Goal: Task Accomplishment & Management: Manage account settings

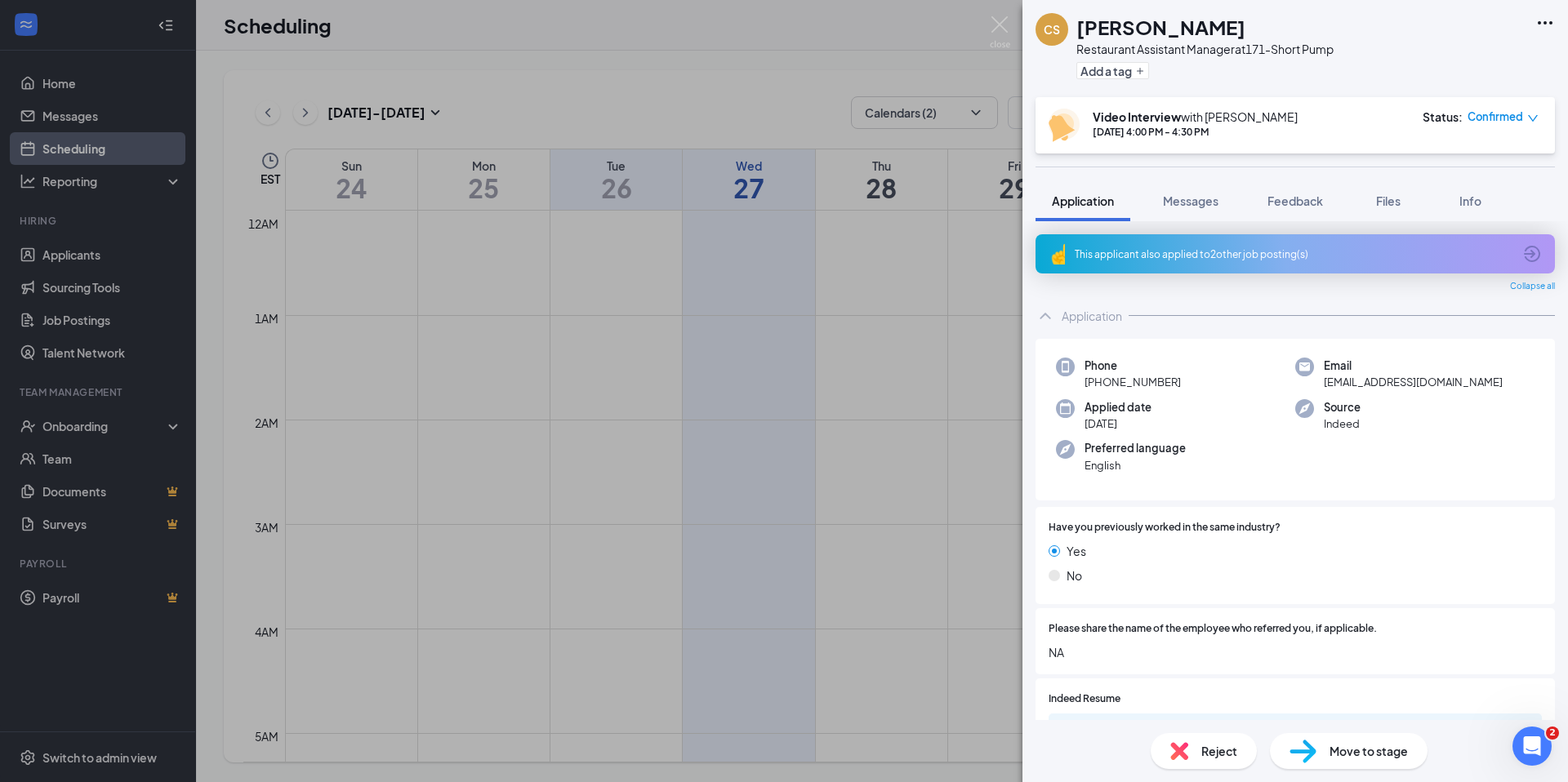
scroll to position [1124, 0]
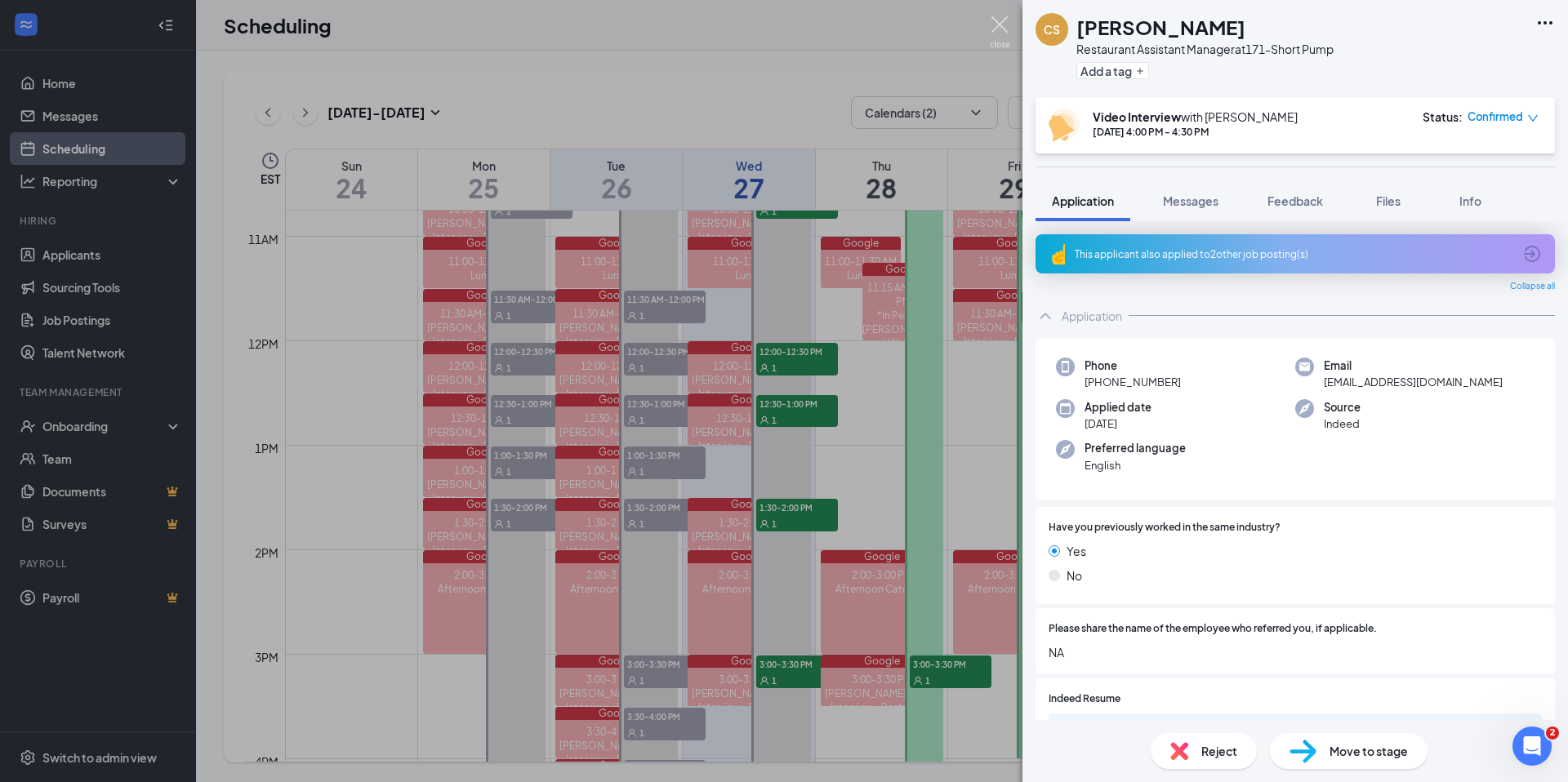
click at [998, 22] on img at bounding box center [1000, 32] width 20 height 31
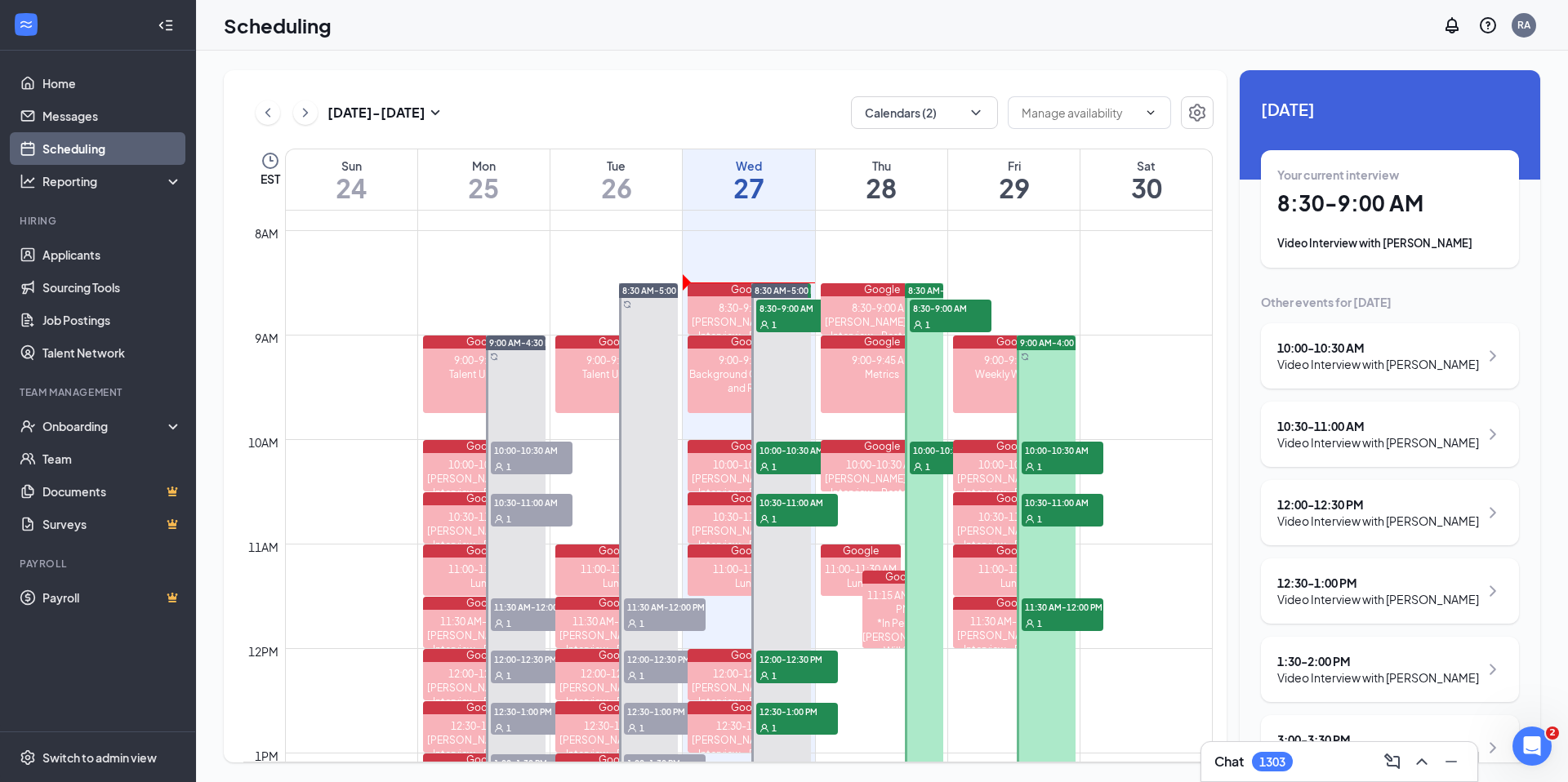
scroll to position [830, 0]
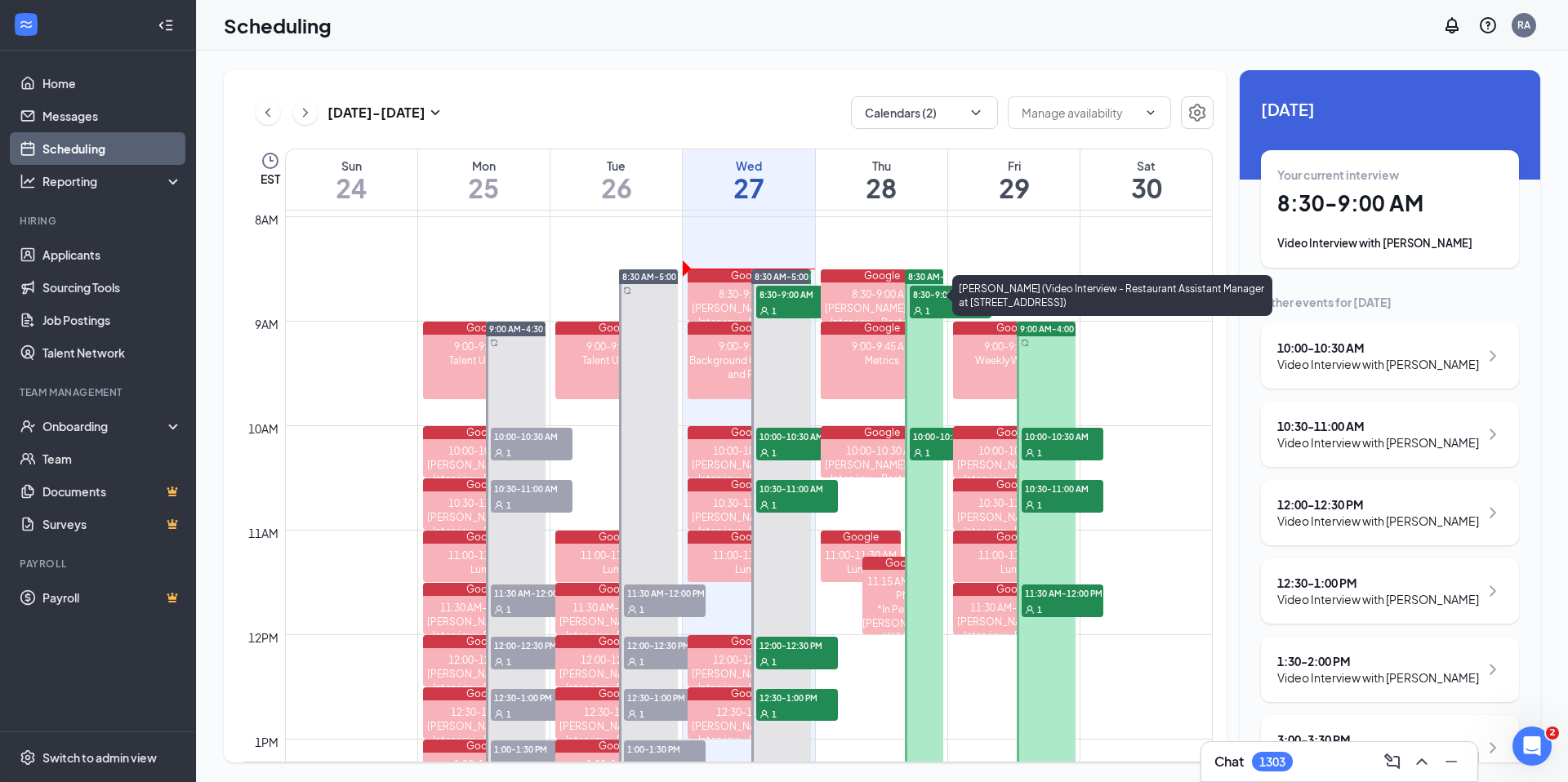
click at [815, 303] on tr "Google 9:00-9:45 AM Talent Updates 9:00 AM-4:30 PM 10:00-10:30 AM 1 10:30-11:00…" at bounding box center [728, 635] width 969 height 2509
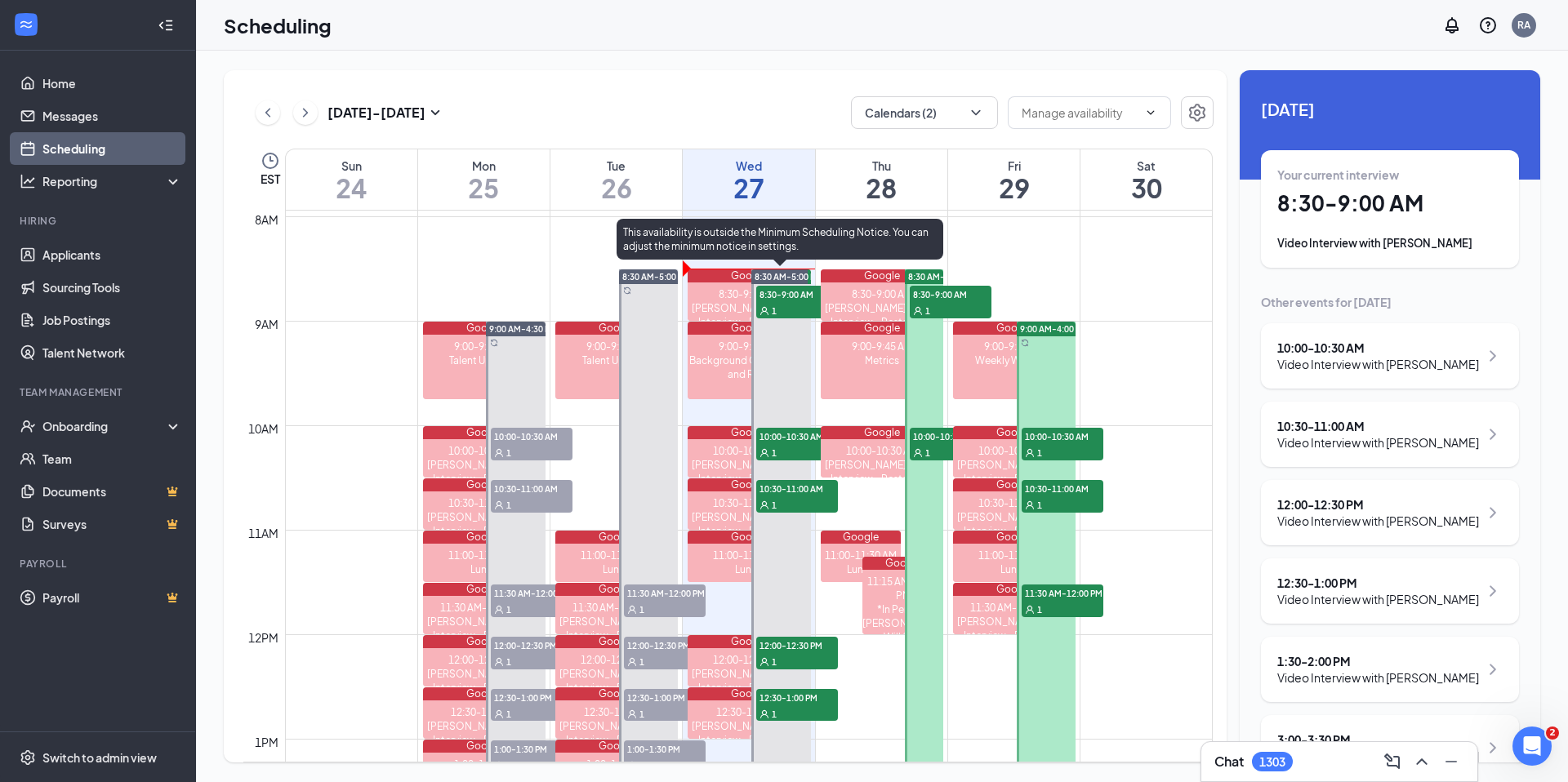
click at [804, 303] on div "1" at bounding box center [797, 311] width 81 height 17
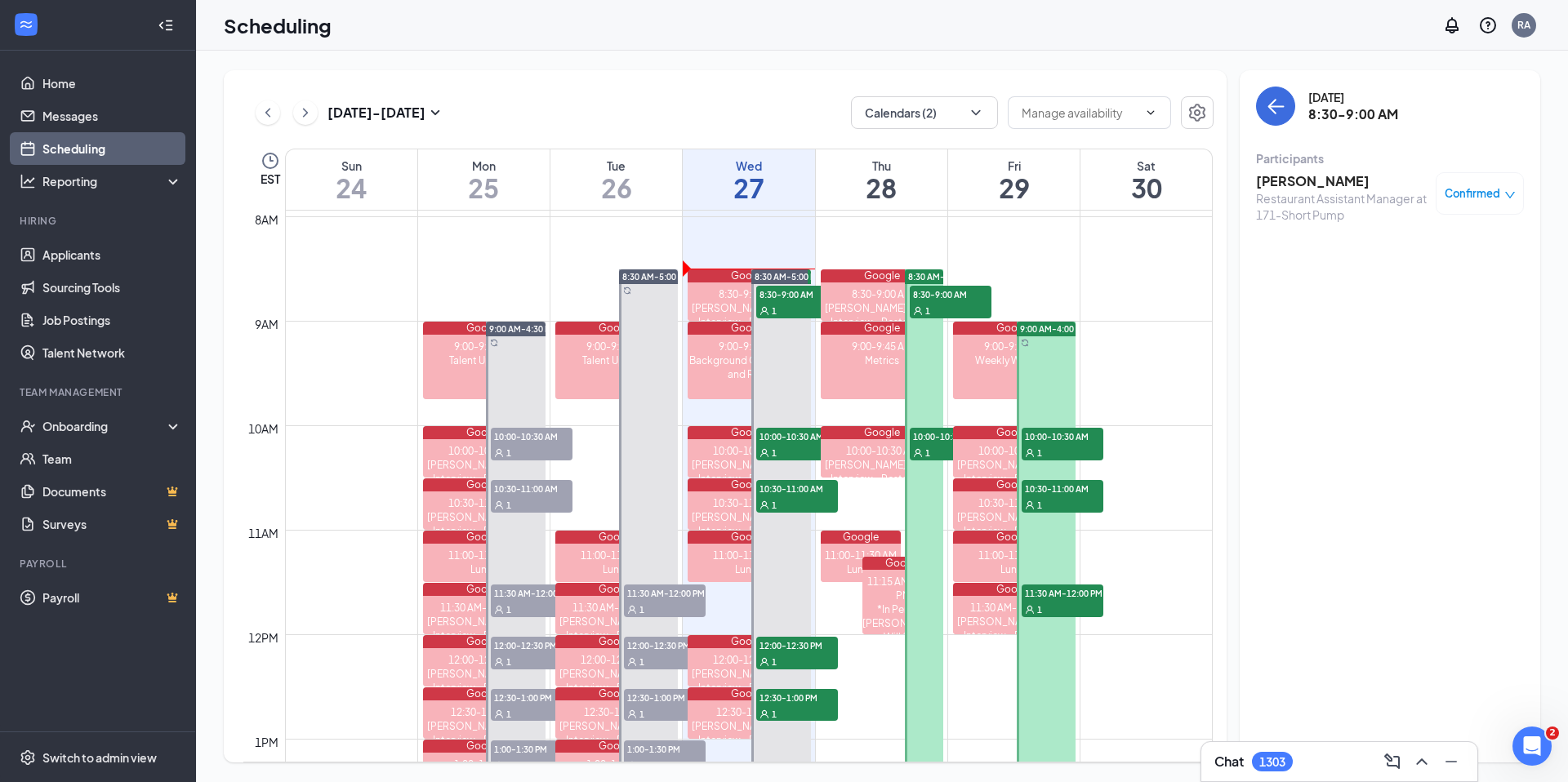
click at [1268, 178] on h3 "Jenny Humphries" at bounding box center [1341, 180] width 171 height 18
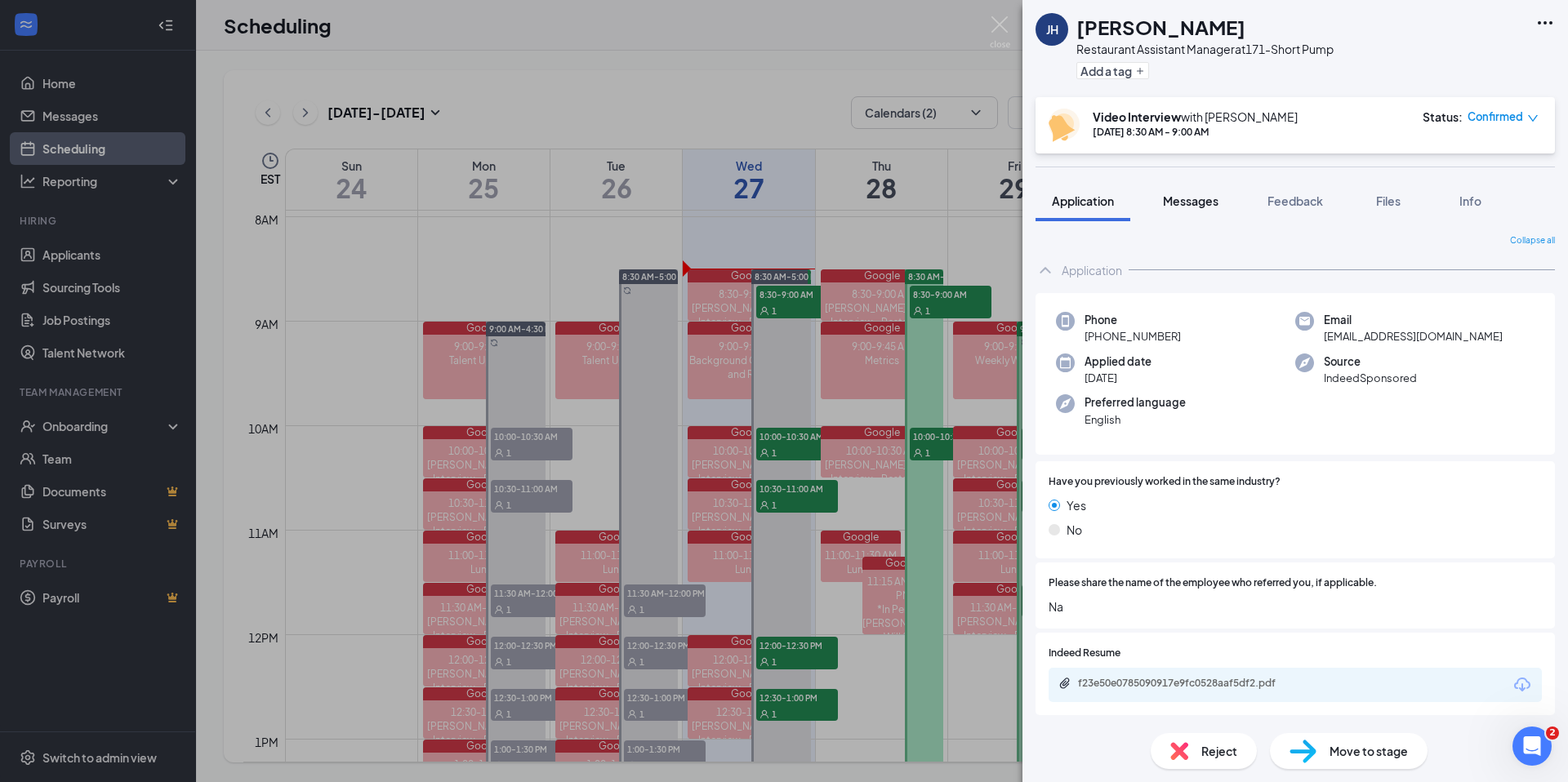
click at [1186, 202] on span "Messages" at bounding box center [1191, 201] width 55 height 15
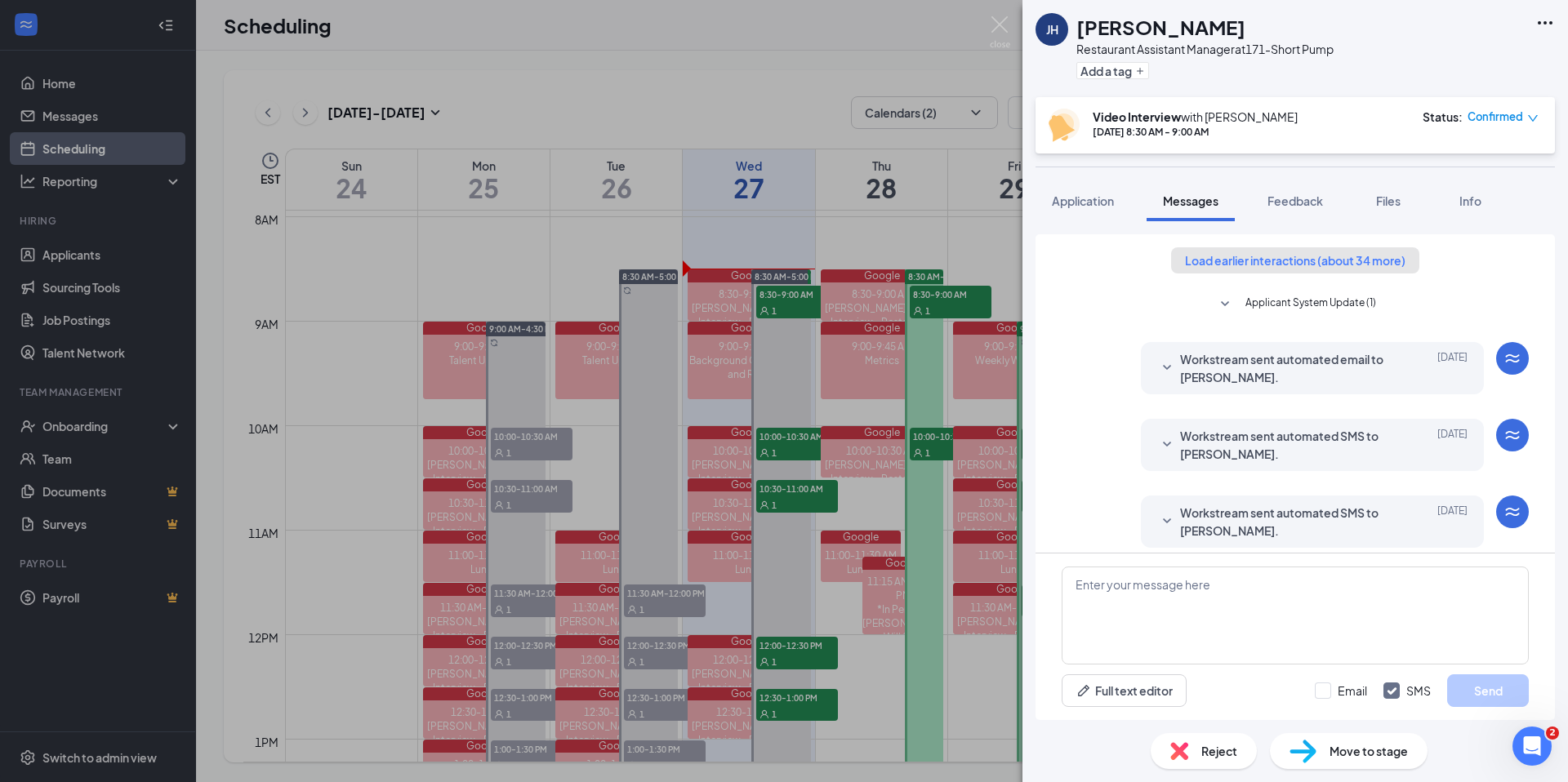
click at [1281, 260] on button "Load earlier interactions (about 34 more)" at bounding box center [1295, 261] width 249 height 26
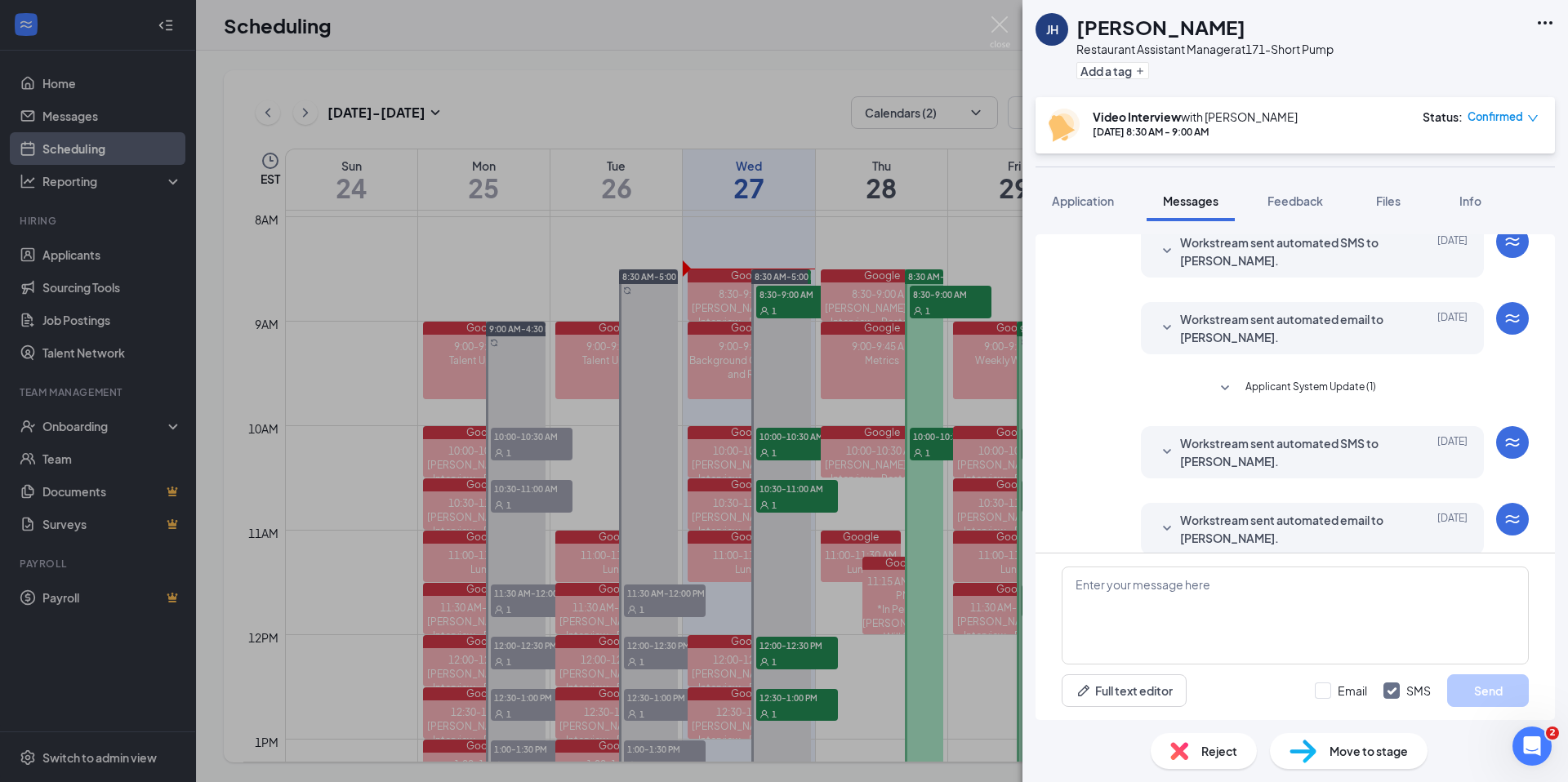
scroll to position [1732, 0]
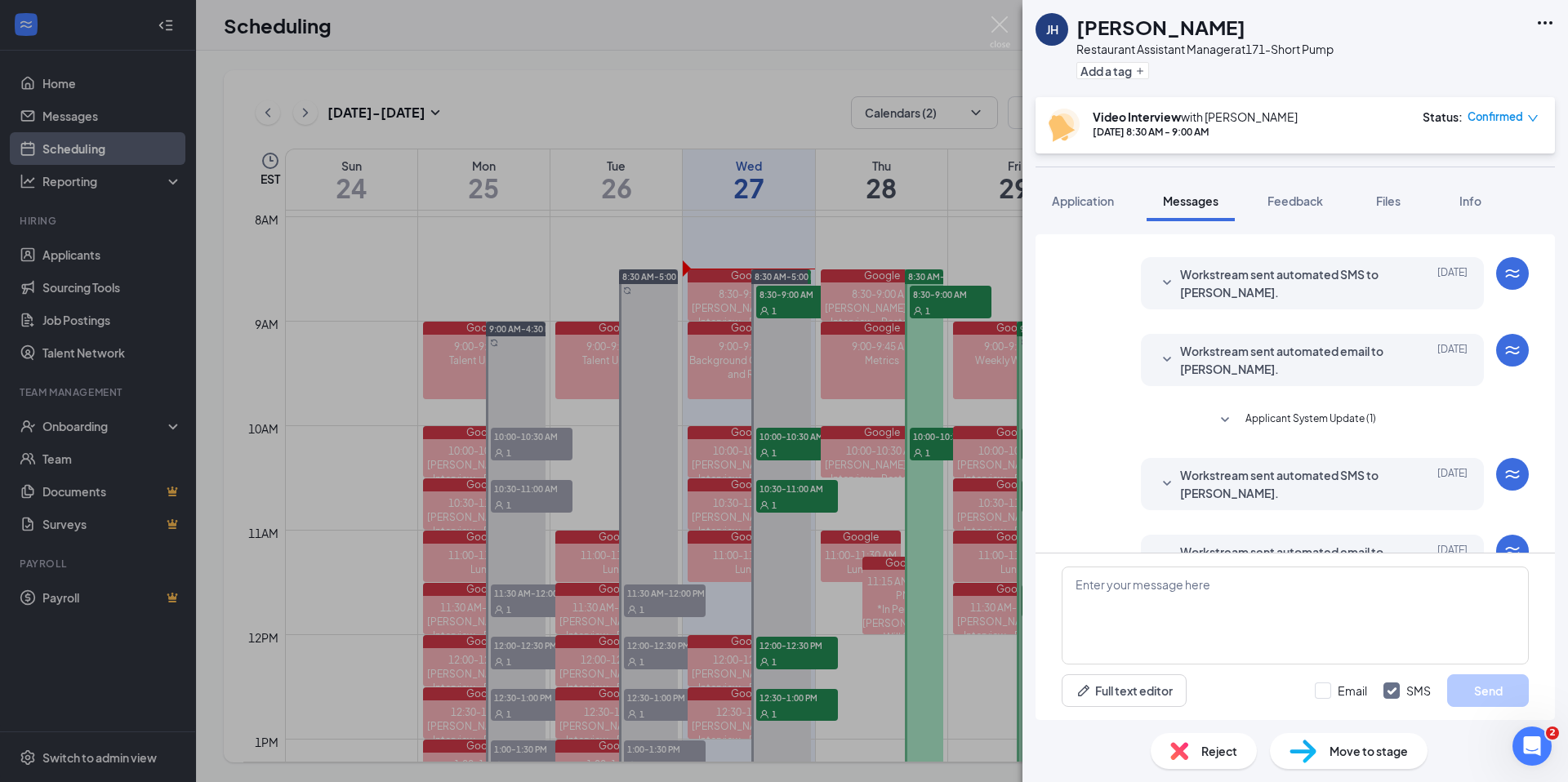
click at [1319, 360] on span "Workstream sent automated email to Jenny Humphries." at bounding box center [1286, 360] width 214 height 36
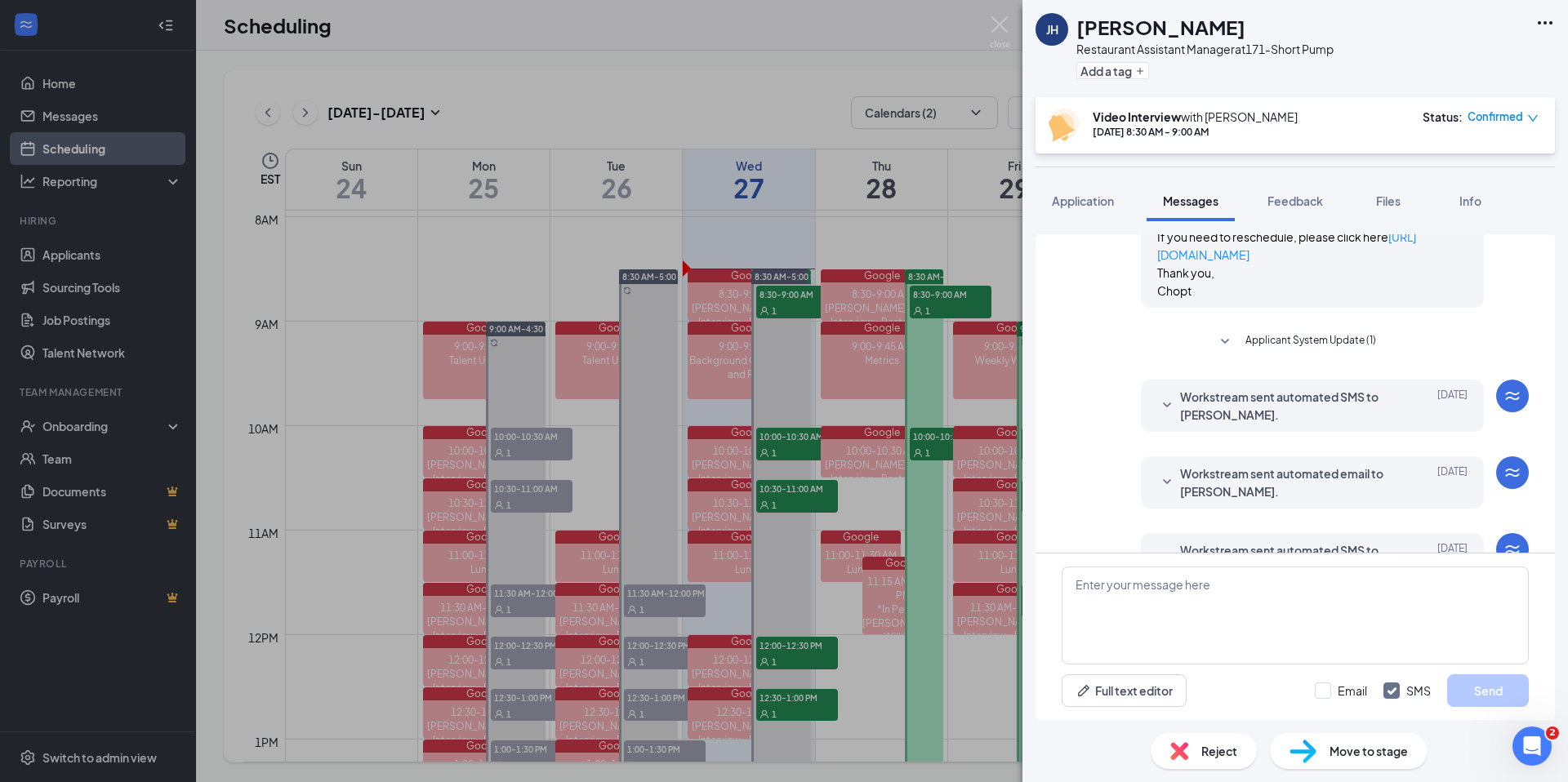
scroll to position [2125, 0]
click at [1299, 414] on span "Workstream sent automated SMS to Jenny Humphries." at bounding box center [1286, 406] width 214 height 36
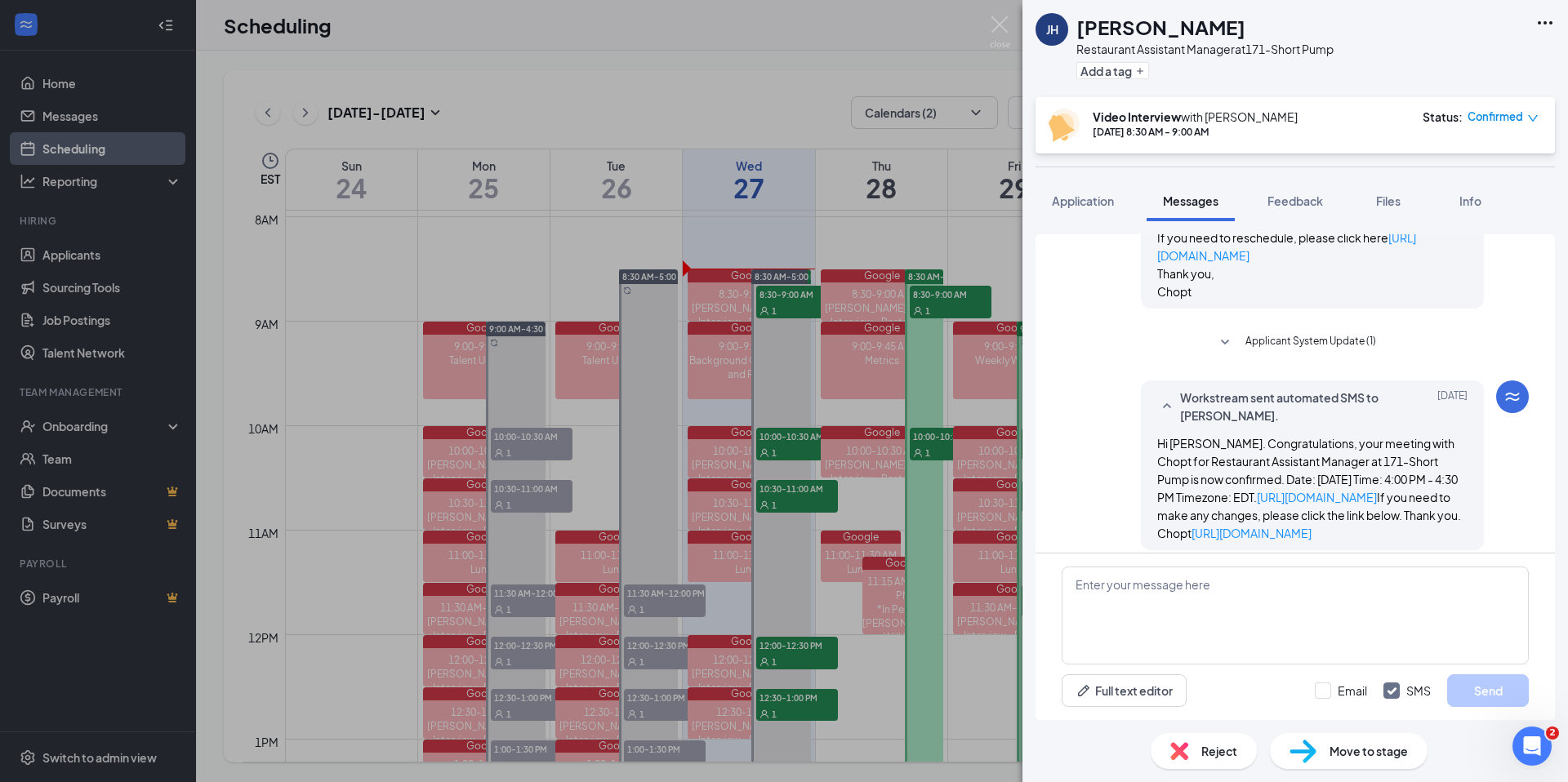
click at [1325, 353] on span "Applicant System Update (1)" at bounding box center [1310, 342] width 130 height 19
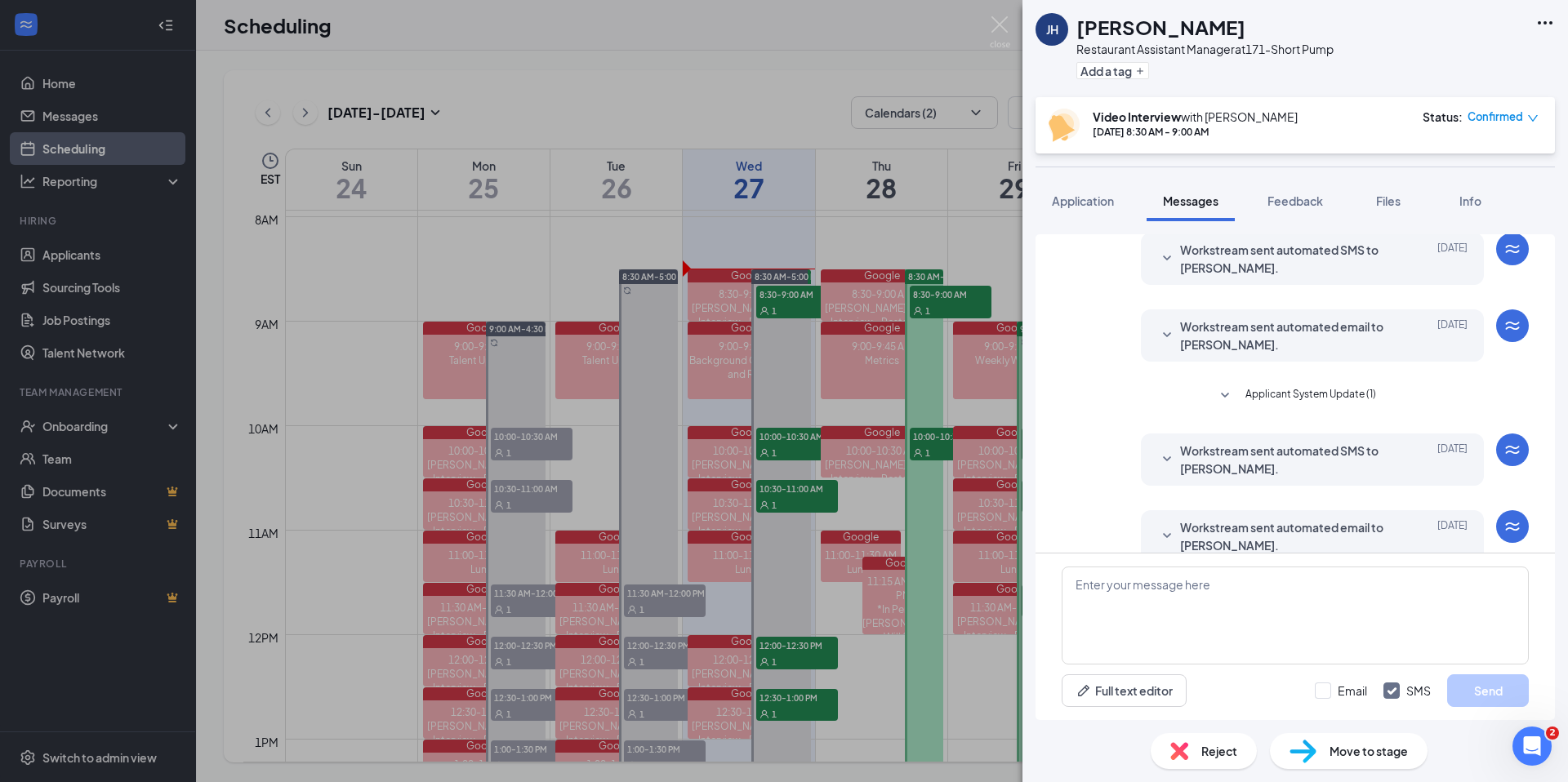
scroll to position [3102, 0]
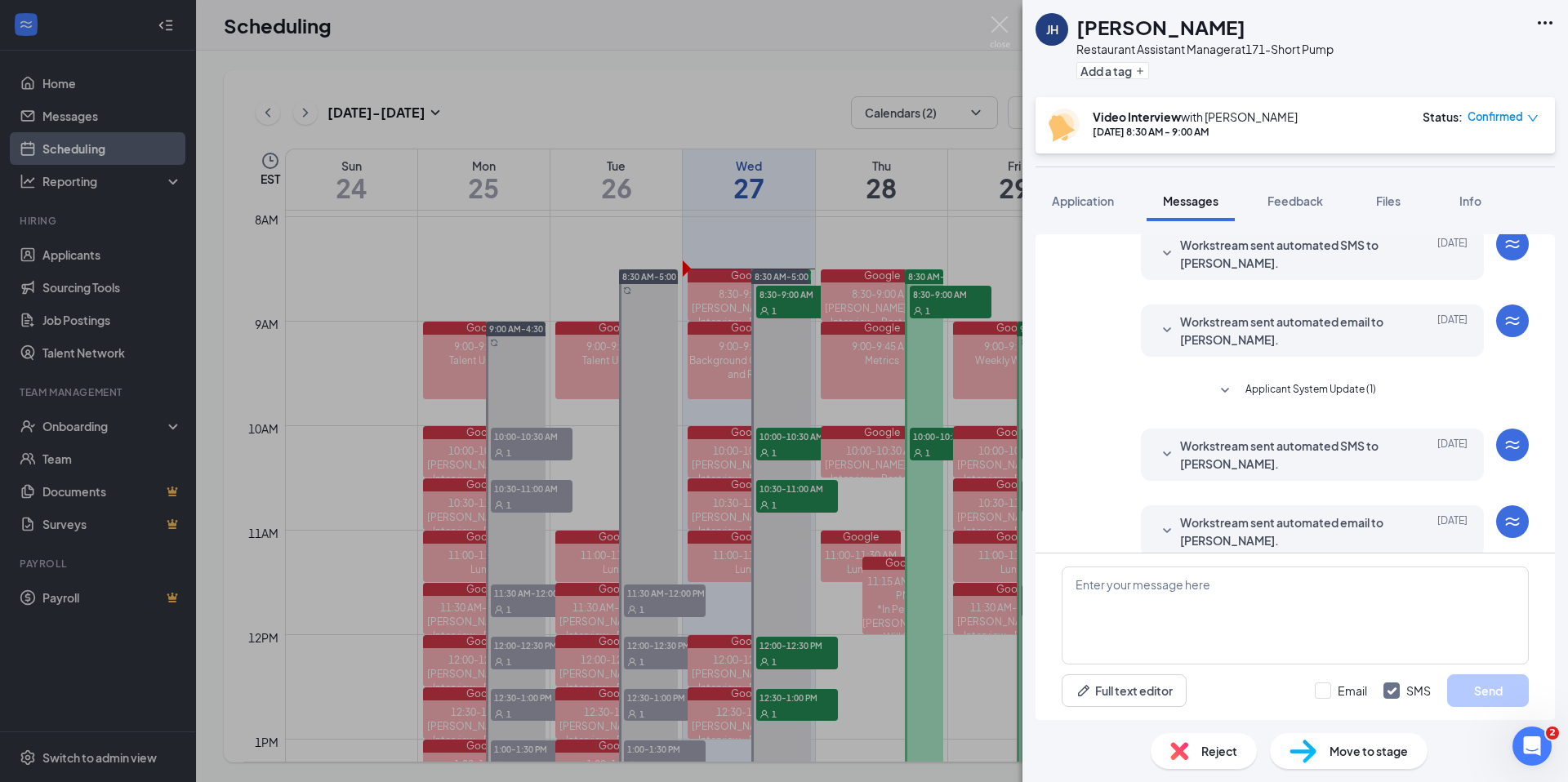
click at [1292, 401] on span "Applicant System Update (1)" at bounding box center [1310, 391] width 130 height 19
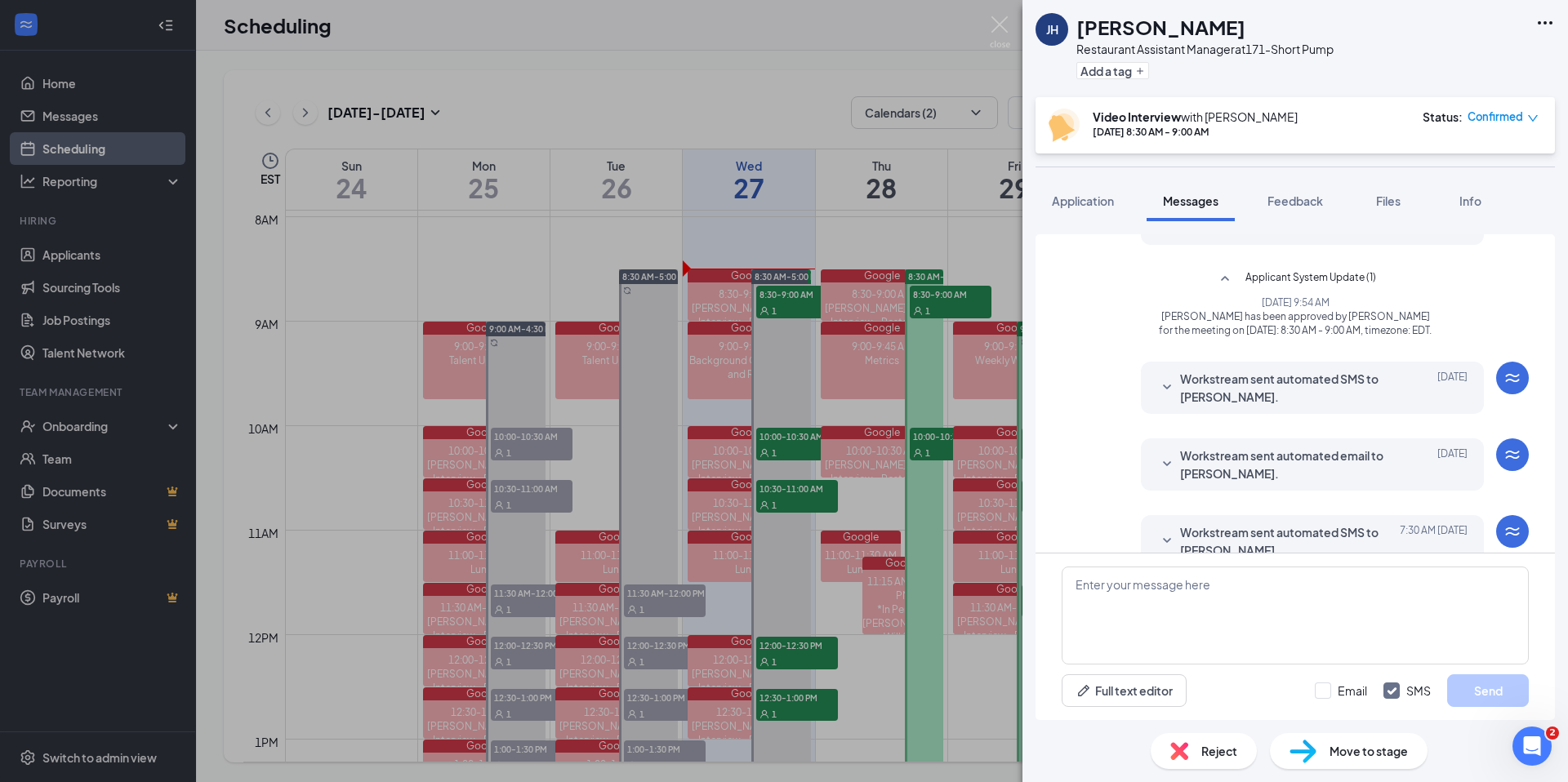
scroll to position [3220, 0]
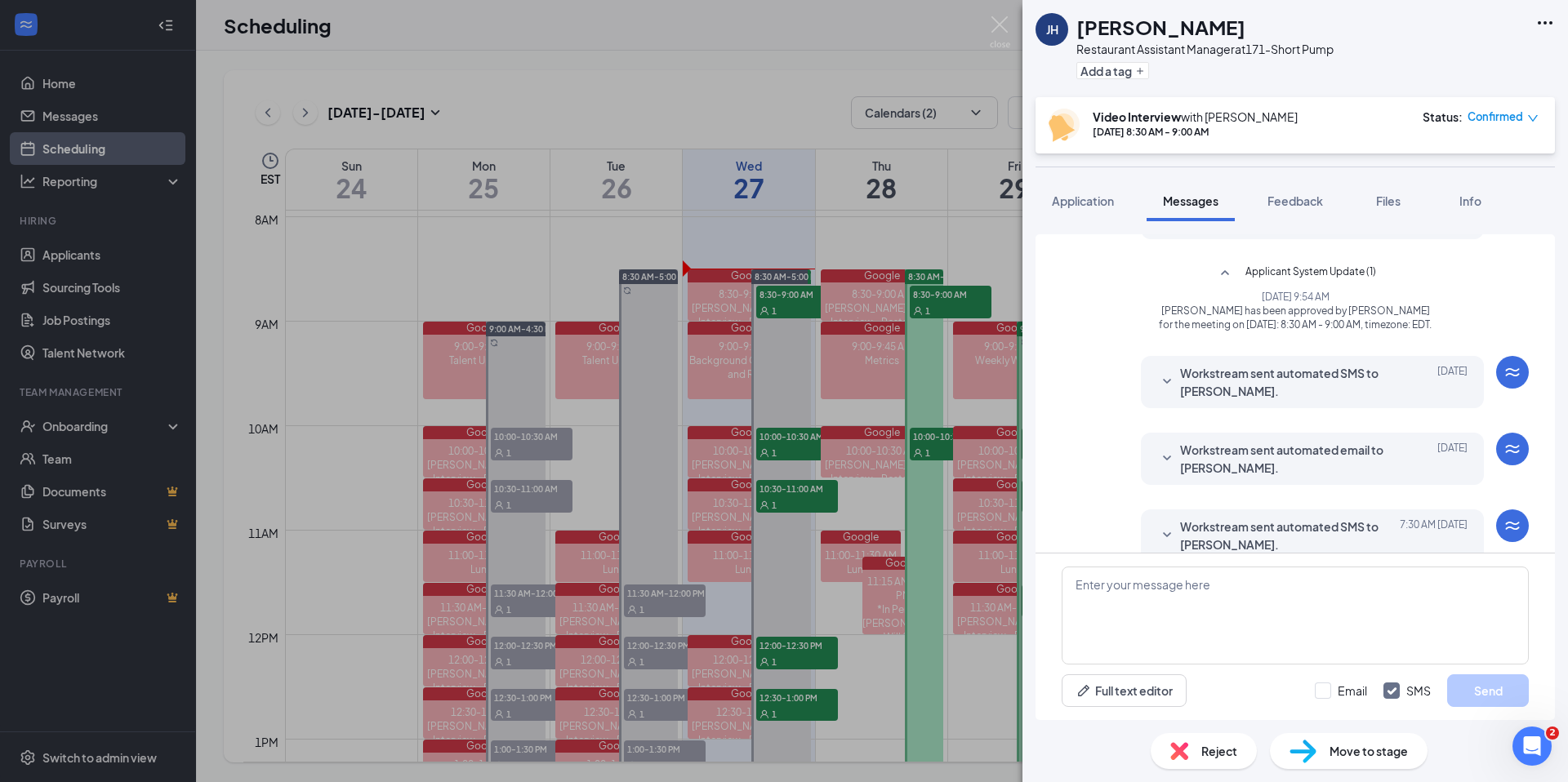
click at [1312, 231] on span "Workstream sent automated email to Jenny Humphries." at bounding box center [1286, 213] width 214 height 36
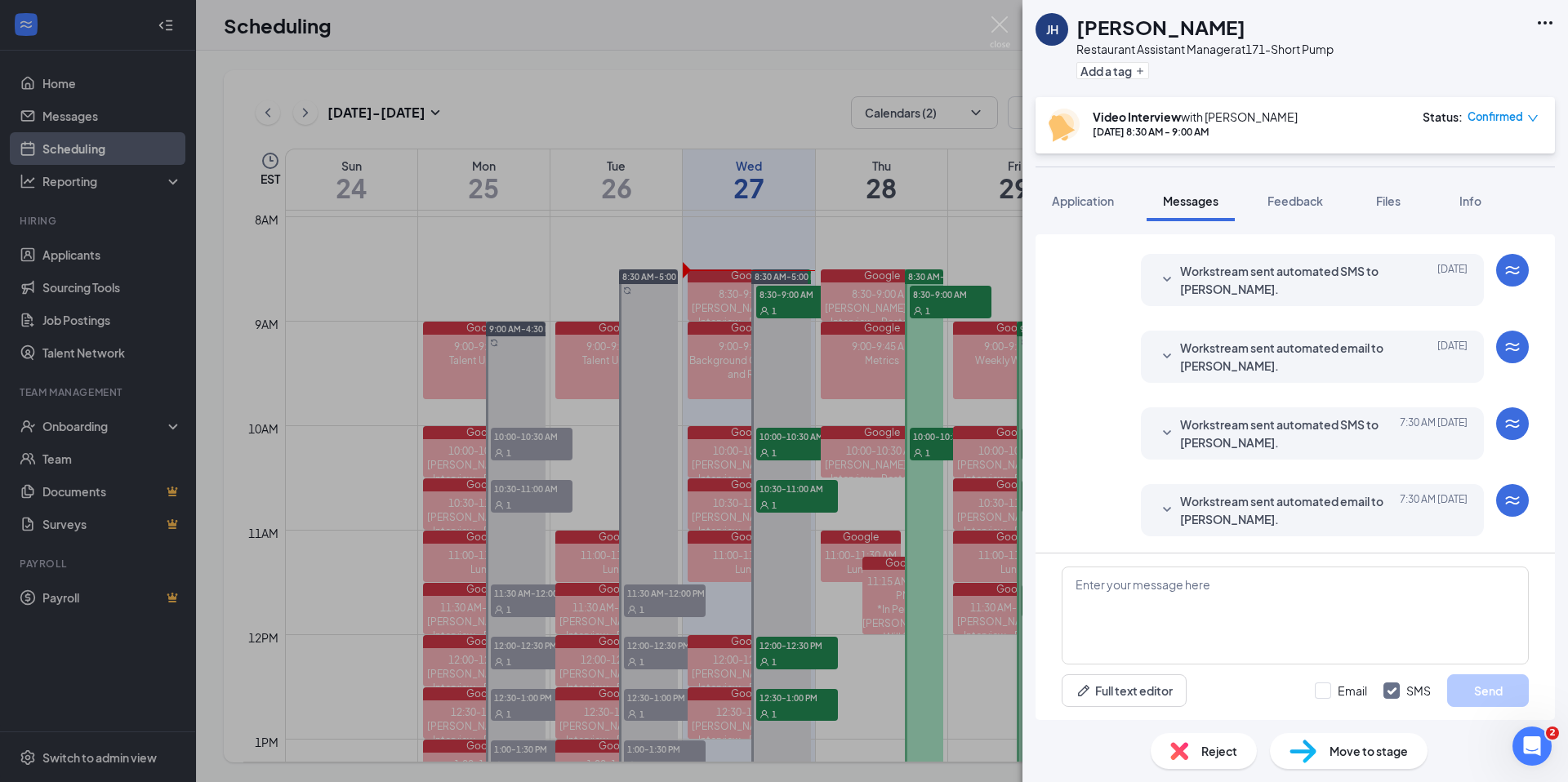
scroll to position [3719, 0]
click at [1277, 521] on span "Workstream sent automated email to Jenny Humphries." at bounding box center [1286, 510] width 214 height 36
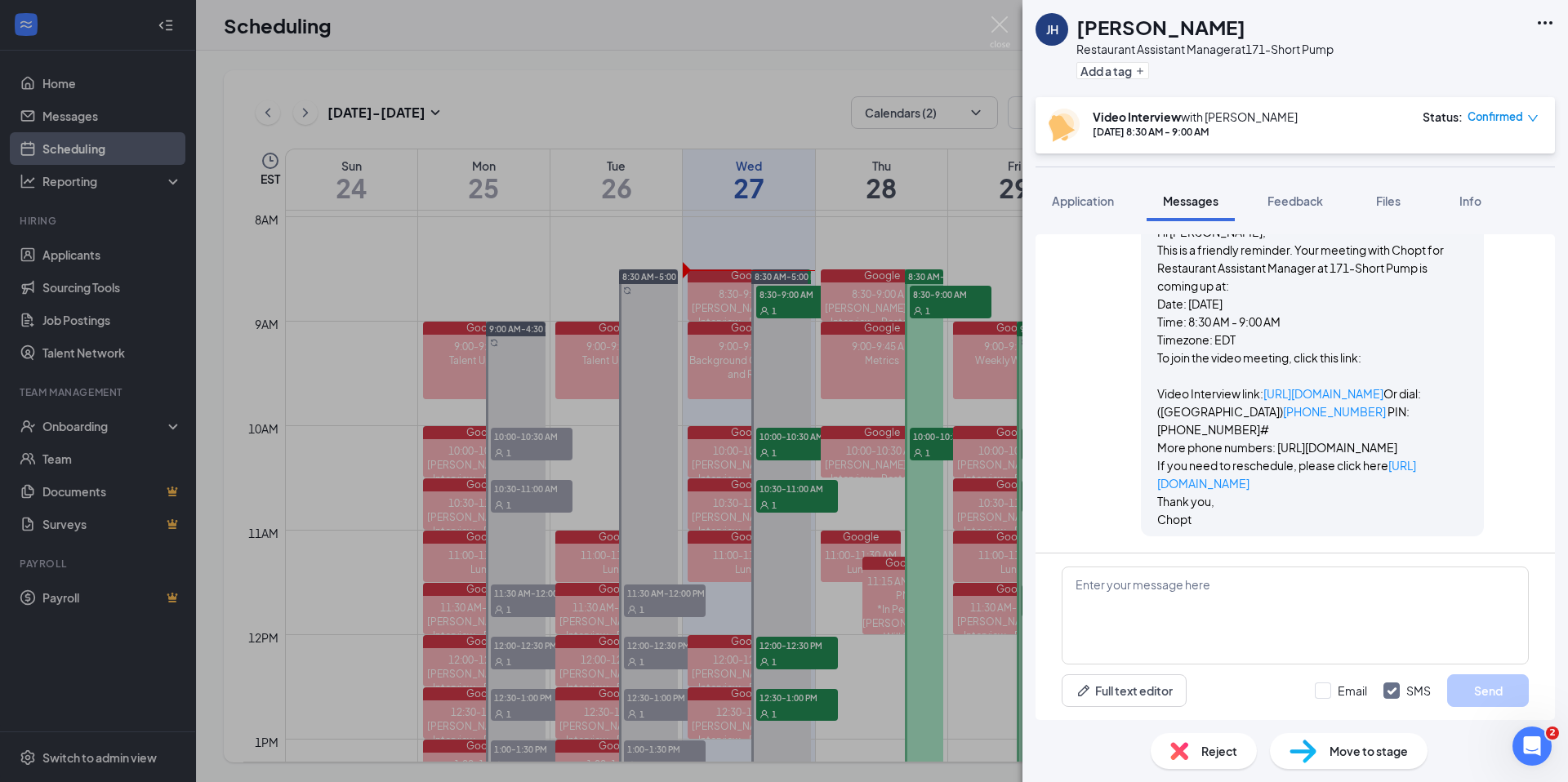
scroll to position [4006, 0]
click at [1008, 23] on img at bounding box center [1000, 32] width 20 height 31
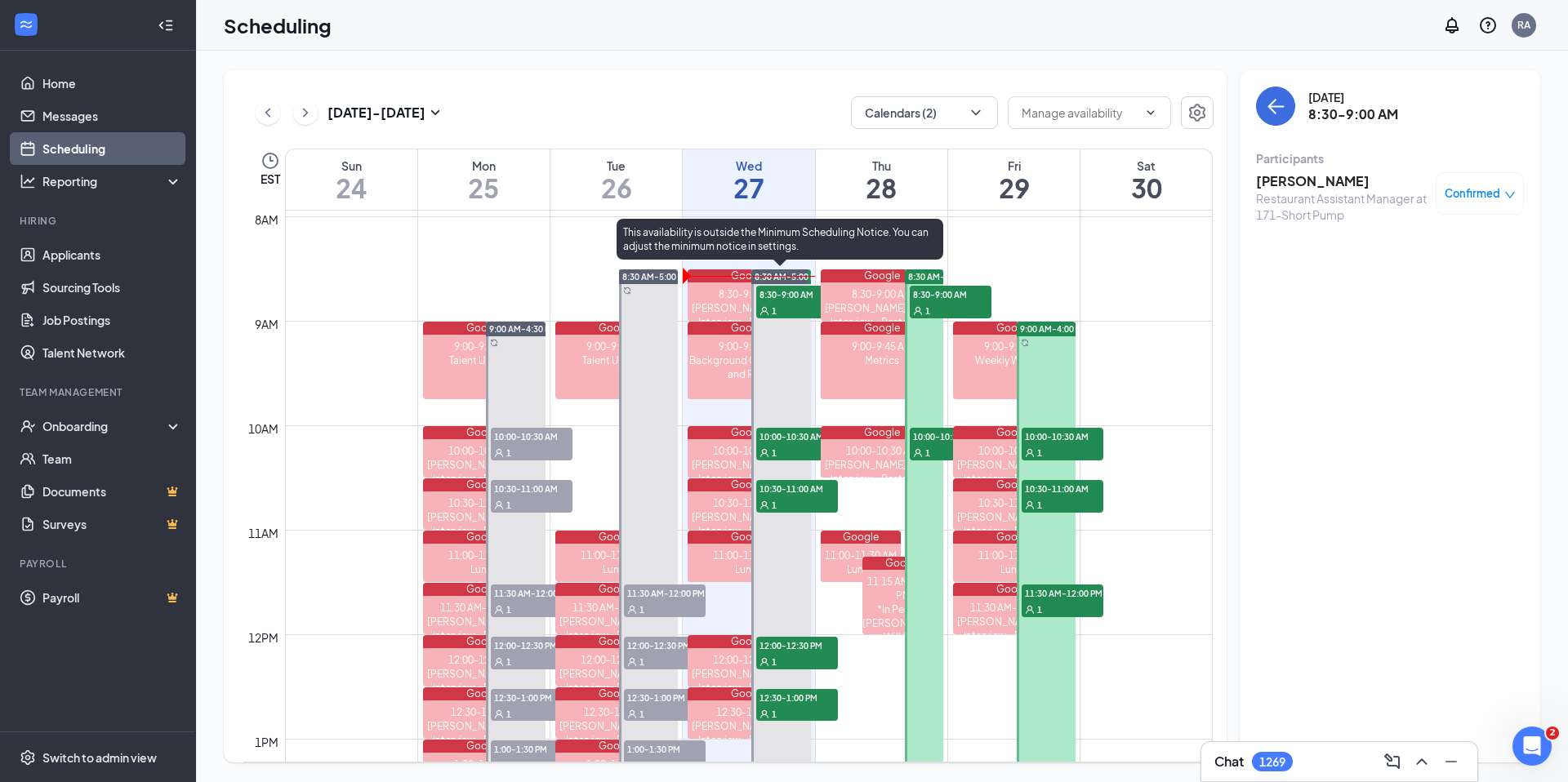
click at [776, 309] on span "1" at bounding box center [774, 311] width 5 height 11
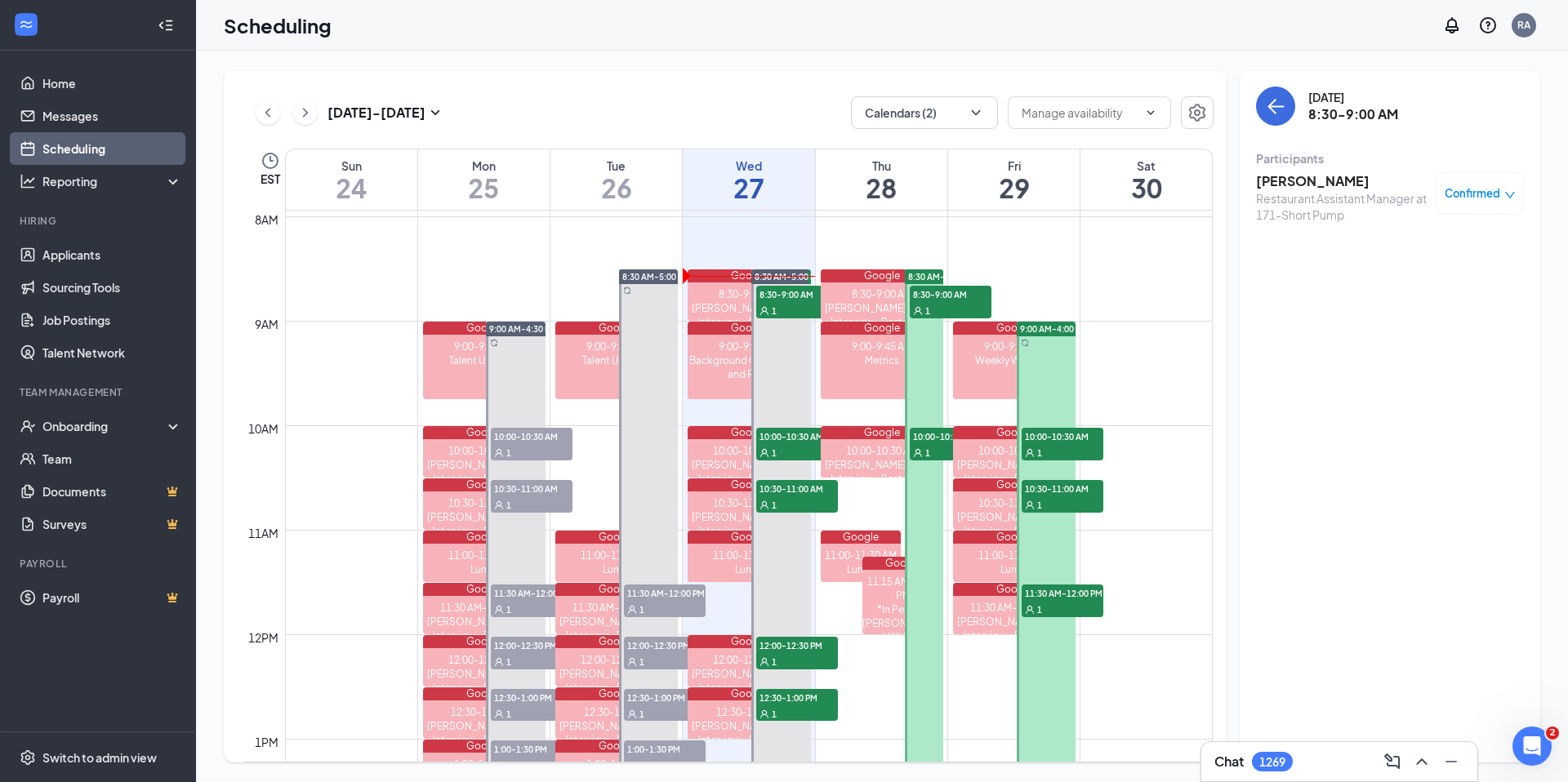
click at [1326, 165] on div "Participants Jenny Humphries Restaurant Assistant Manager at 171-Short Pump Con…" at bounding box center [1390, 189] width 268 height 79
click at [1326, 171] on div "Jenny Humphries Restaurant Assistant Manager at 171-Short Pump Confirmed" at bounding box center [1390, 197] width 268 height 62
click at [1327, 181] on h3 "Jenny Humphries" at bounding box center [1341, 180] width 171 height 18
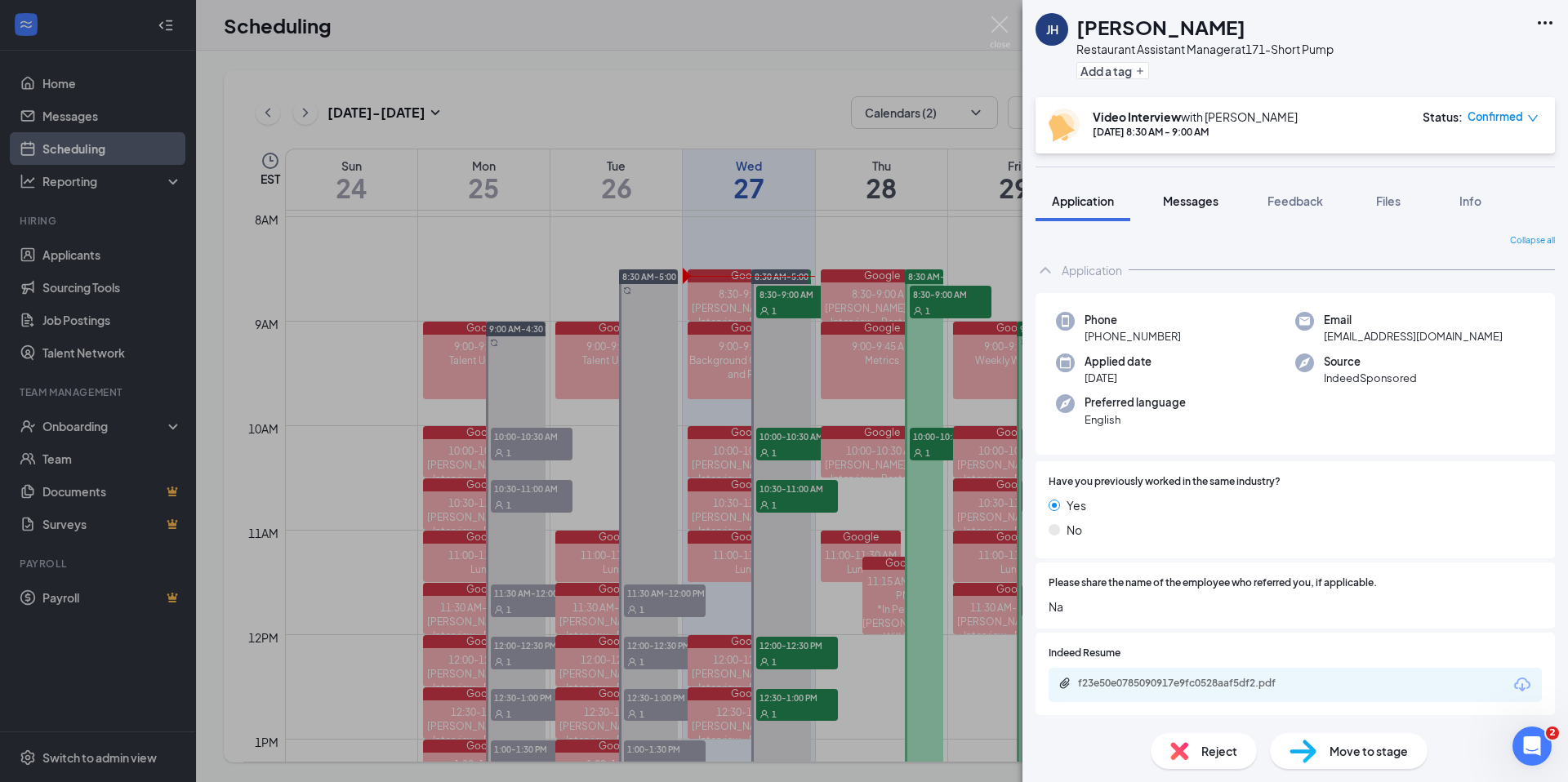
click at [1206, 192] on div "Messages" at bounding box center [1191, 201] width 55 height 17
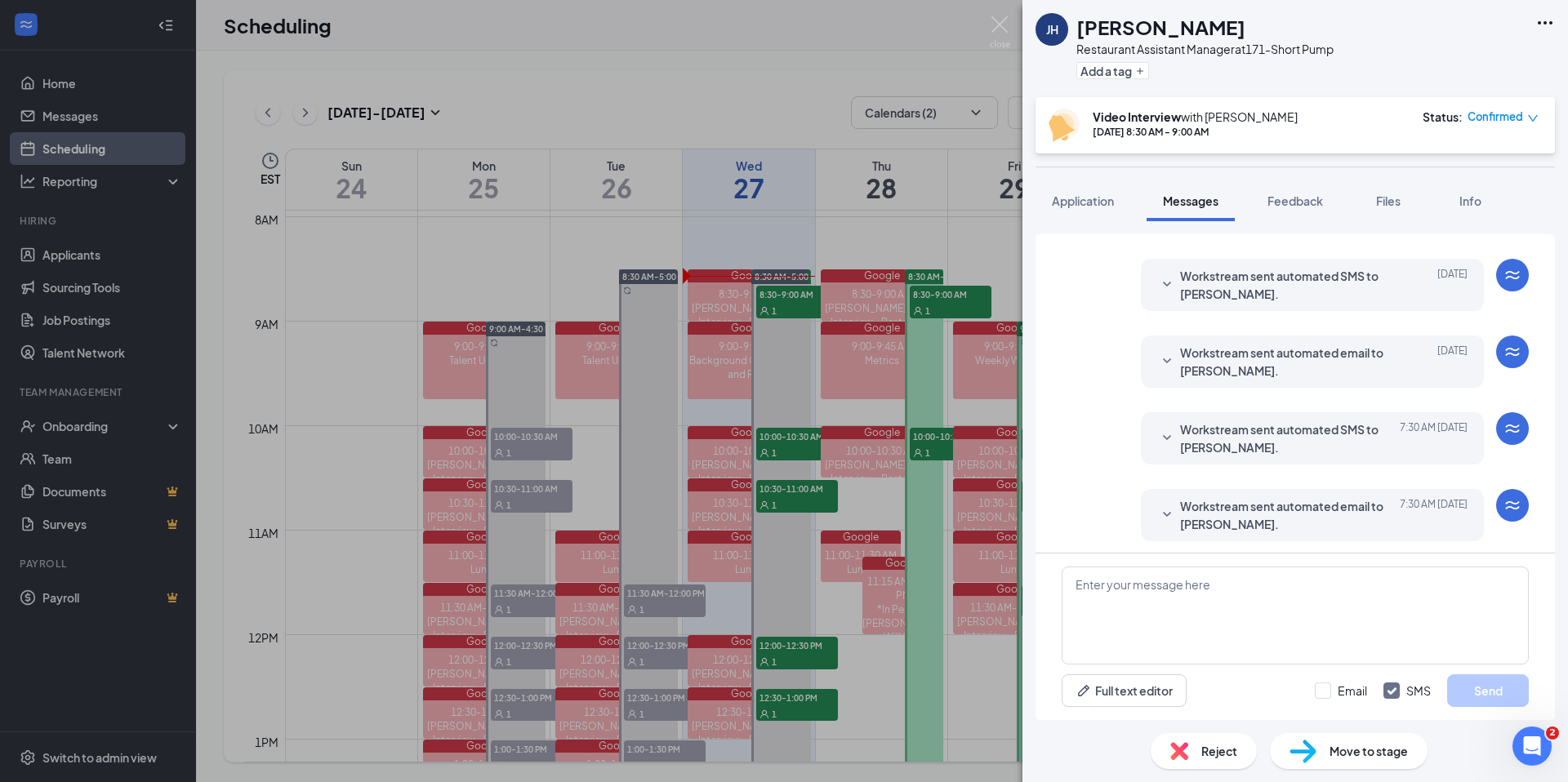
scroll to position [443, 0]
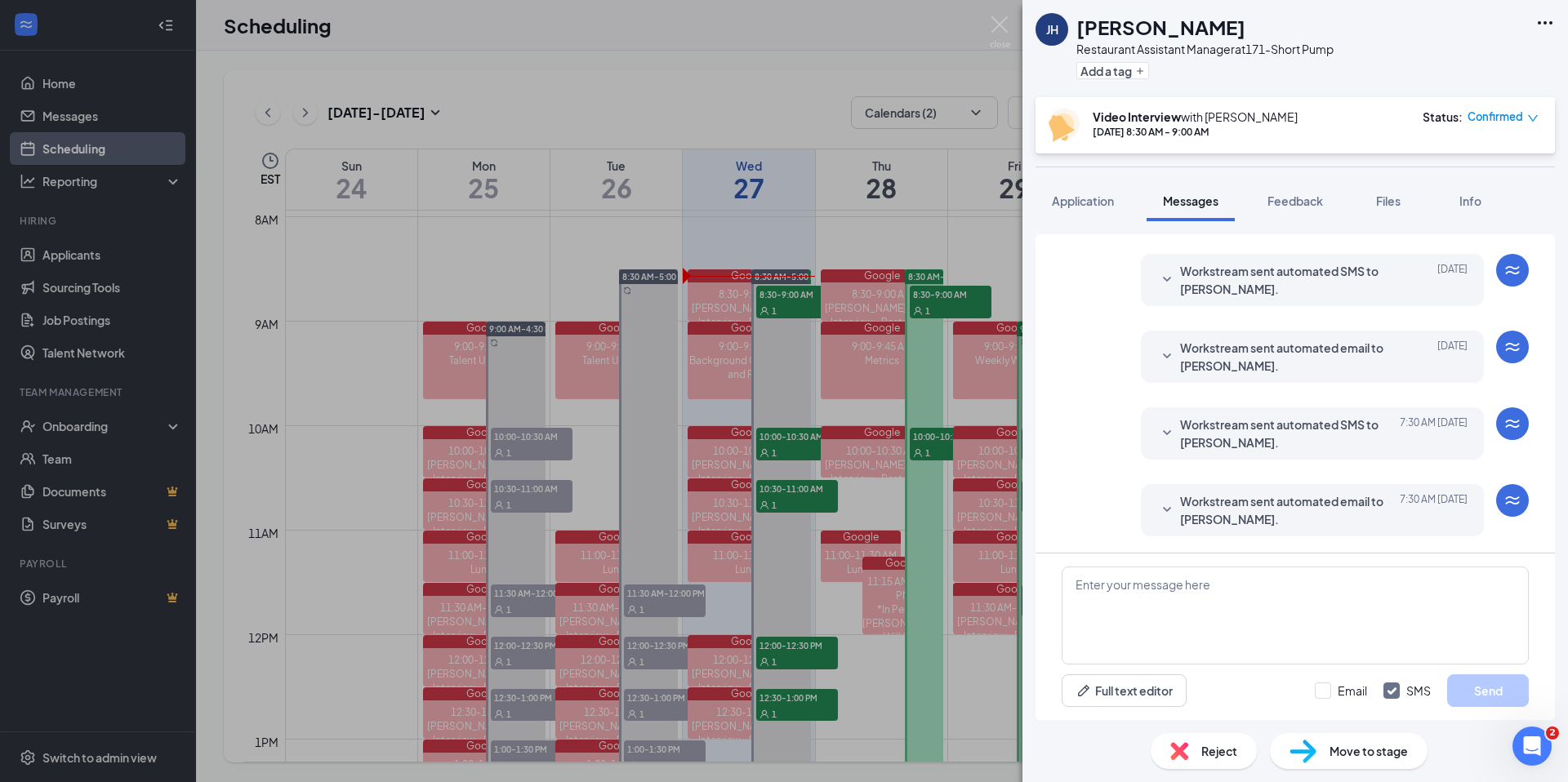
click at [1253, 514] on span "Workstream sent automated email to Jenny Humphries." at bounding box center [1286, 510] width 214 height 36
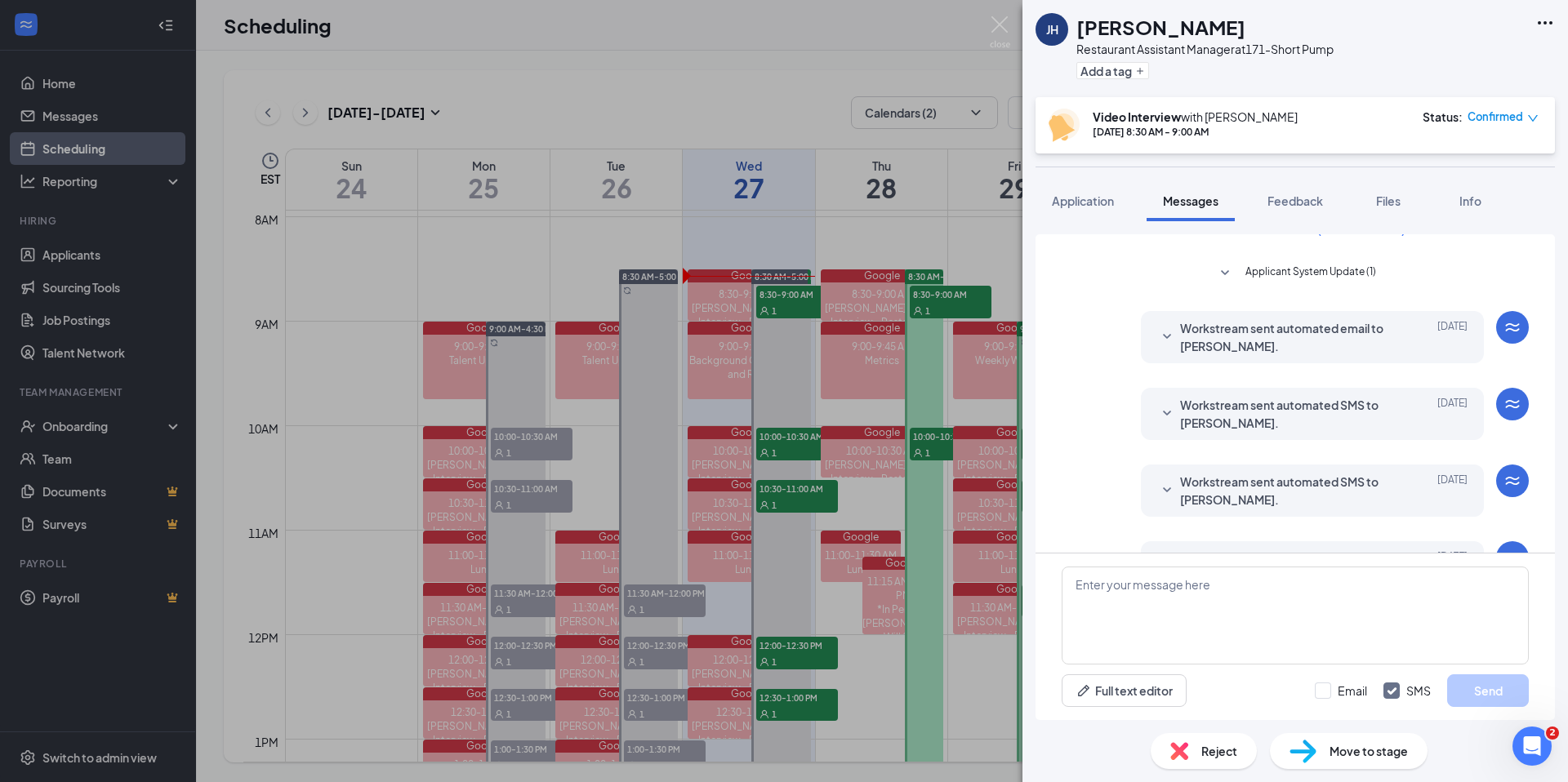
scroll to position [0, 0]
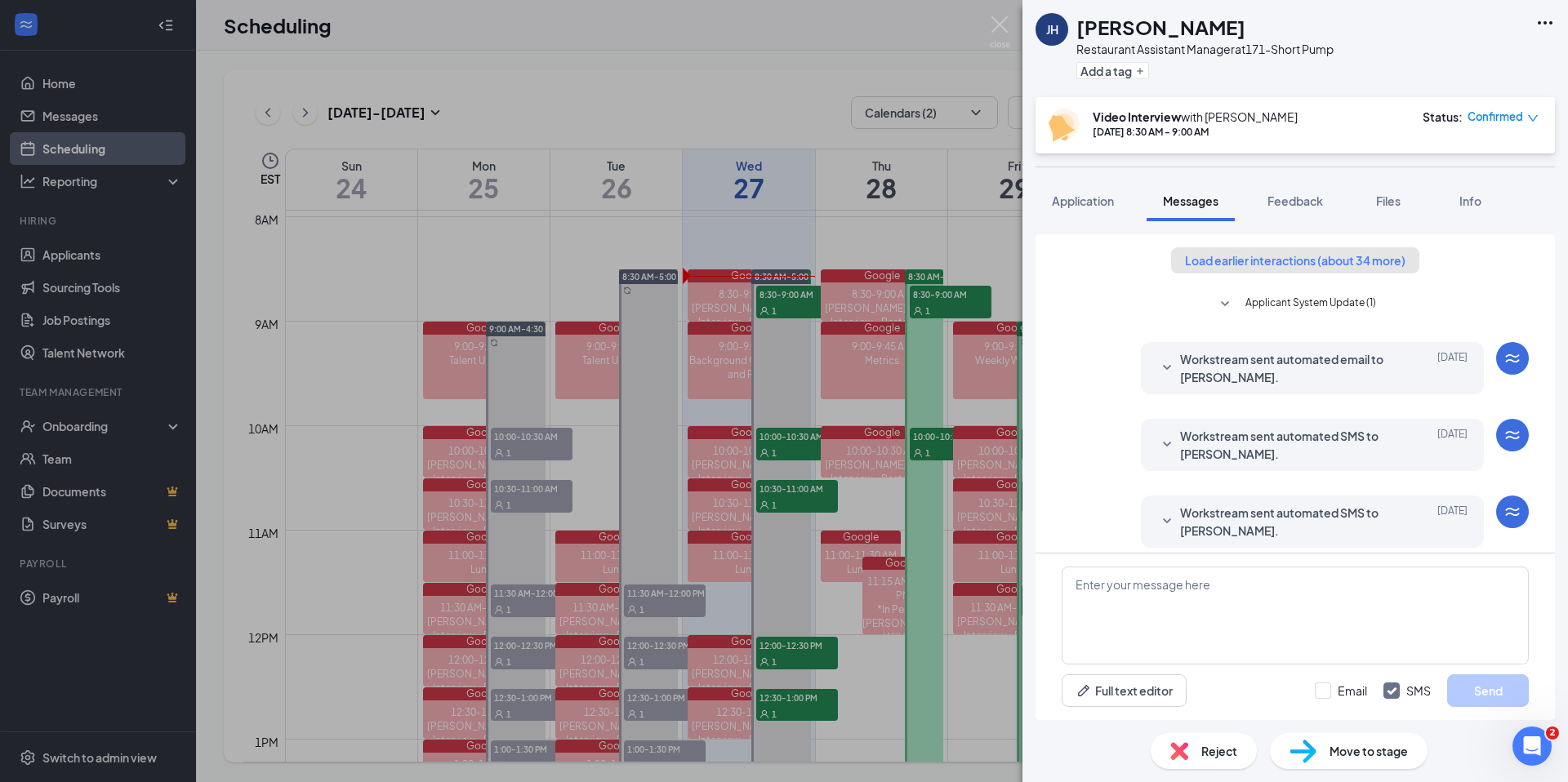
click at [1276, 267] on button "Load earlier interactions (about 34 more)" at bounding box center [1295, 261] width 249 height 26
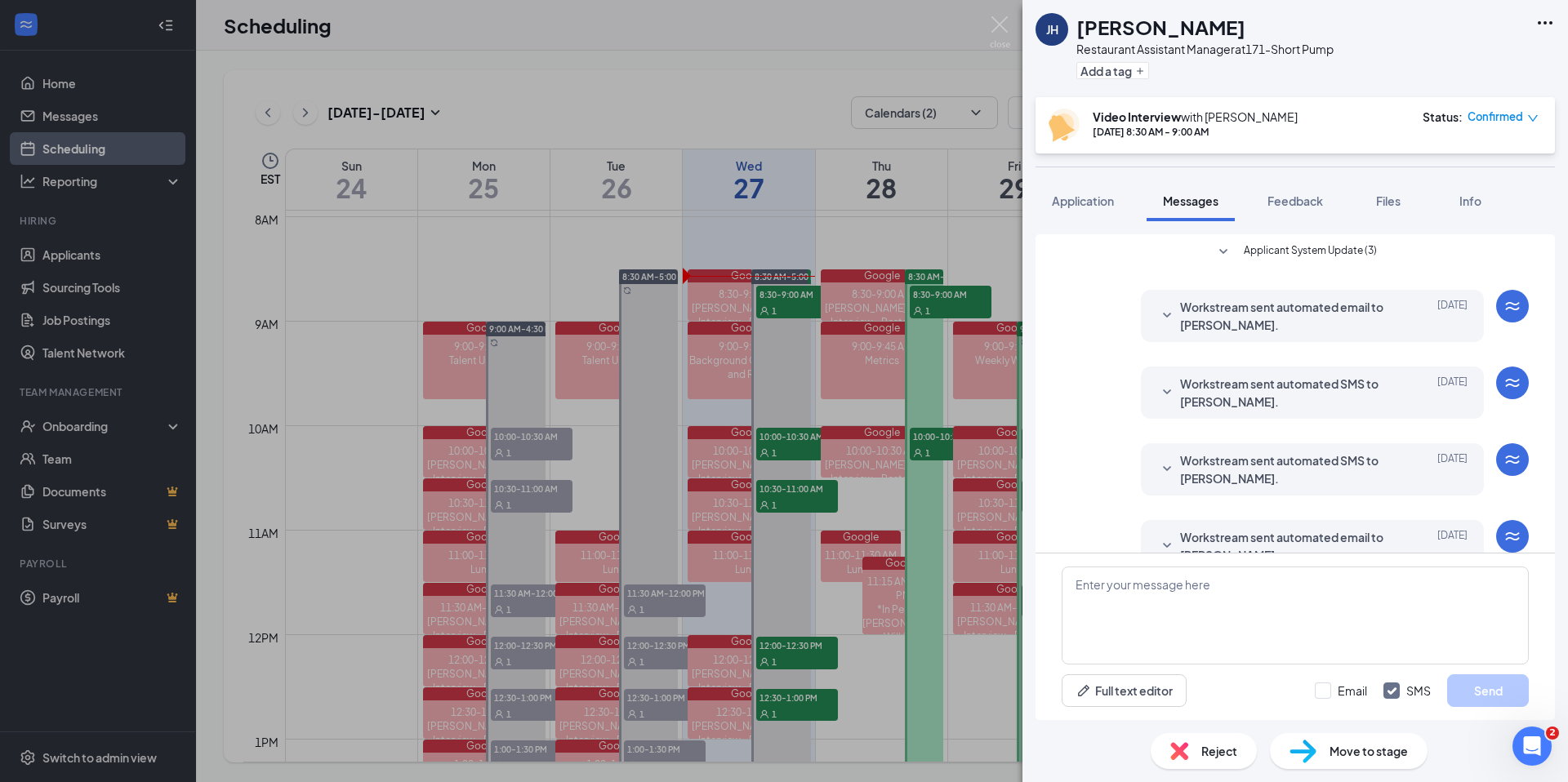
click at [1304, 250] on span "Applicant System Update (3)" at bounding box center [1310, 251] width 133 height 19
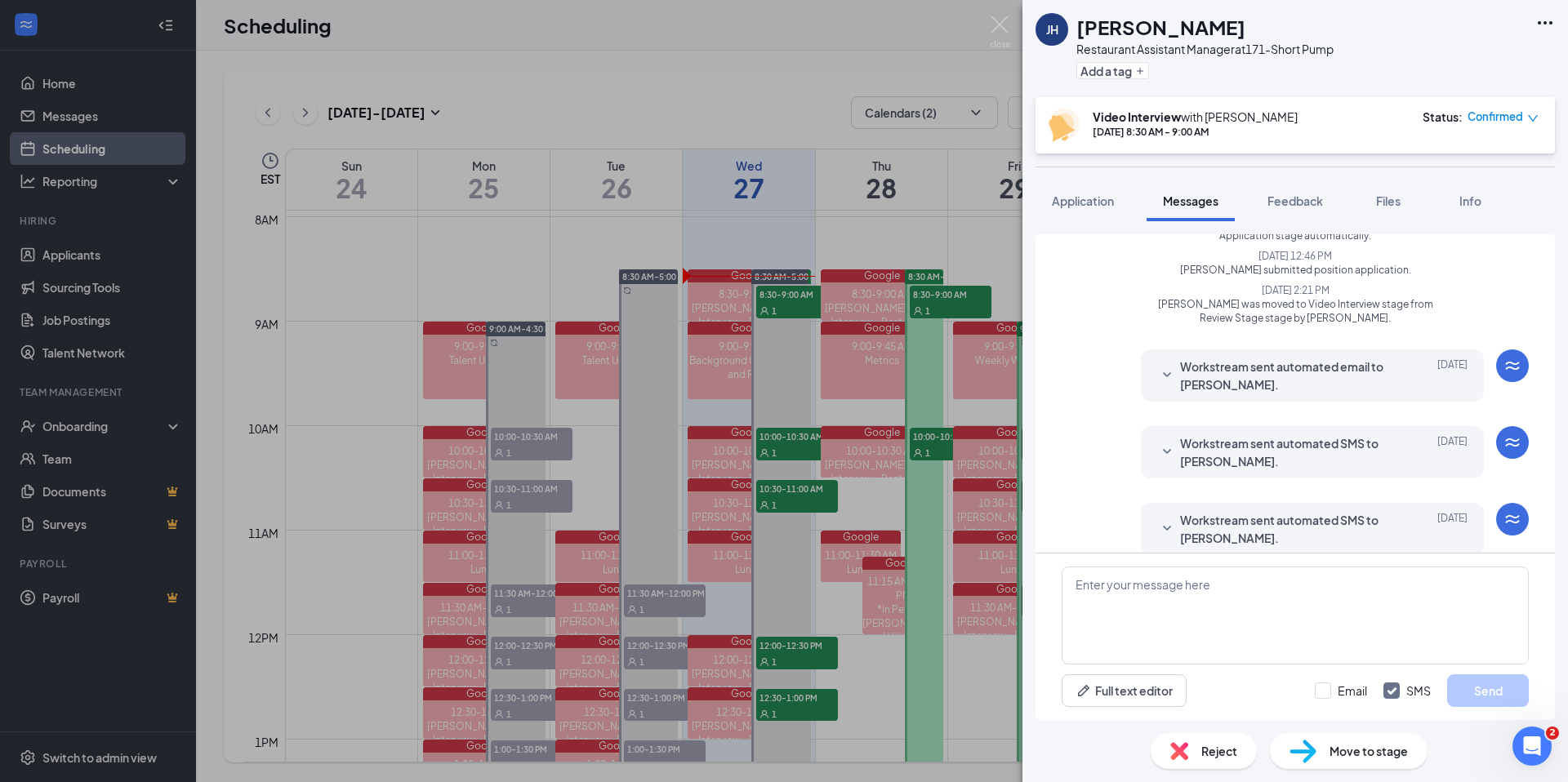
scroll to position [72, 0]
click at [1277, 367] on span "Workstream sent automated email to Jenny Humphries." at bounding box center [1286, 371] width 214 height 36
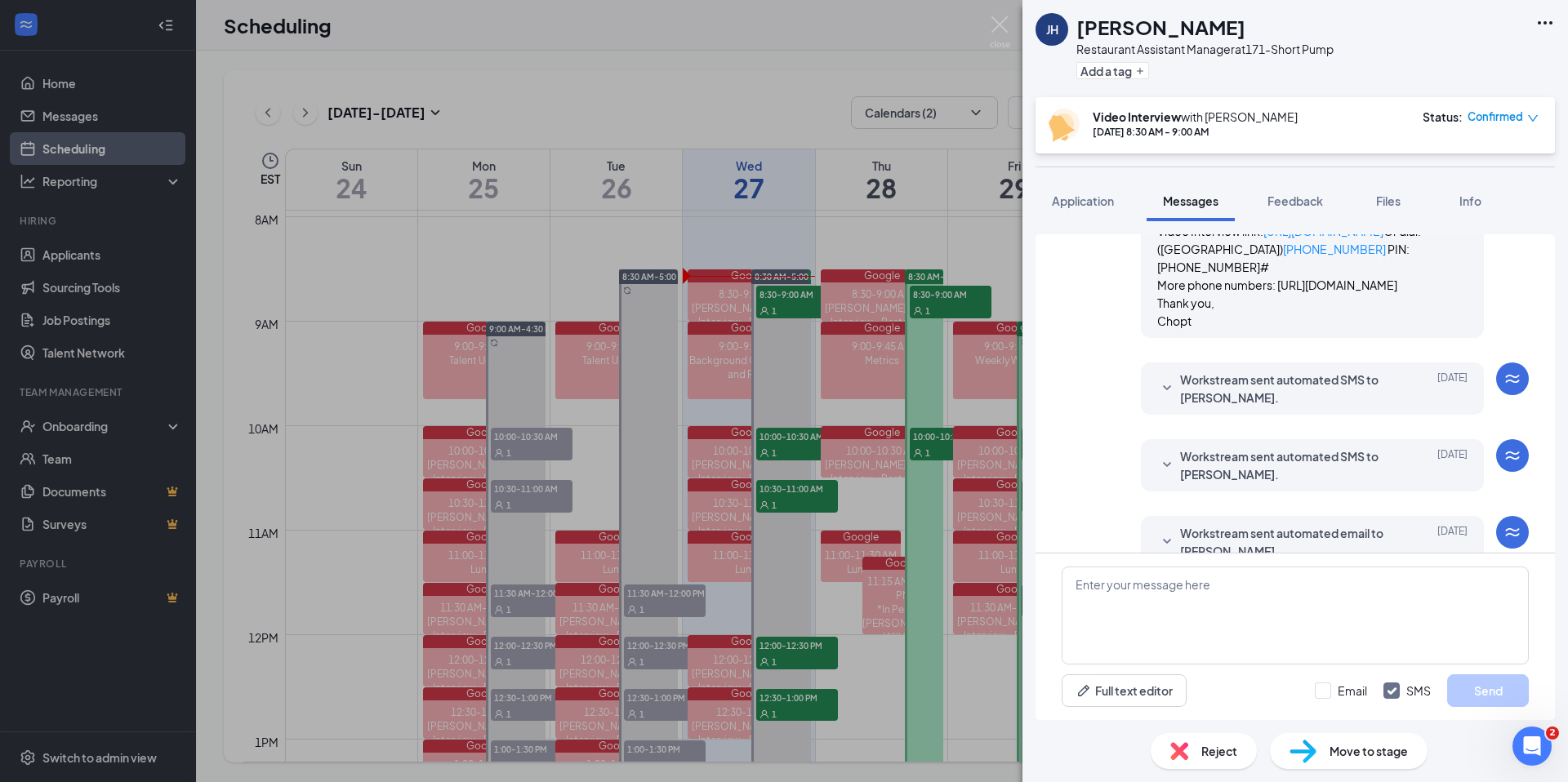
click at [1291, 402] on span "Workstream sent automated SMS to Jenny Humphries." at bounding box center [1286, 388] width 214 height 36
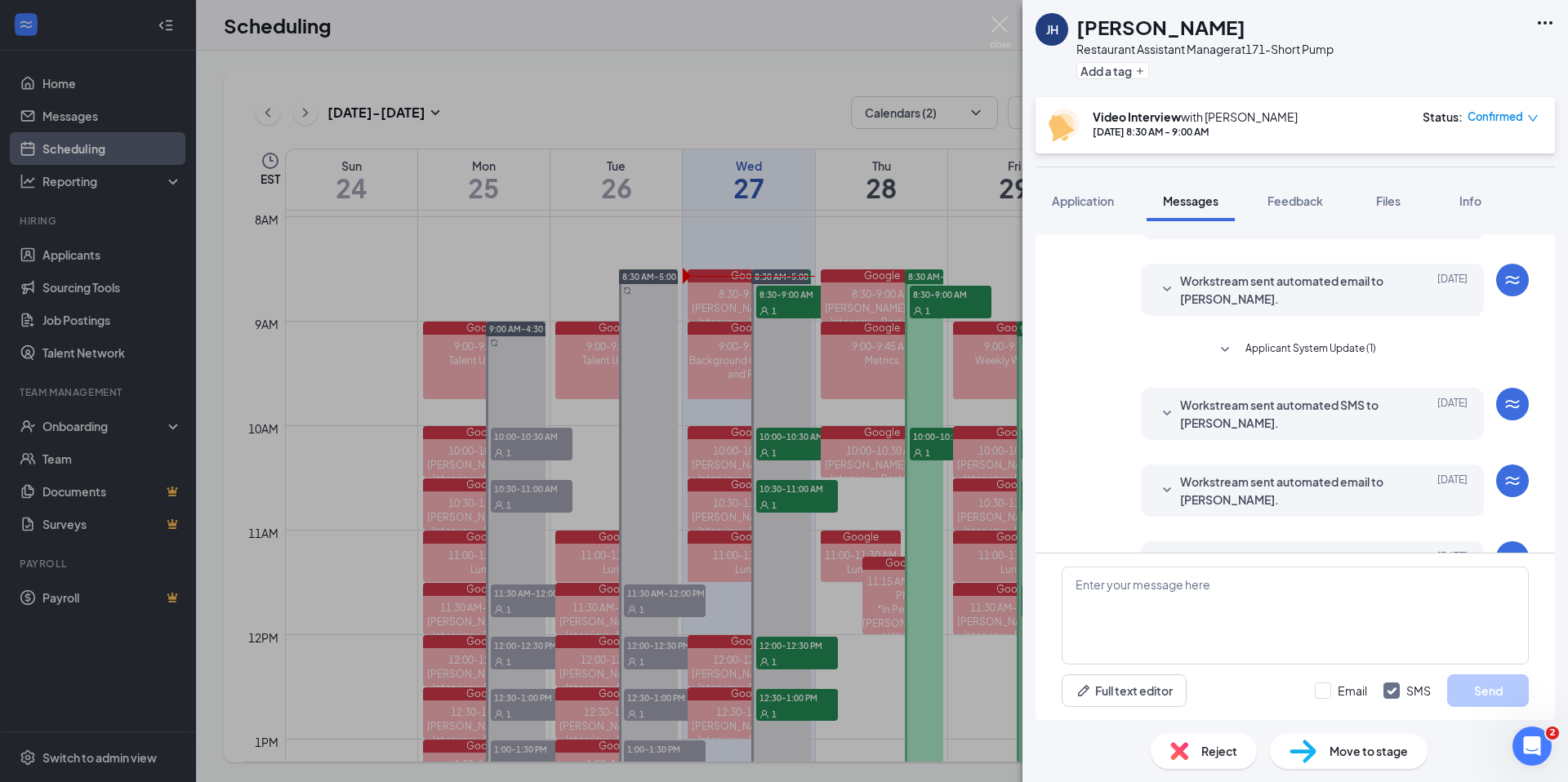
scroll to position [743, 0]
click at [1298, 360] on span "Applicant System Update (1)" at bounding box center [1310, 351] width 130 height 19
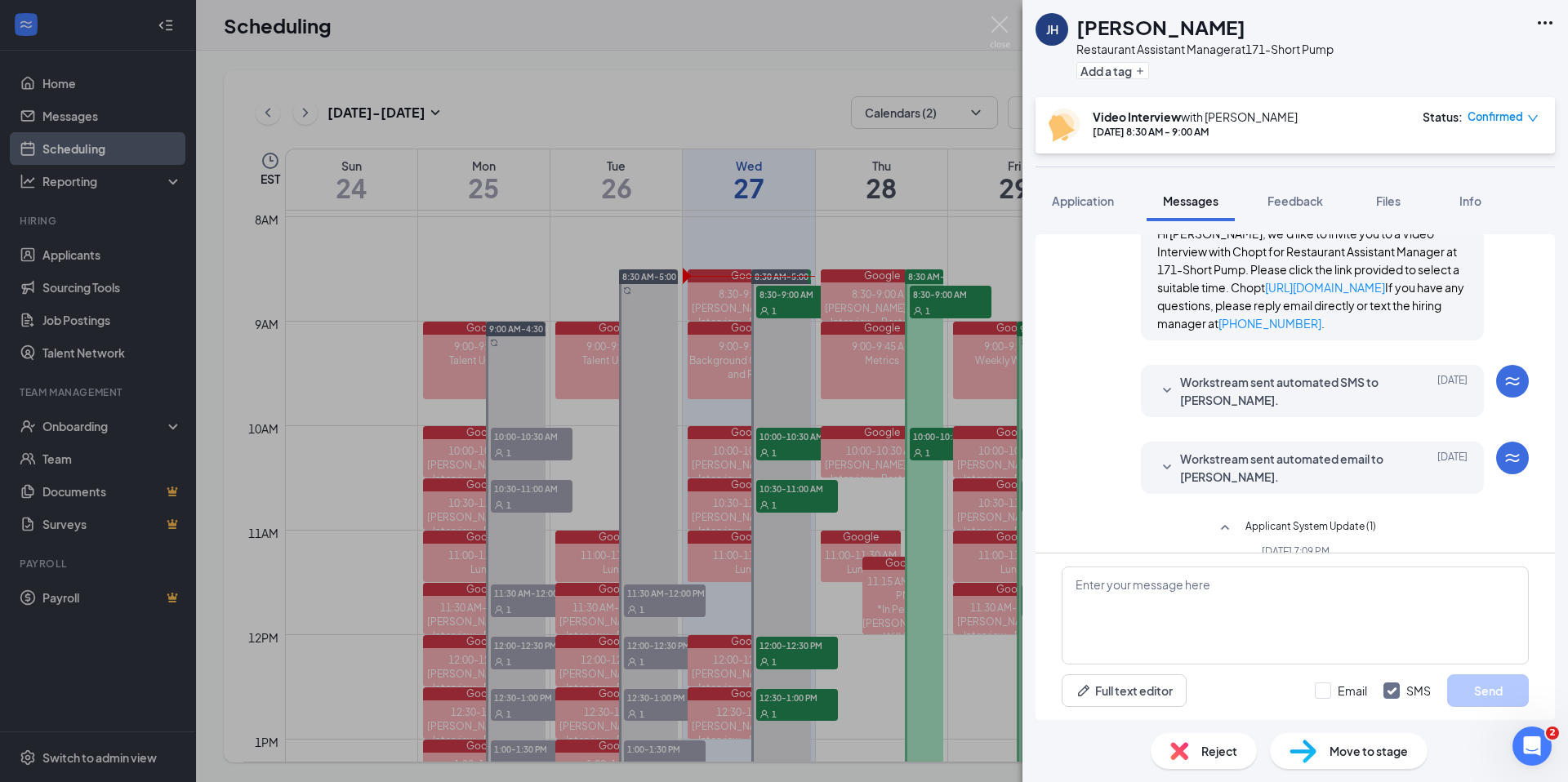
scroll to position [593, 0]
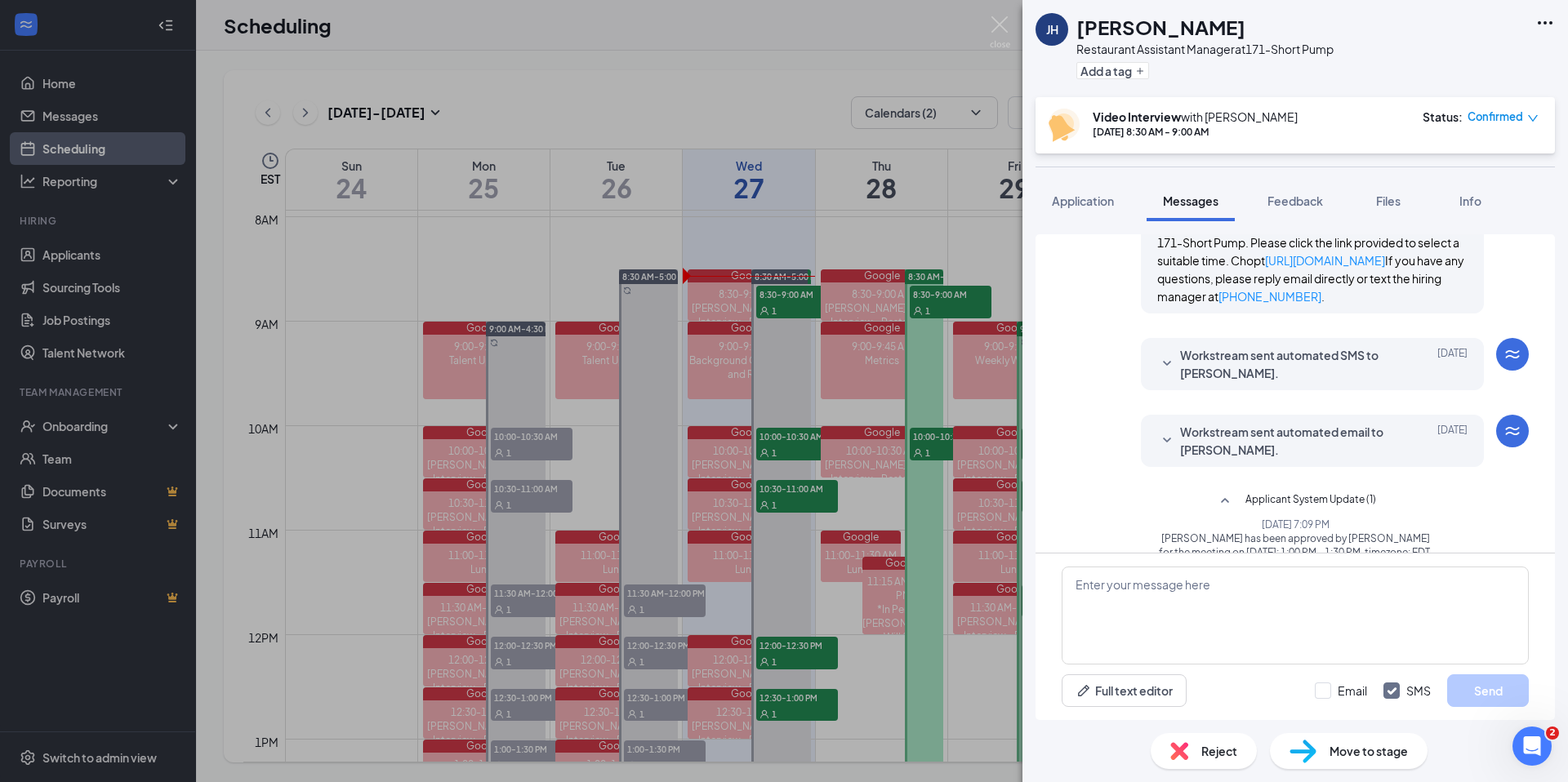
click at [1301, 390] on div "Workstream sent automated SMS to Jenny Humphries. Aug 12 Hi Jenny Humphries, th…" at bounding box center [1312, 364] width 343 height 53
click at [1299, 373] on span "Workstream sent automated SMS to Jenny Humphries." at bounding box center [1286, 364] width 214 height 36
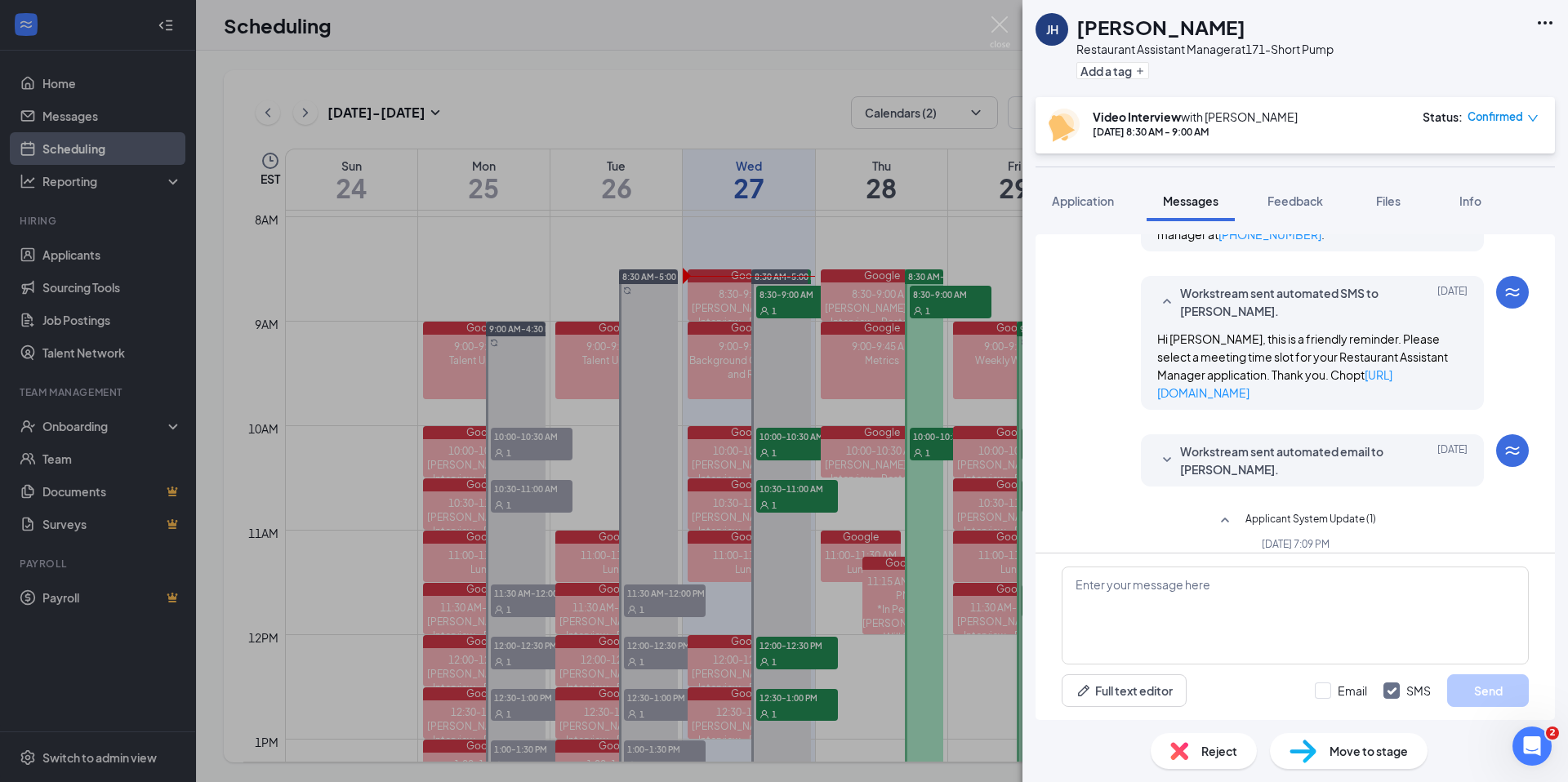
scroll to position [673, 0]
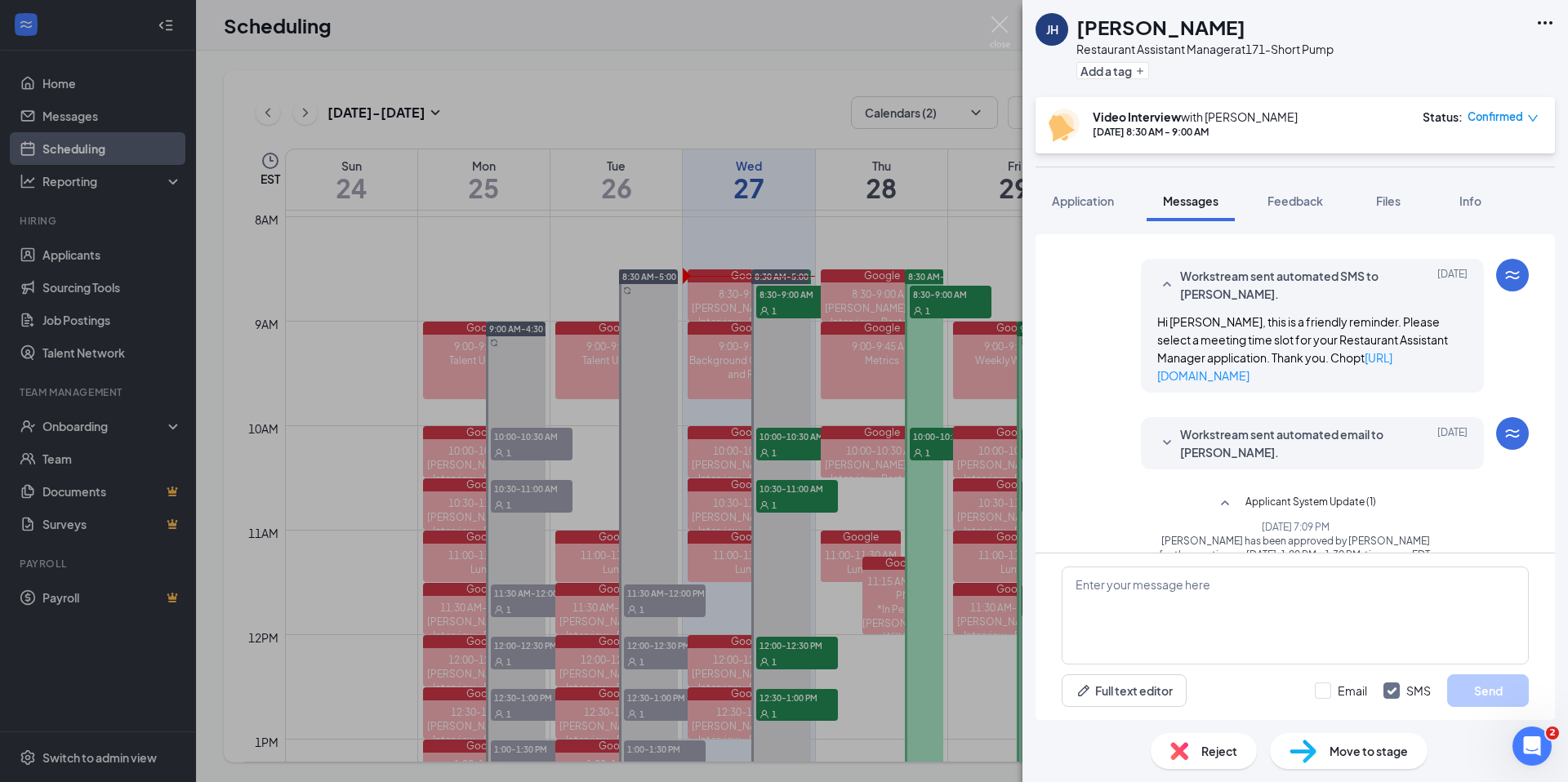
click at [1287, 458] on span "Workstream sent automated email to Jenny Humphries." at bounding box center [1286, 443] width 214 height 36
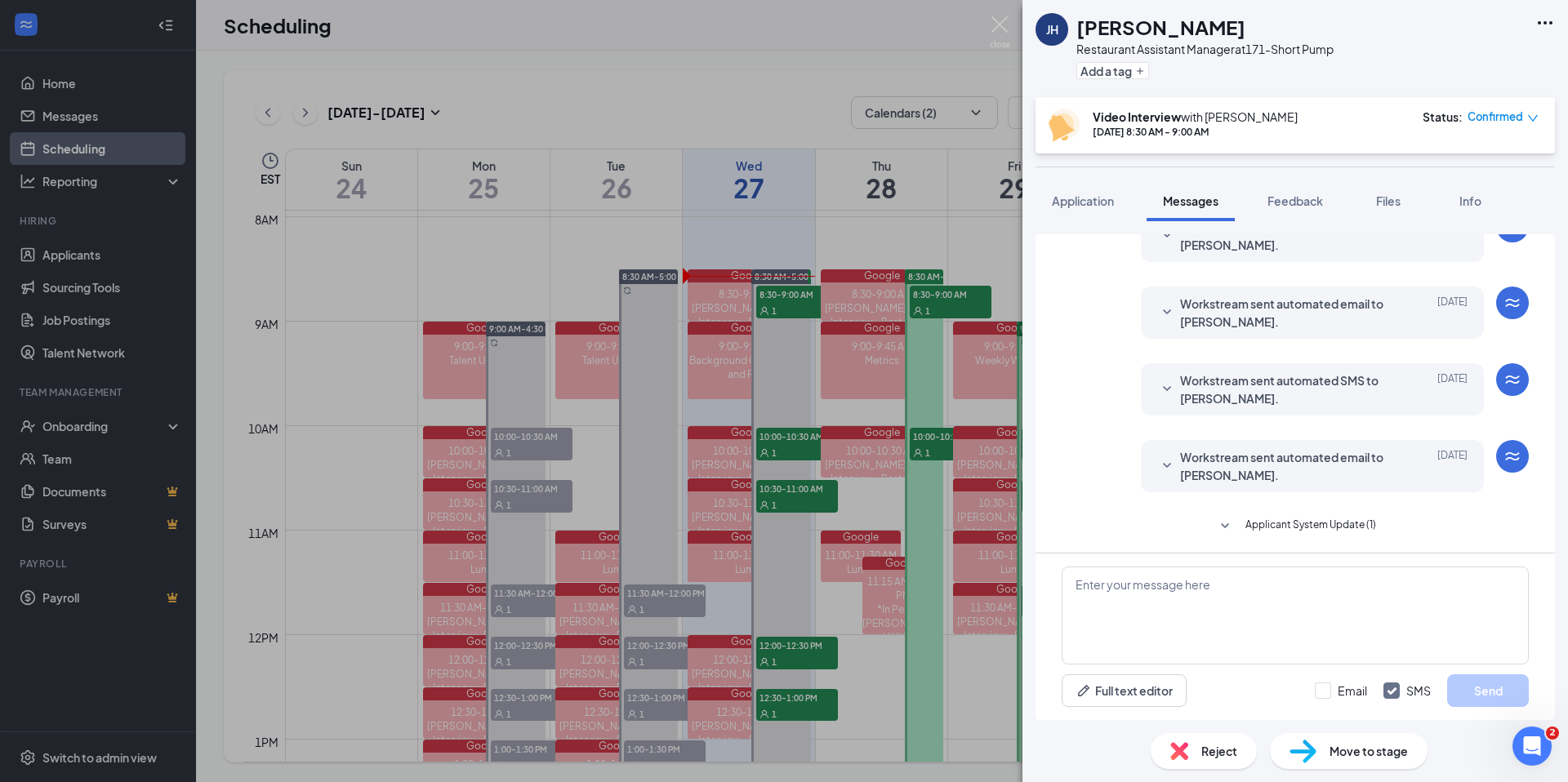
scroll to position [1678, 0]
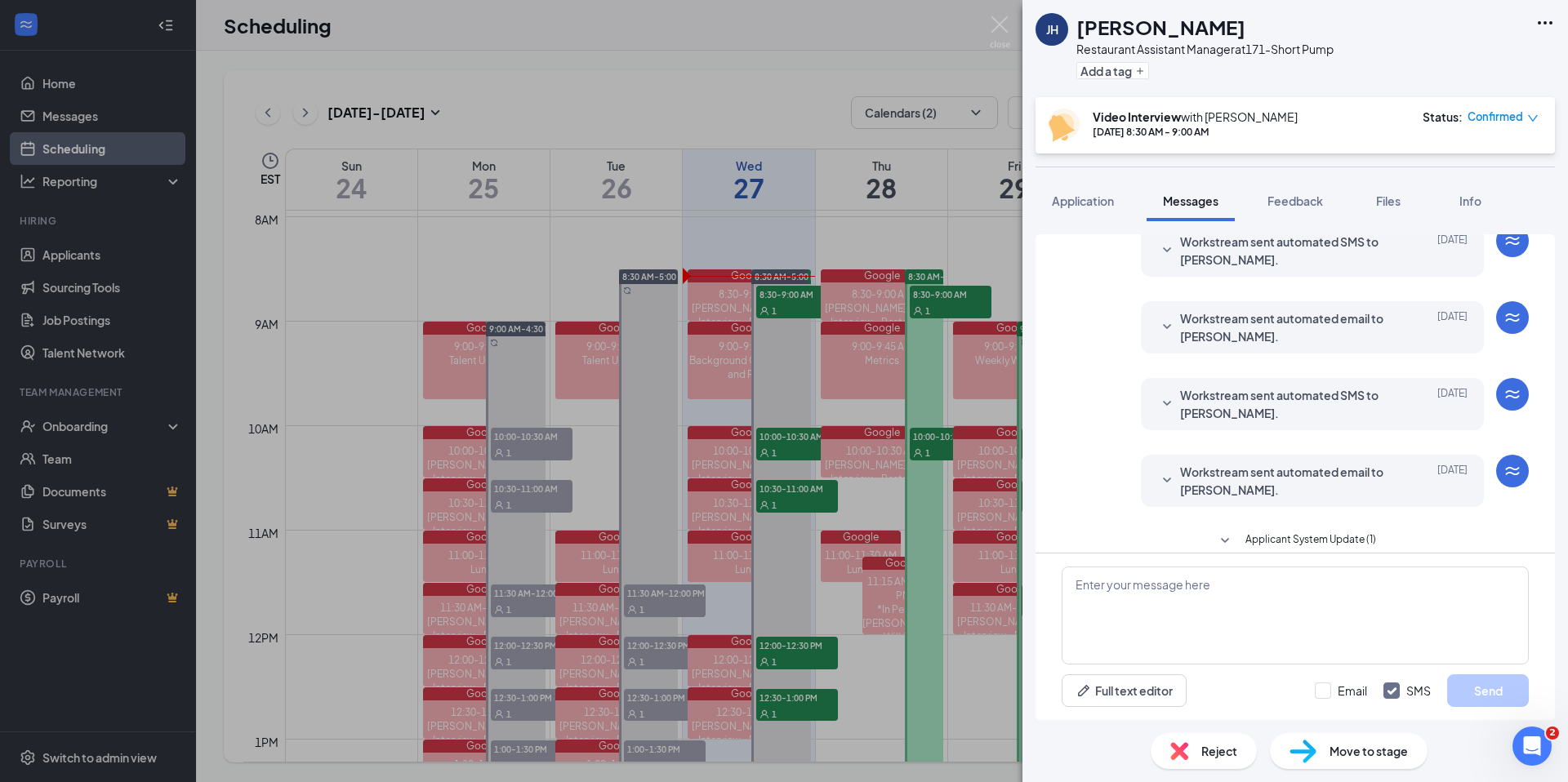
click at [1295, 346] on span "Workstream sent automated email to Jenny Humphries." at bounding box center [1286, 327] width 214 height 36
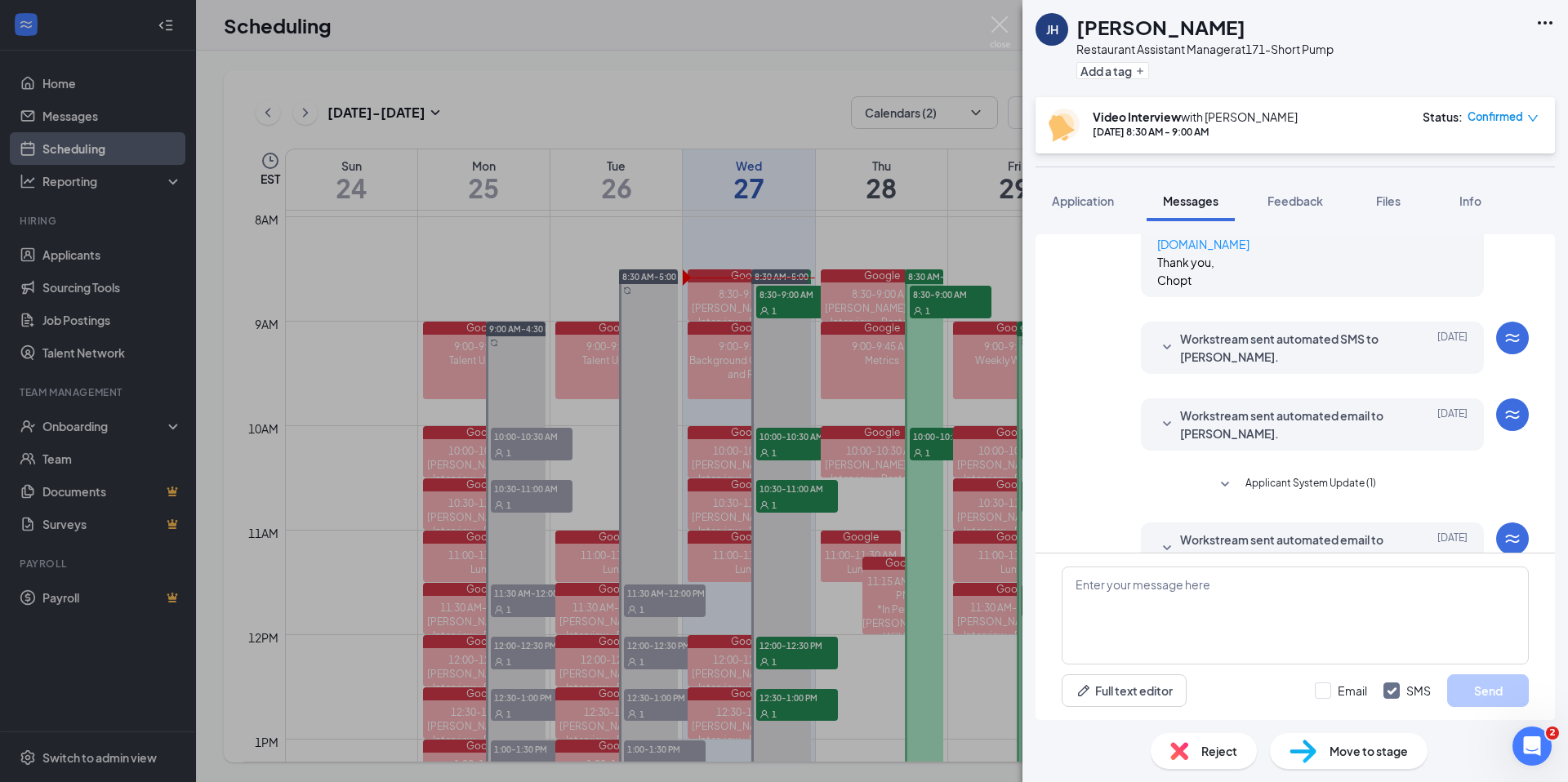
scroll to position [2067, 0]
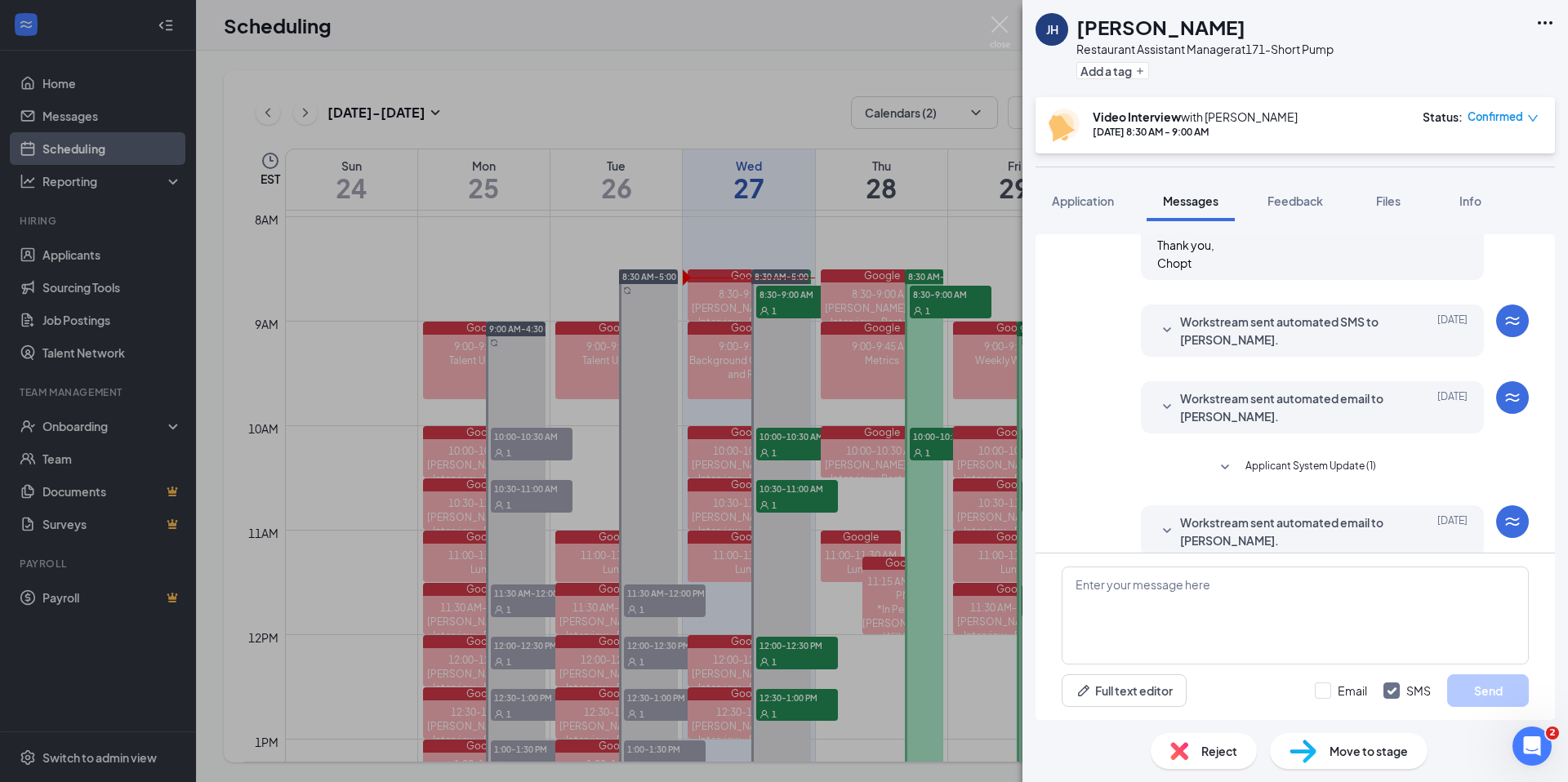
click at [1288, 348] on span "Workstream sent automated SMS to Jenny Humphries." at bounding box center [1286, 330] width 214 height 36
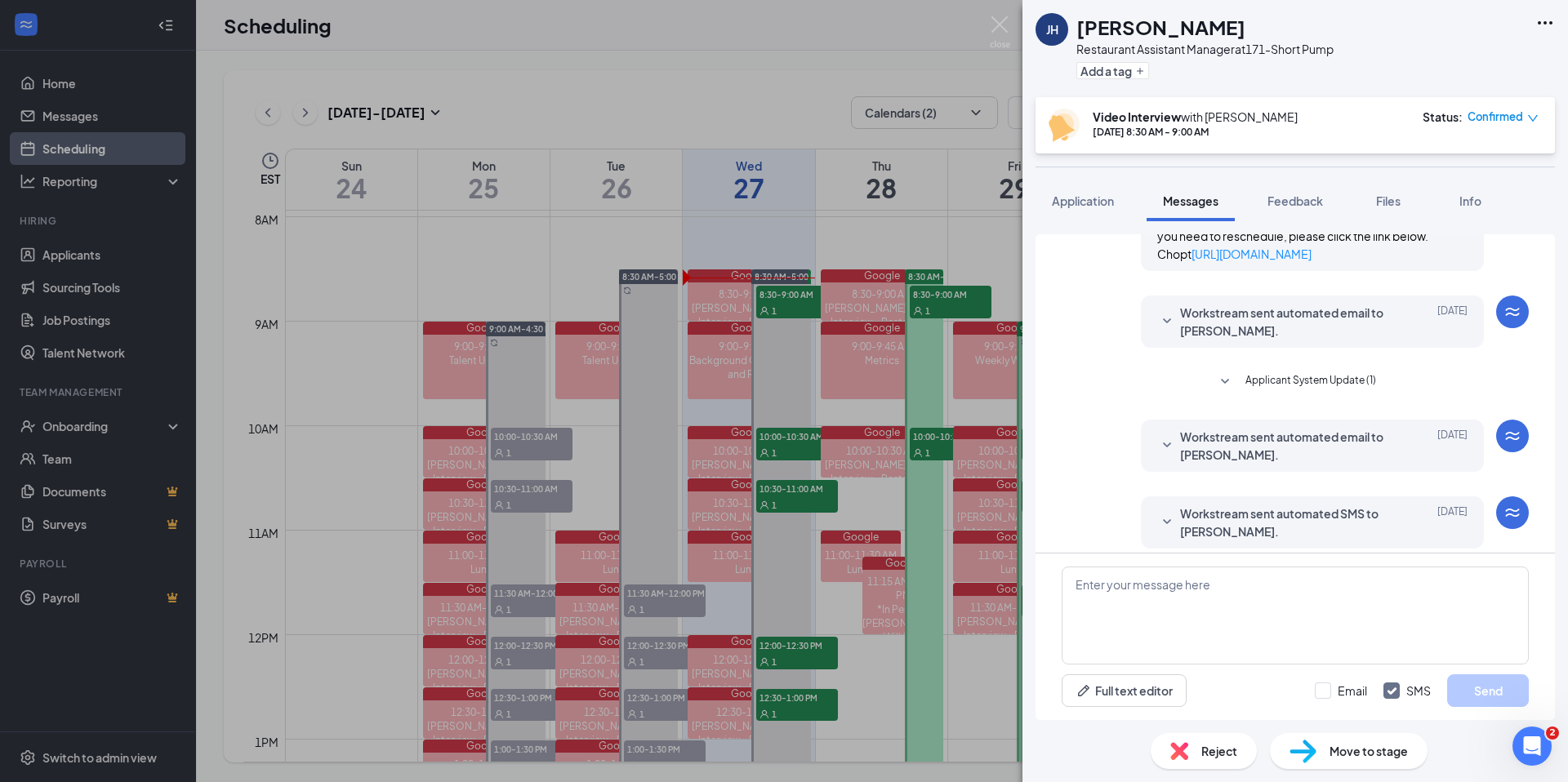
scroll to position [2382, 0]
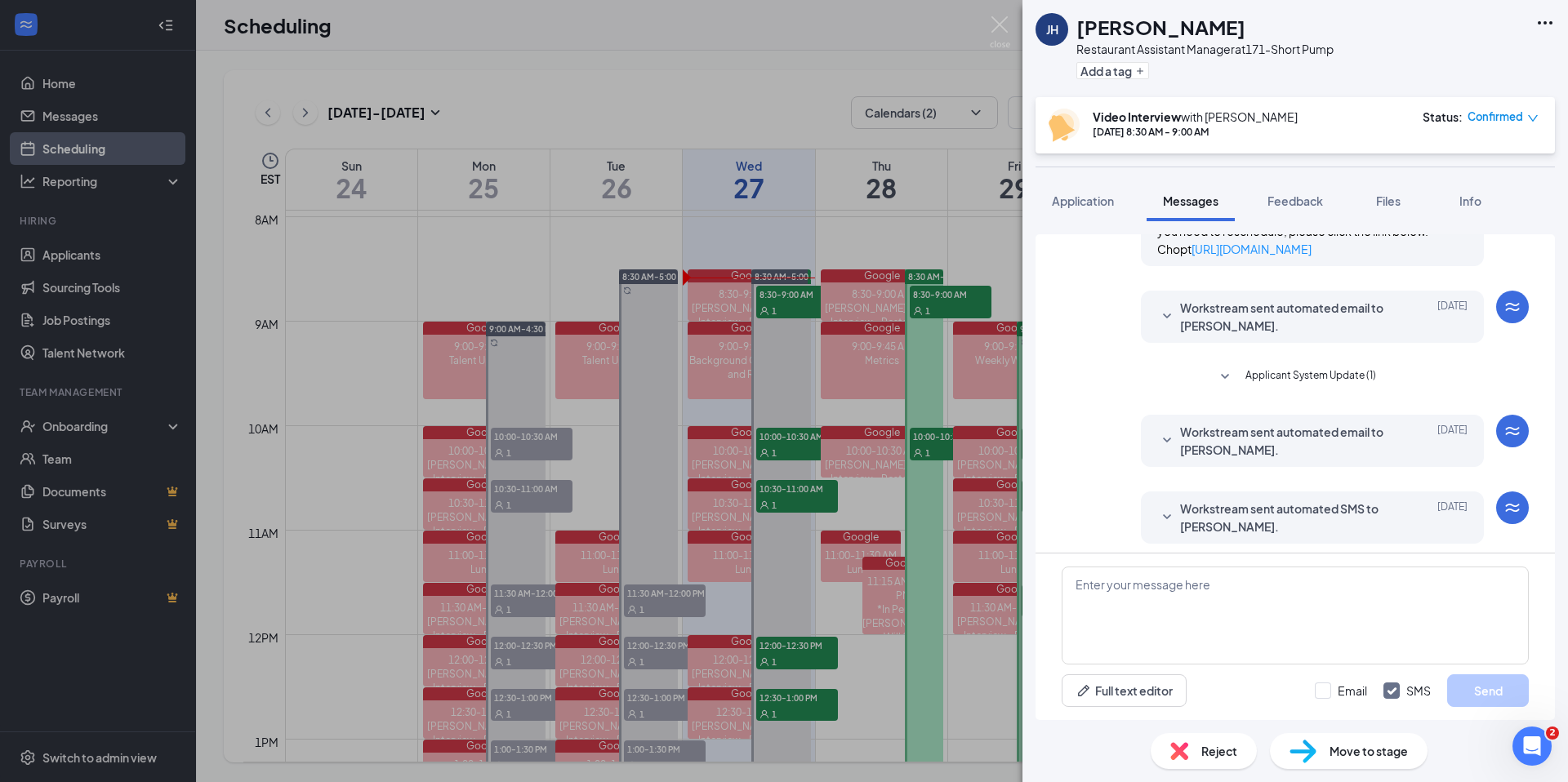
click at [1292, 387] on span "Applicant System Update (1)" at bounding box center [1310, 376] width 130 height 19
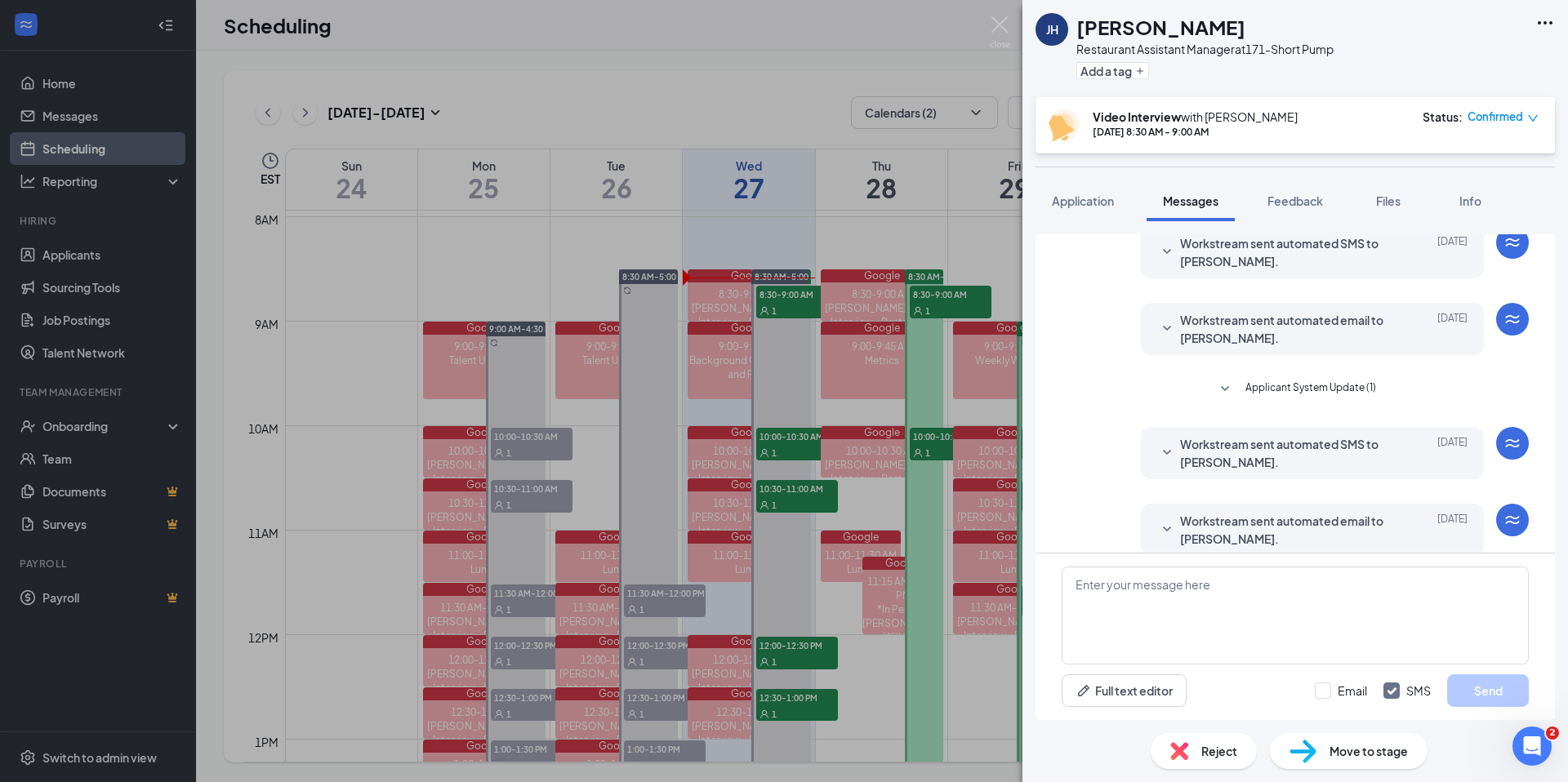
scroll to position [3118, 0]
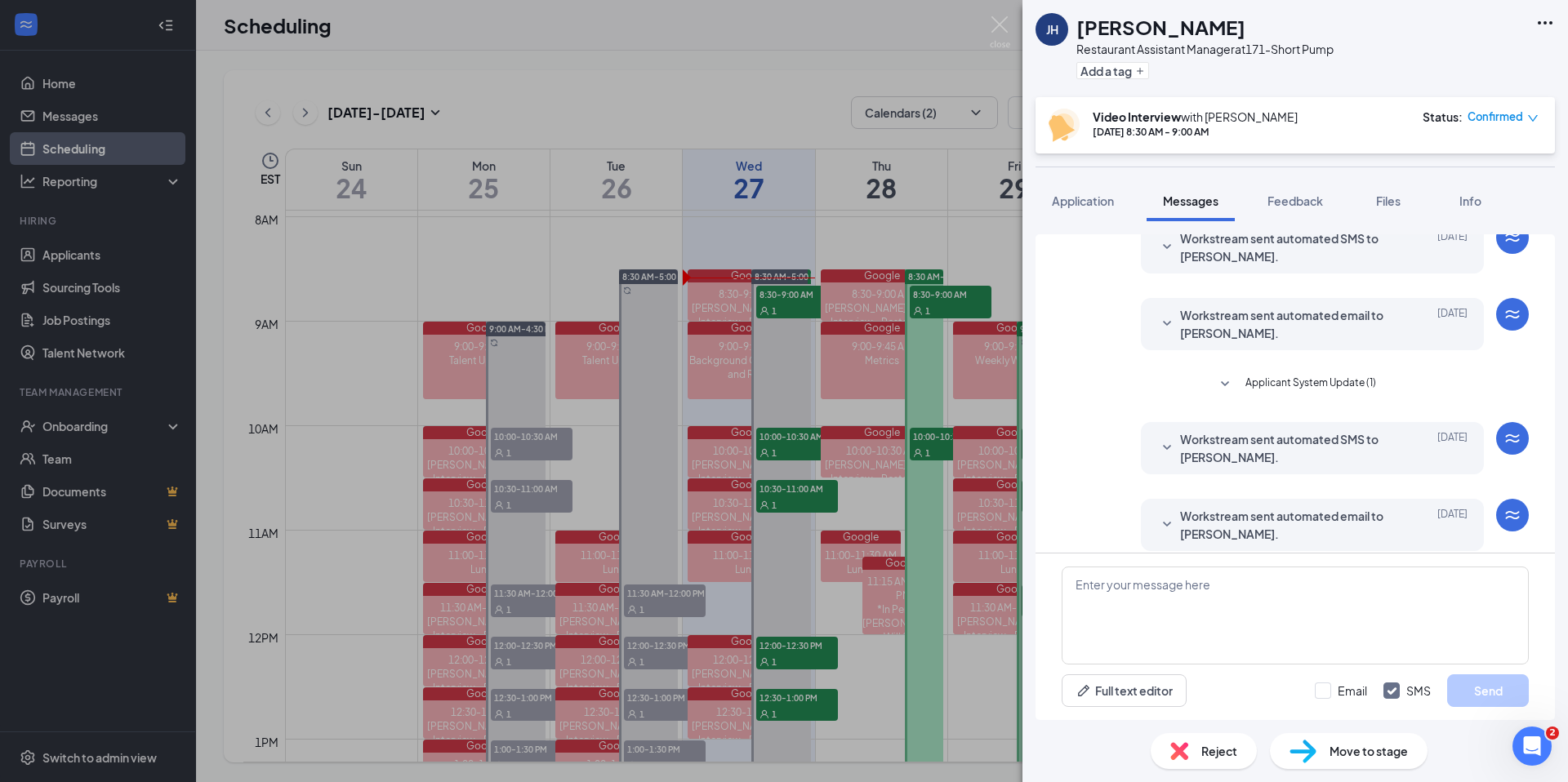
click at [1303, 395] on span "Applicant System Update (1)" at bounding box center [1310, 384] width 130 height 19
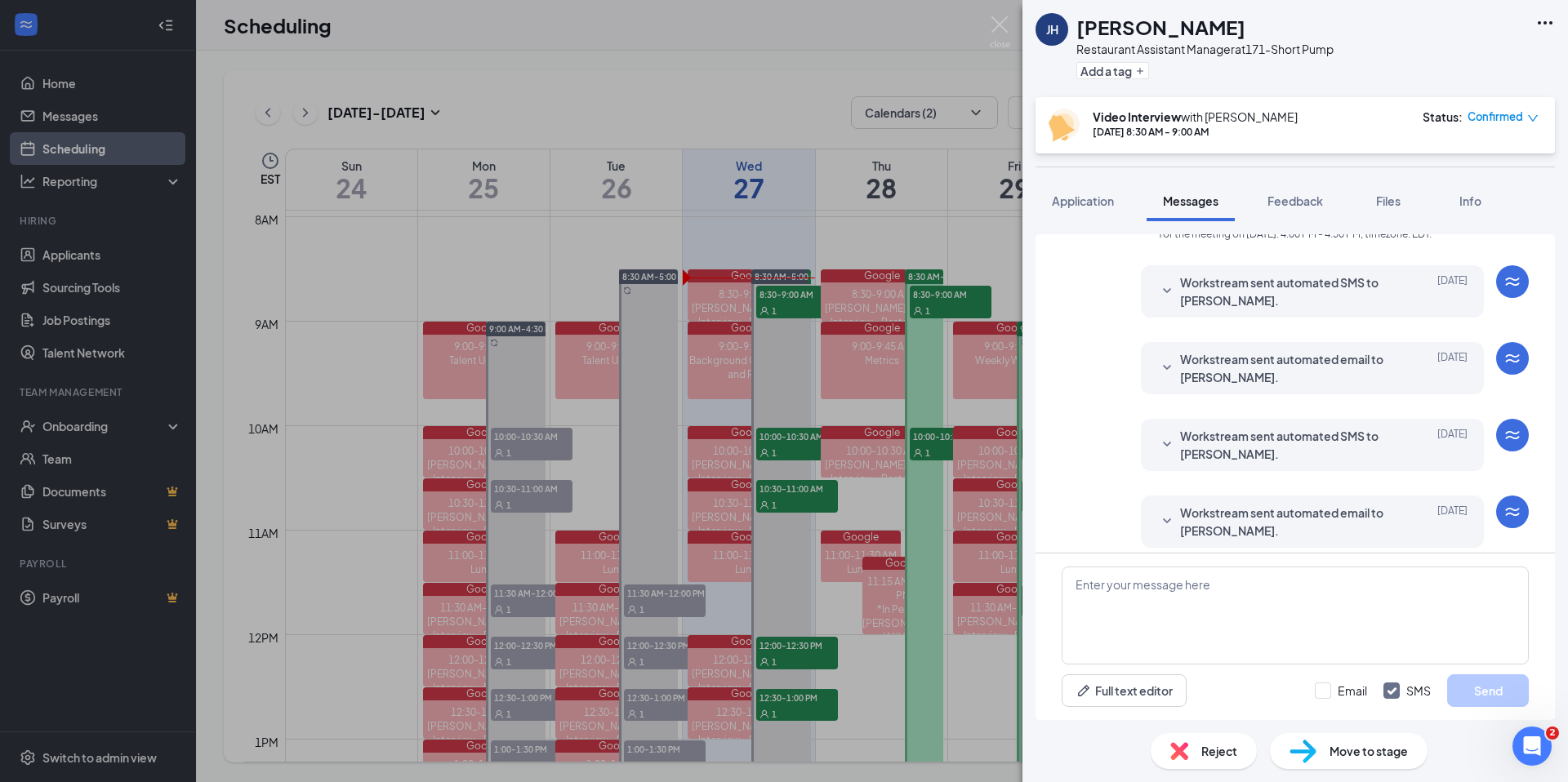
scroll to position [3326, 0]
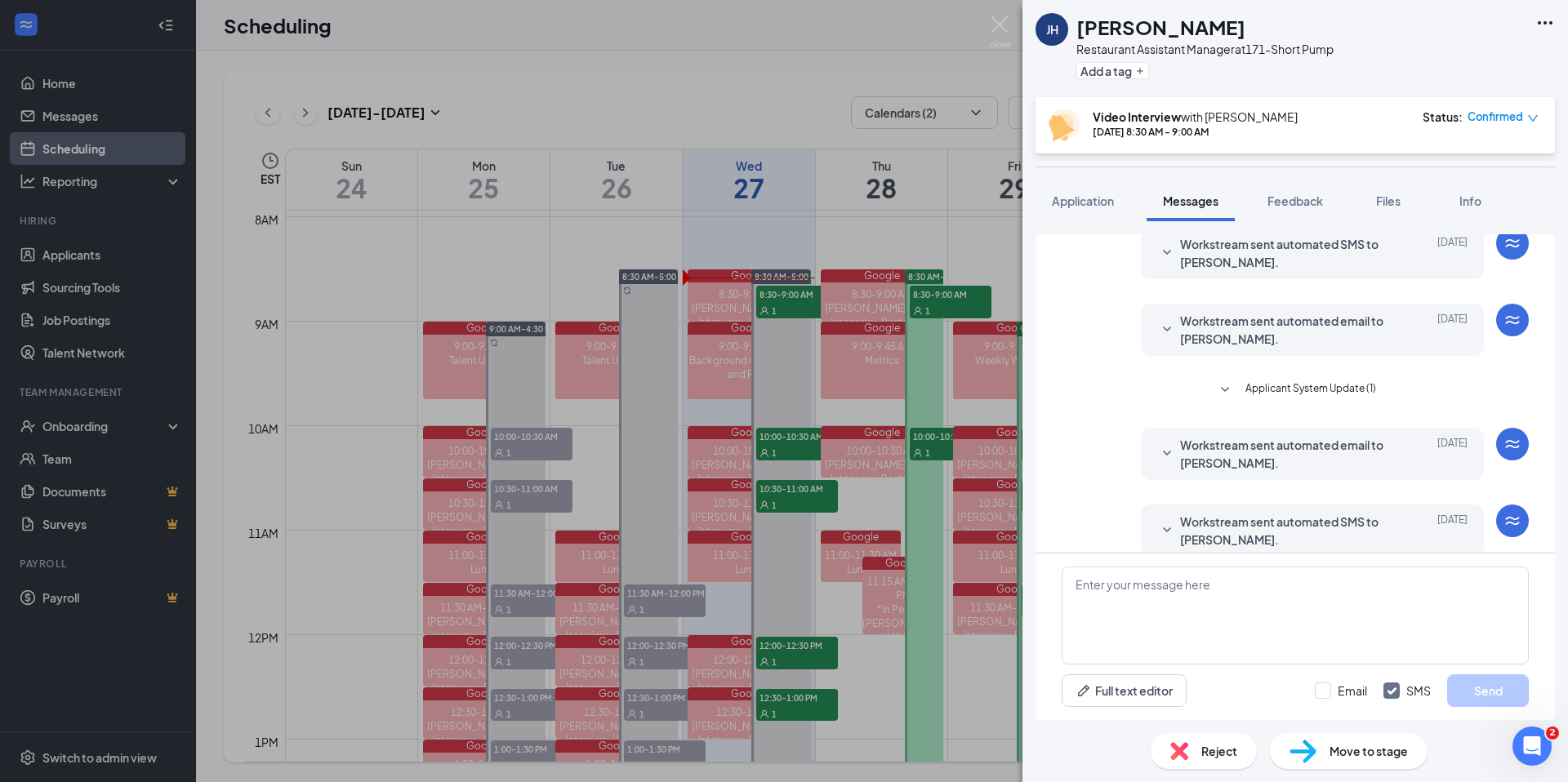
click at [1305, 400] on span "Applicant System Update (1)" at bounding box center [1310, 390] width 130 height 19
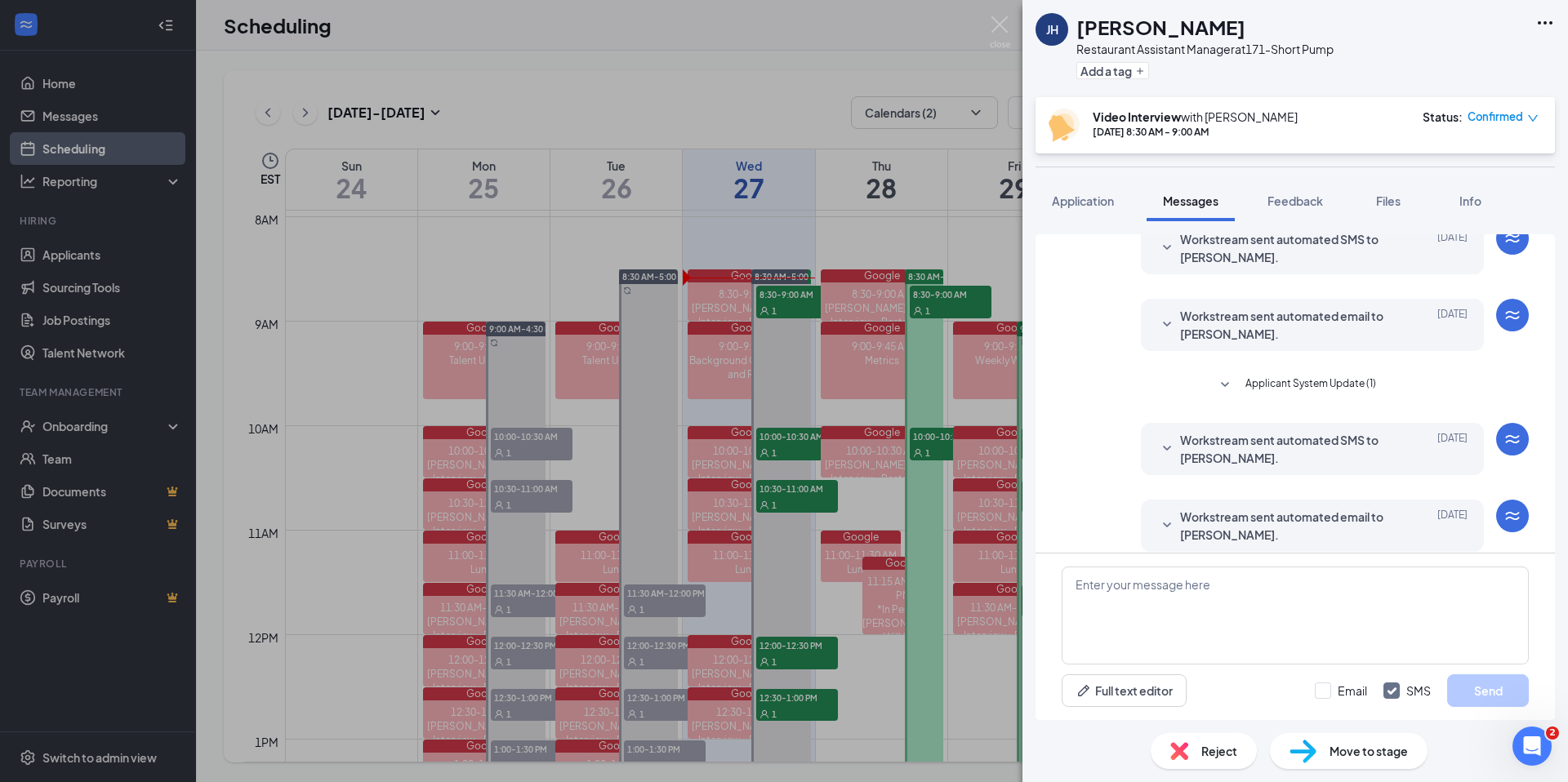
scroll to position [4160, 0]
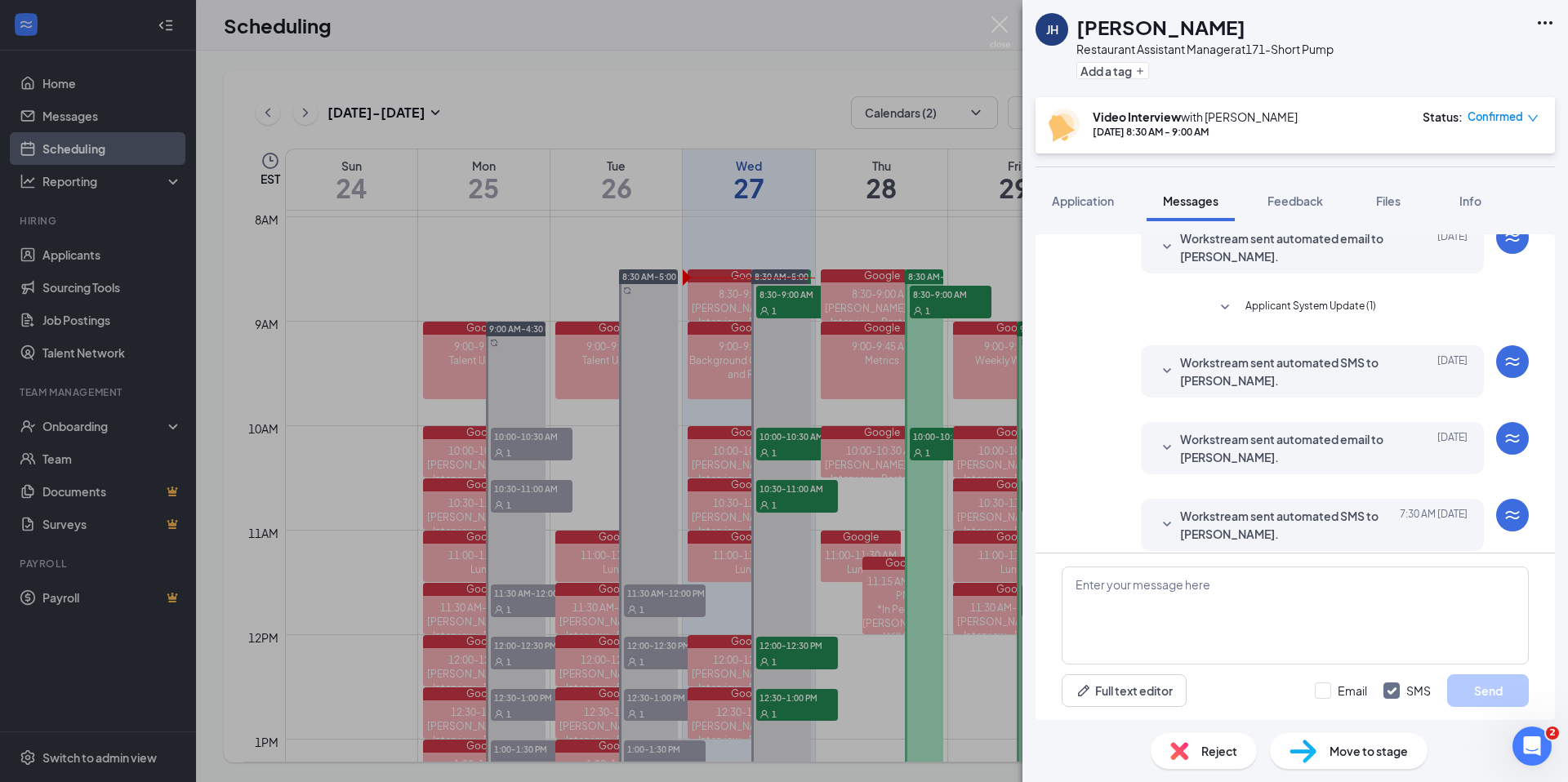
click at [1334, 318] on span "Applicant System Update (1)" at bounding box center [1310, 307] width 130 height 19
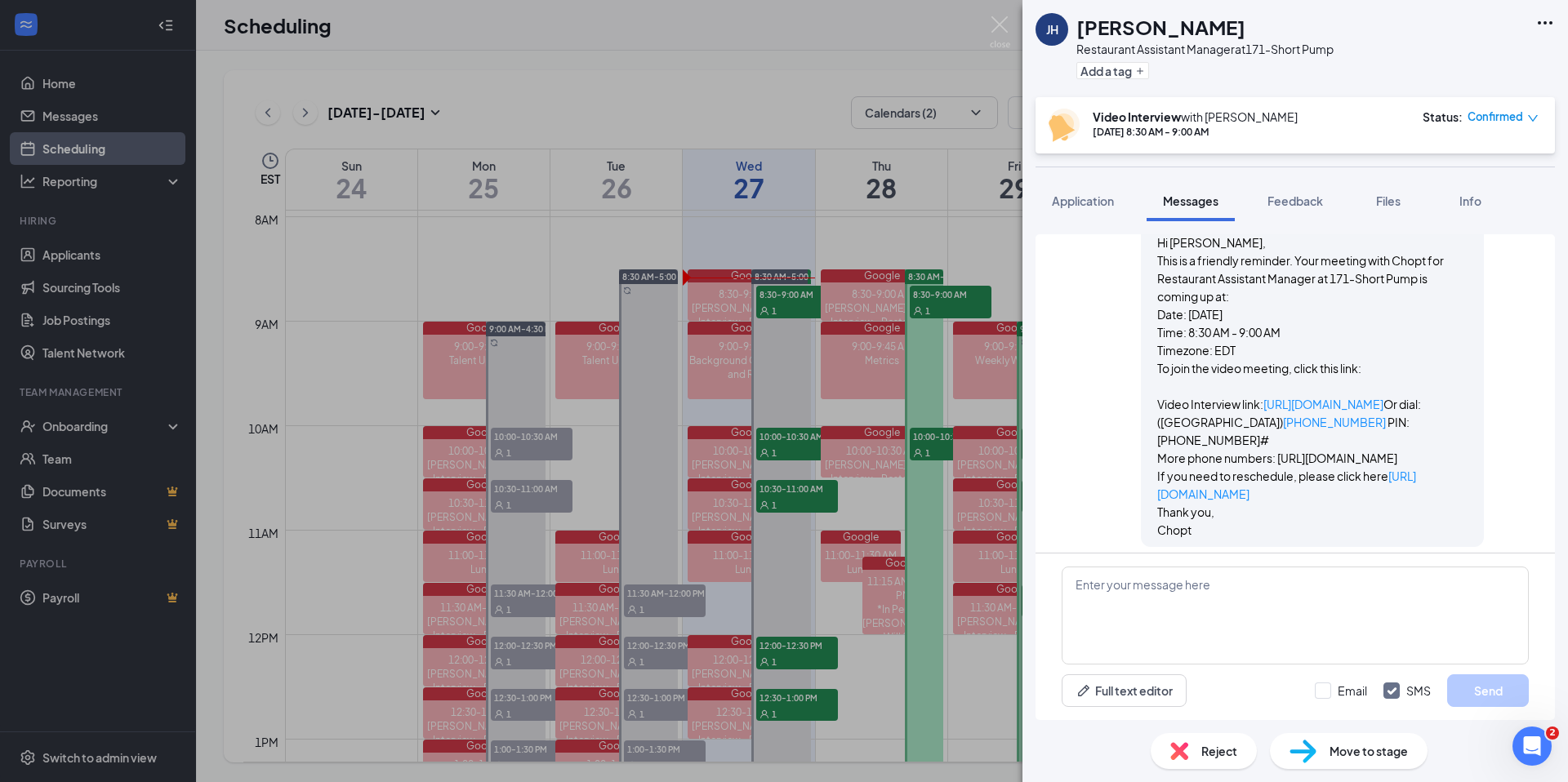
scroll to position [4726, 0]
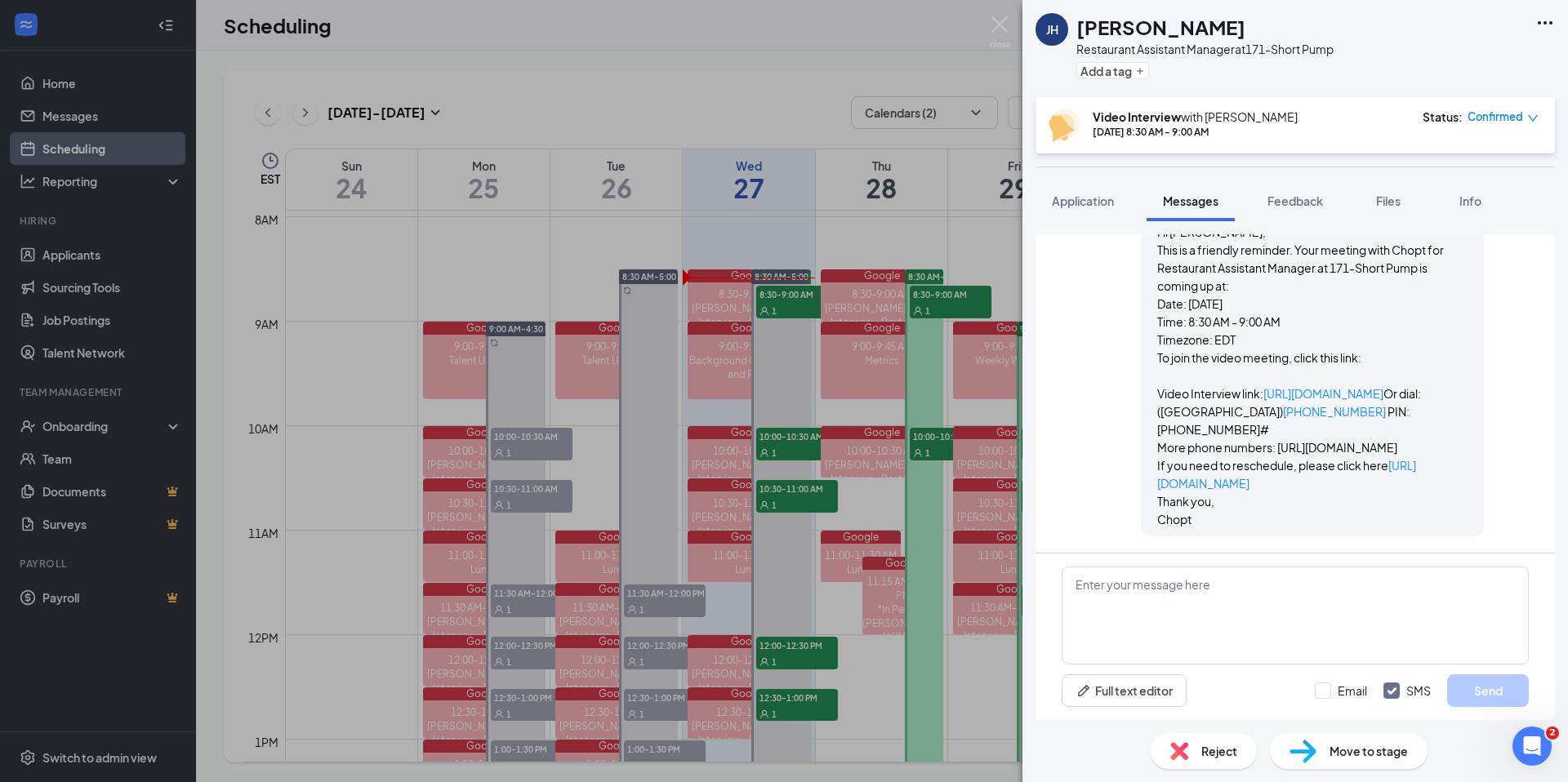
click at [1217, 755] on span "Reject" at bounding box center [1219, 751] width 36 height 18
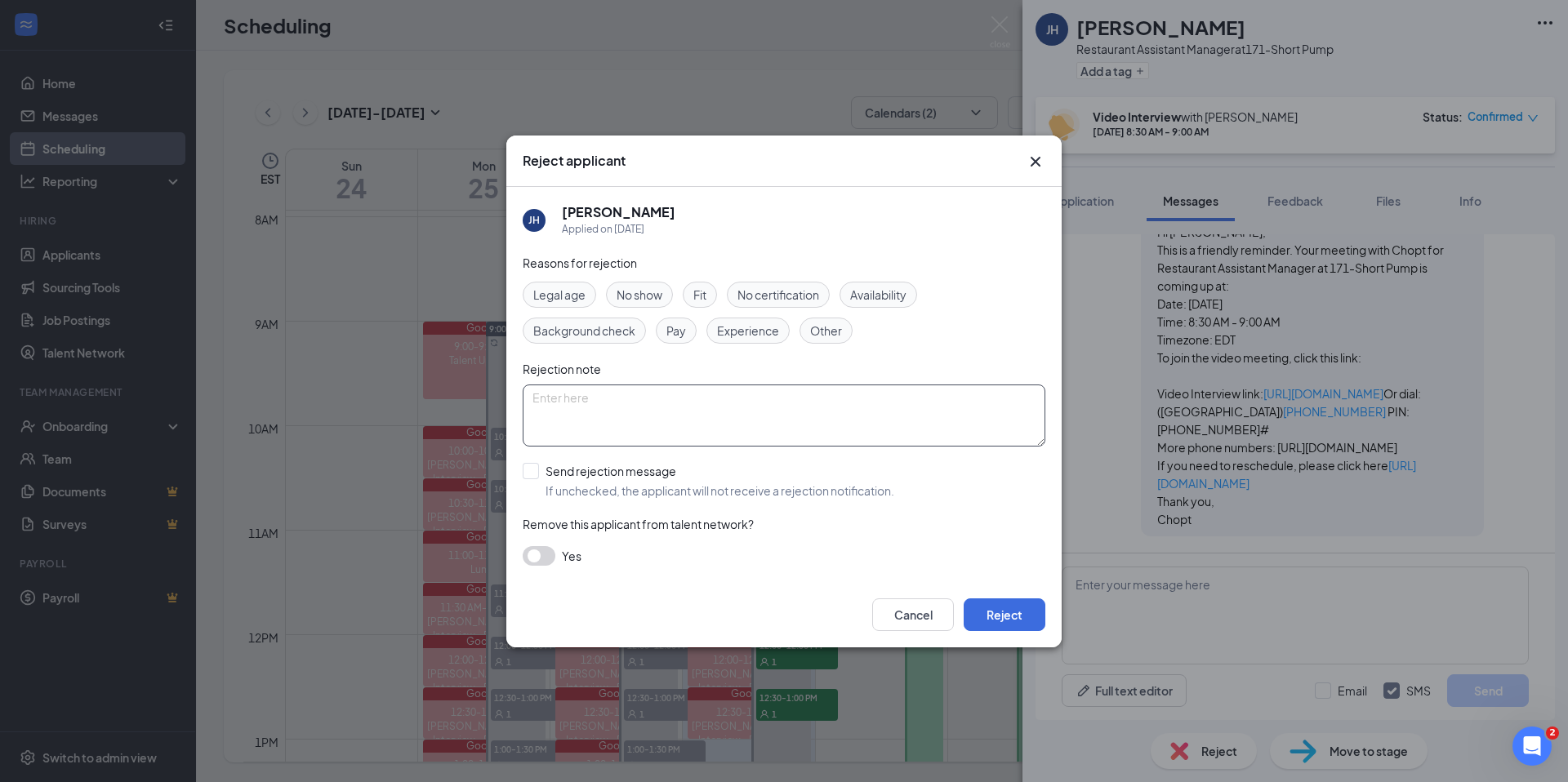
click at [729, 409] on textarea at bounding box center [783, 415] width 522 height 62
drag, startPoint x: 682, startPoint y: 398, endPoint x: 699, endPoint y: 402, distance: 17.5
click at [682, 398] on textarea "No showed or canceled/reshceduled 7 times." at bounding box center [783, 415] width 522 height 62
type textarea "No showed or canceled/rescheduled 7 times."
click at [650, 300] on span "No show" at bounding box center [639, 294] width 45 height 18
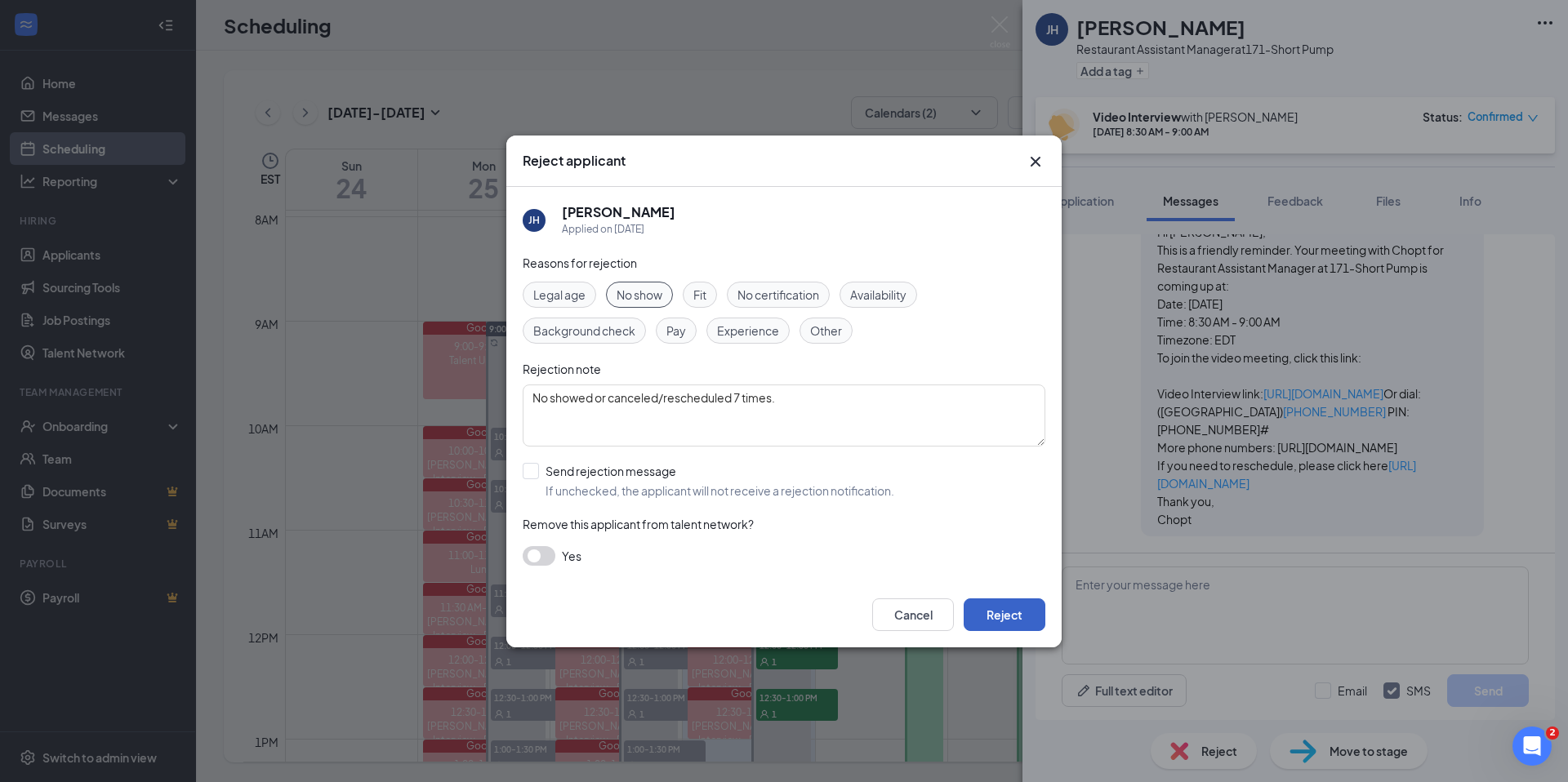
click at [1005, 613] on button "Reject" at bounding box center [1004, 614] width 81 height 32
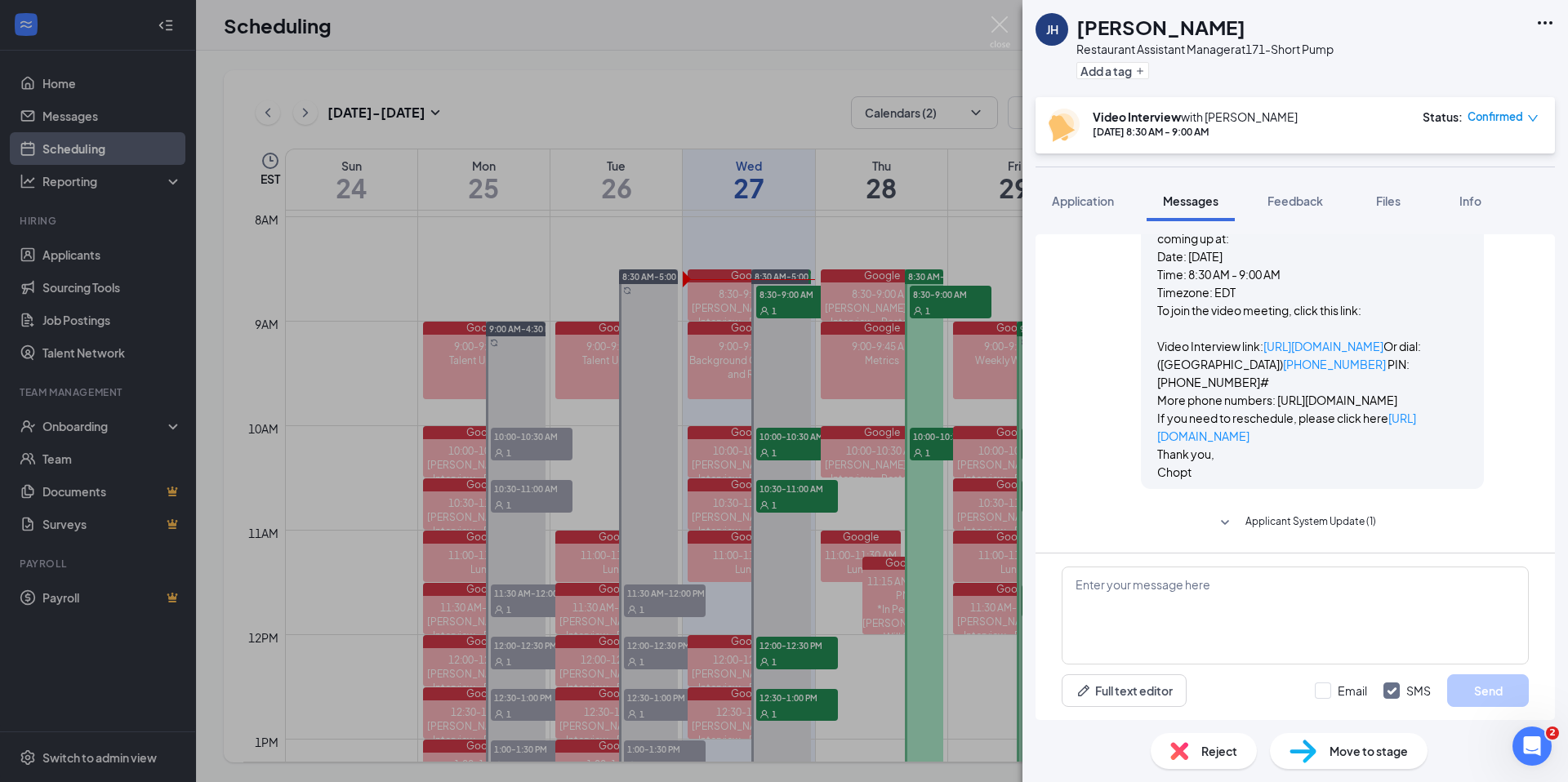
click at [1214, 755] on span "Reject" at bounding box center [1219, 751] width 36 height 18
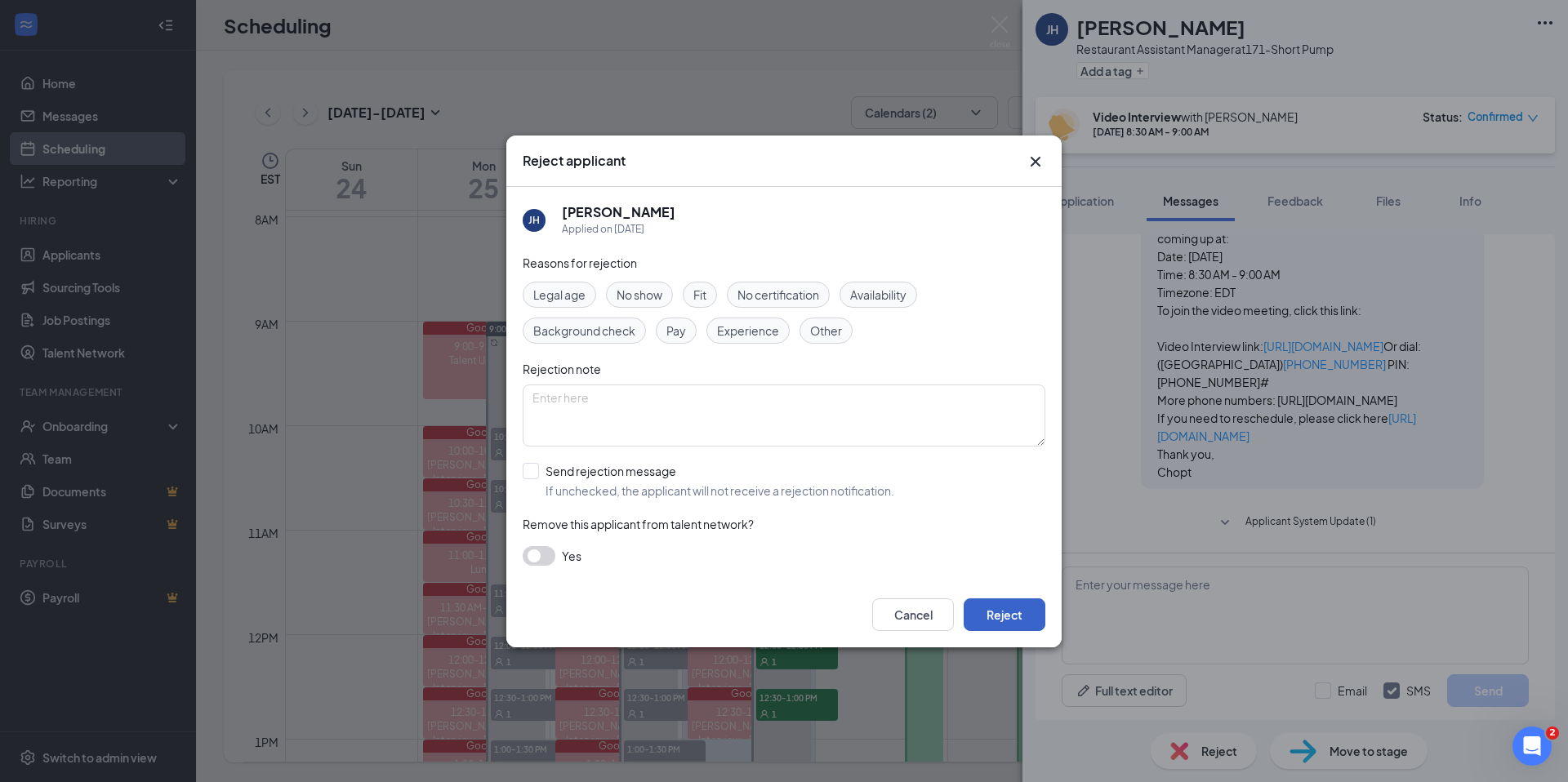
click at [1016, 613] on button "Reject" at bounding box center [1004, 614] width 81 height 32
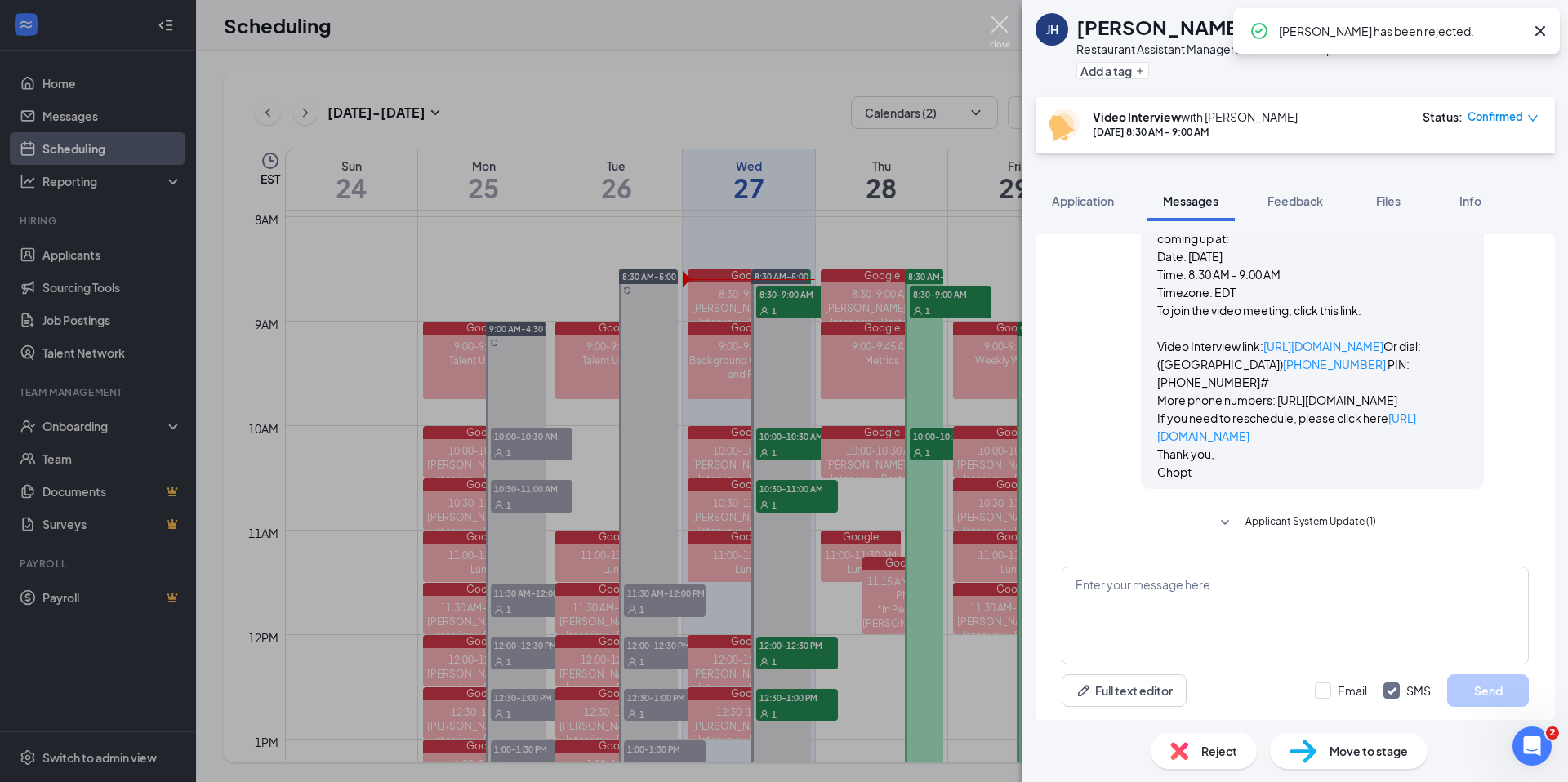
click at [998, 21] on img at bounding box center [1000, 32] width 20 height 31
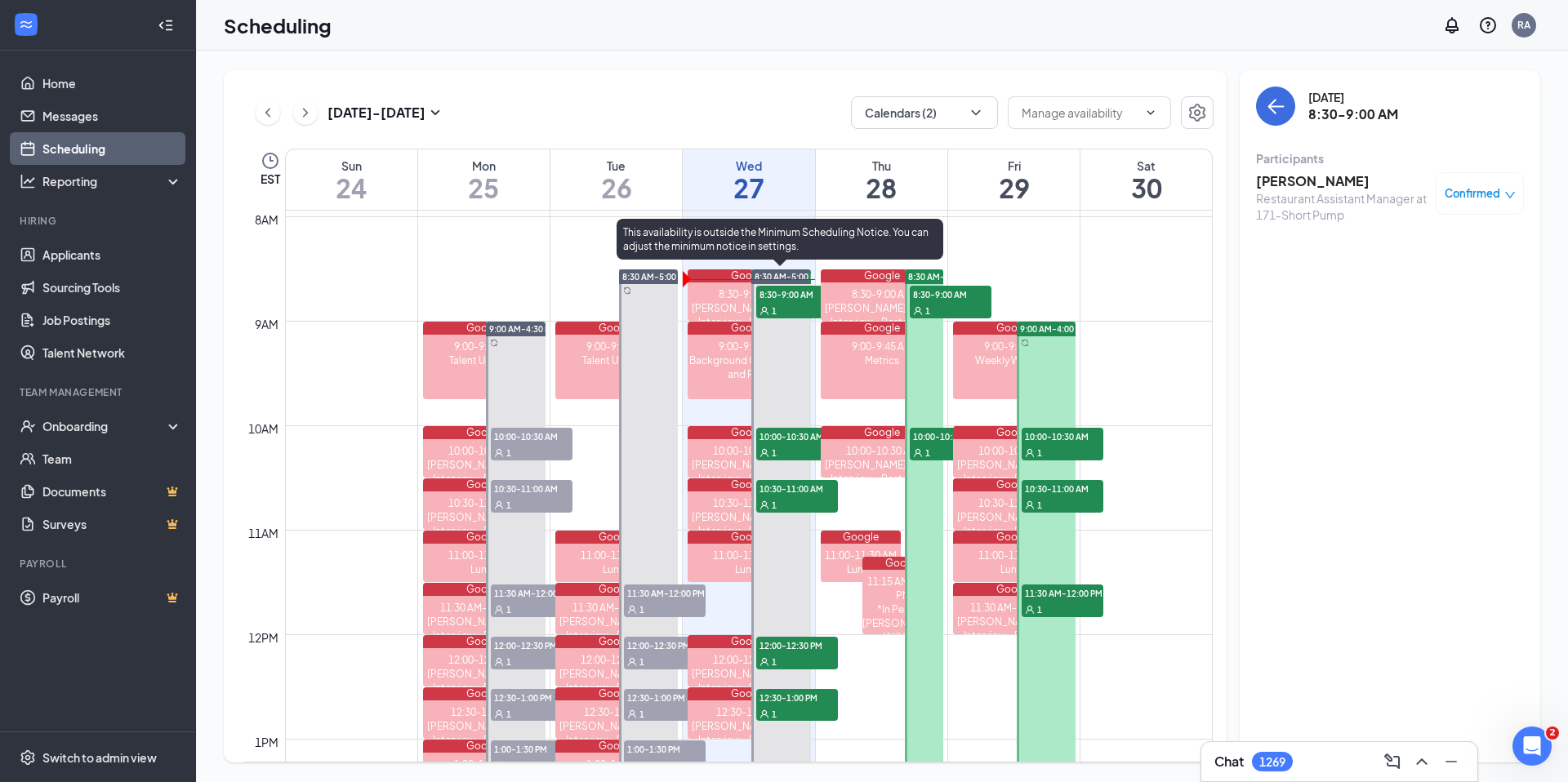
click at [790, 296] on span "8:30-9:00 AM" at bounding box center [797, 294] width 81 height 17
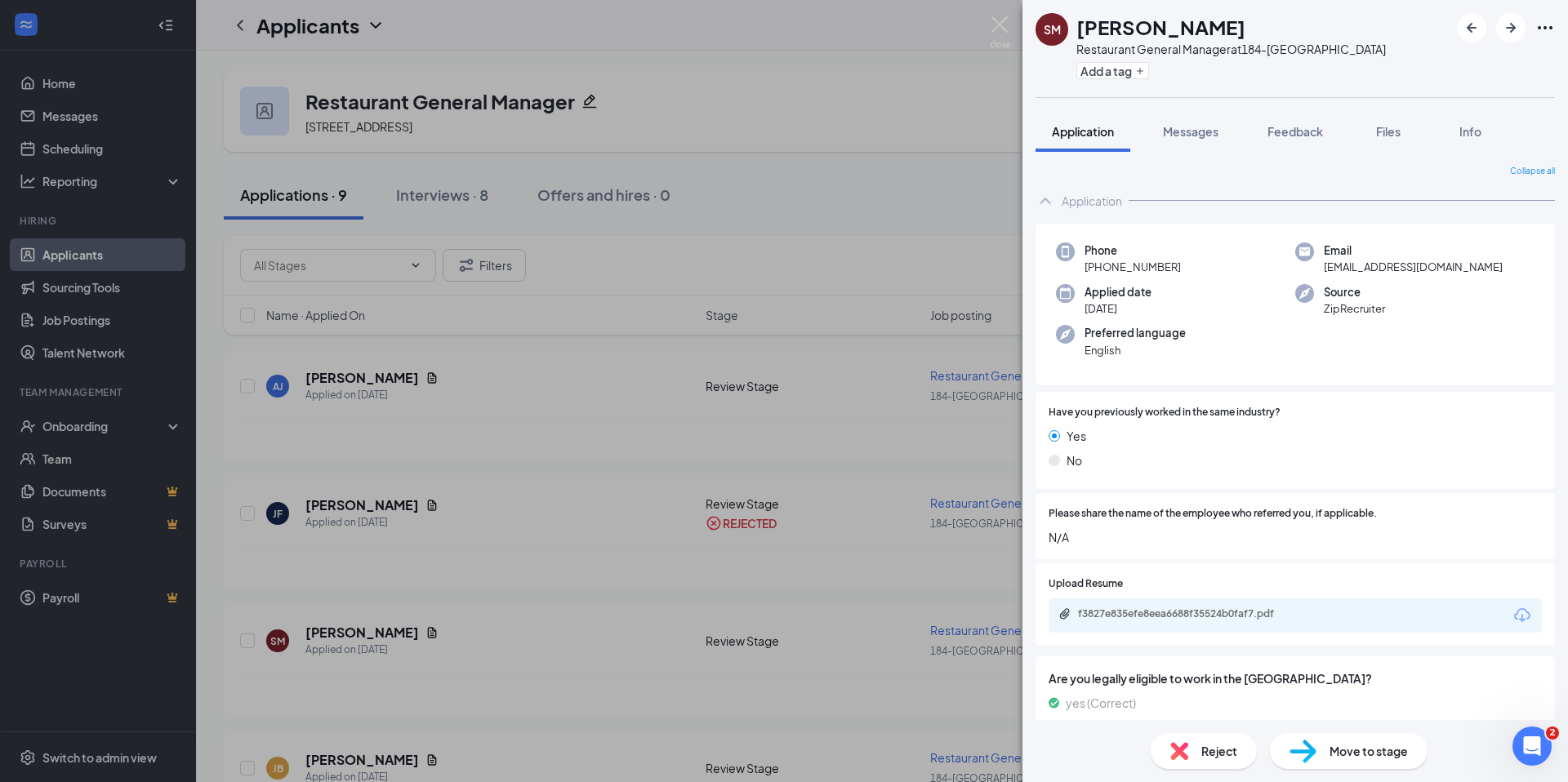
click at [1221, 756] on span "Reject" at bounding box center [1219, 751] width 36 height 18
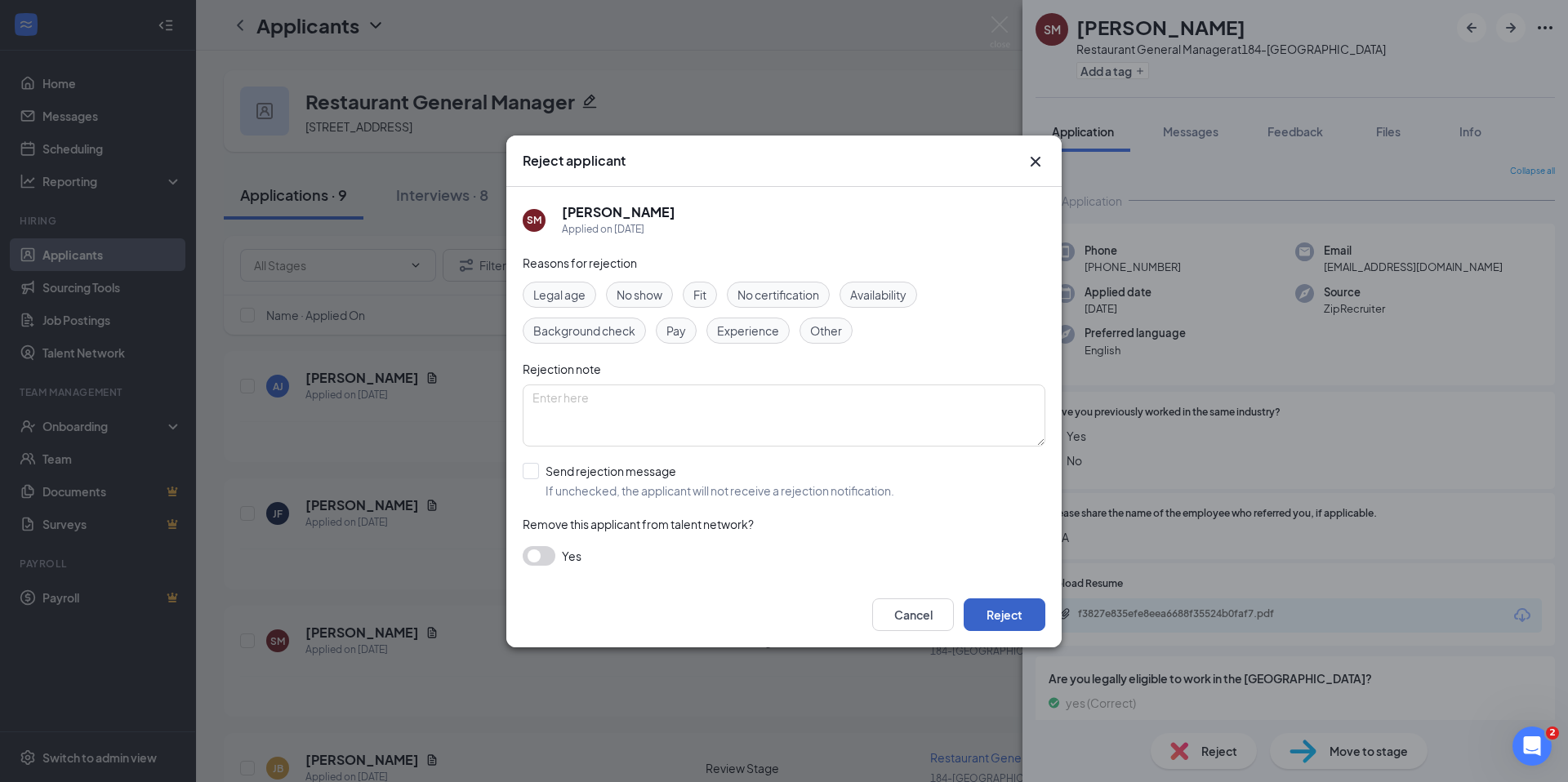
click at [1025, 612] on button "Reject" at bounding box center [1004, 614] width 81 height 32
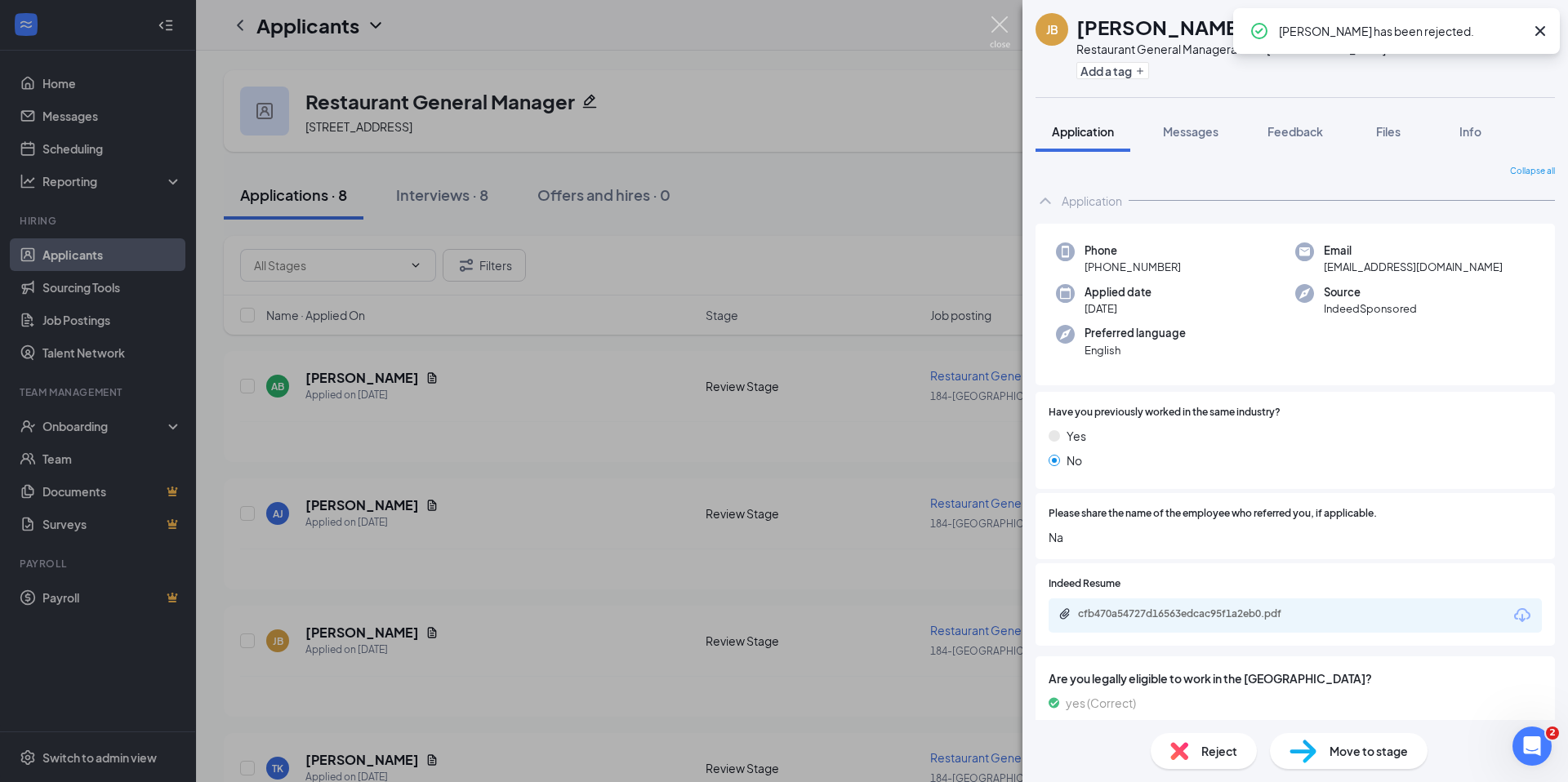
click at [998, 25] on img at bounding box center [1000, 32] width 20 height 31
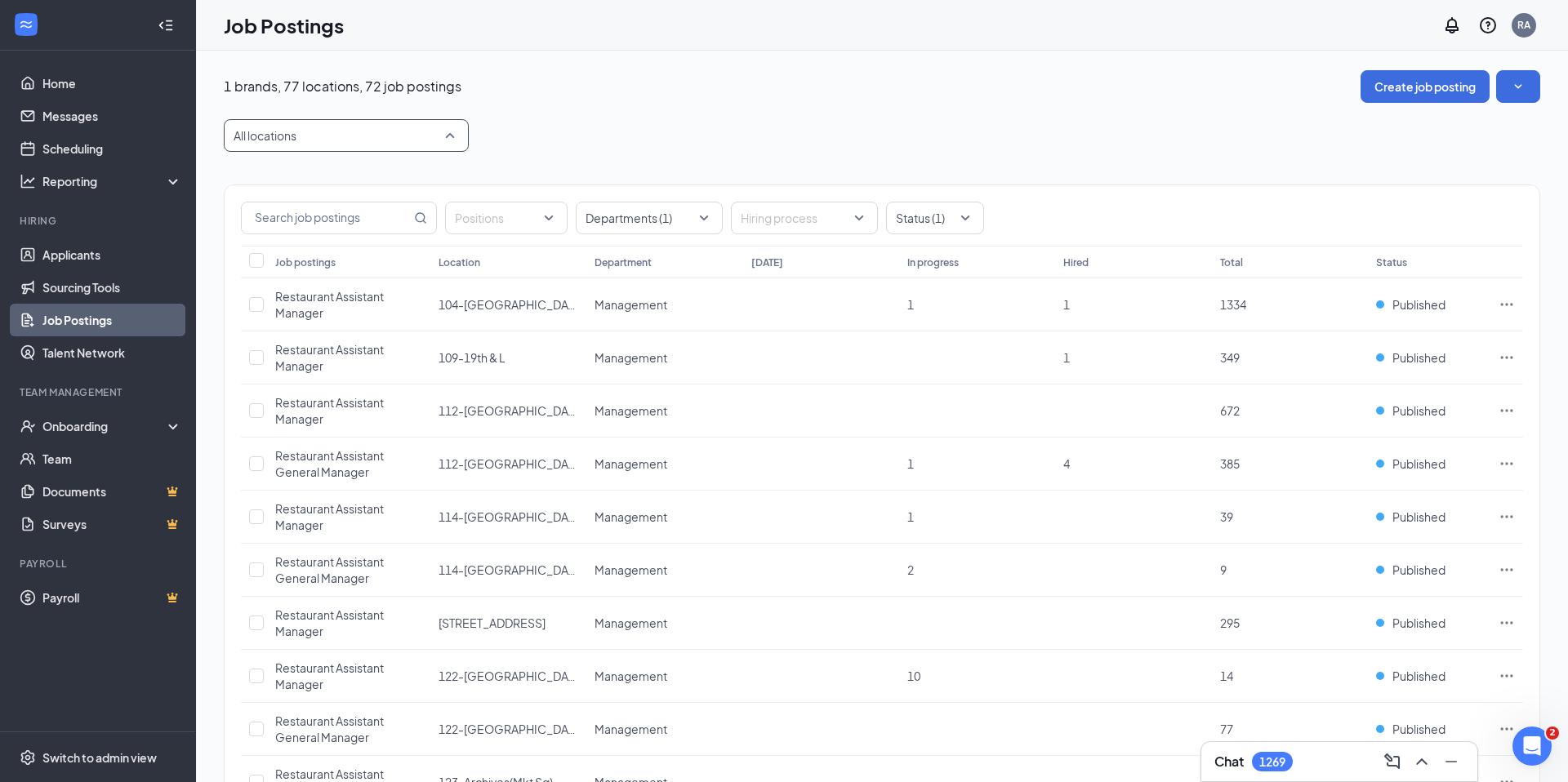
click at [386, 143] on div at bounding box center [337, 135] width 220 height 26
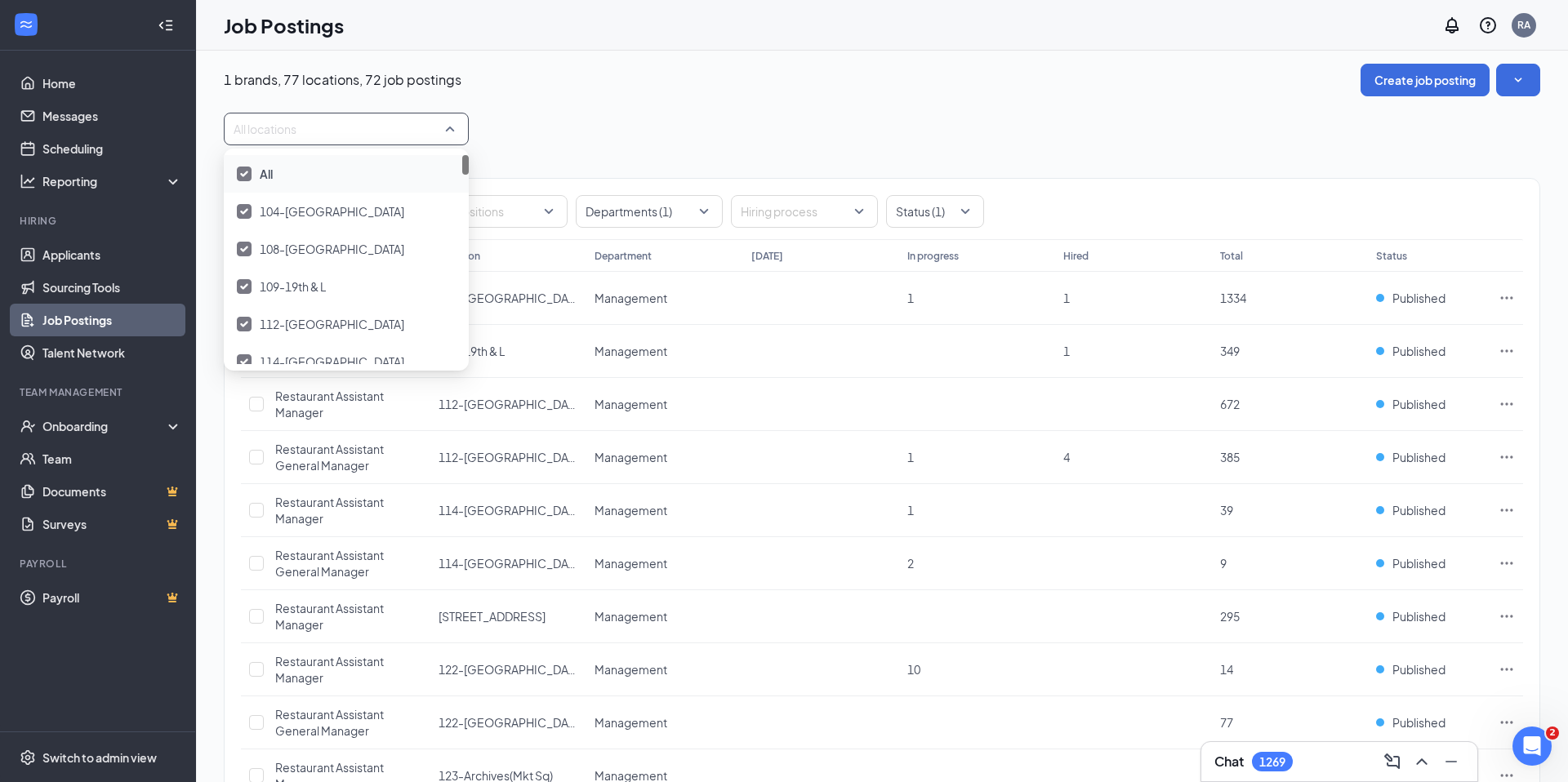
scroll to position [10, 0]
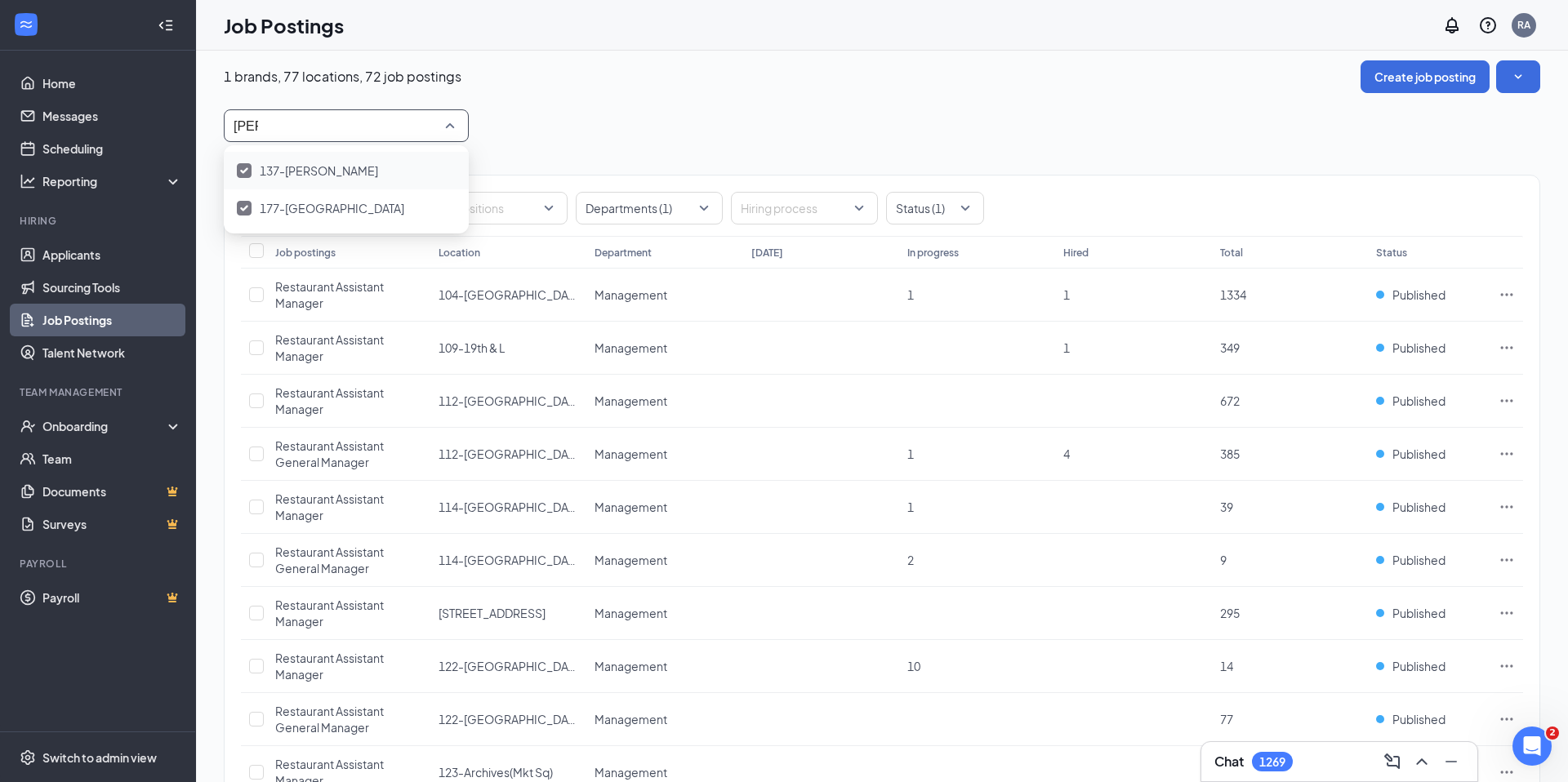
type input "kent"
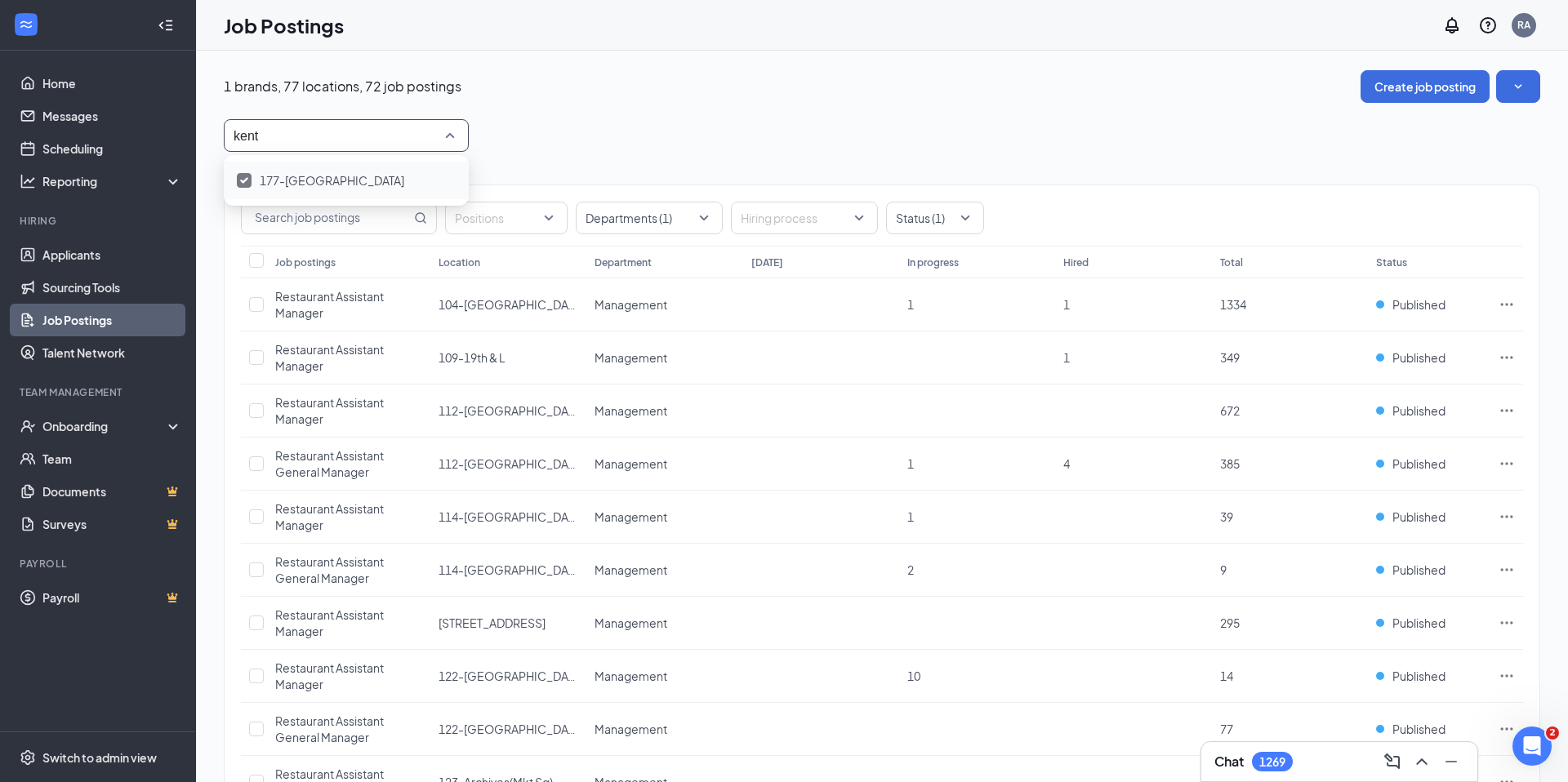
click at [251, 175] on div "177-Kentlands" at bounding box center [346, 179] width 219 height 18
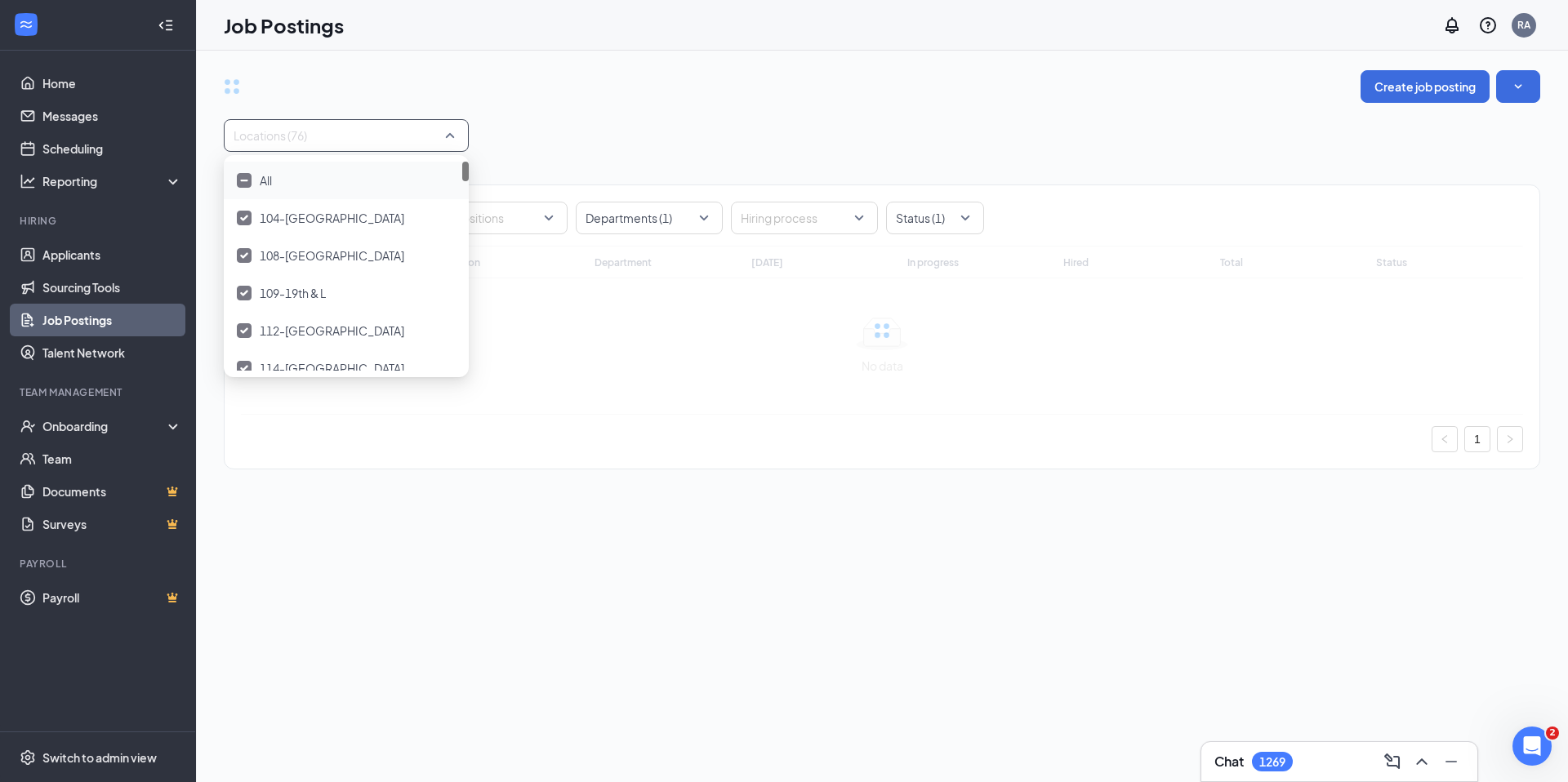
click at [251, 178] on div "All" at bounding box center [346, 179] width 219 height 18
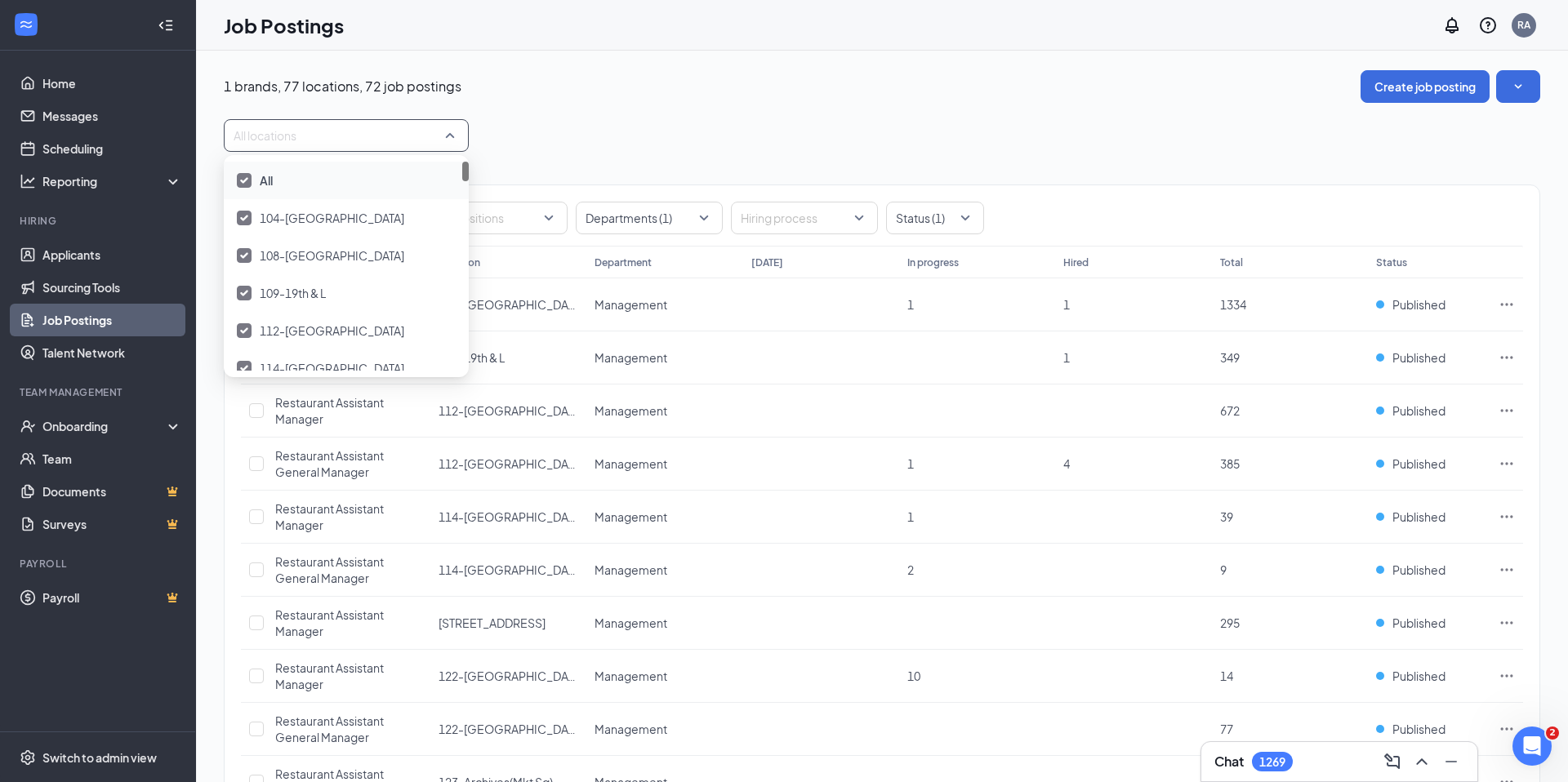
click at [234, 170] on div "All" at bounding box center [346, 180] width 245 height 38
click at [268, 138] on div at bounding box center [337, 135] width 220 height 26
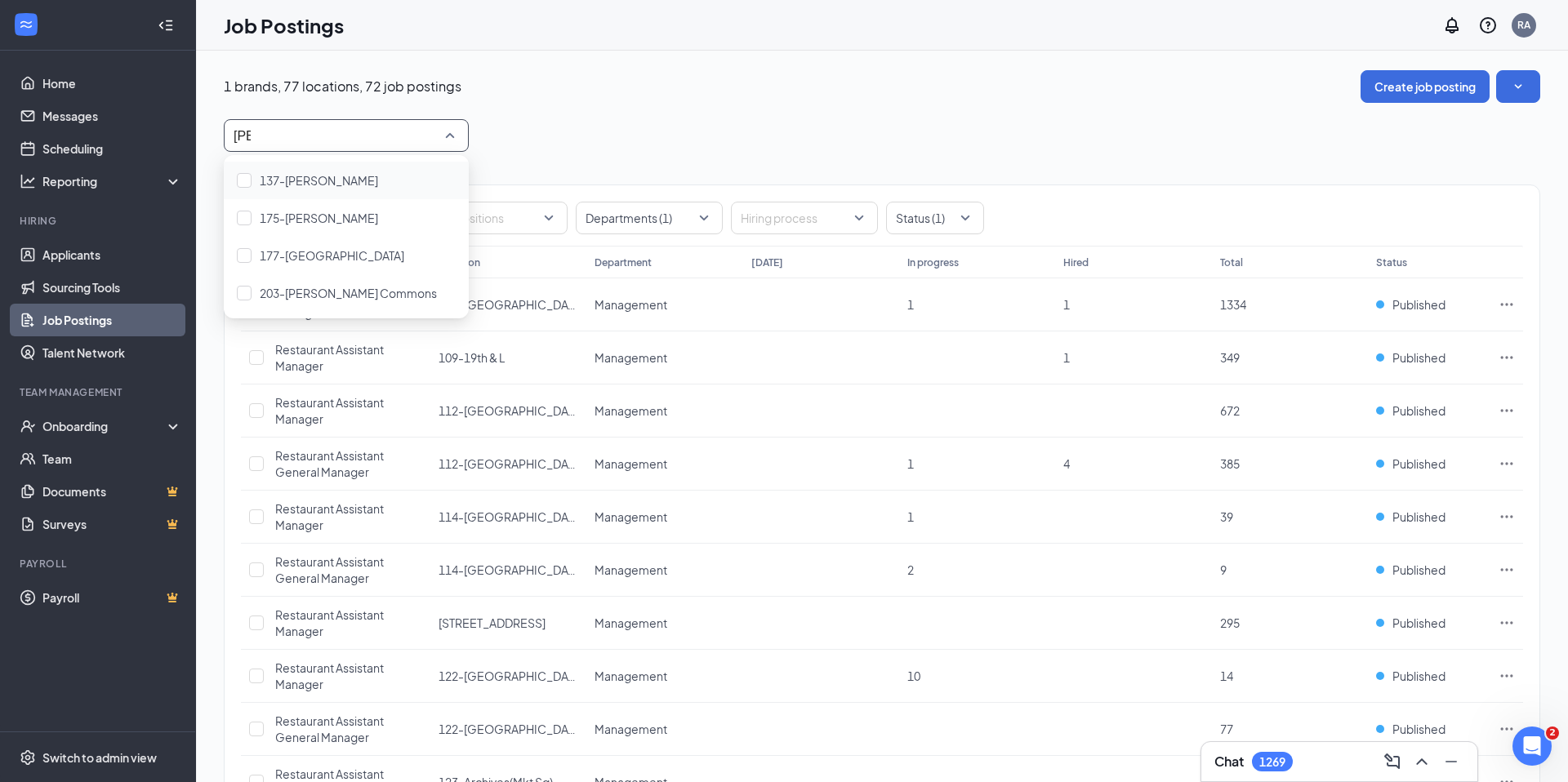
type input "kent"
click at [298, 190] on div "177-Kentlands" at bounding box center [346, 180] width 245 height 38
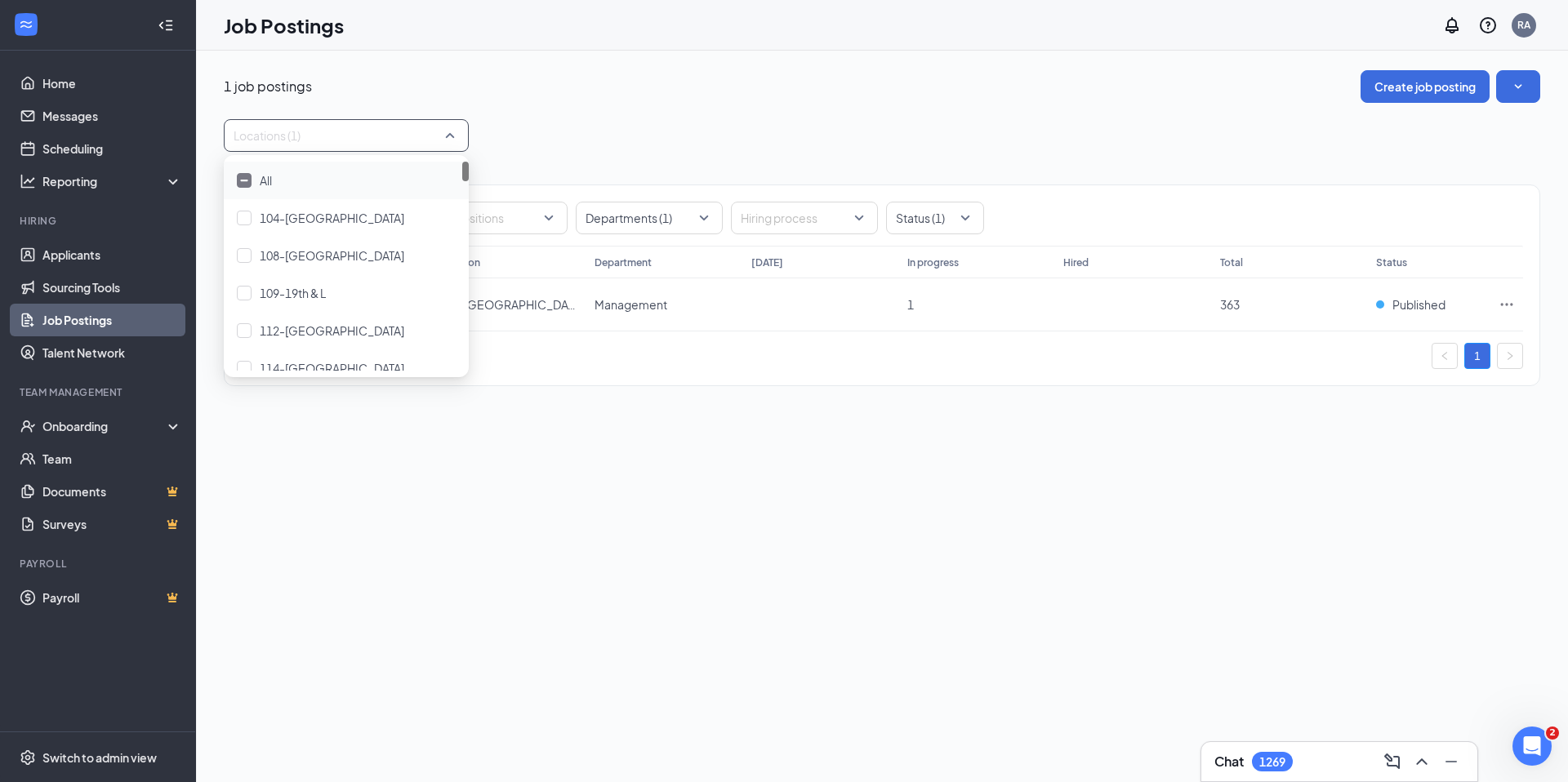
click at [626, 132] on div "Locations (1)" at bounding box center [882, 135] width 1317 height 32
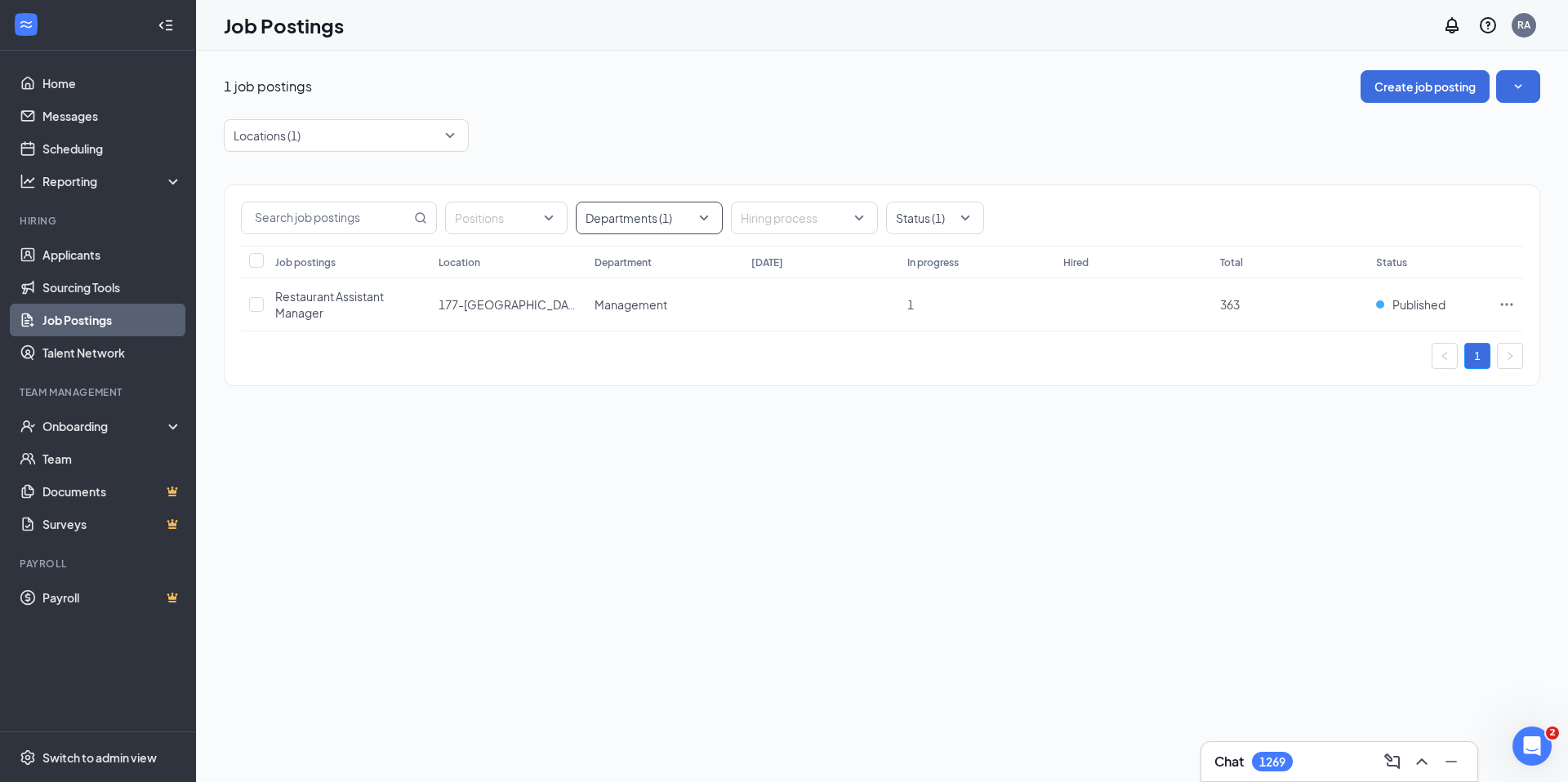
click at [690, 224] on div at bounding box center [641, 218] width 122 height 26
click at [675, 263] on div "All" at bounding box center [649, 263] width 121 height 18
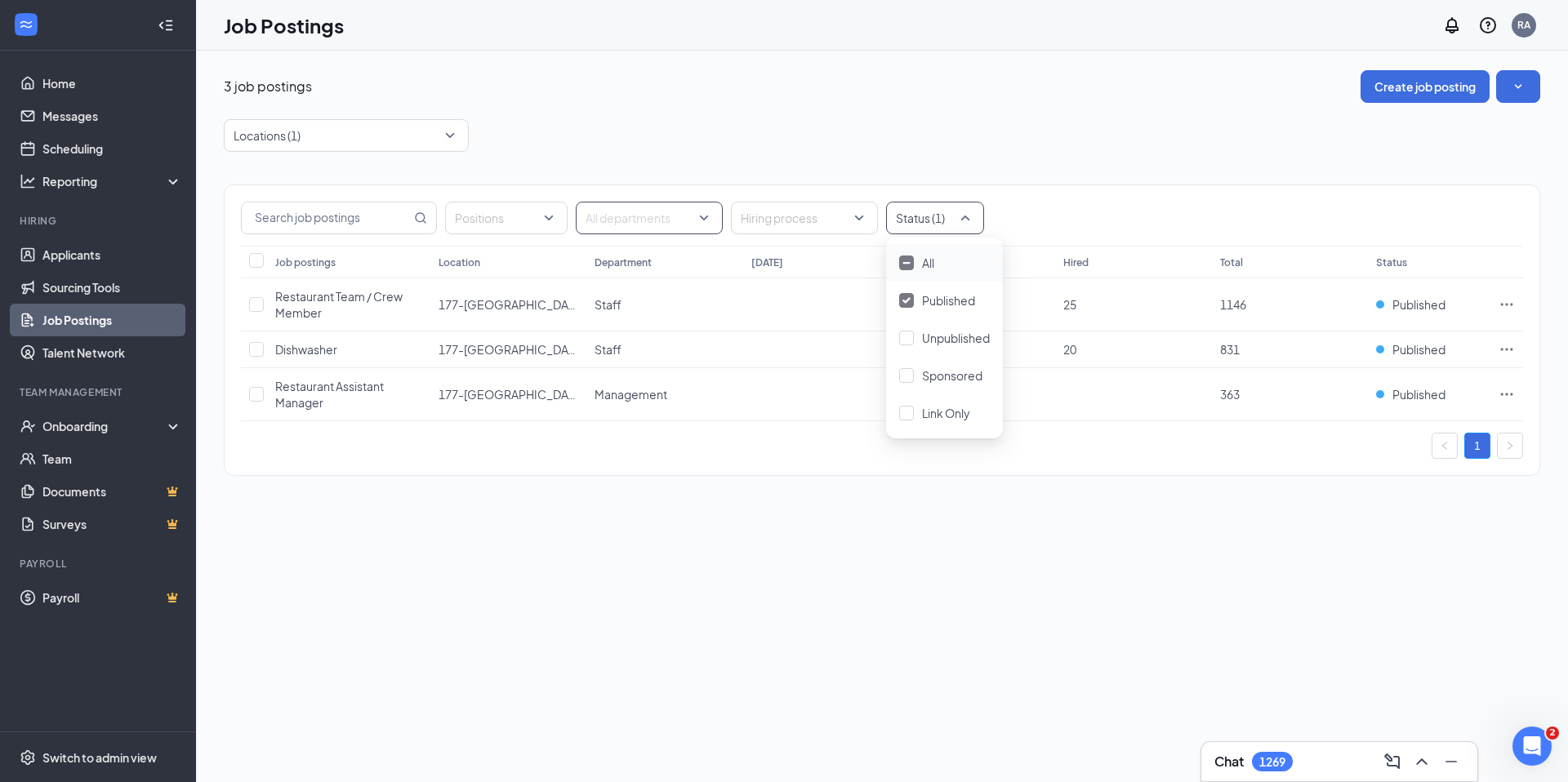
click at [968, 207] on div "Status (1)" at bounding box center [935, 217] width 98 height 32
click at [944, 255] on div "All" at bounding box center [945, 263] width 91 height 18
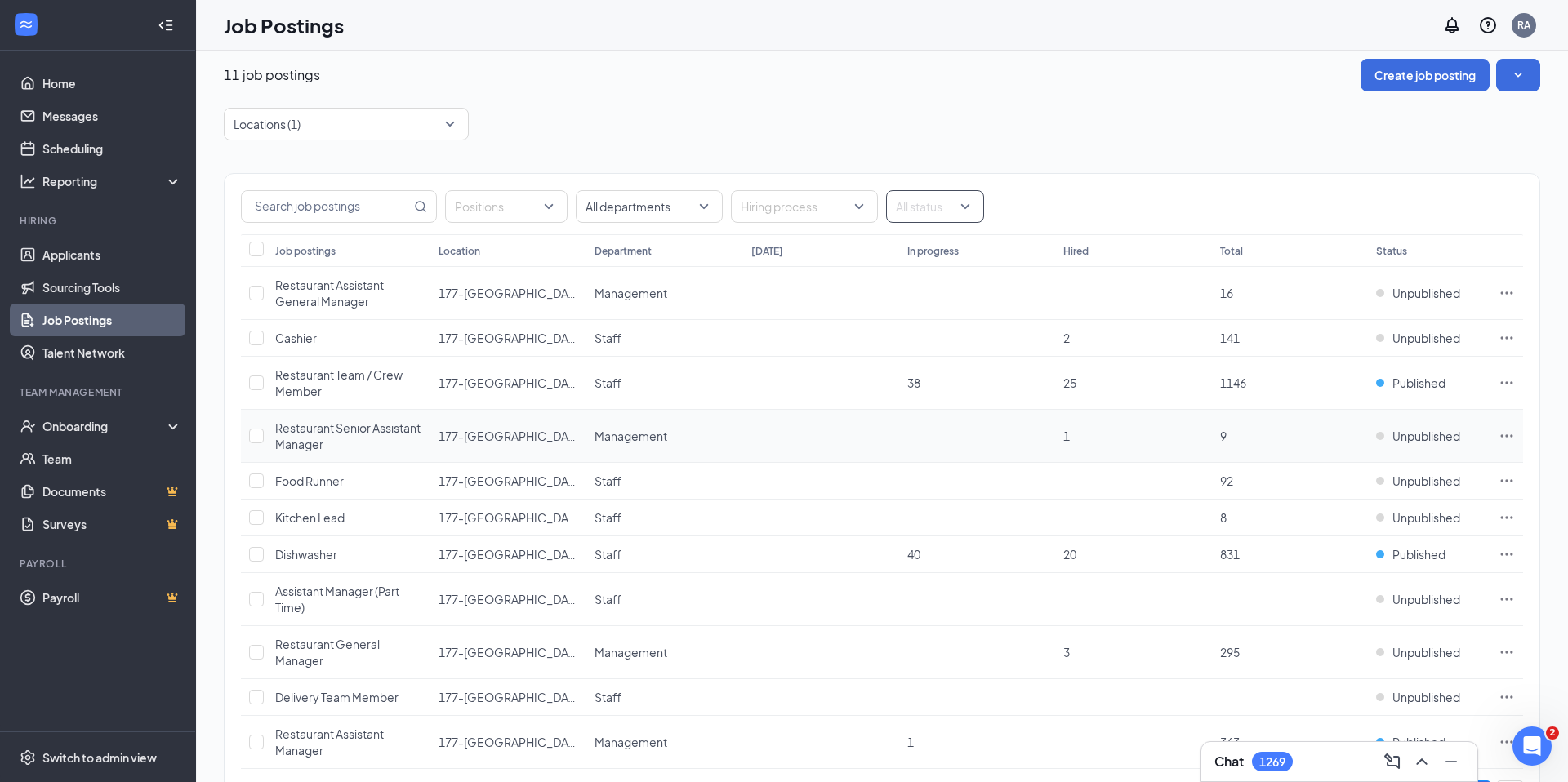
scroll to position [89, 0]
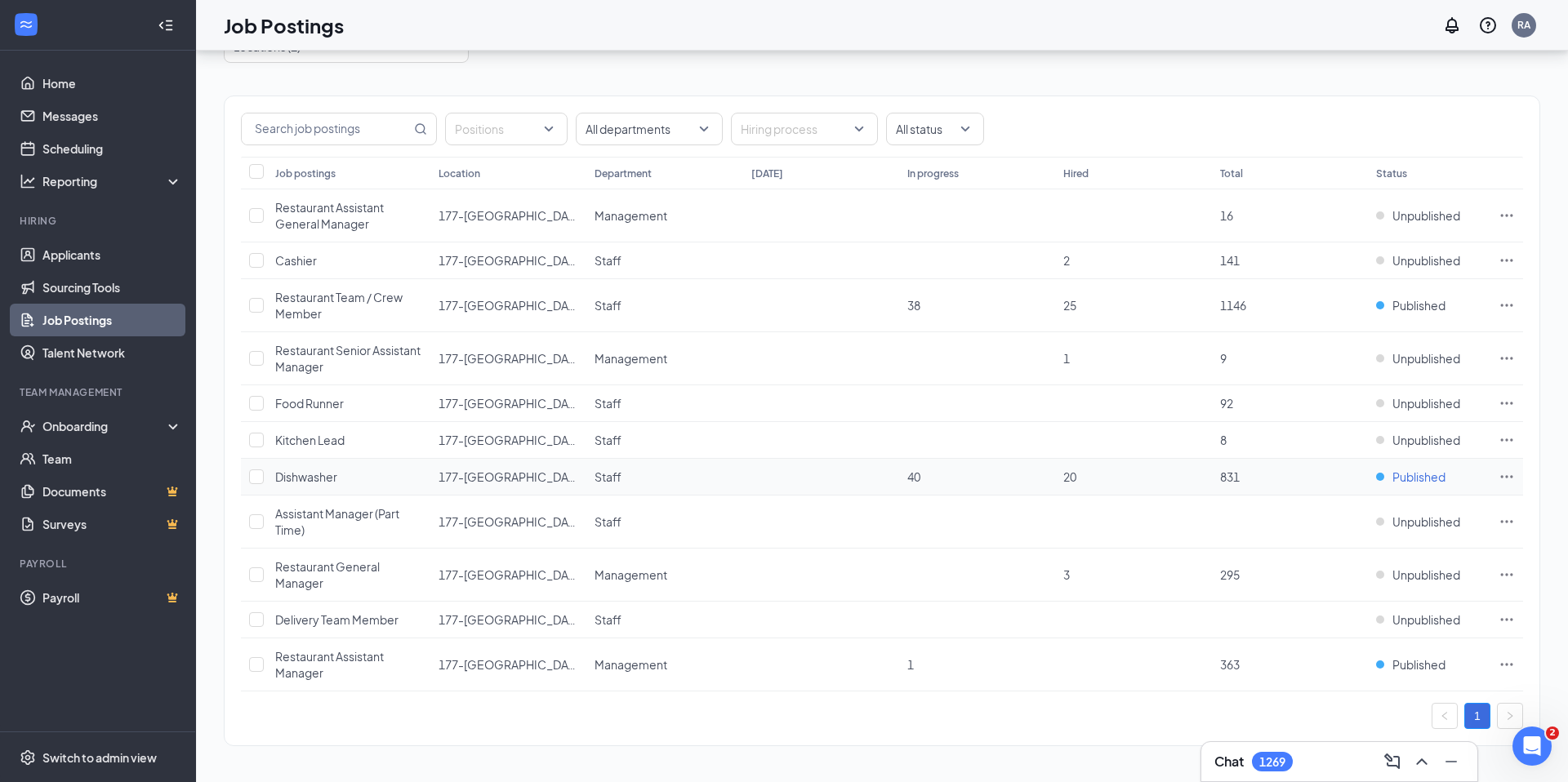
click at [1007, 479] on span "Published" at bounding box center [1418, 477] width 53 height 17
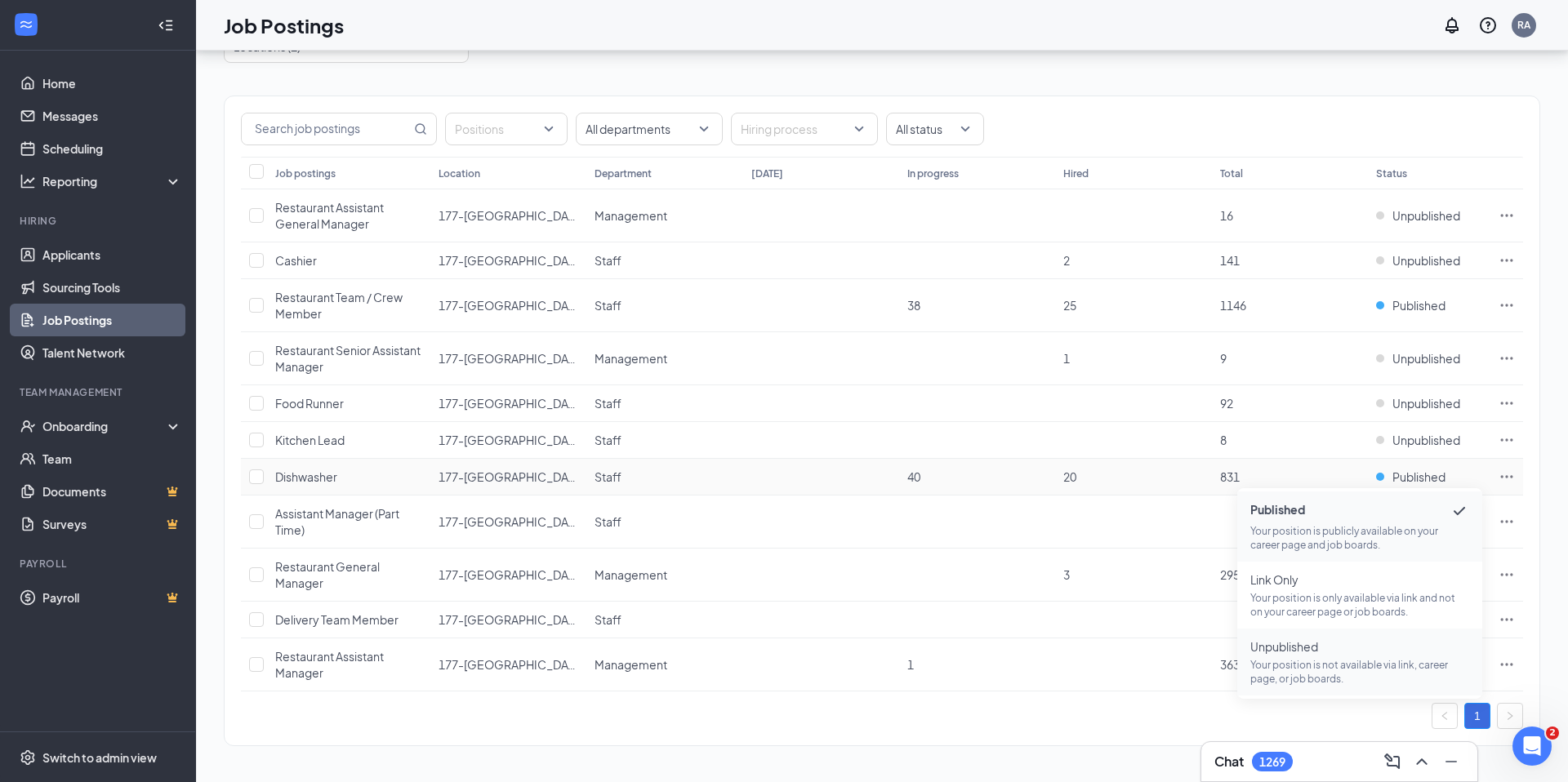
click at [1007, 654] on span "Unpublished" at bounding box center [1359, 647] width 219 height 17
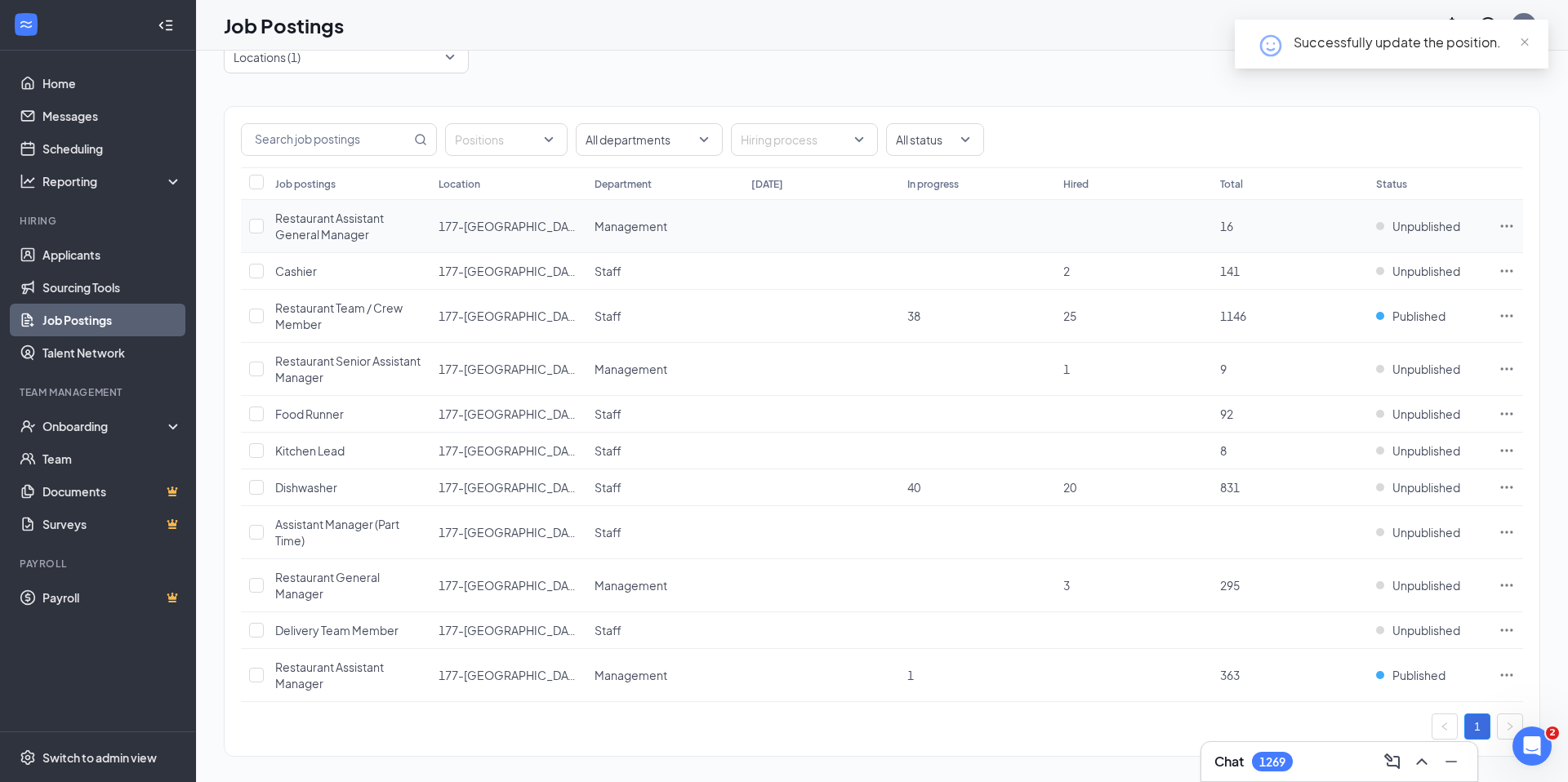
scroll to position [0, 0]
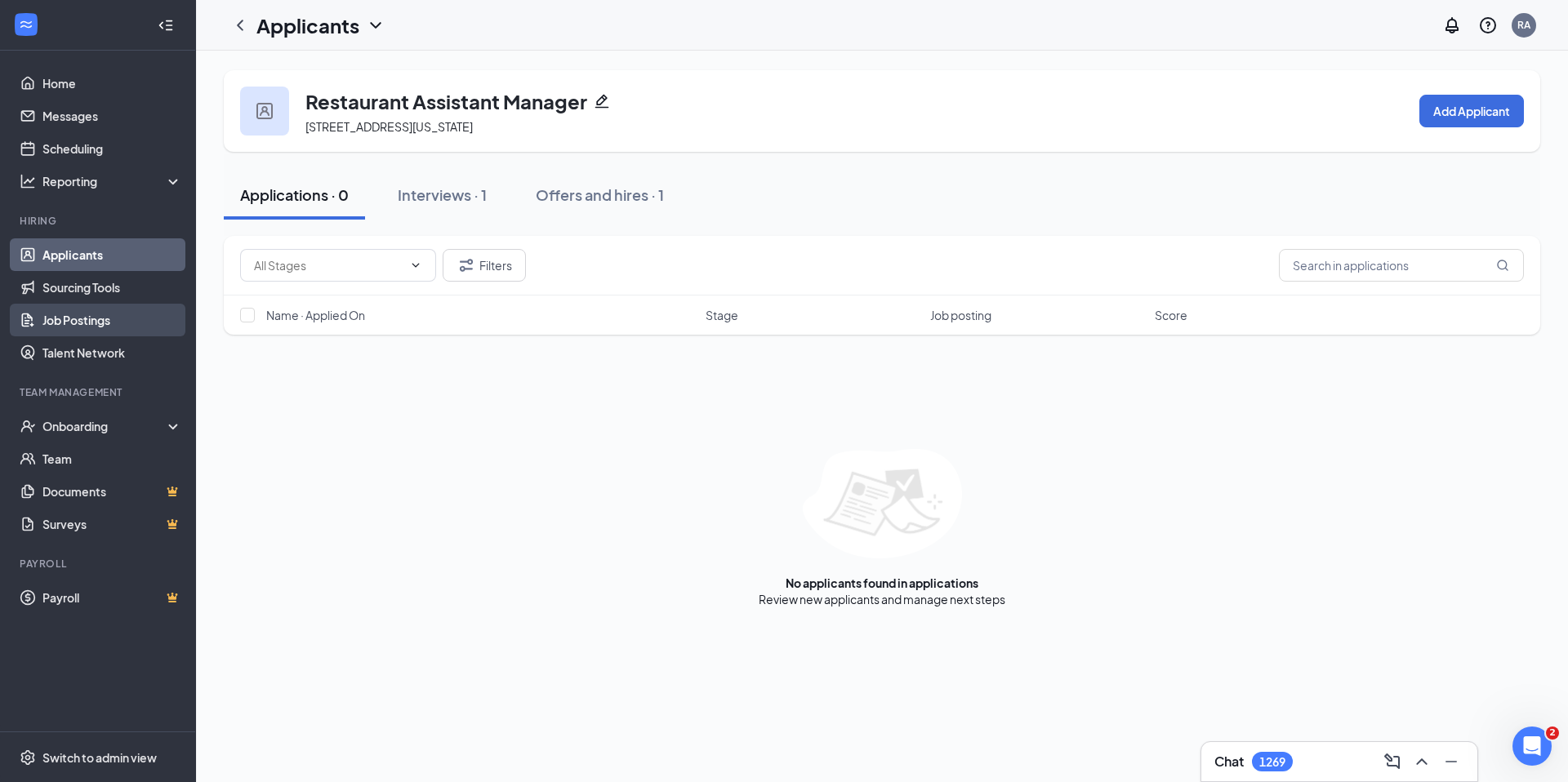
click at [79, 325] on link "Job Postings" at bounding box center [112, 320] width 140 height 32
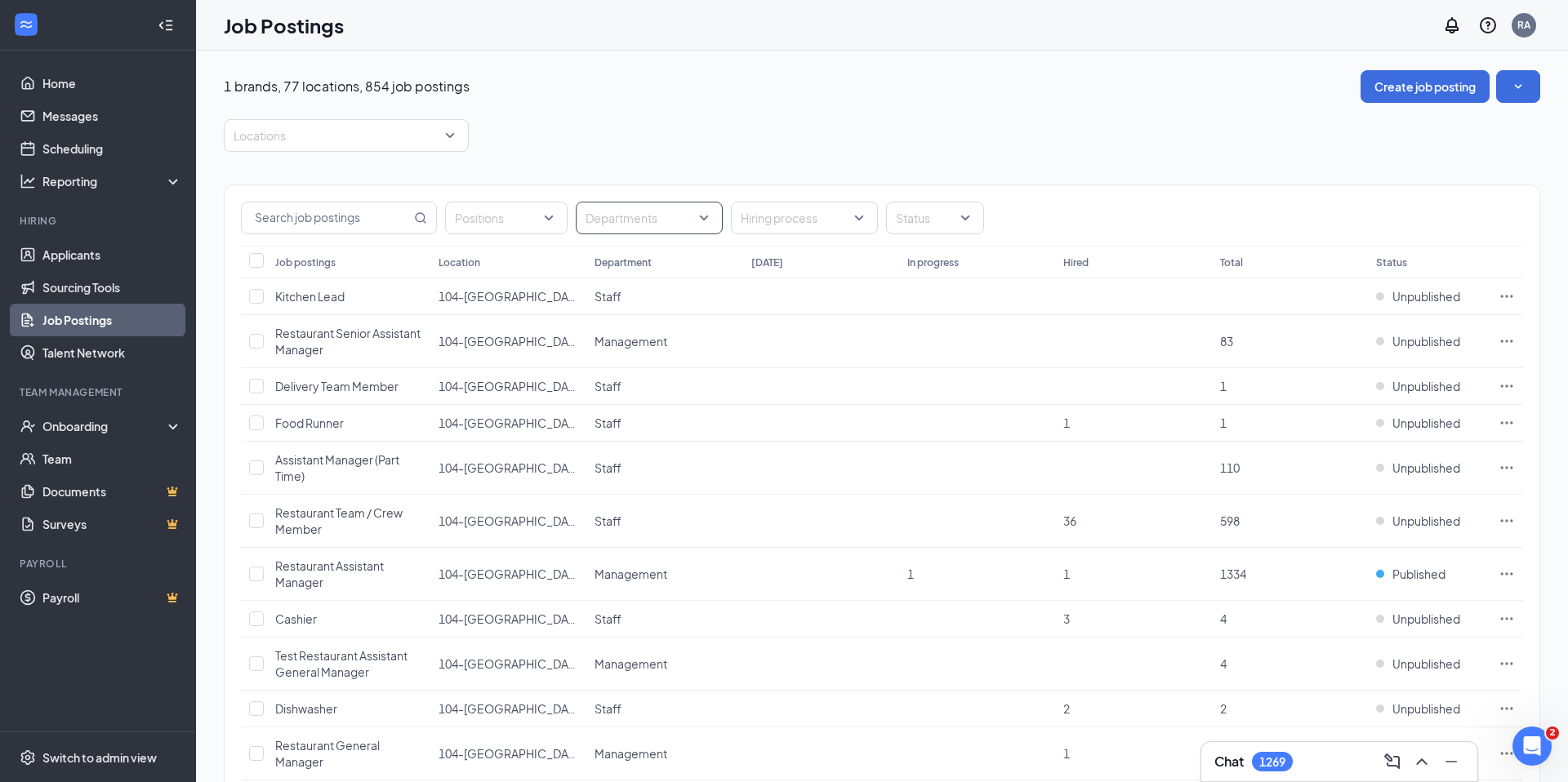
click at [667, 215] on div at bounding box center [641, 218] width 122 height 26
click at [623, 302] on span "Management" at bounding box center [648, 300] width 73 height 15
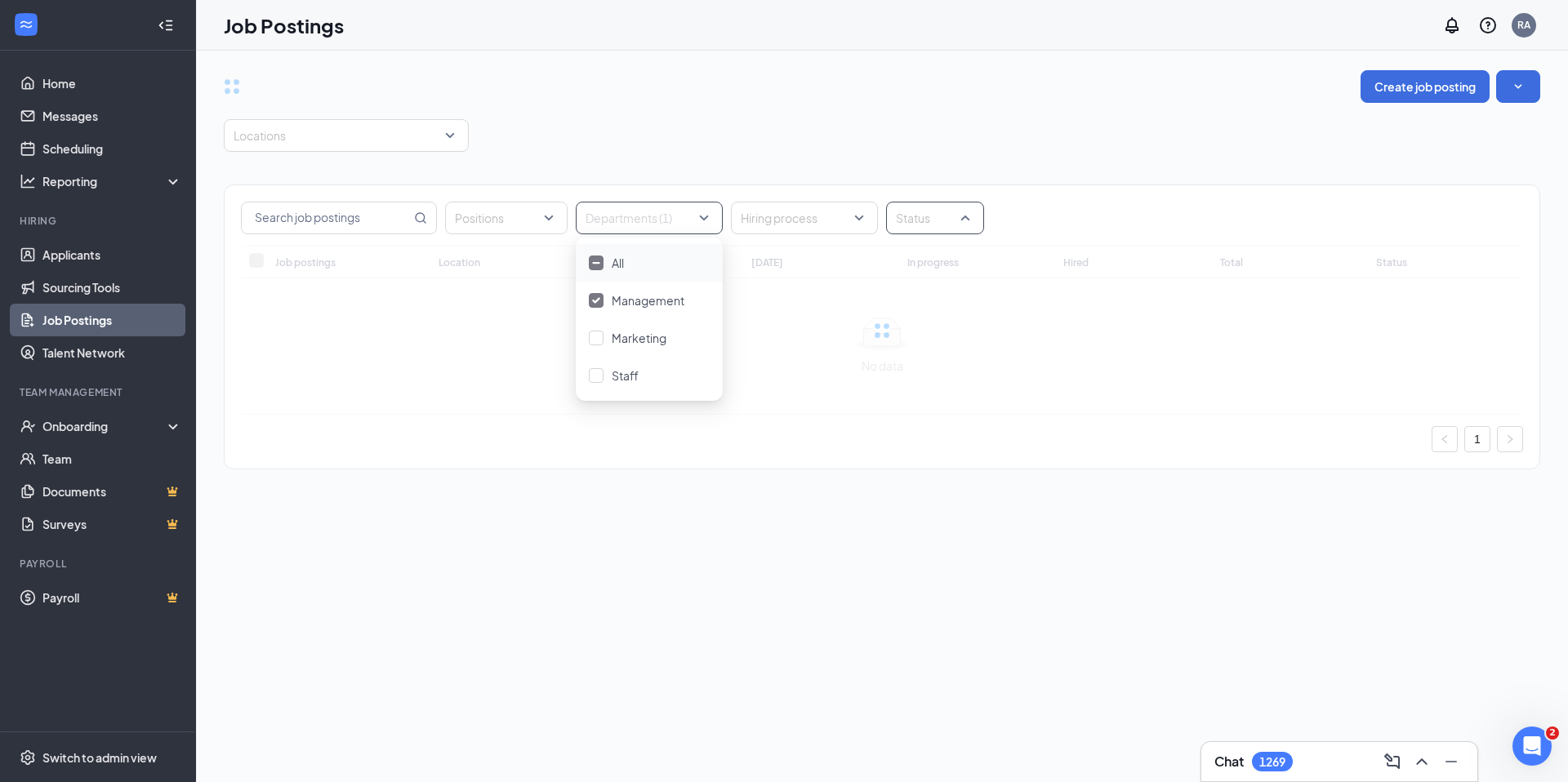
click at [937, 222] on div at bounding box center [926, 218] width 73 height 26
click at [920, 299] on div "Published" at bounding box center [945, 299] width 91 height 18
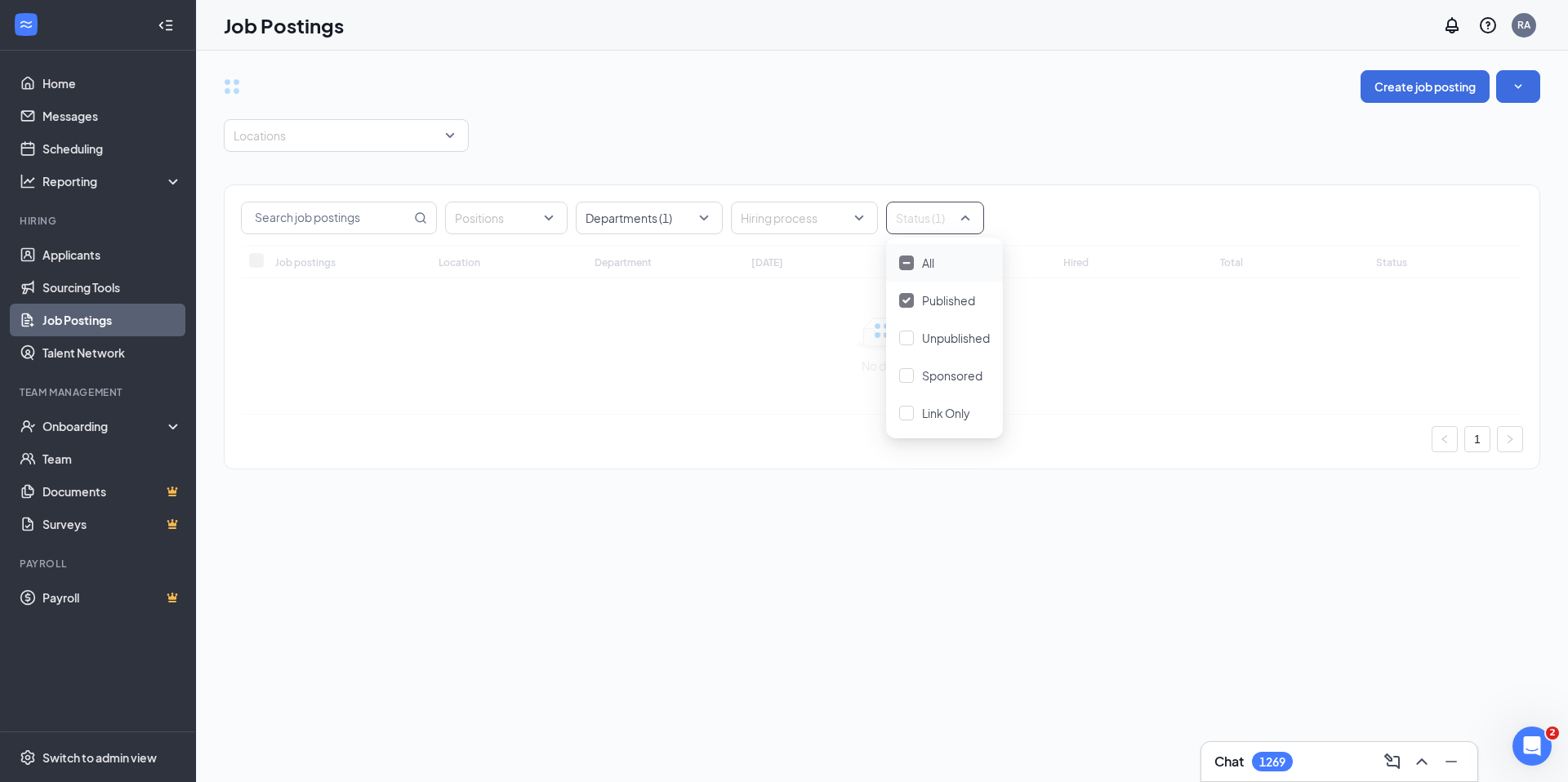
drag, startPoint x: 871, startPoint y: 130, endPoint x: 548, endPoint y: 138, distance: 323.1
click at [869, 130] on div "Locations" at bounding box center [882, 135] width 1317 height 32
click at [276, 134] on div at bounding box center [337, 135] width 220 height 26
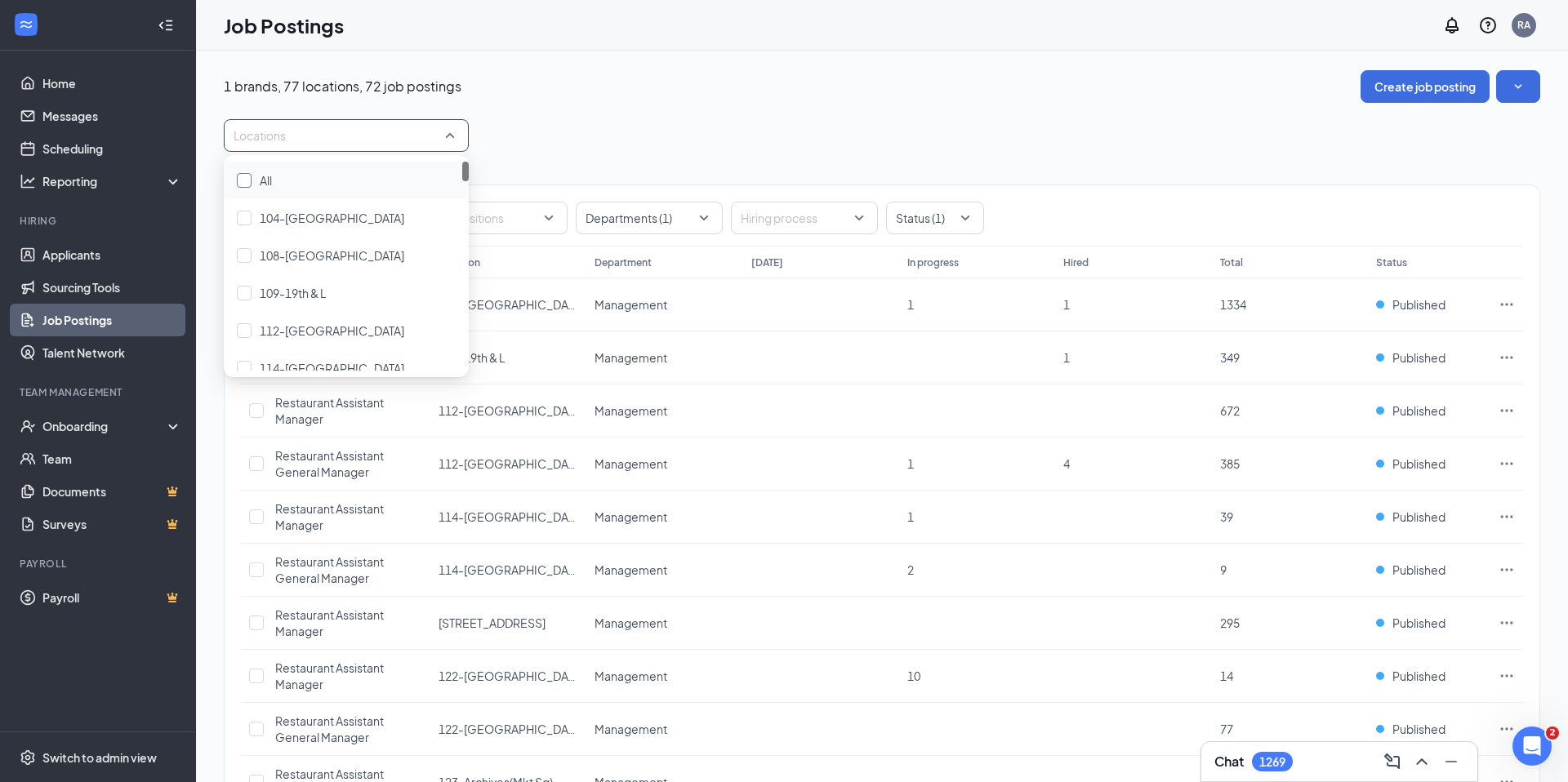
click at [252, 183] on div "All" at bounding box center [346, 179] width 219 height 18
click at [649, 86] on div "1 brands, 77 locations, 72 job postings Create job posting" at bounding box center [882, 86] width 1317 height 32
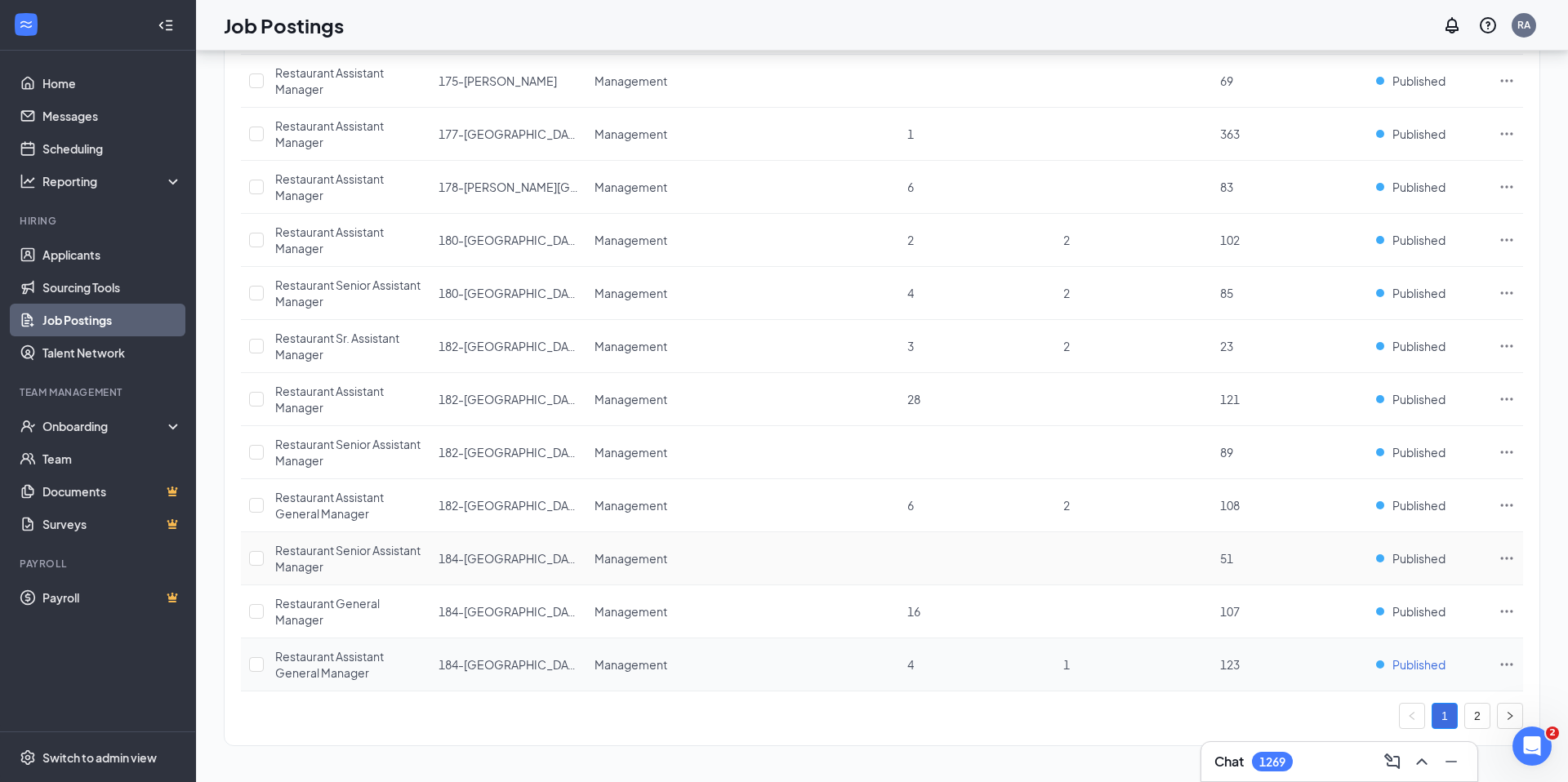
scroll to position [2233, 0]
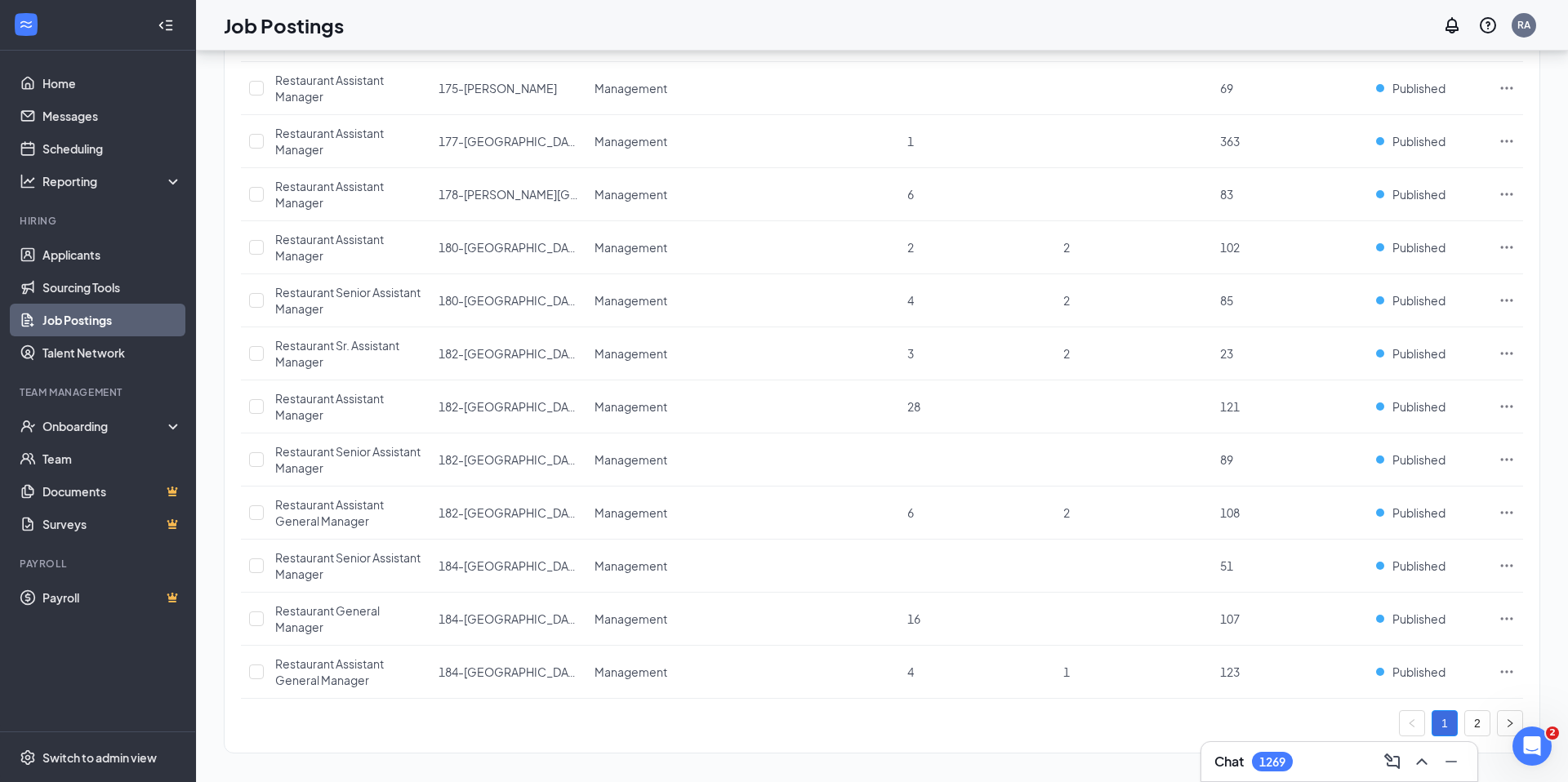
click at [1482, 728] on link "2" at bounding box center [1477, 723] width 24 height 24
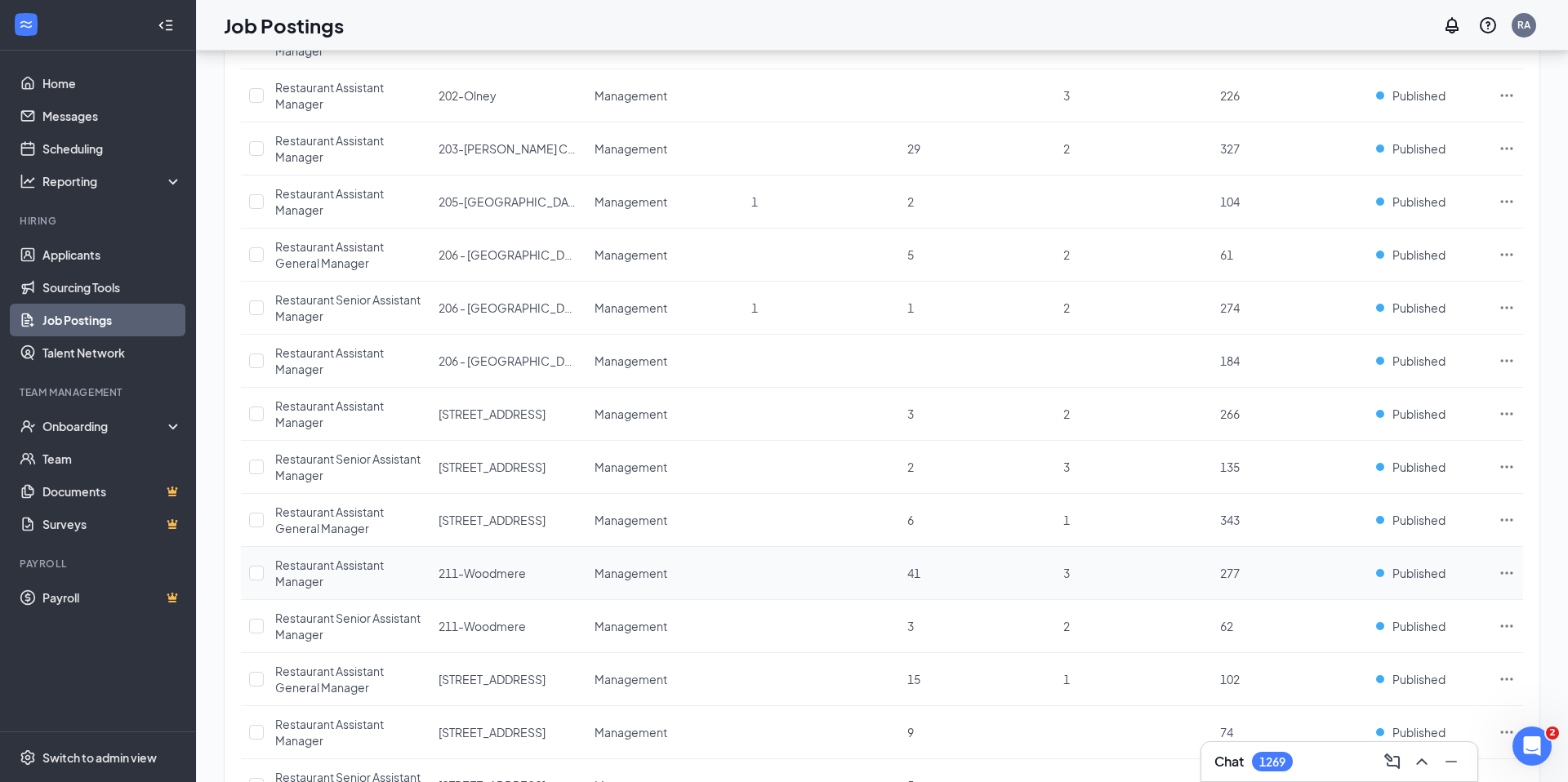
scroll to position [754, 0]
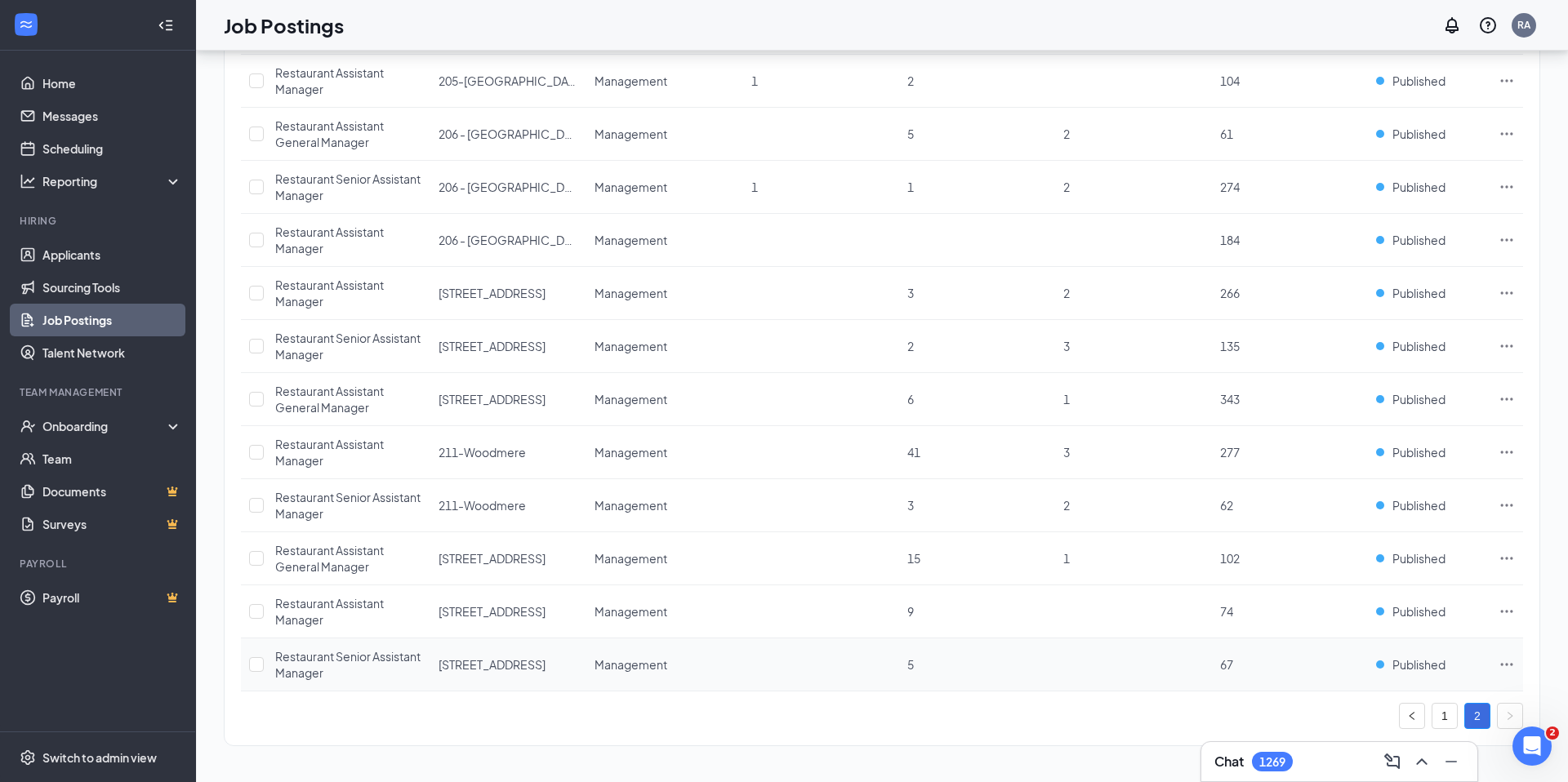
click at [1505, 663] on icon "Ellipses" at bounding box center [1507, 665] width 17 height 17
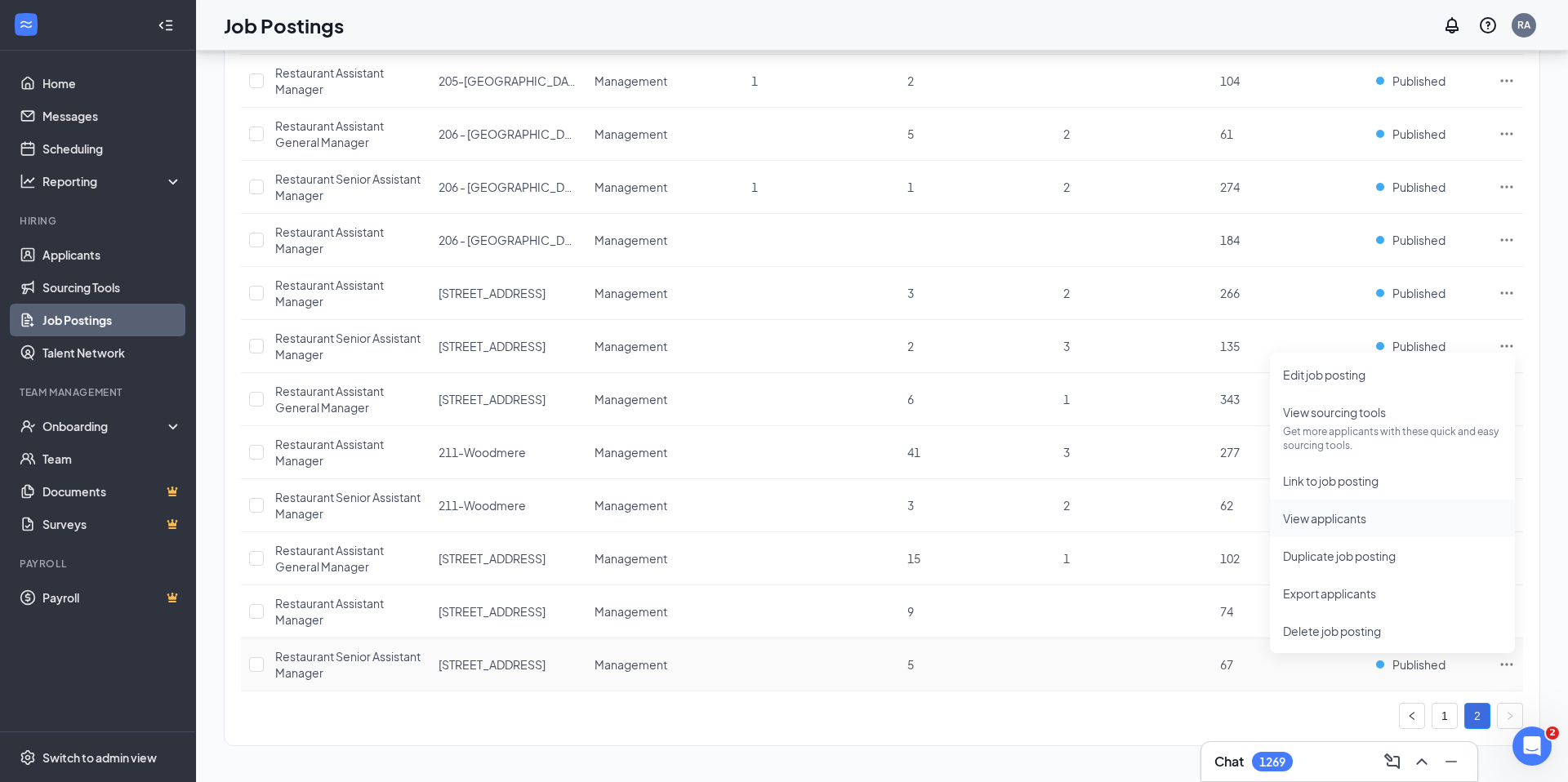
click at [1380, 513] on span "View applicants" at bounding box center [1392, 518] width 219 height 18
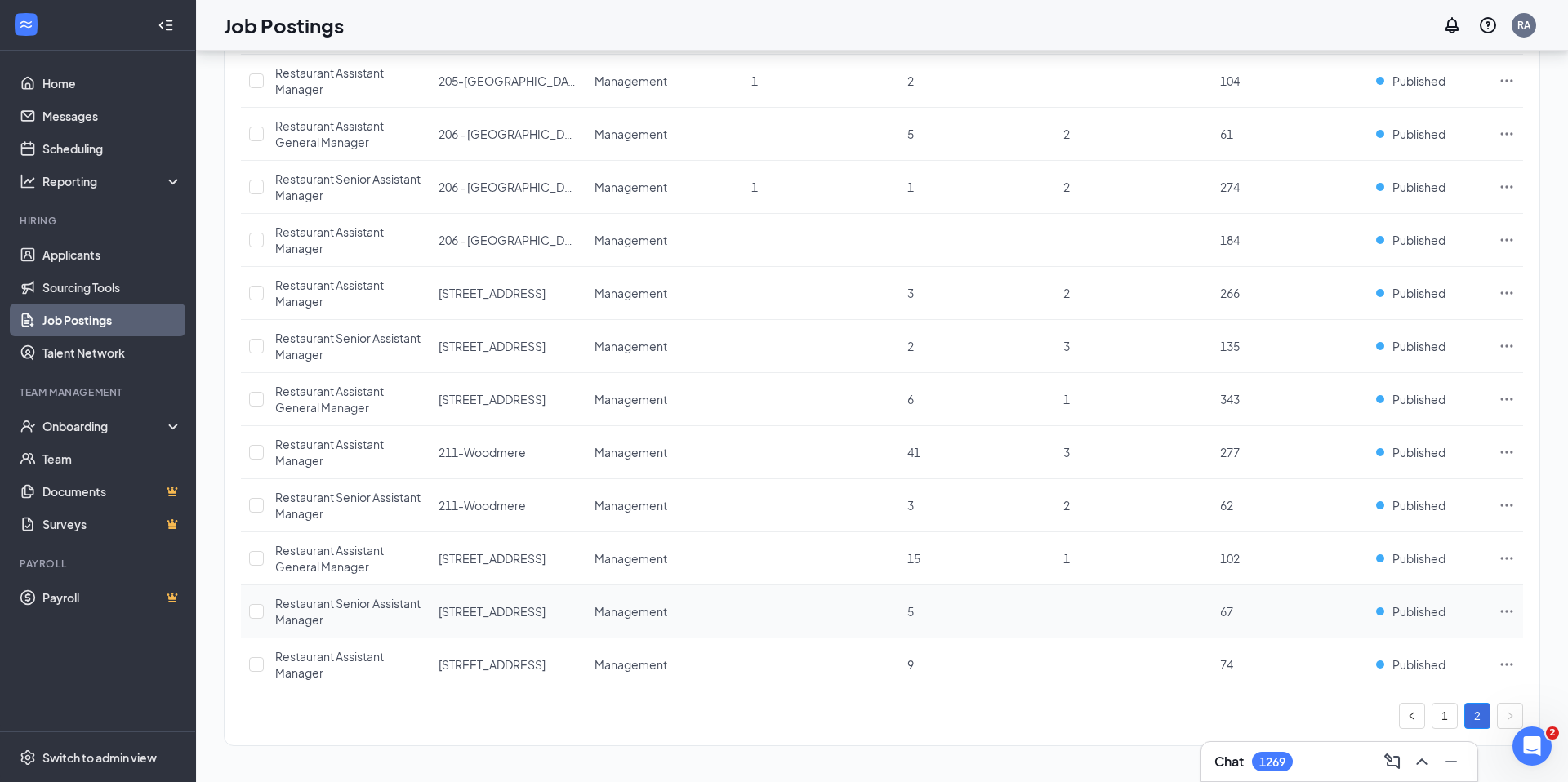
click at [1506, 603] on td at bounding box center [1506, 611] width 32 height 53
click at [1507, 612] on icon "Ellipses" at bounding box center [1507, 614] width 17 height 17
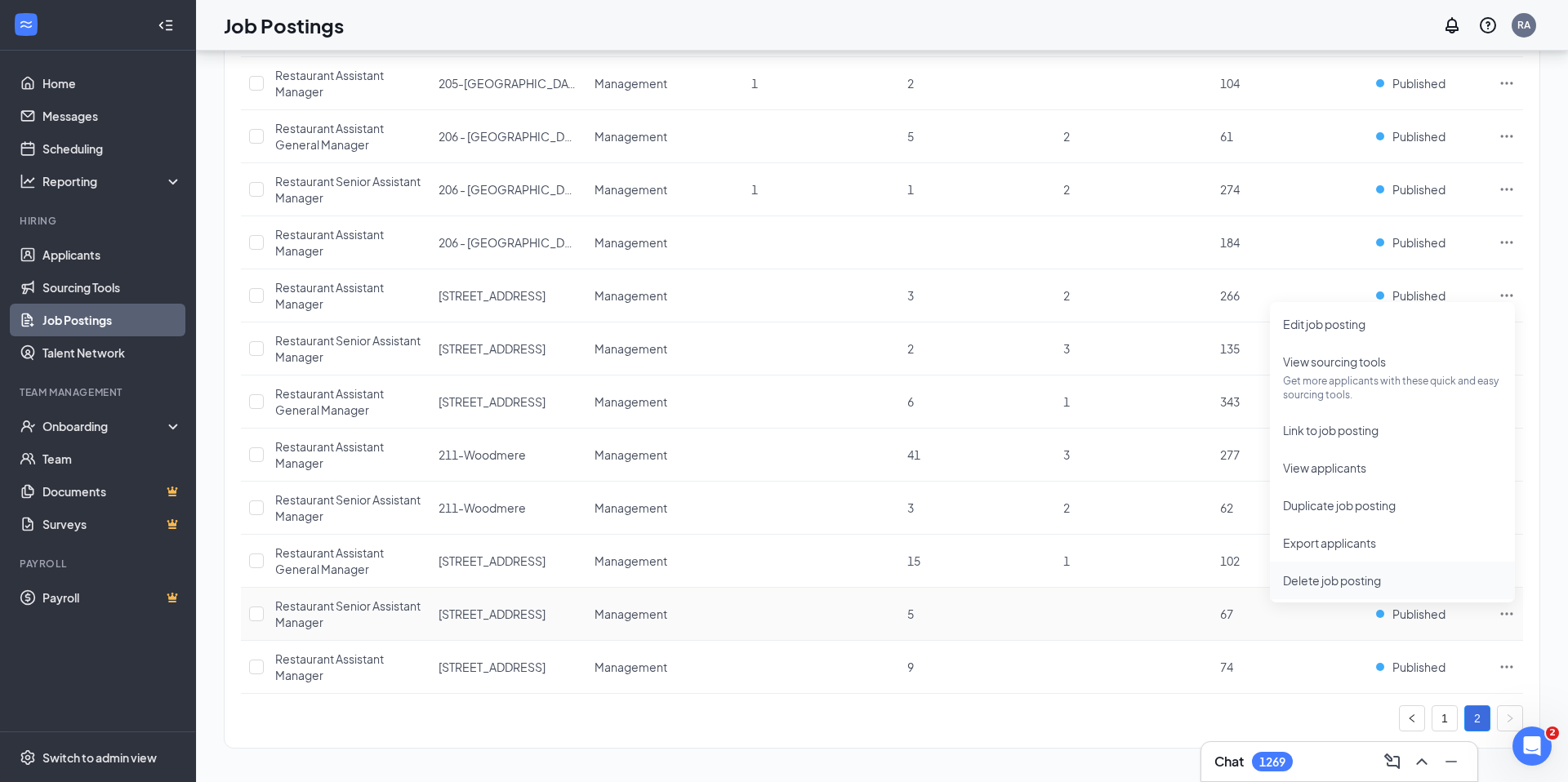
scroll to position [752, 0]
click at [1374, 466] on span "View applicants" at bounding box center [1392, 467] width 219 height 18
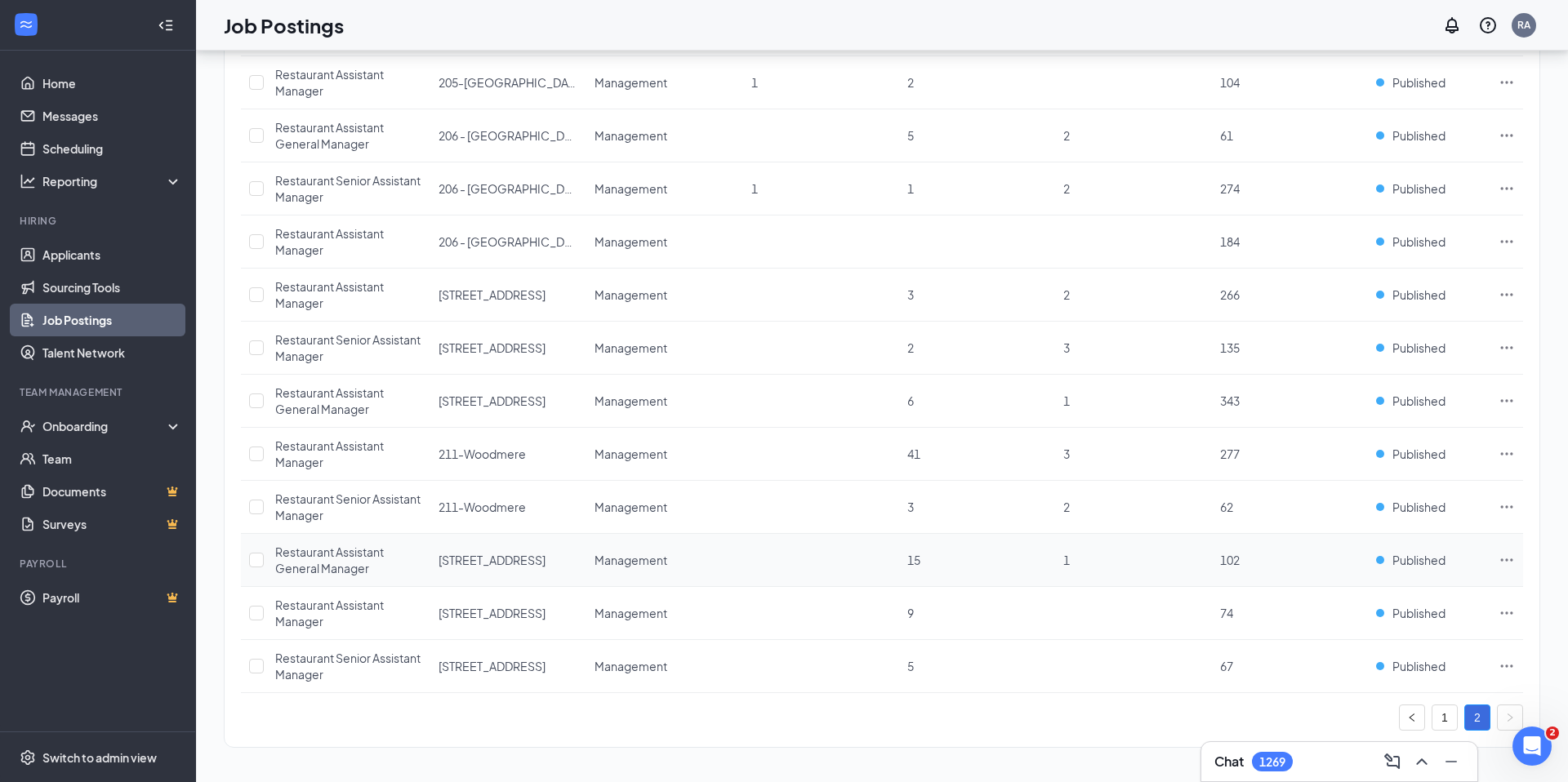
click at [1502, 558] on icon "Ellipses" at bounding box center [1507, 560] width 17 height 17
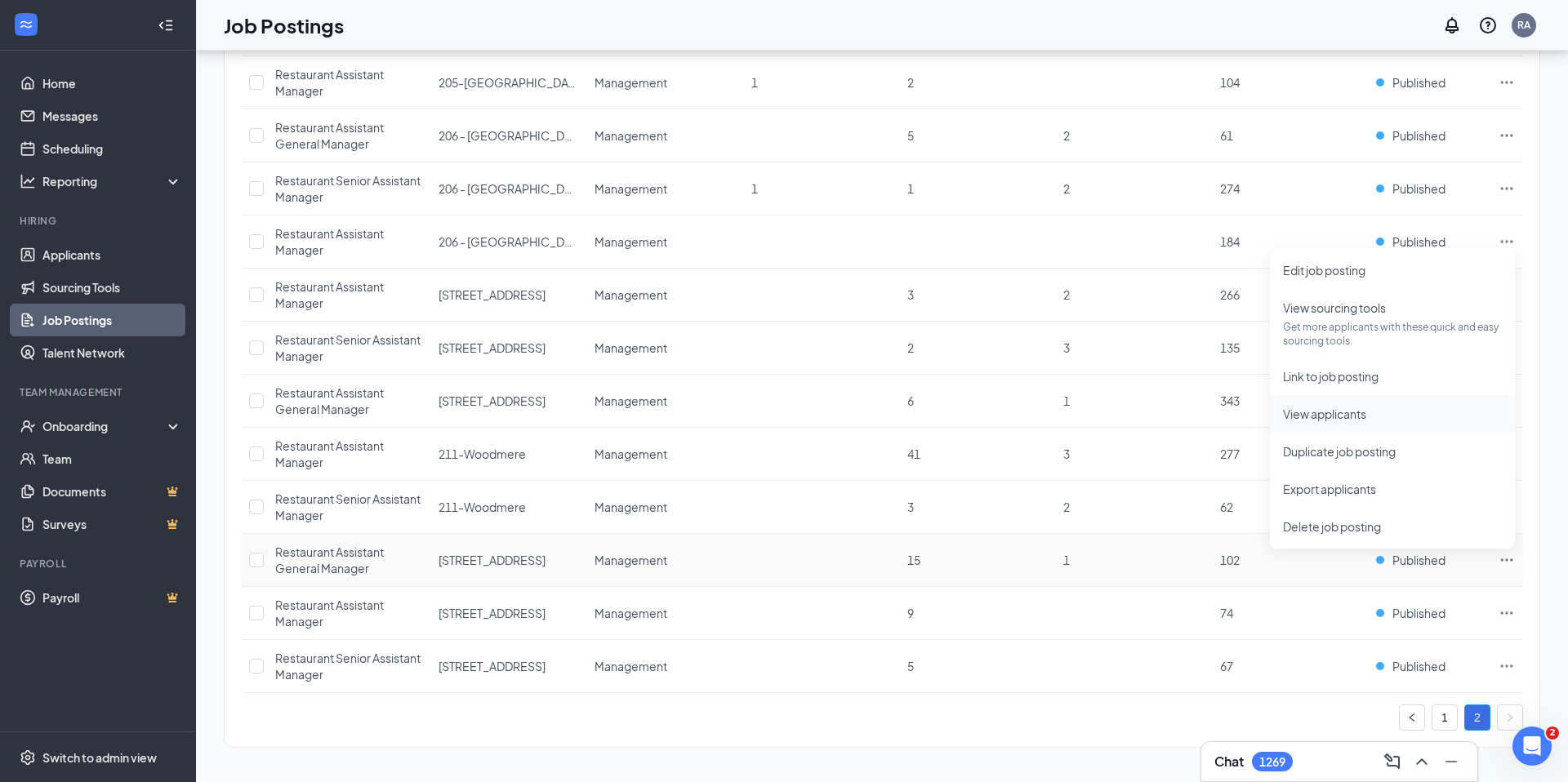
click at [1332, 414] on span "View applicants" at bounding box center [1325, 414] width 83 height 15
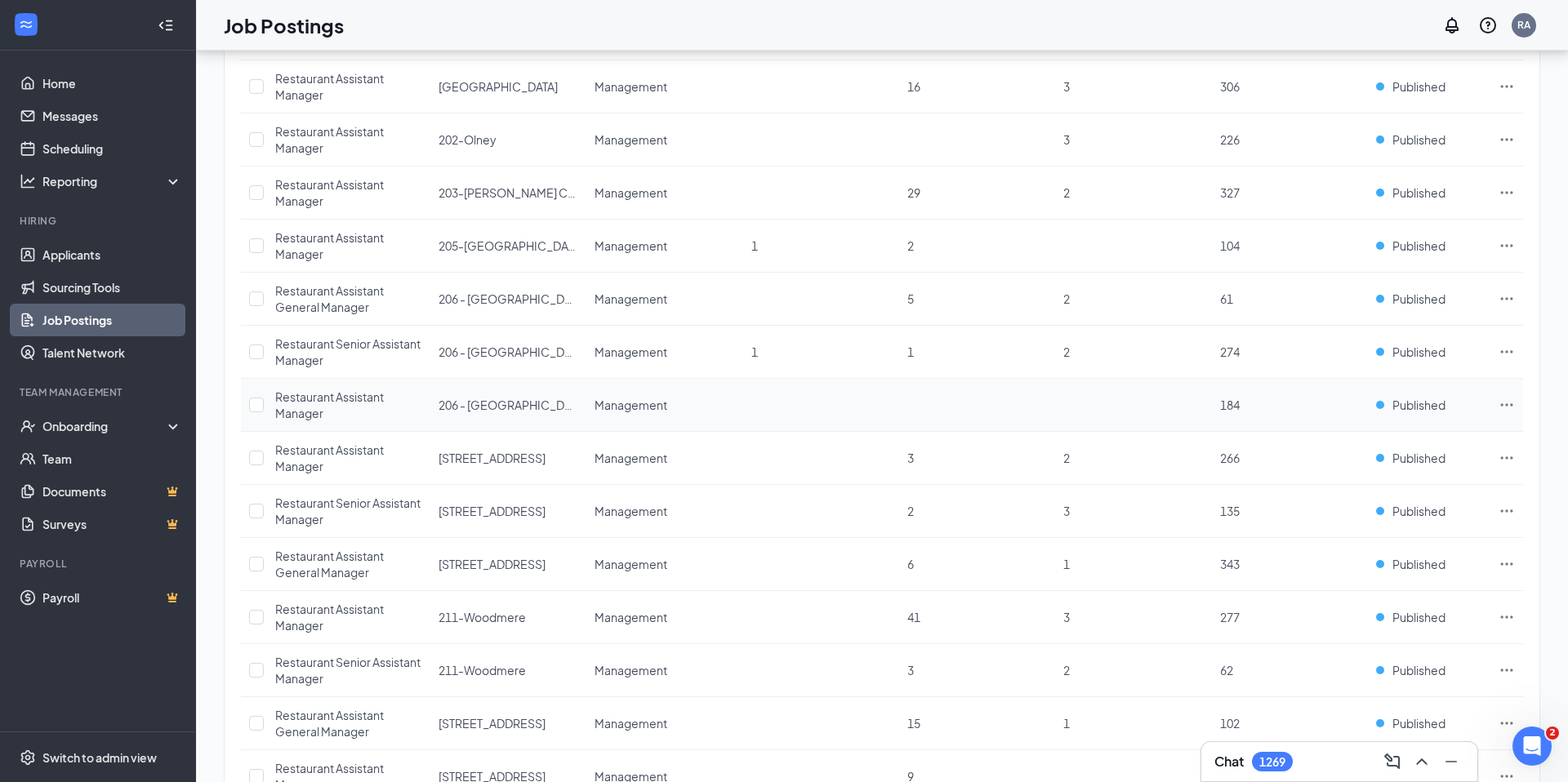
scroll to position [587, 0]
click at [1503, 349] on icon "Ellipses" at bounding box center [1507, 355] width 17 height 17
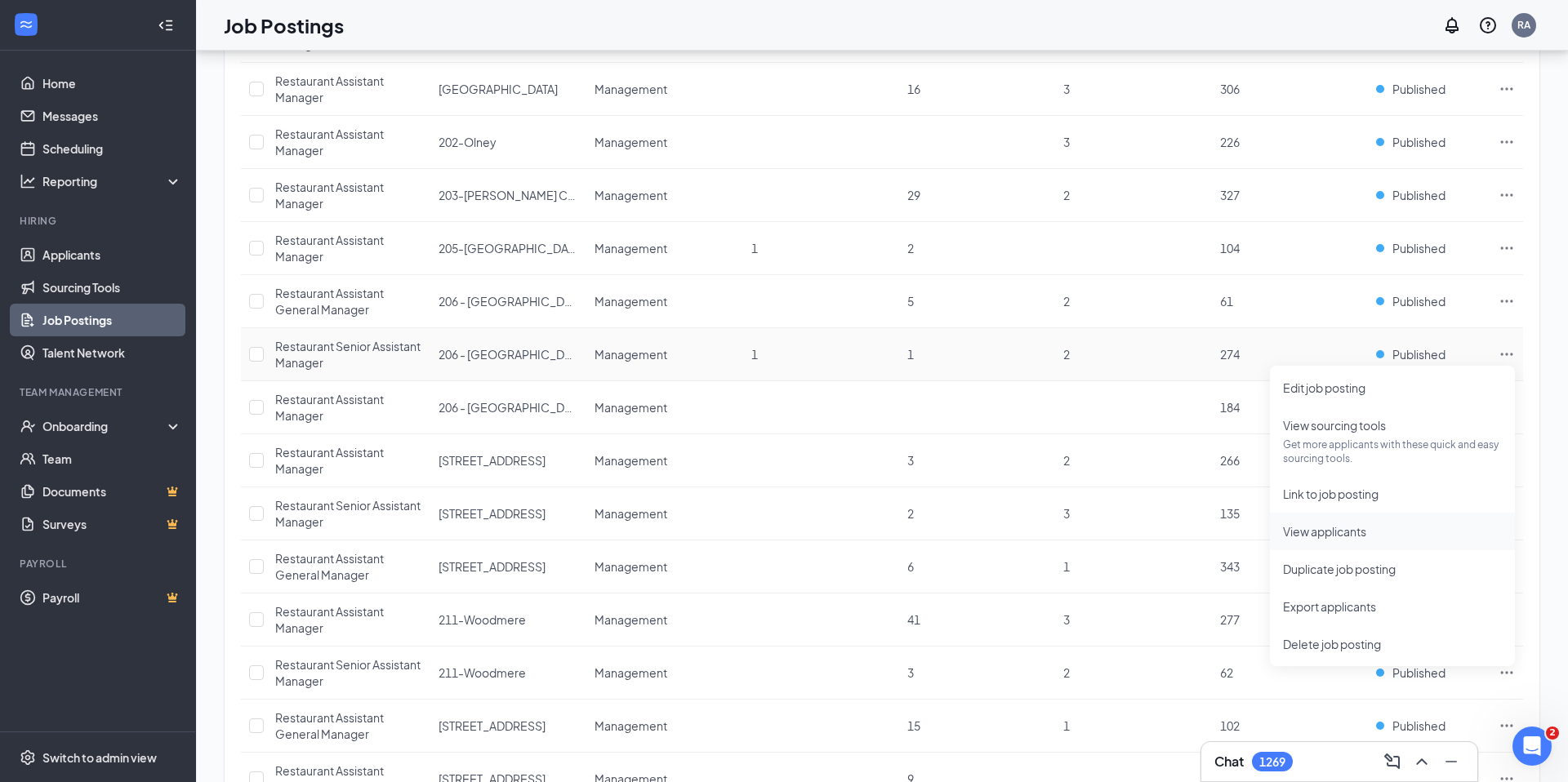
click at [1372, 529] on span "View applicants" at bounding box center [1392, 531] width 219 height 18
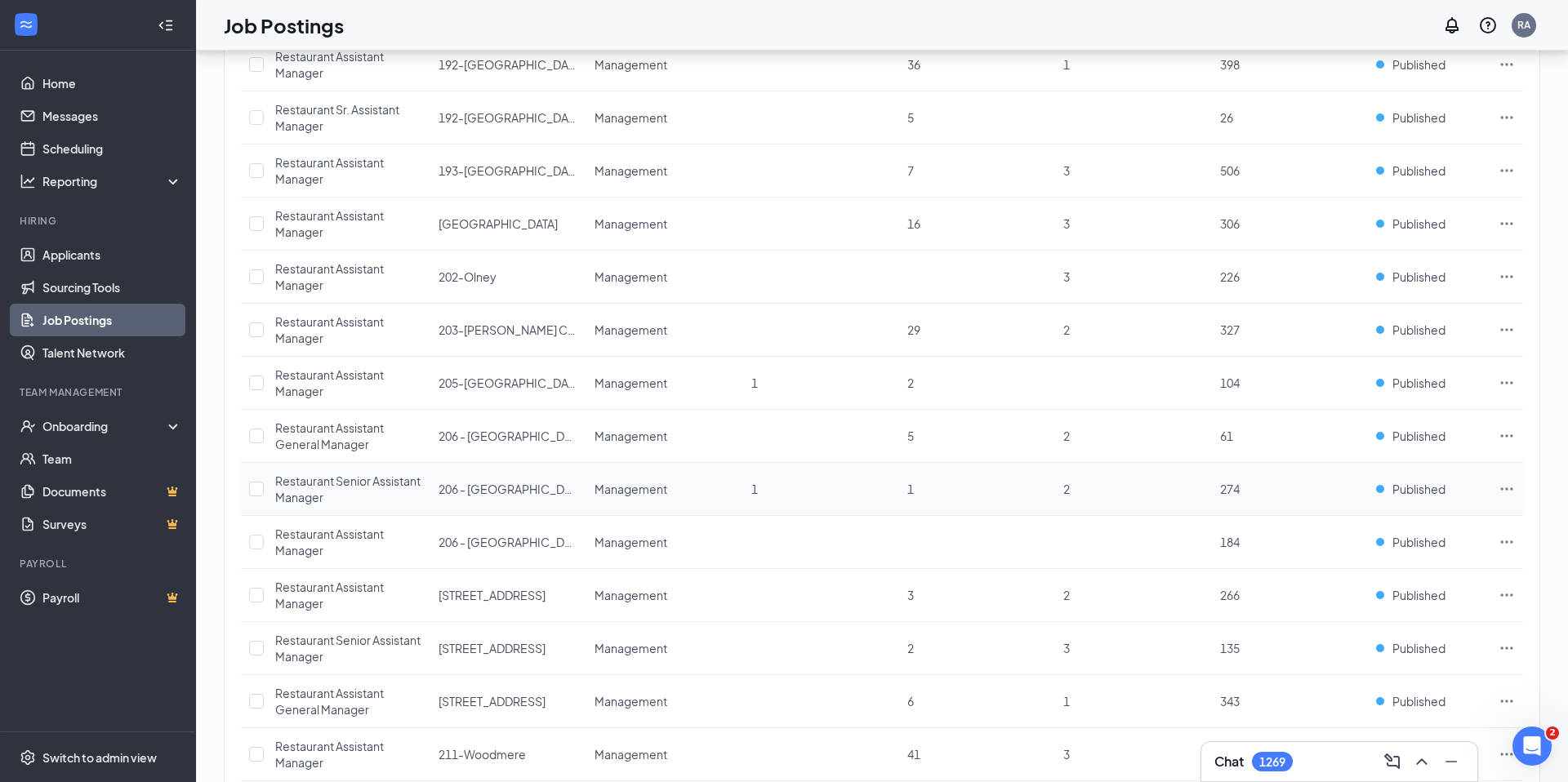
scroll to position [451, 0]
click at [1503, 437] on icon "Ellipses" at bounding box center [1507, 437] width 17 height 17
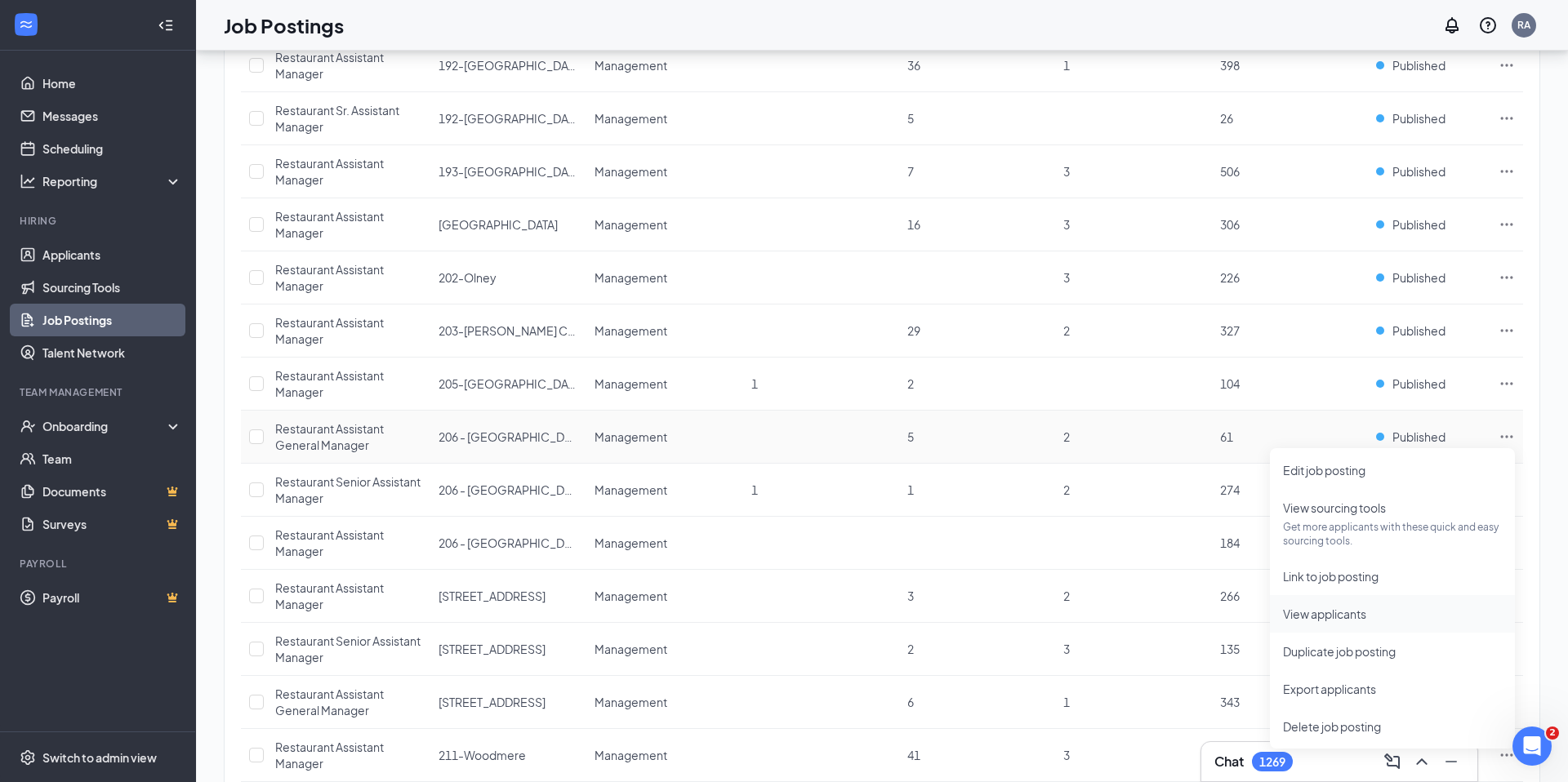
click at [1338, 615] on span "View applicants" at bounding box center [1325, 614] width 83 height 15
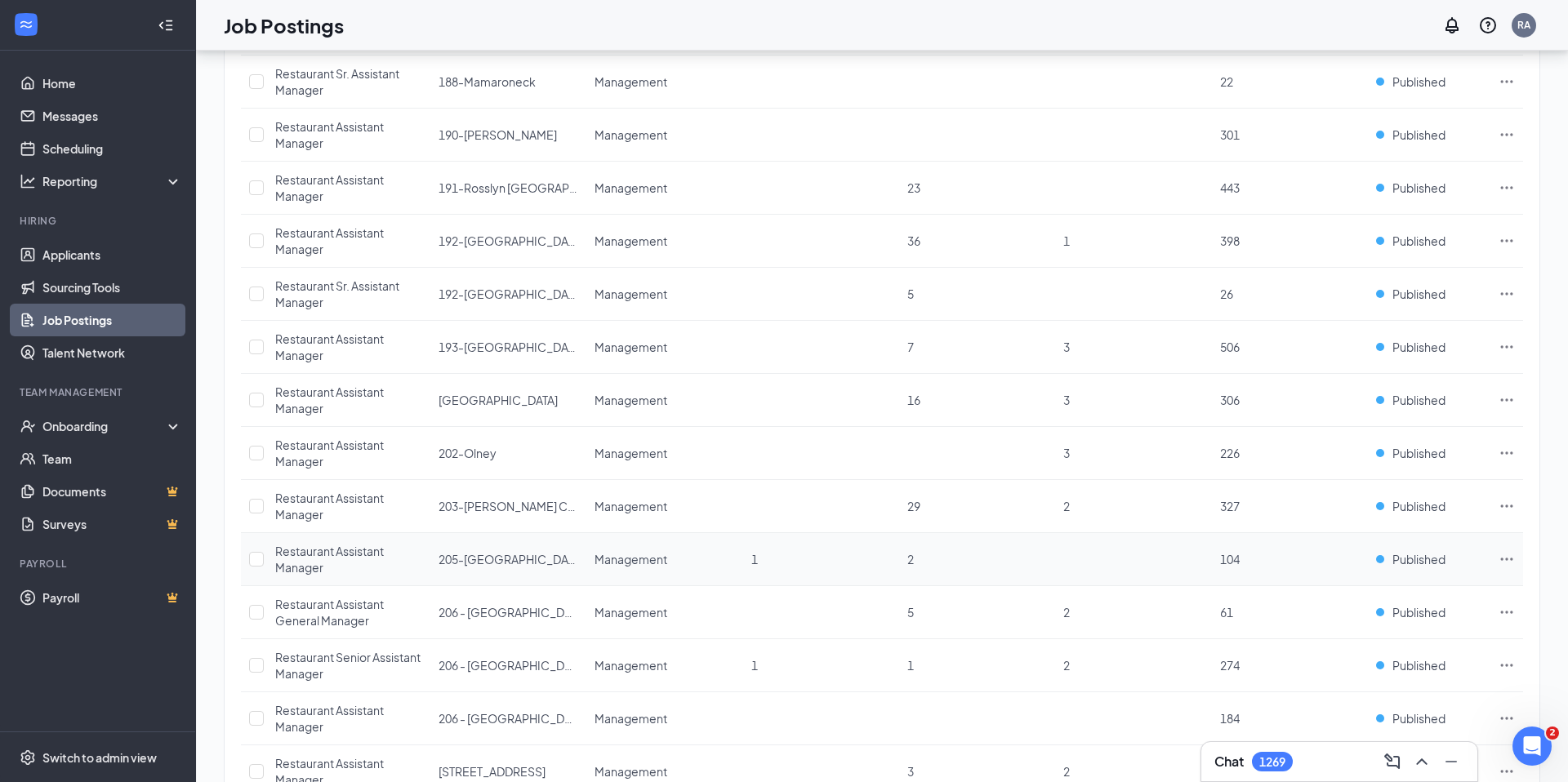
scroll to position [273, 0]
click at [1506, 456] on icon "Ellipses" at bounding box center [1507, 456] width 12 height 3
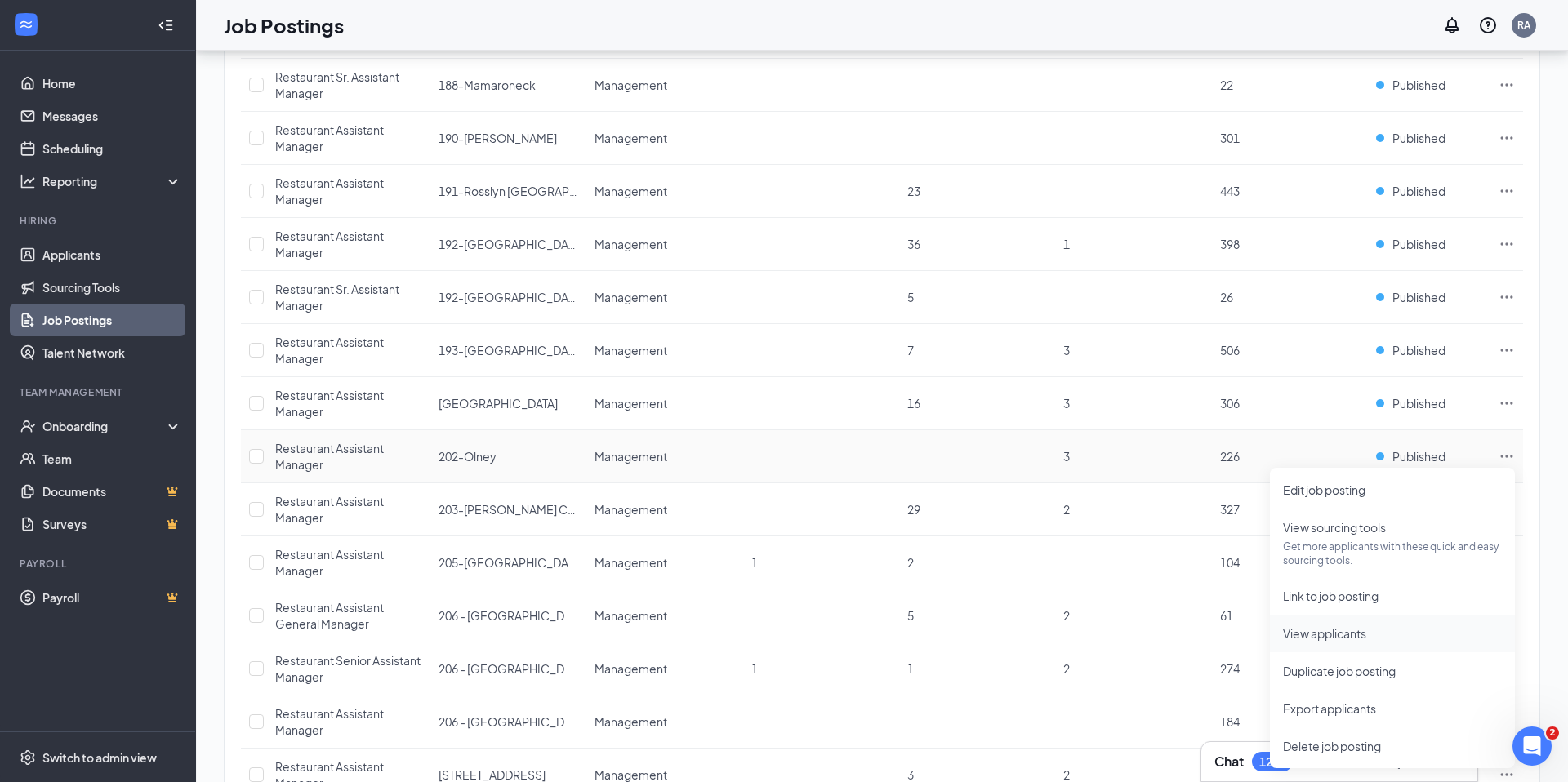
click at [1356, 641] on span "View applicants" at bounding box center [1392, 633] width 219 height 18
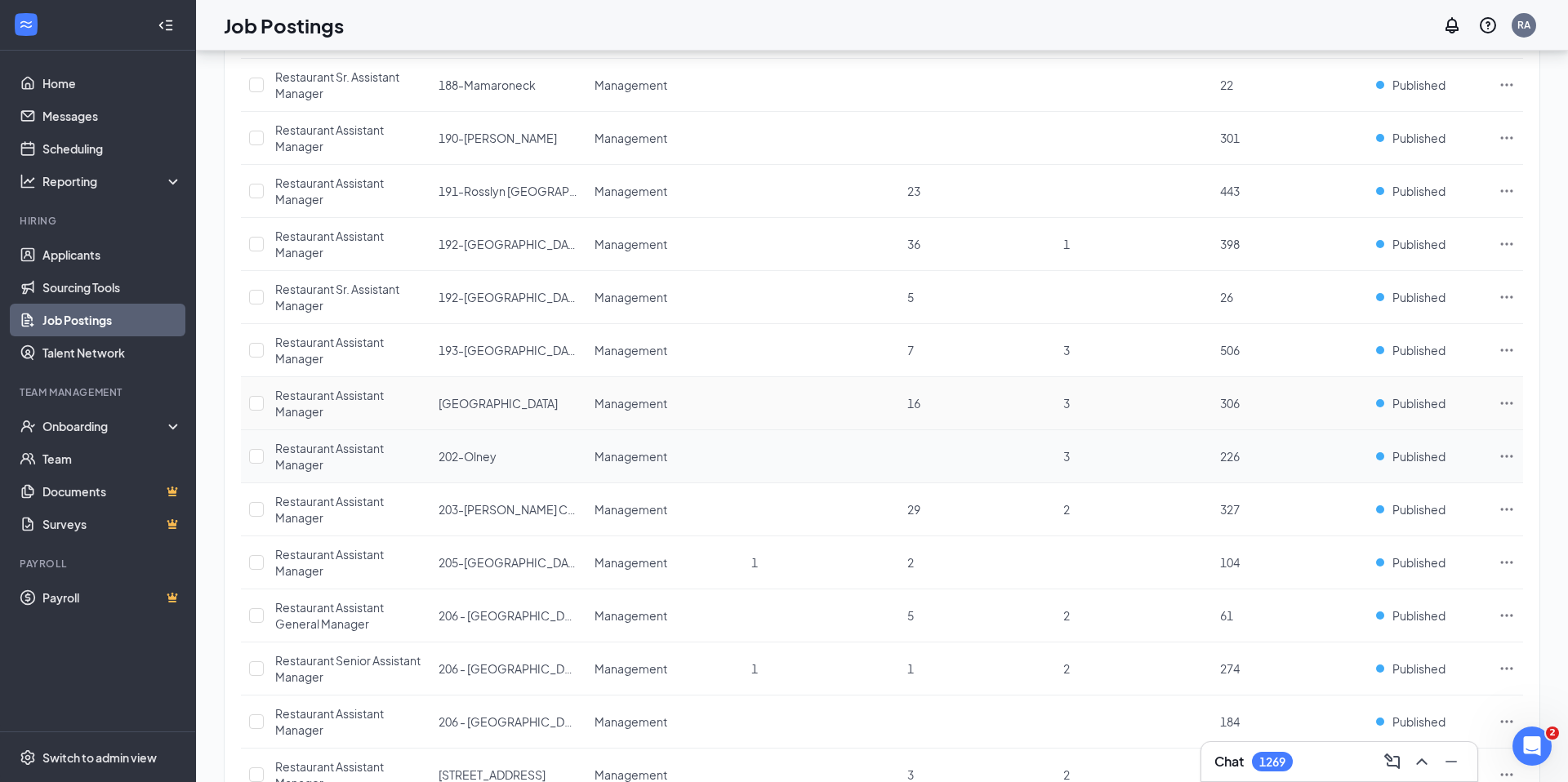
scroll to position [271, 0]
click at [1504, 402] on icon "Ellipses" at bounding box center [1507, 405] width 17 height 17
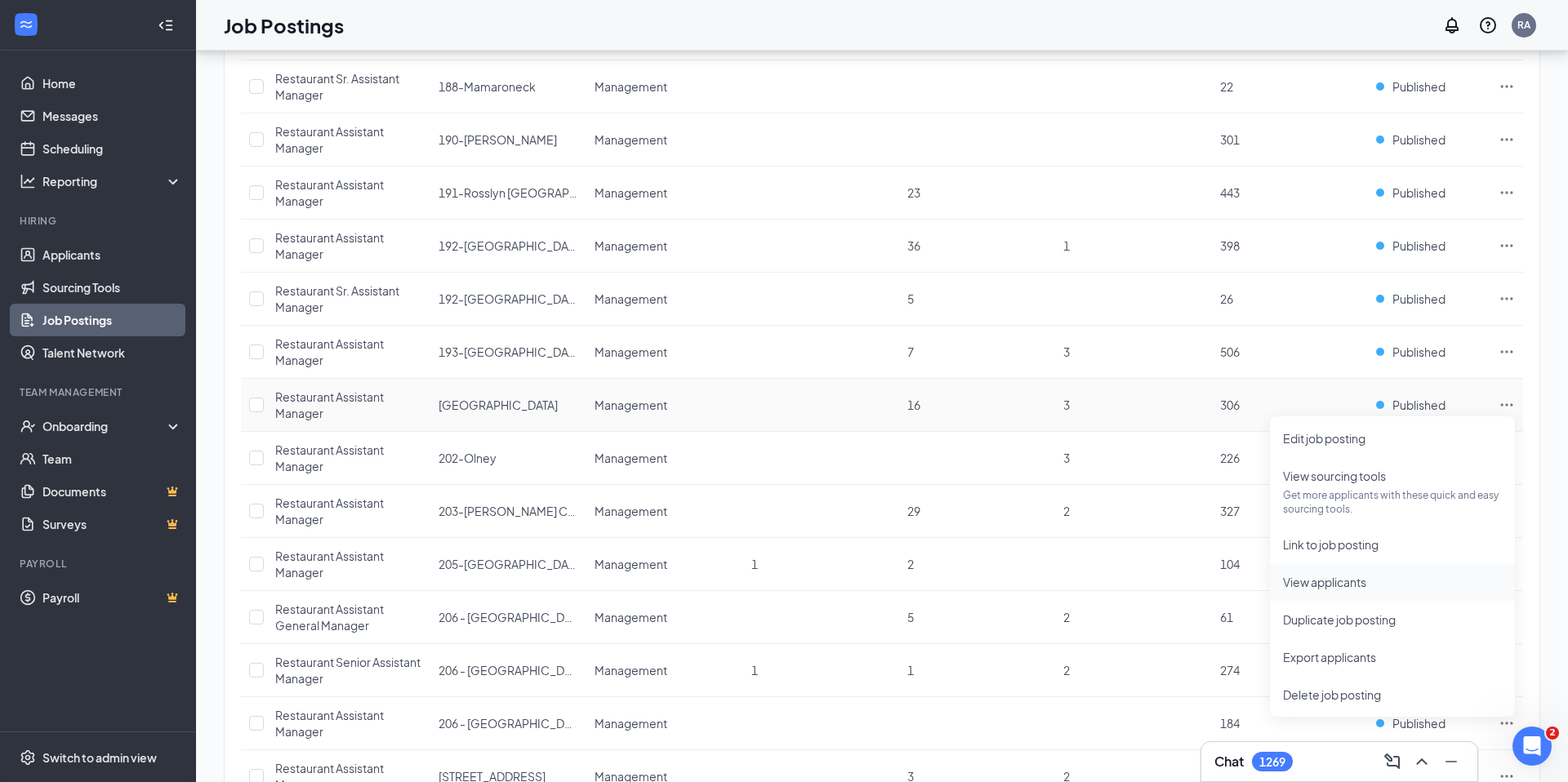
scroll to position [275, 0]
click at [1329, 592] on li "View applicants" at bounding box center [1392, 579] width 245 height 38
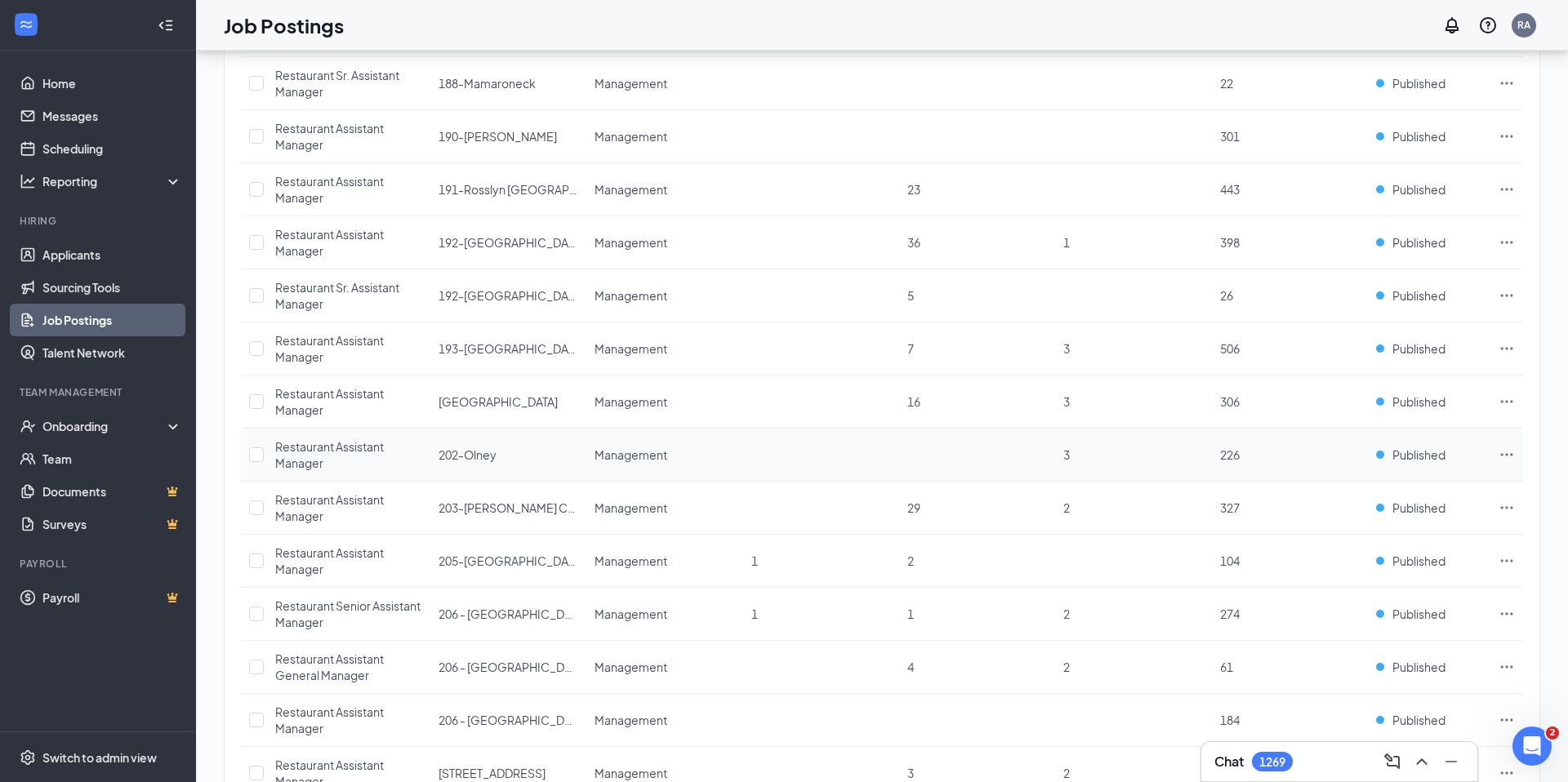
click at [1525, 452] on div "Job postings Location Department Today In progress Hired Total Status Restauran…" at bounding box center [882, 571] width 1315 height 1200
click at [1506, 453] on icon "Ellipses" at bounding box center [1507, 454] width 12 height 3
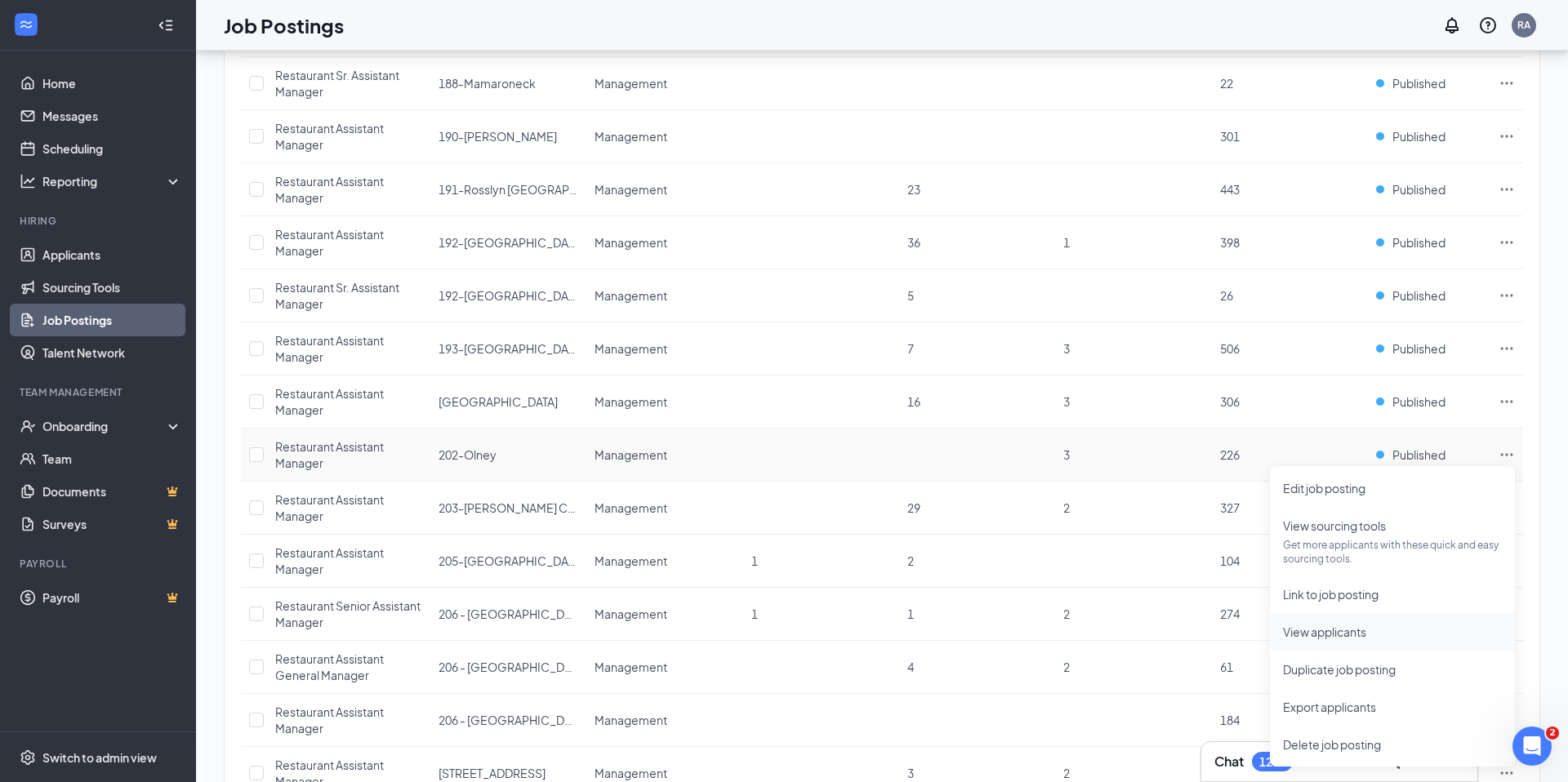
click at [1337, 637] on span "View applicants" at bounding box center [1325, 632] width 83 height 15
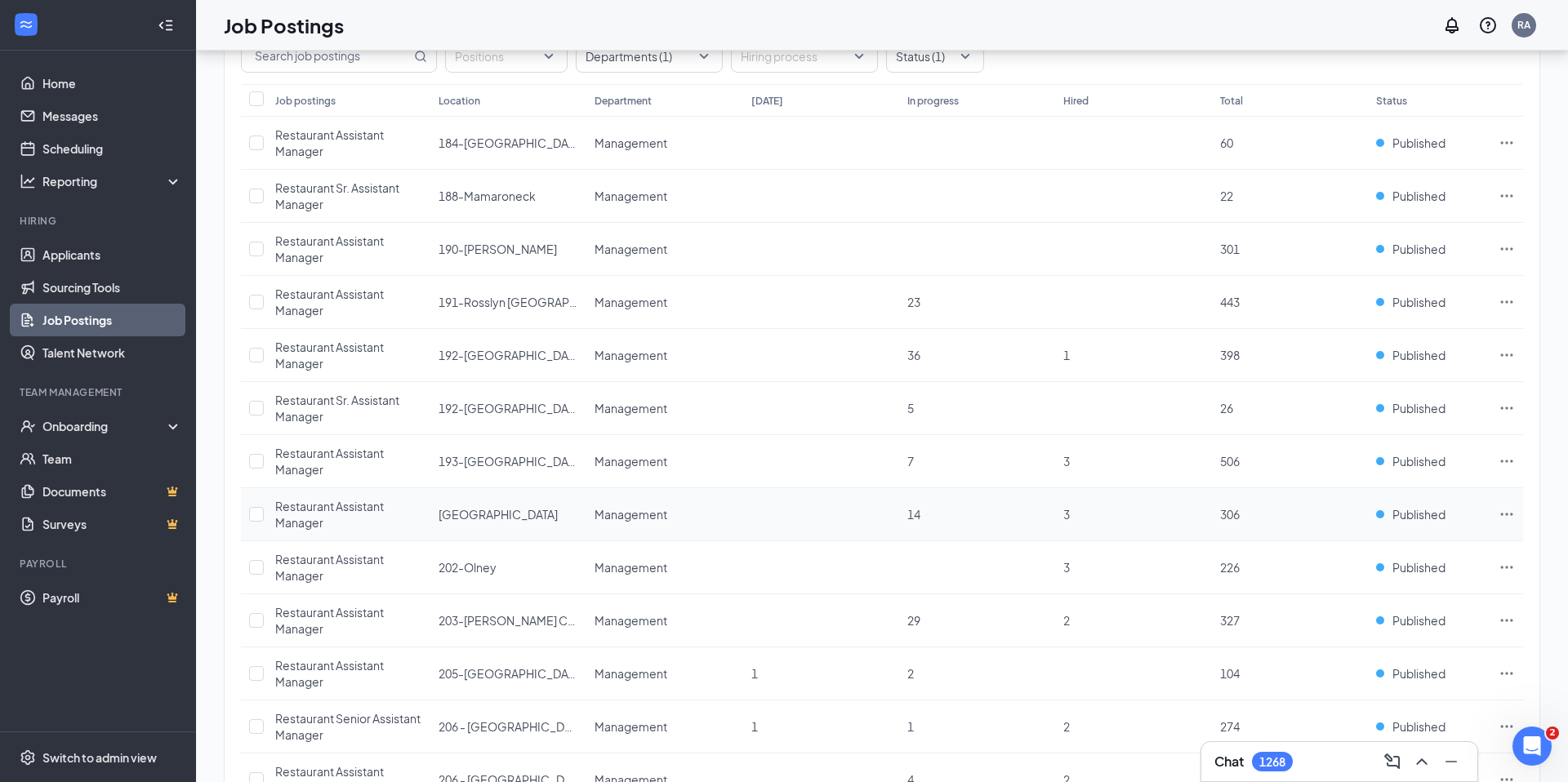
scroll to position [147, 0]
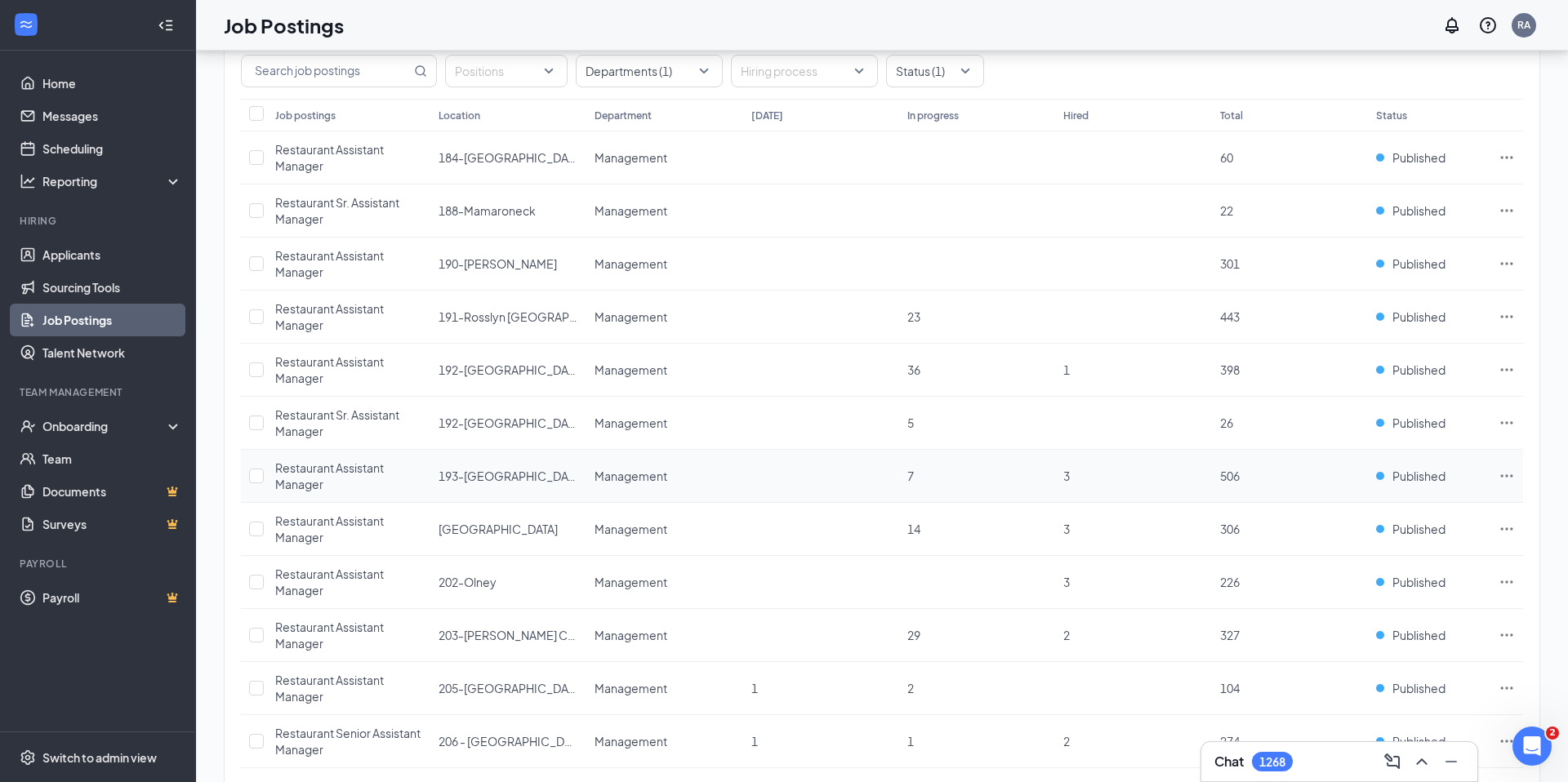
click at [1499, 476] on icon "Ellipses" at bounding box center [1507, 476] width 17 height 17
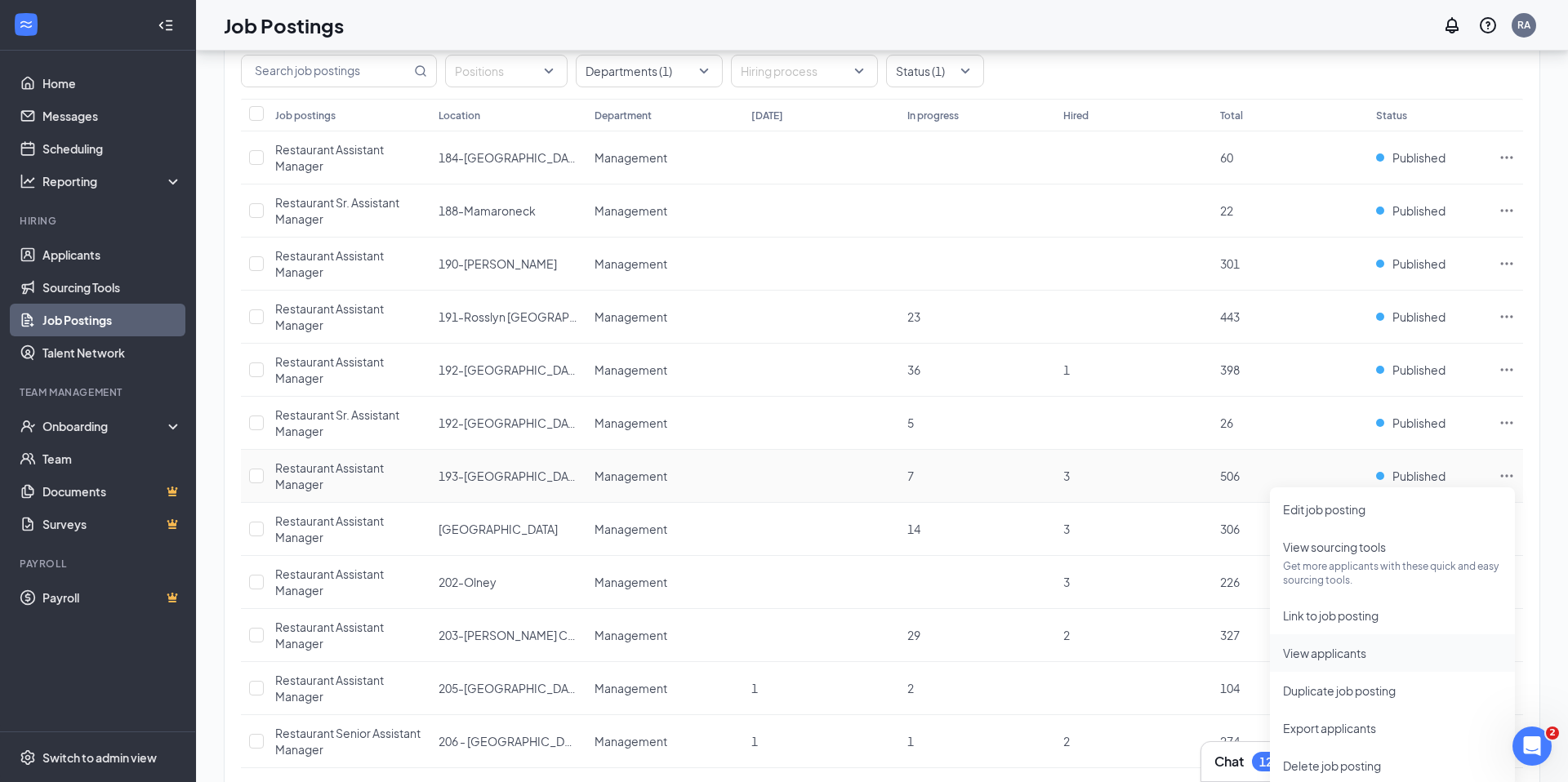
click at [1296, 654] on span "View applicants" at bounding box center [1325, 654] width 83 height 15
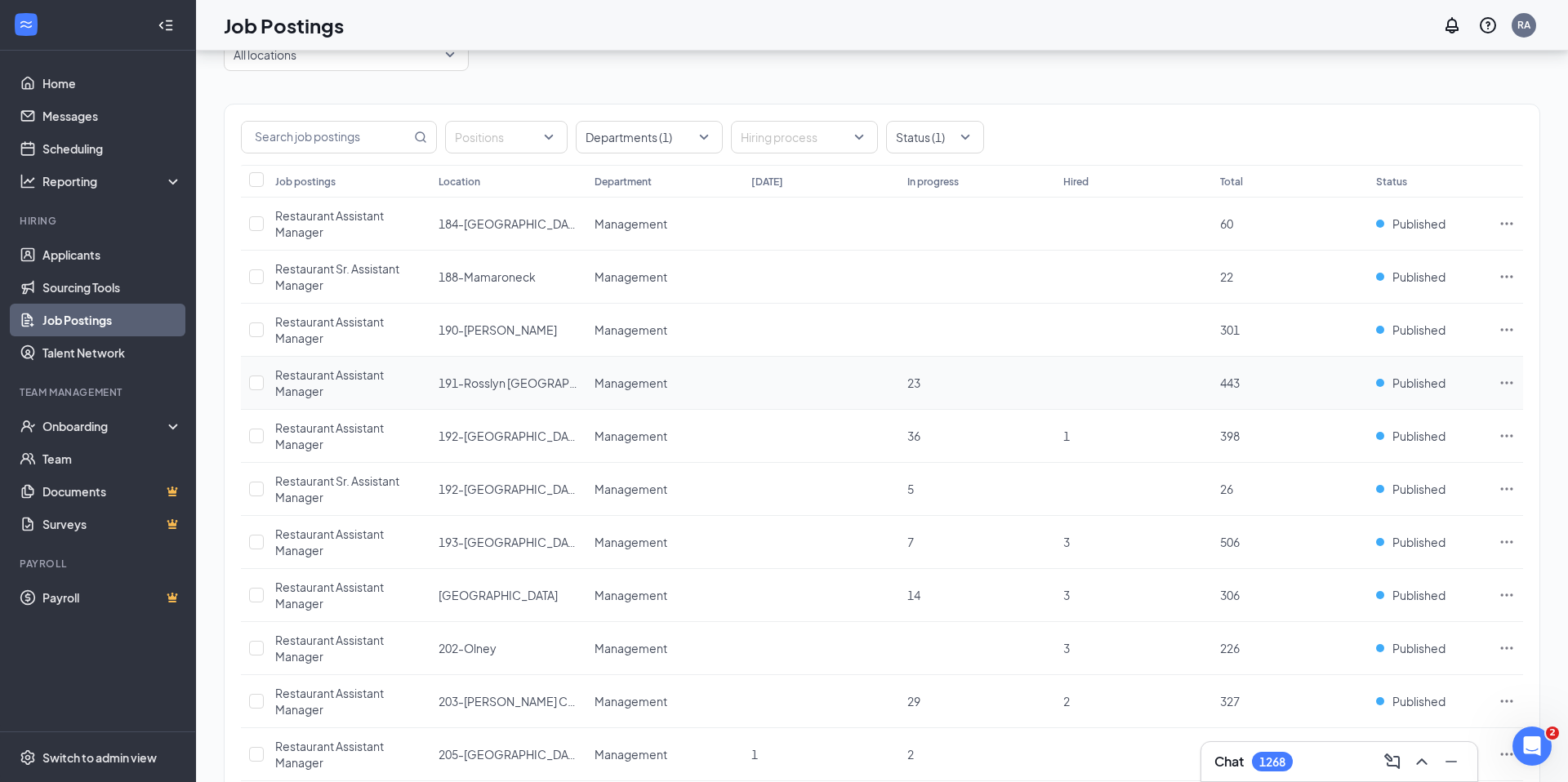
scroll to position [78, 0]
click at [1508, 384] on icon "Ellipses" at bounding box center [1507, 386] width 17 height 17
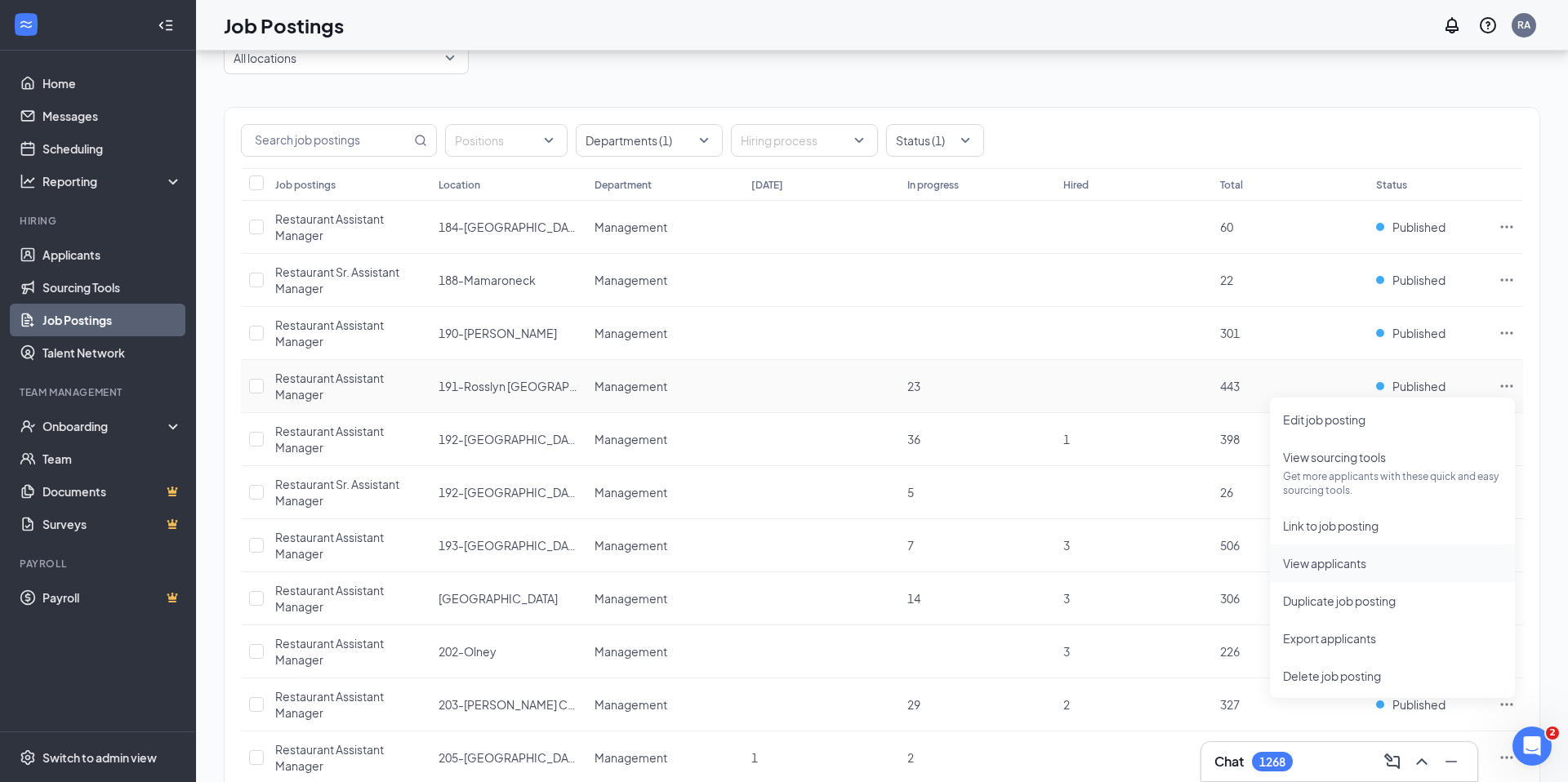
click at [1392, 561] on span "View applicants" at bounding box center [1392, 563] width 219 height 18
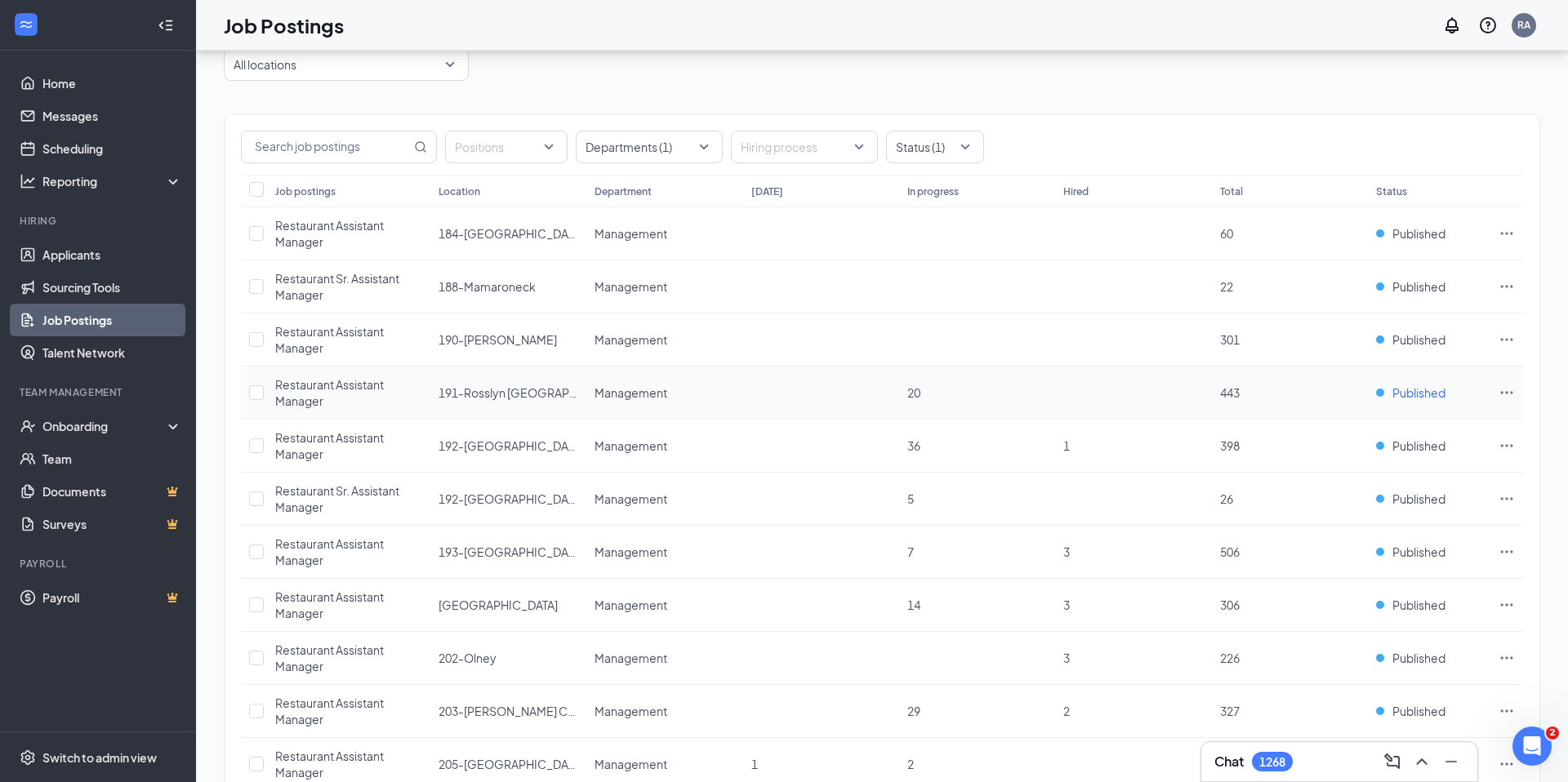
scroll to position [69, 0]
click at [1503, 389] on icon "Ellipses" at bounding box center [1507, 395] width 17 height 17
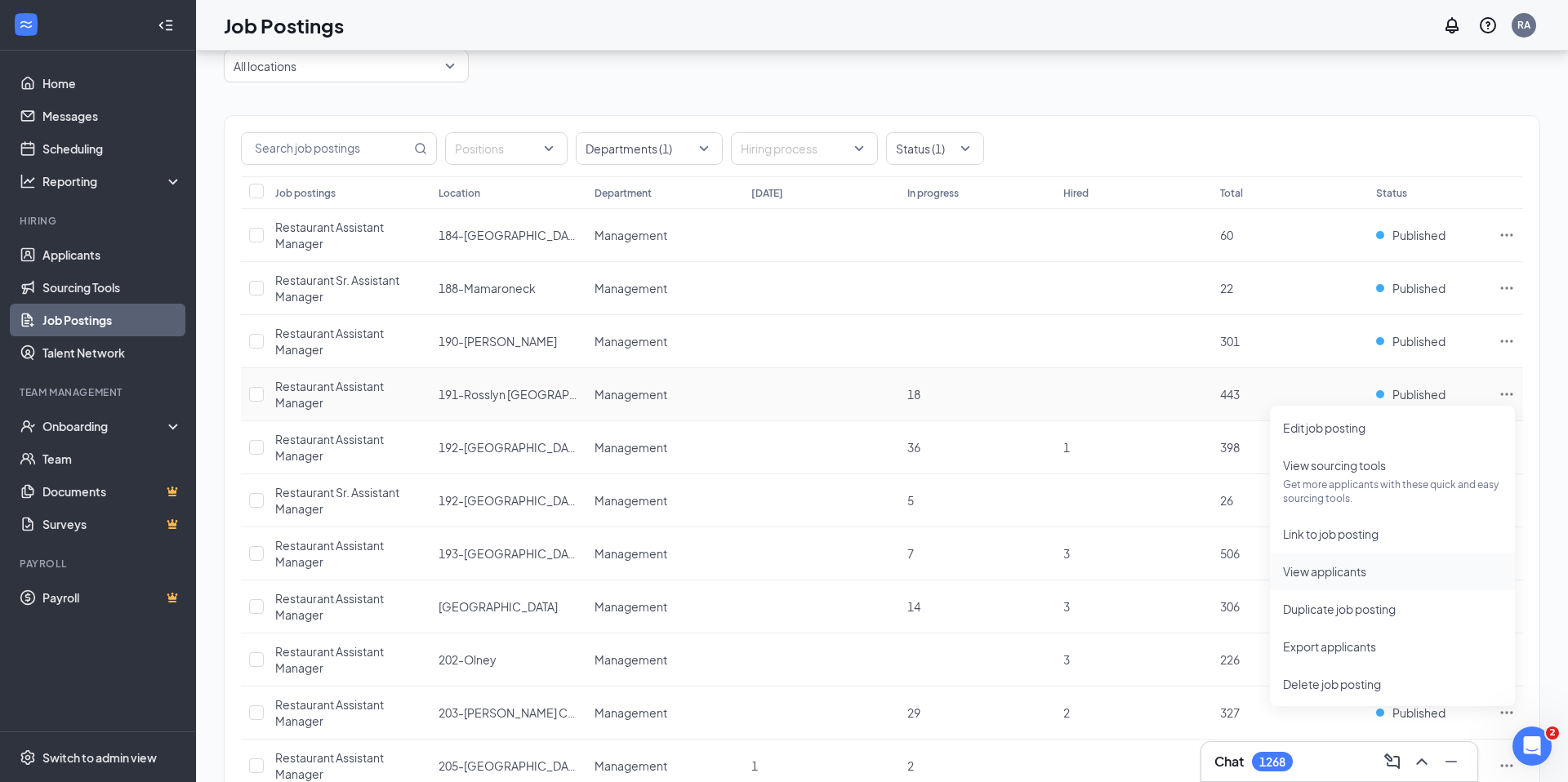
click at [1359, 579] on span "View applicants" at bounding box center [1392, 571] width 219 height 18
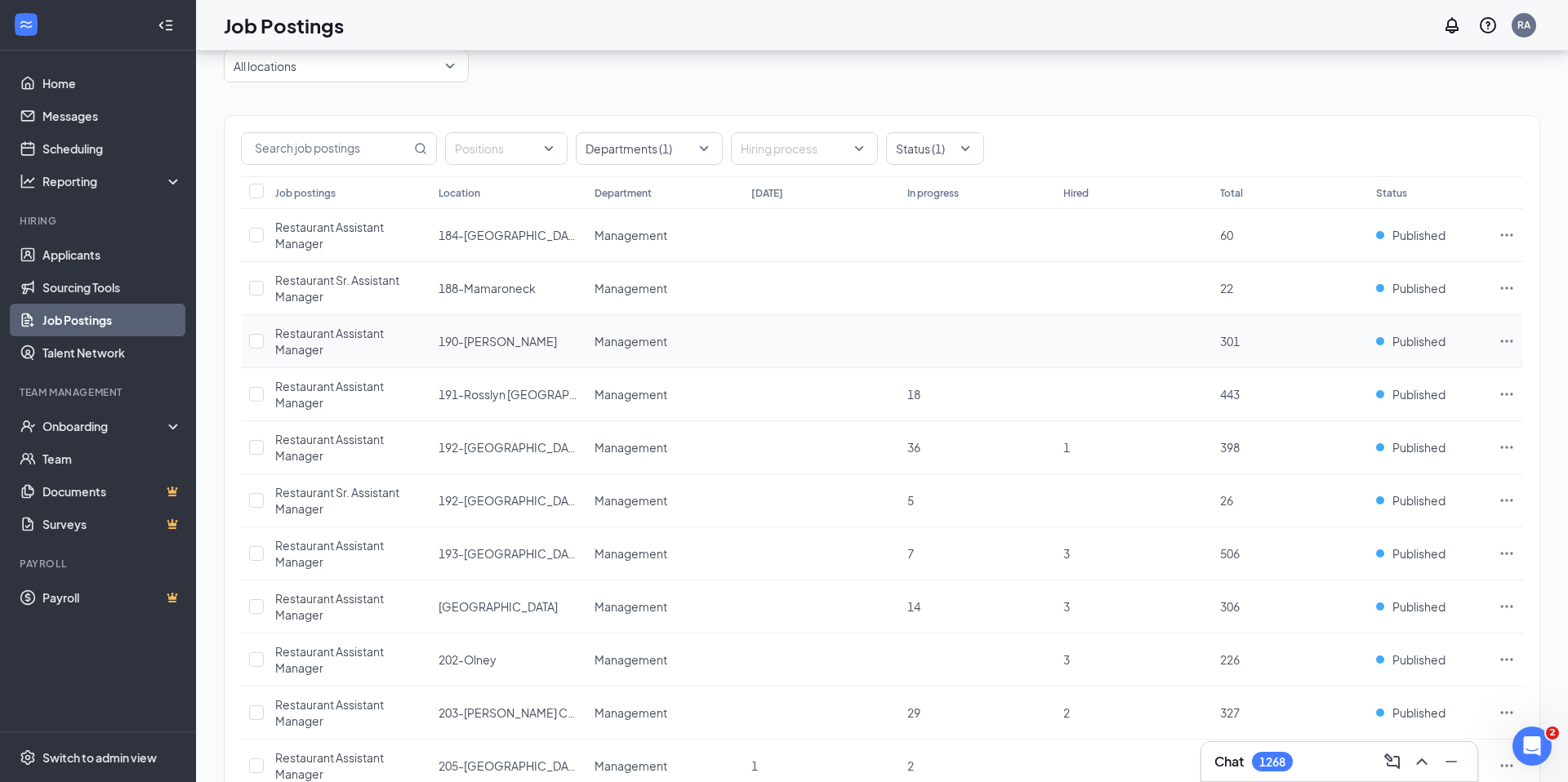
click at [1506, 340] on icon "Ellipses" at bounding box center [1507, 340] width 12 height 3
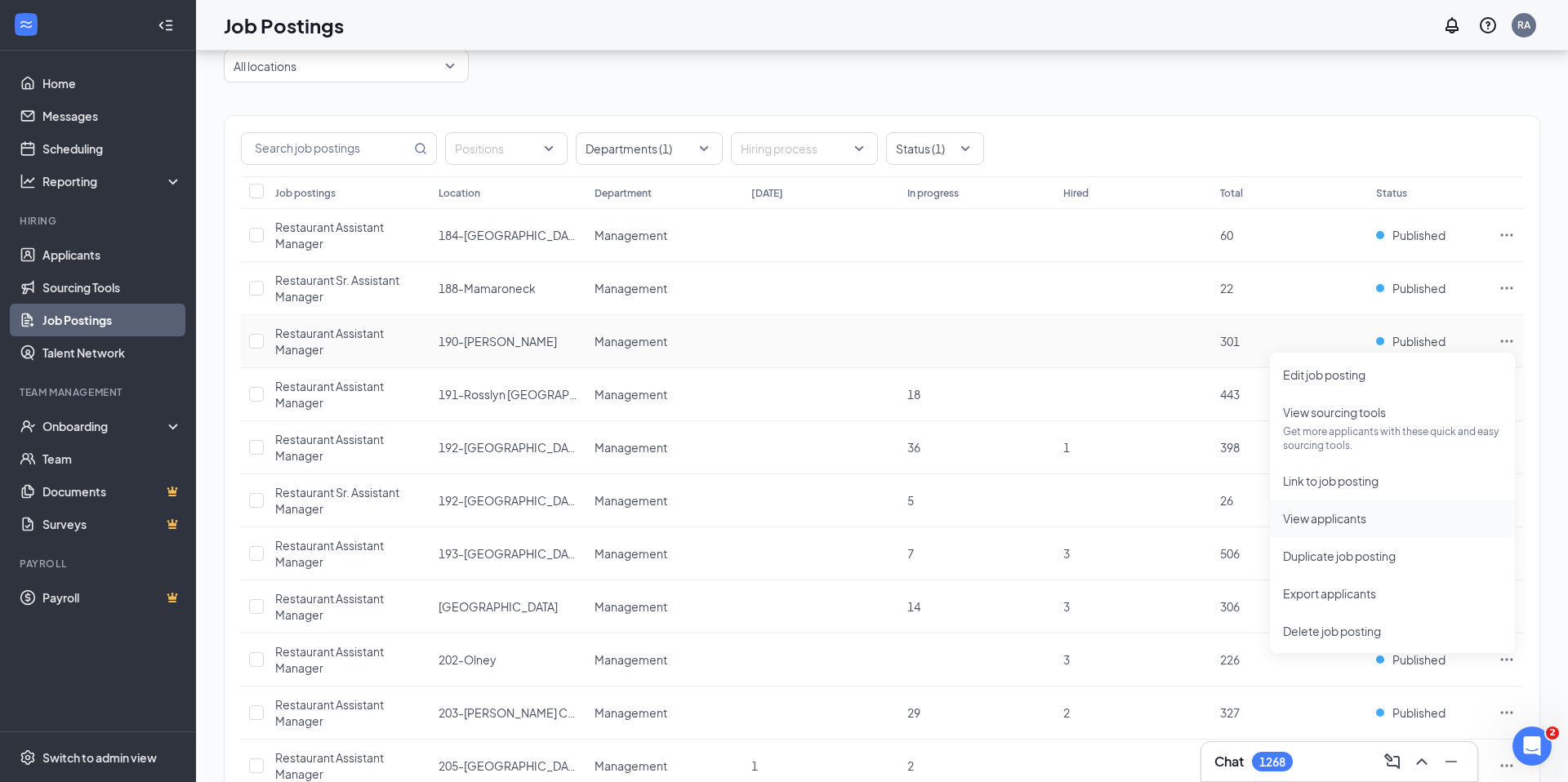
click at [1329, 521] on span "View applicants" at bounding box center [1325, 519] width 83 height 15
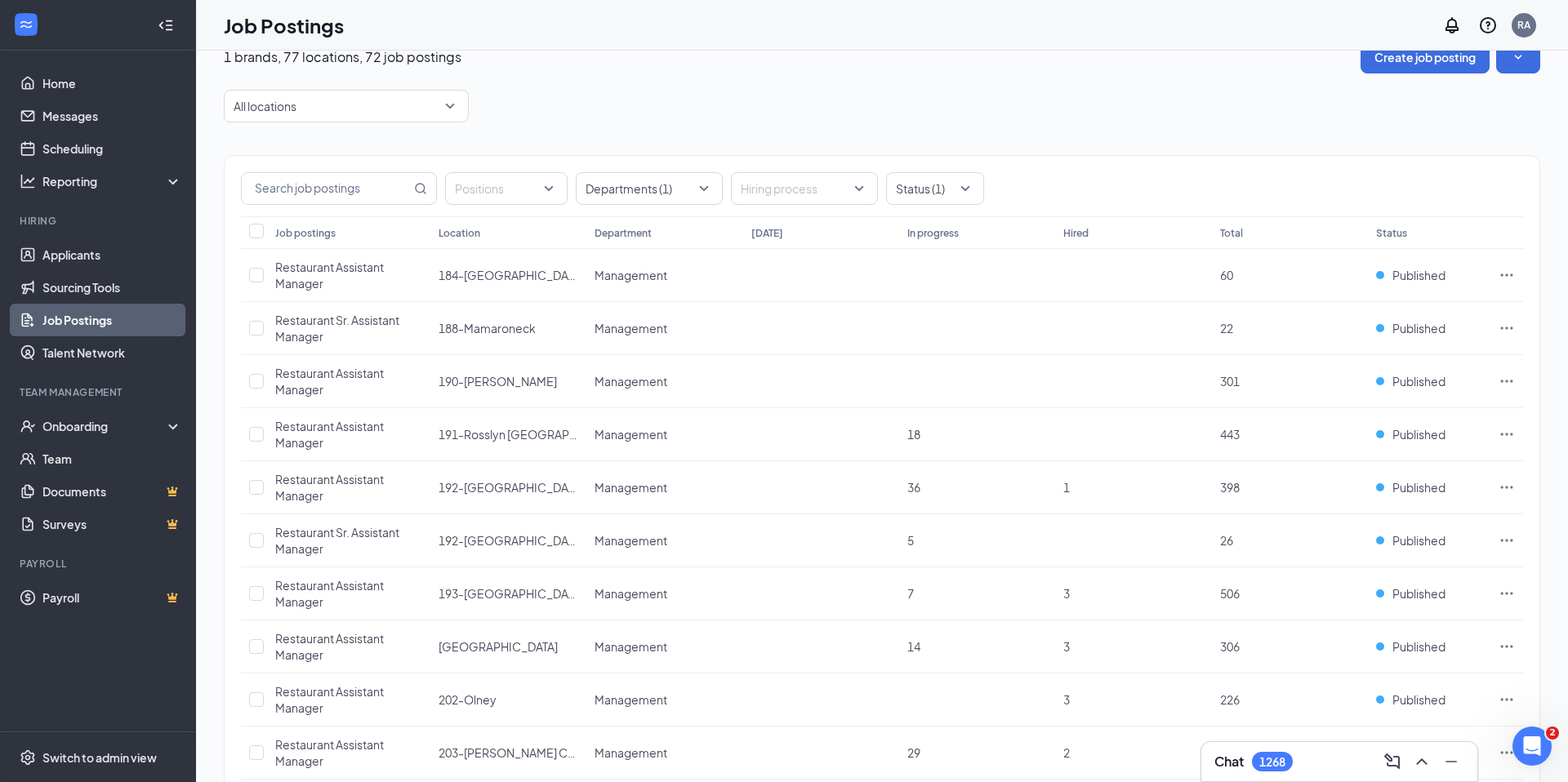
scroll to position [0, 0]
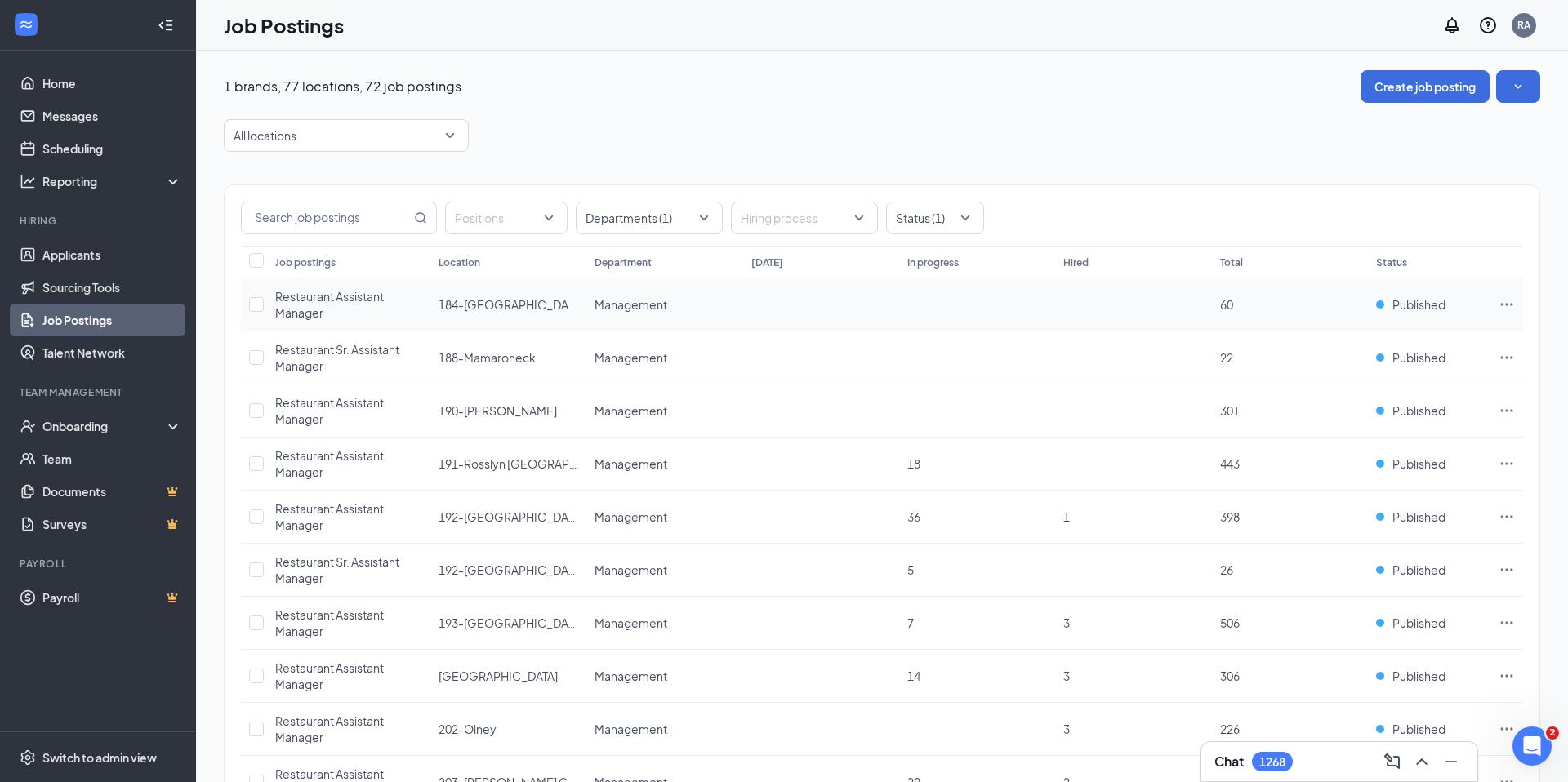
click at [1510, 301] on icon "Ellipses" at bounding box center [1507, 305] width 17 height 17
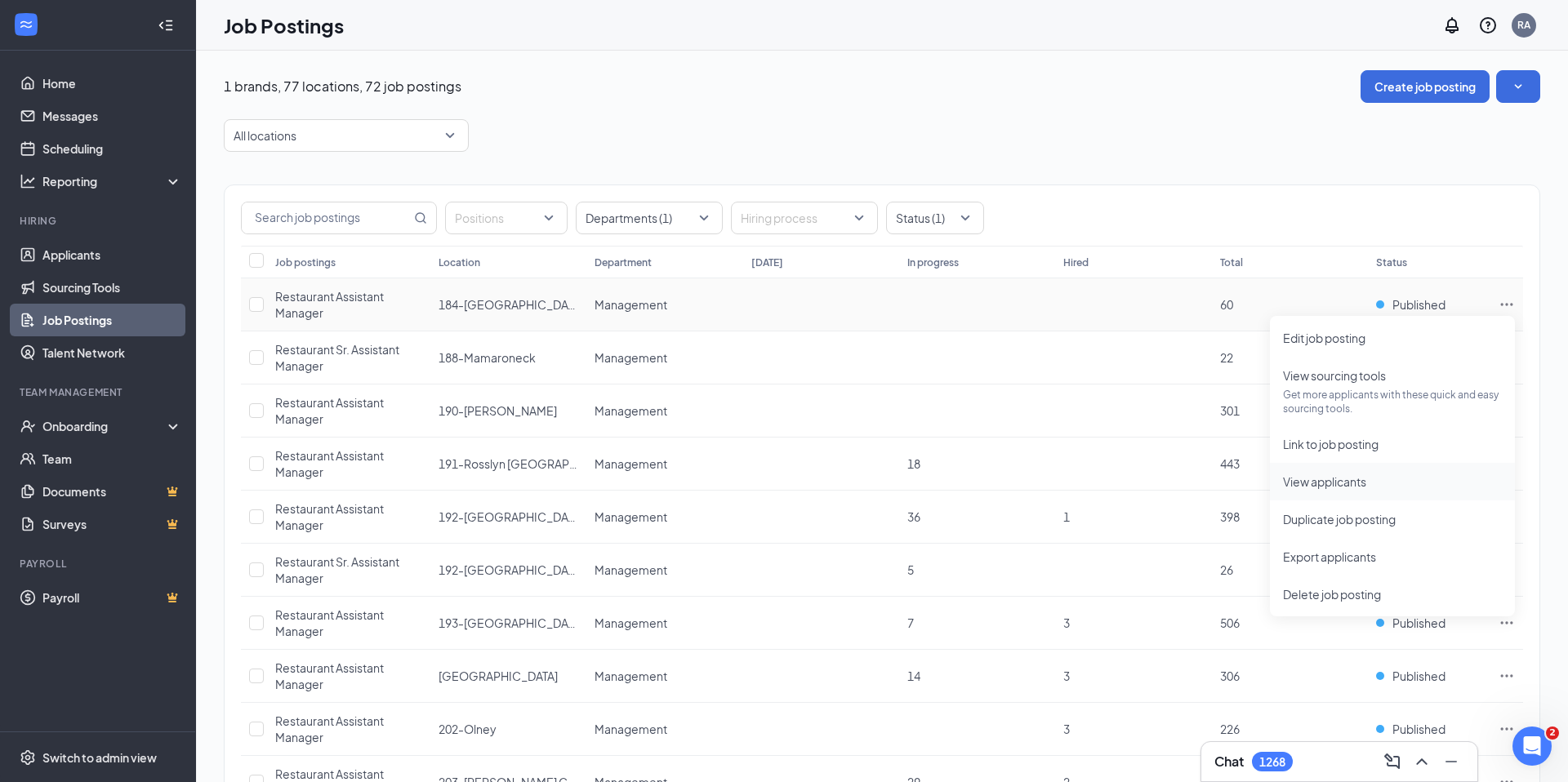
click at [1355, 482] on span "View applicants" at bounding box center [1325, 482] width 83 height 15
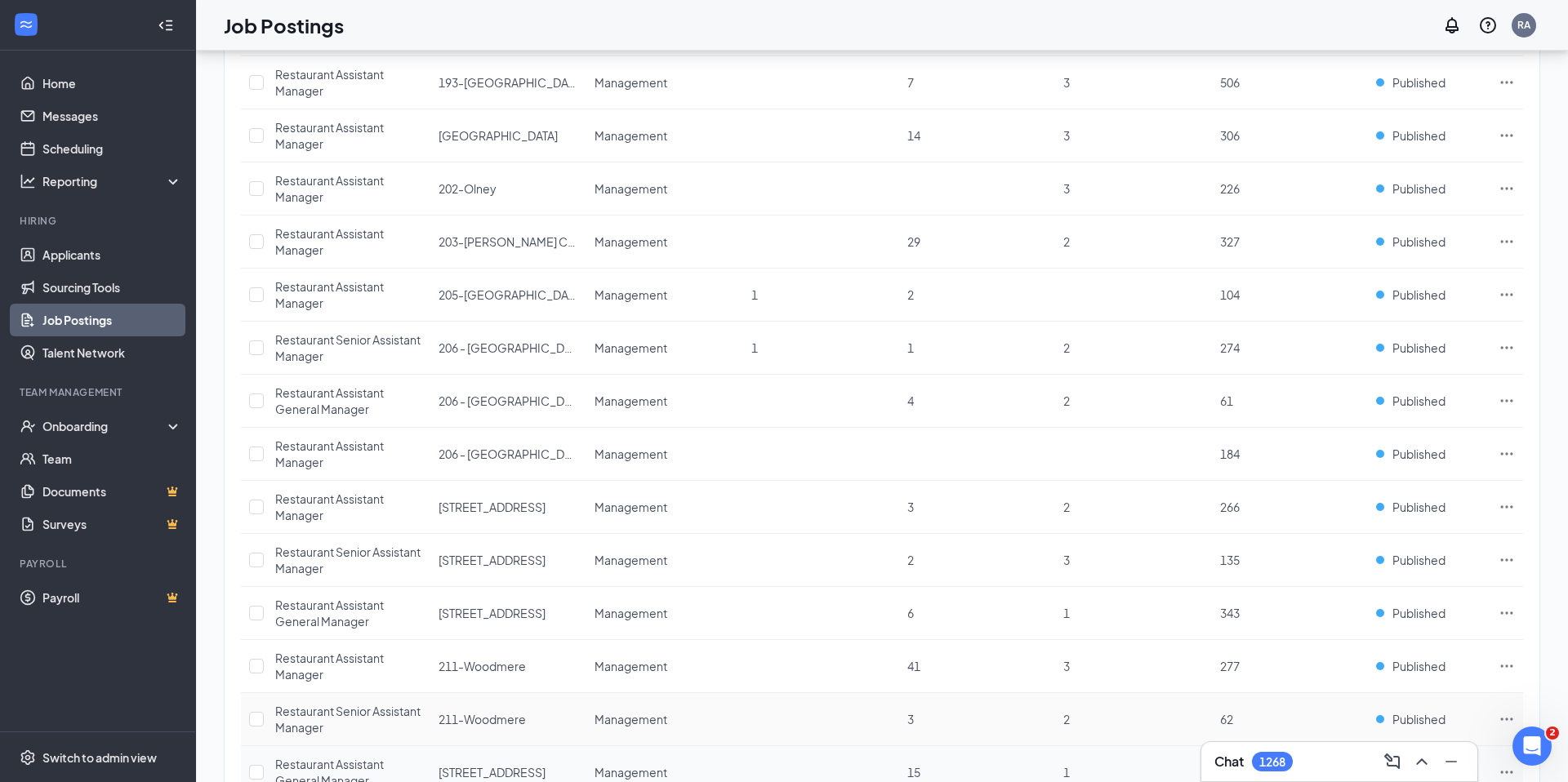
scroll to position [754, 0]
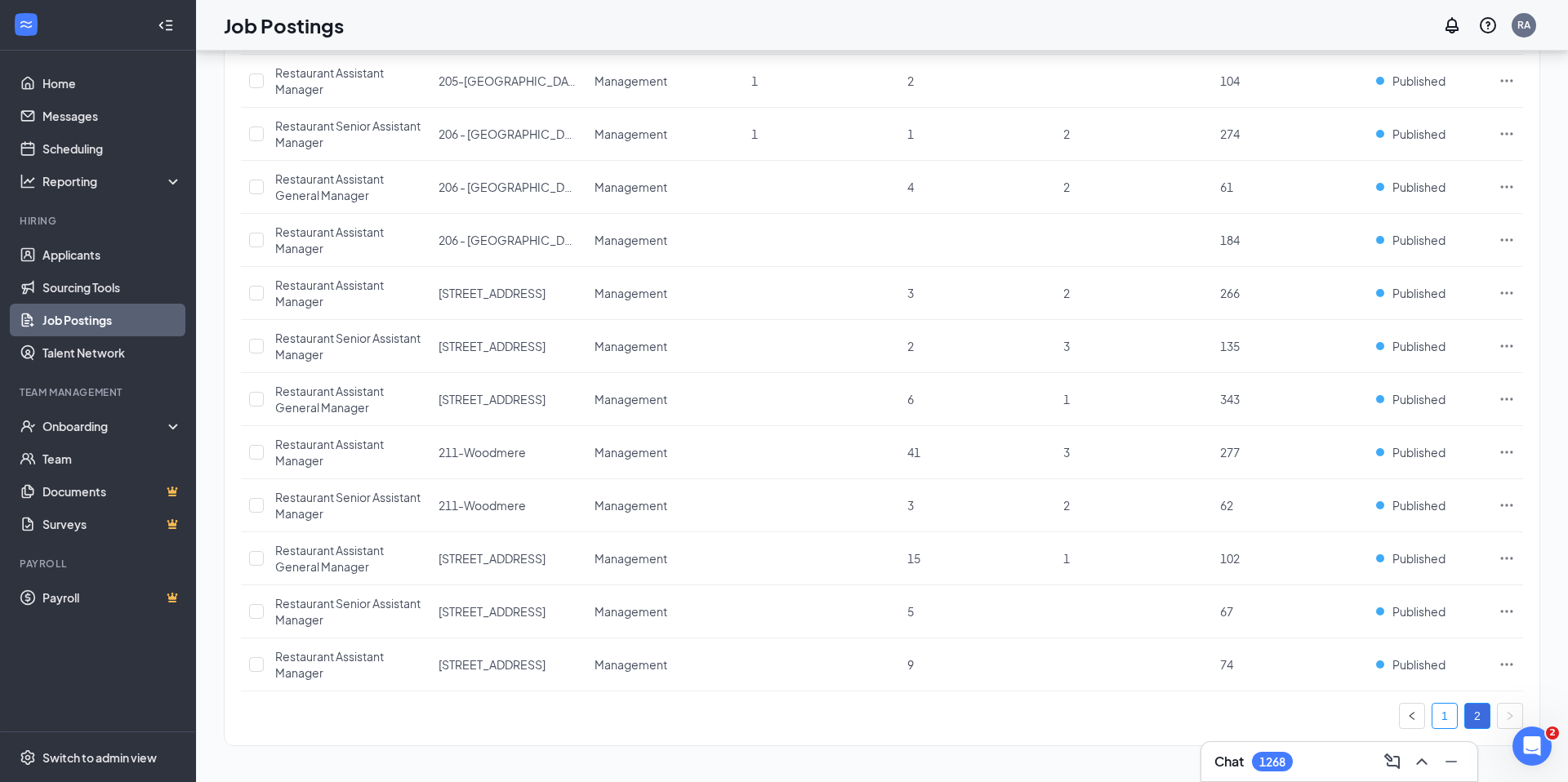
click at [1440, 711] on link "1" at bounding box center [1444, 715] width 24 height 24
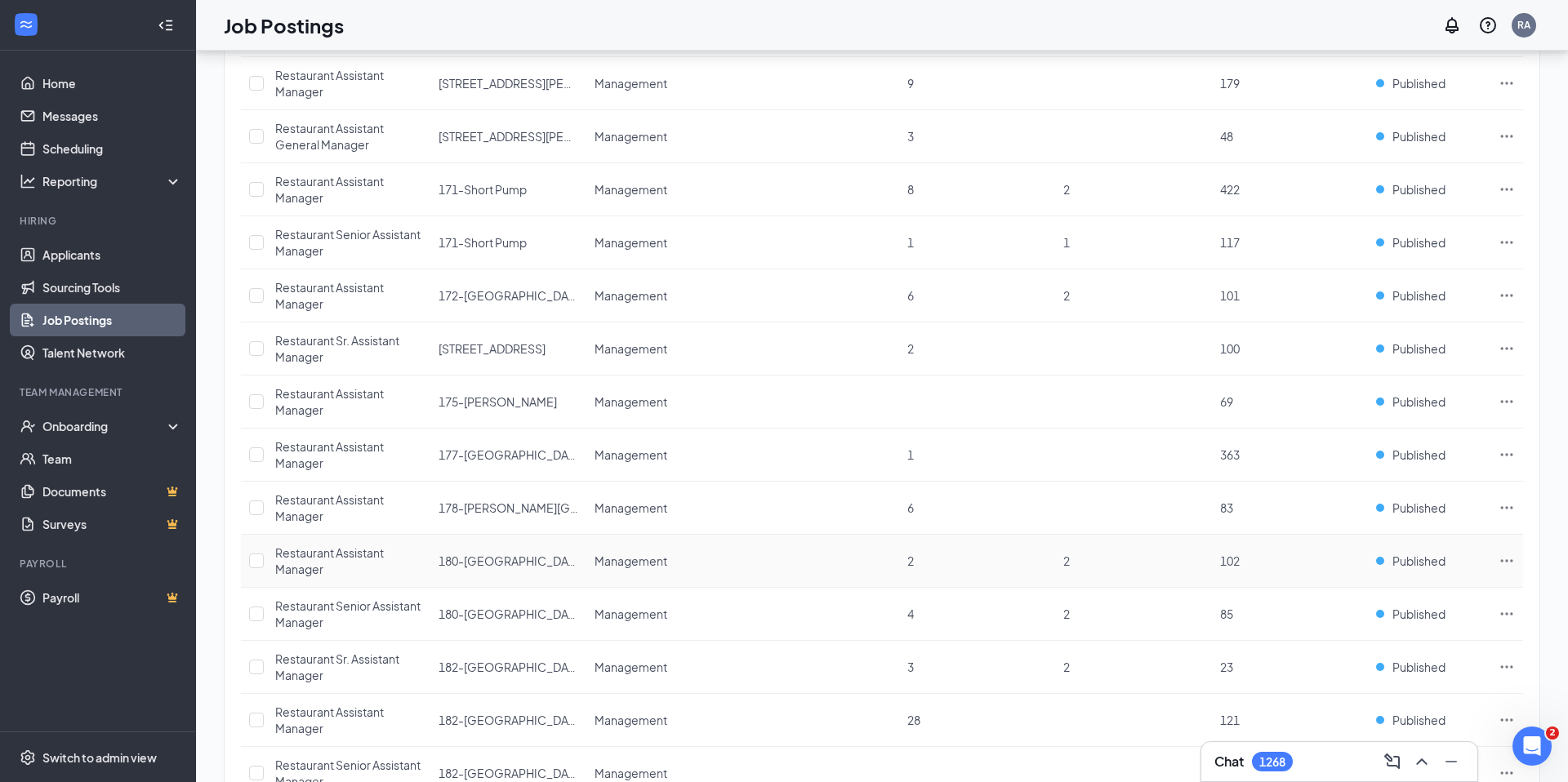
scroll to position [2241, 0]
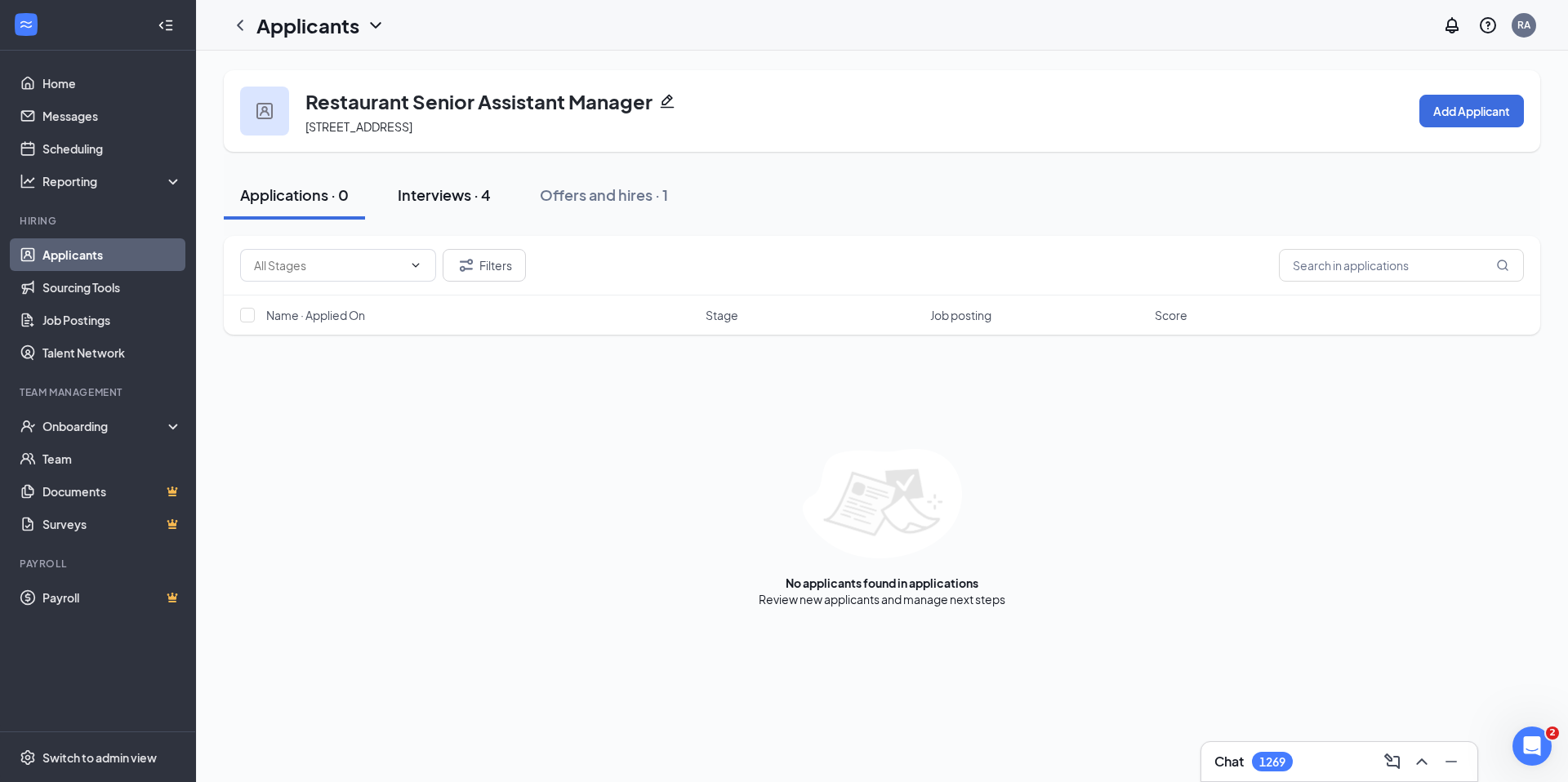
click at [459, 193] on div "Interviews · 4" at bounding box center [444, 195] width 93 height 20
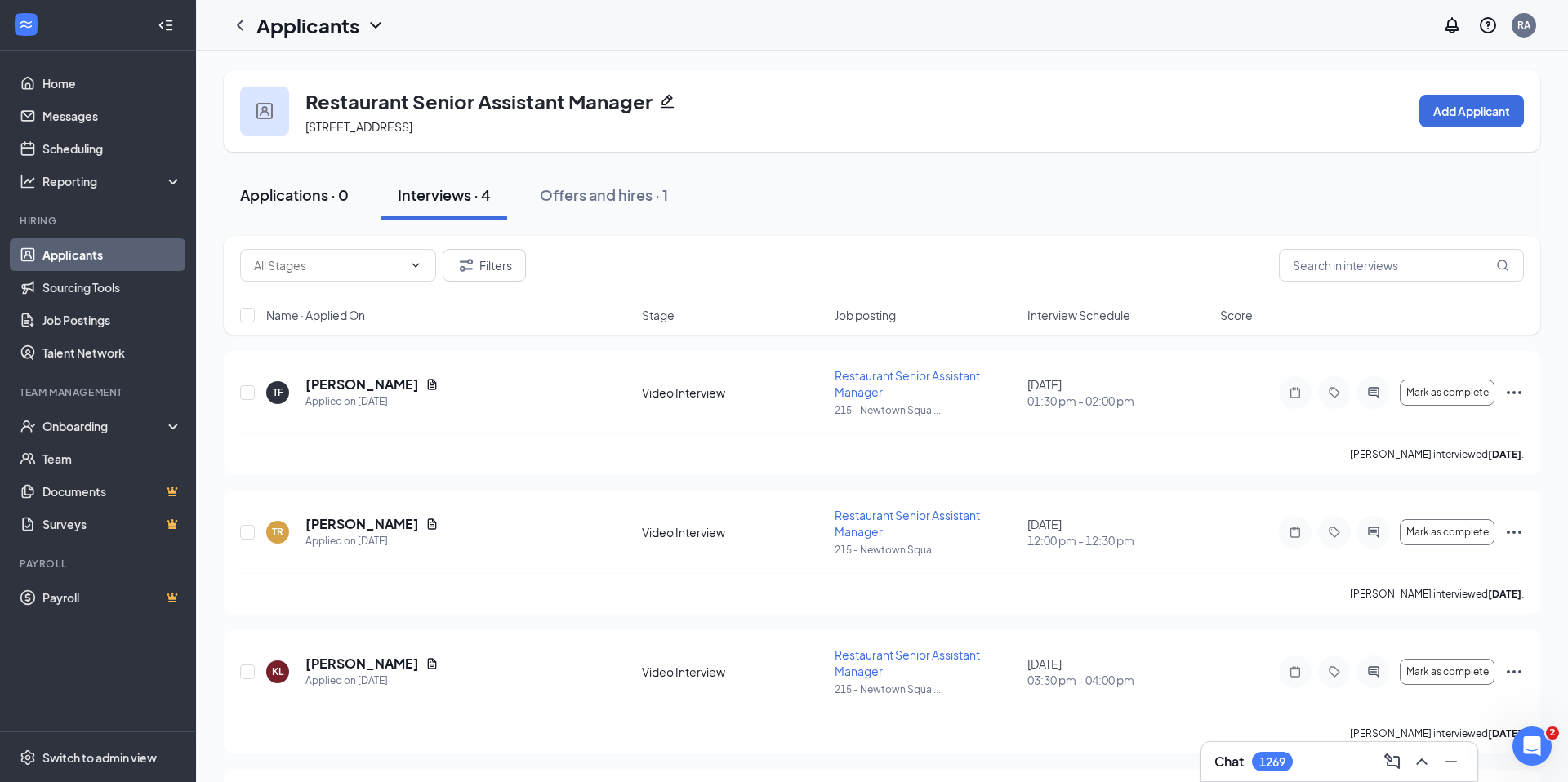
click at [339, 212] on button "Applications · 0" at bounding box center [294, 195] width 141 height 49
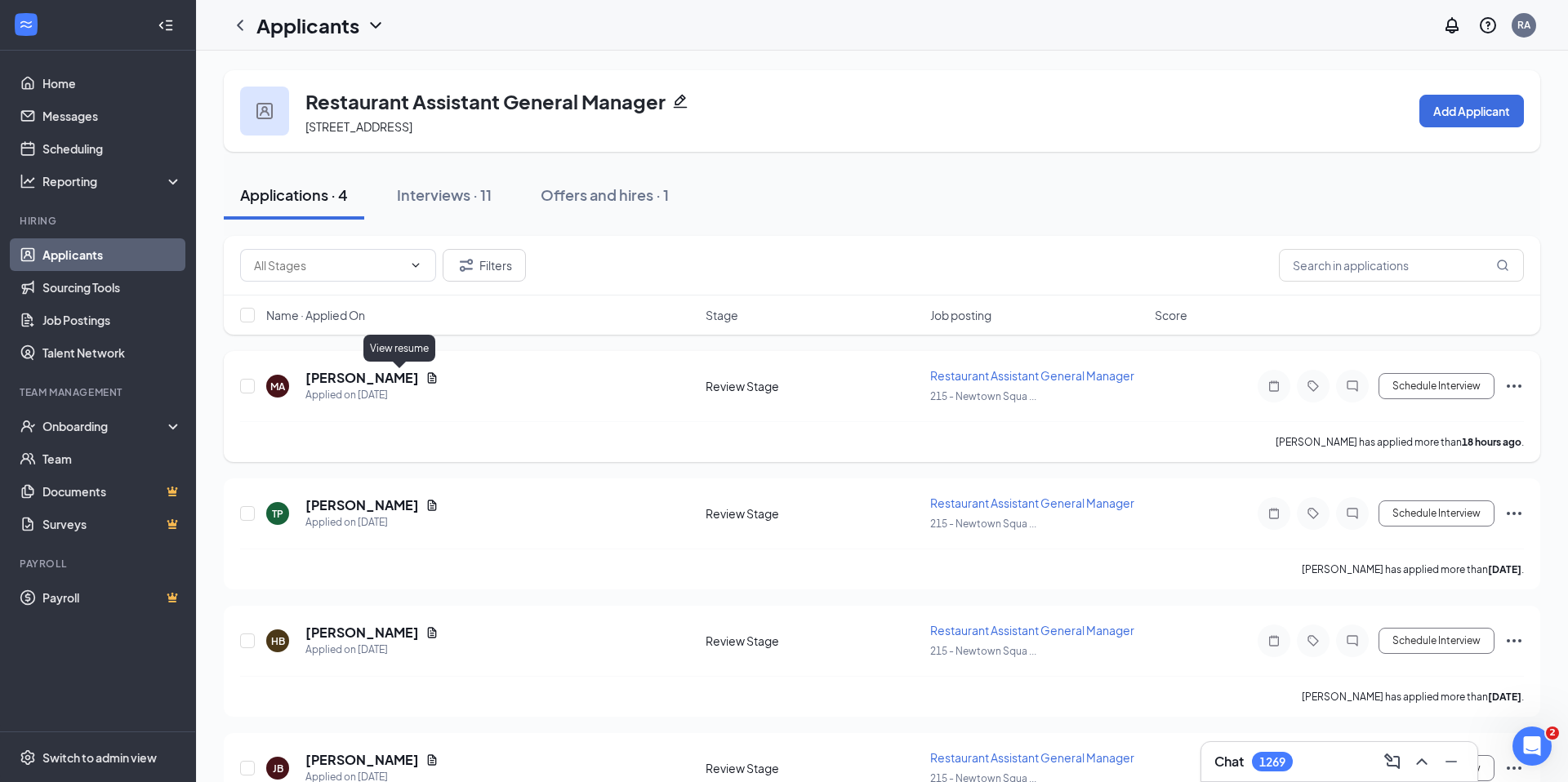
click at [425, 374] on icon "Document" at bounding box center [432, 378] width 13 height 13
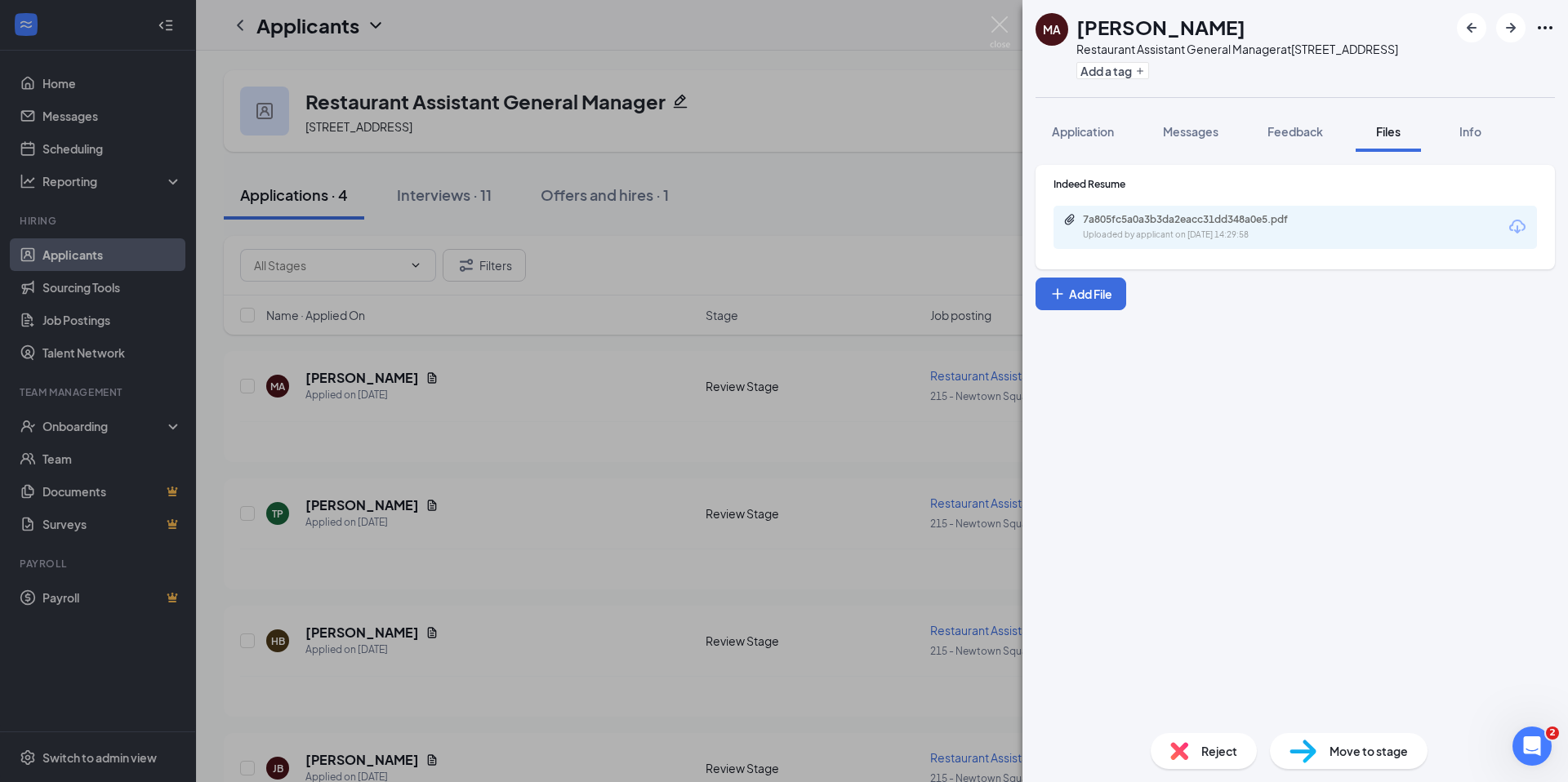
drag, startPoint x: 1268, startPoint y: 208, endPoint x: 1263, endPoint y: 228, distance: 20.6
click at [1268, 208] on div "7a805fc5a0a3b3da2eacc31dd348a0e5.pdf Uploaded by applicant on [DATE] 14:29:58" at bounding box center [1294, 227] width 484 height 43
click at [1263, 228] on div "Uploaded by applicant on [DATE] 14:29:58" at bounding box center [1205, 235] width 245 height 13
click at [995, 9] on div "MA [PERSON_NAME] Restaurant Assistant General Manager at [STREET_ADDRESS] Add a…" at bounding box center [784, 391] width 1568 height 782
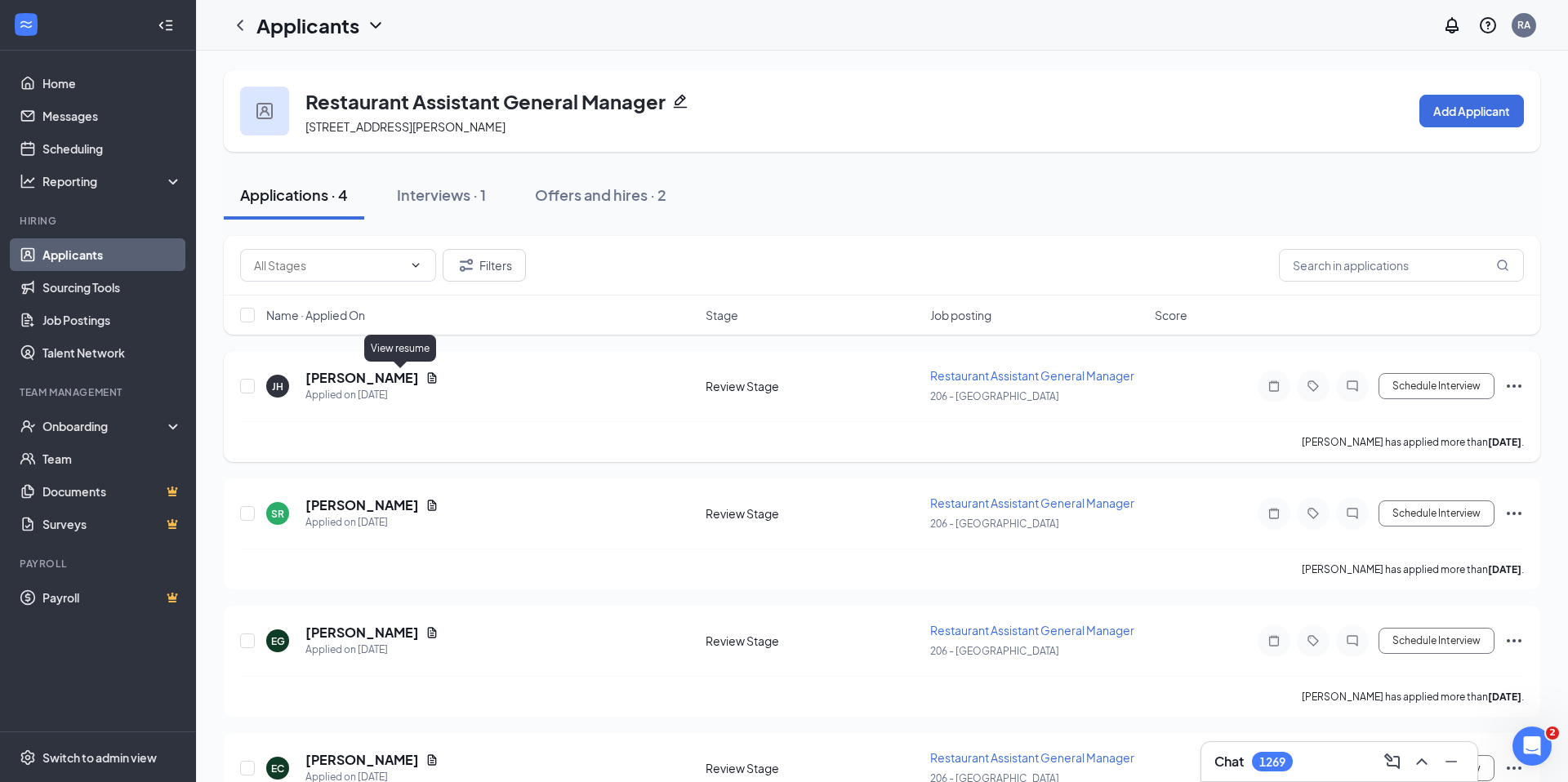
click at [425, 380] on icon "Document" at bounding box center [432, 378] width 13 height 13
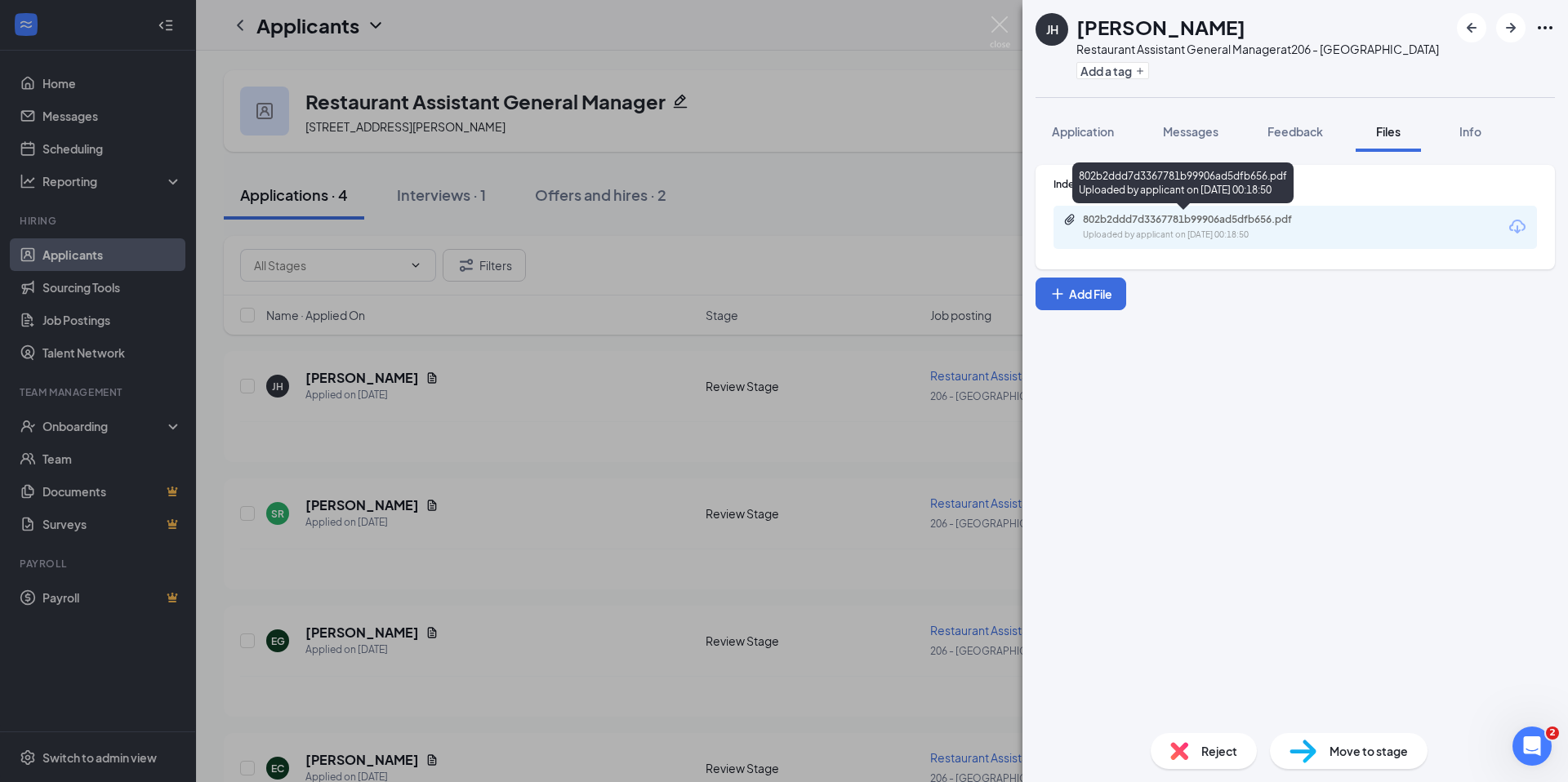
drag, startPoint x: 1179, startPoint y: 207, endPoint x: 1177, endPoint y: 219, distance: 12.2
click at [1179, 208] on div "802b2ddd7d3367781b99906ad5dfb656.pdf Uploaded by applicant on [DATE] 00:18:50" at bounding box center [1182, 186] width 221 height 47
click at [1177, 223] on div "802b2ddd7d3367781b99906ad5dfb656.pdf" at bounding box center [1196, 220] width 228 height 13
click at [1223, 753] on span "Reject" at bounding box center [1219, 751] width 36 height 18
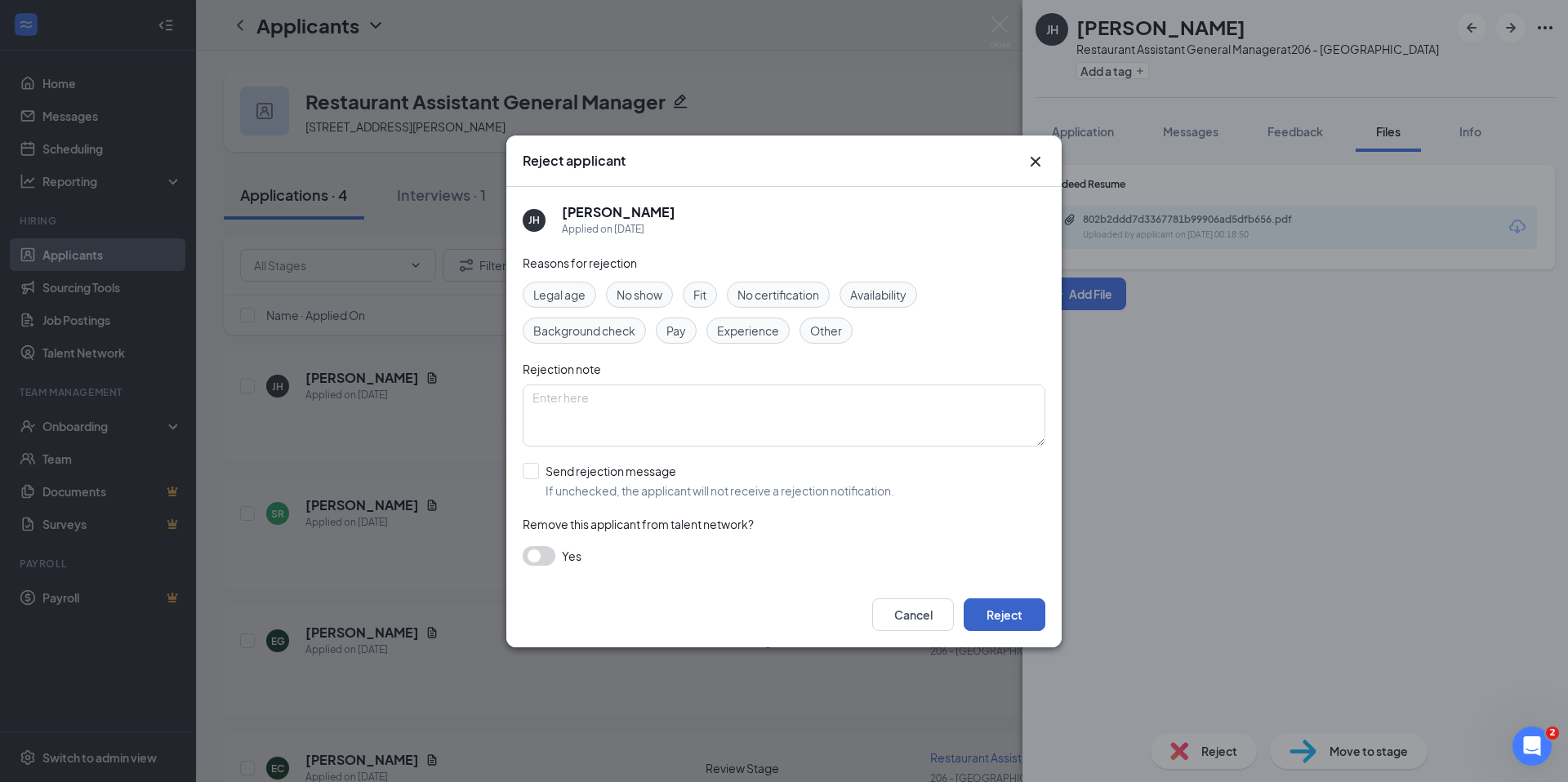
click at [1005, 607] on button "Reject" at bounding box center [1004, 614] width 81 height 32
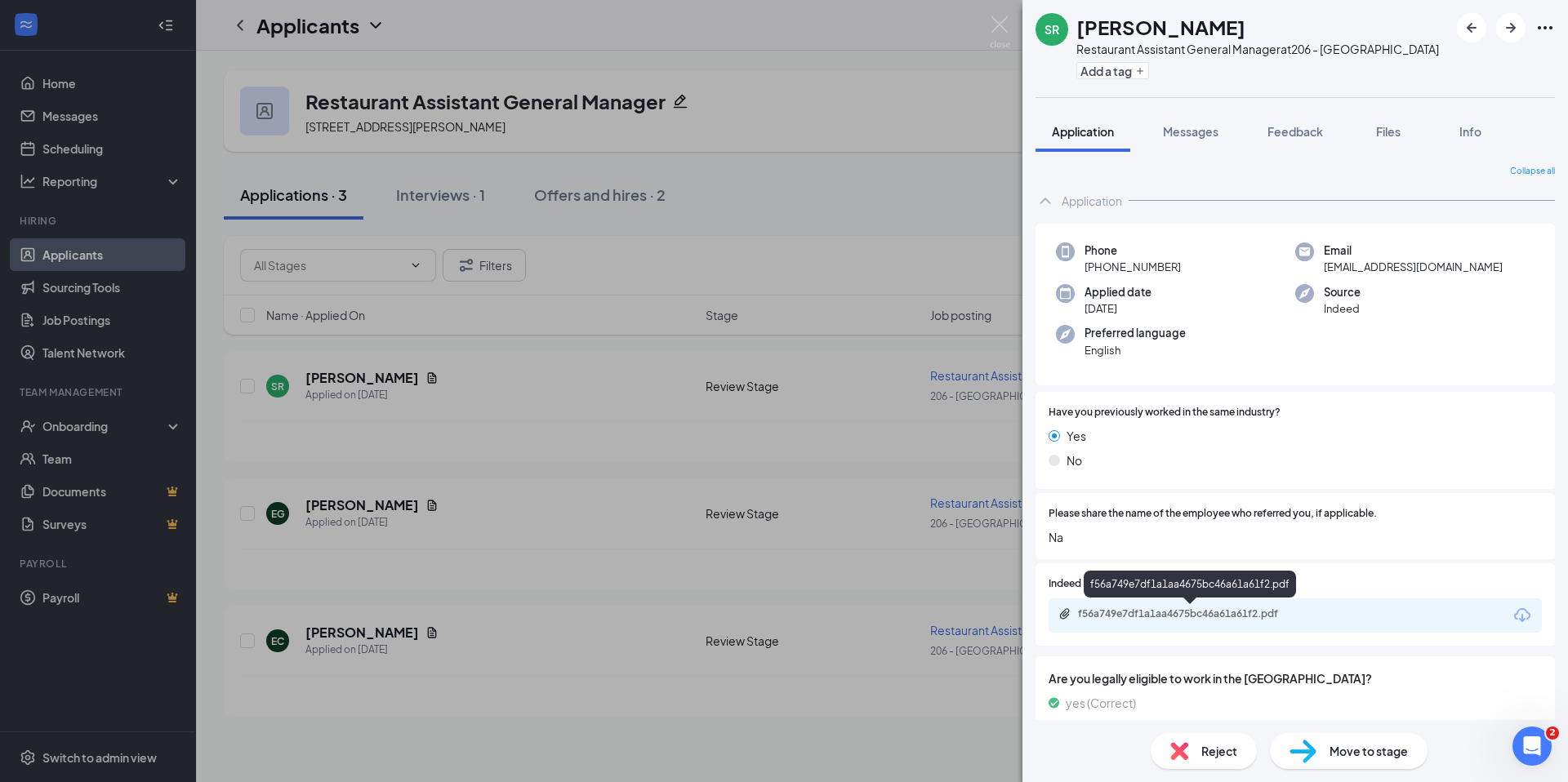
click at [1233, 619] on div "f56a749e7df1a1aa4675bc46a61a61f2.pdf" at bounding box center [1192, 614] width 228 height 13
click at [1347, 754] on span "Move to stage" at bounding box center [1368, 751] width 79 height 18
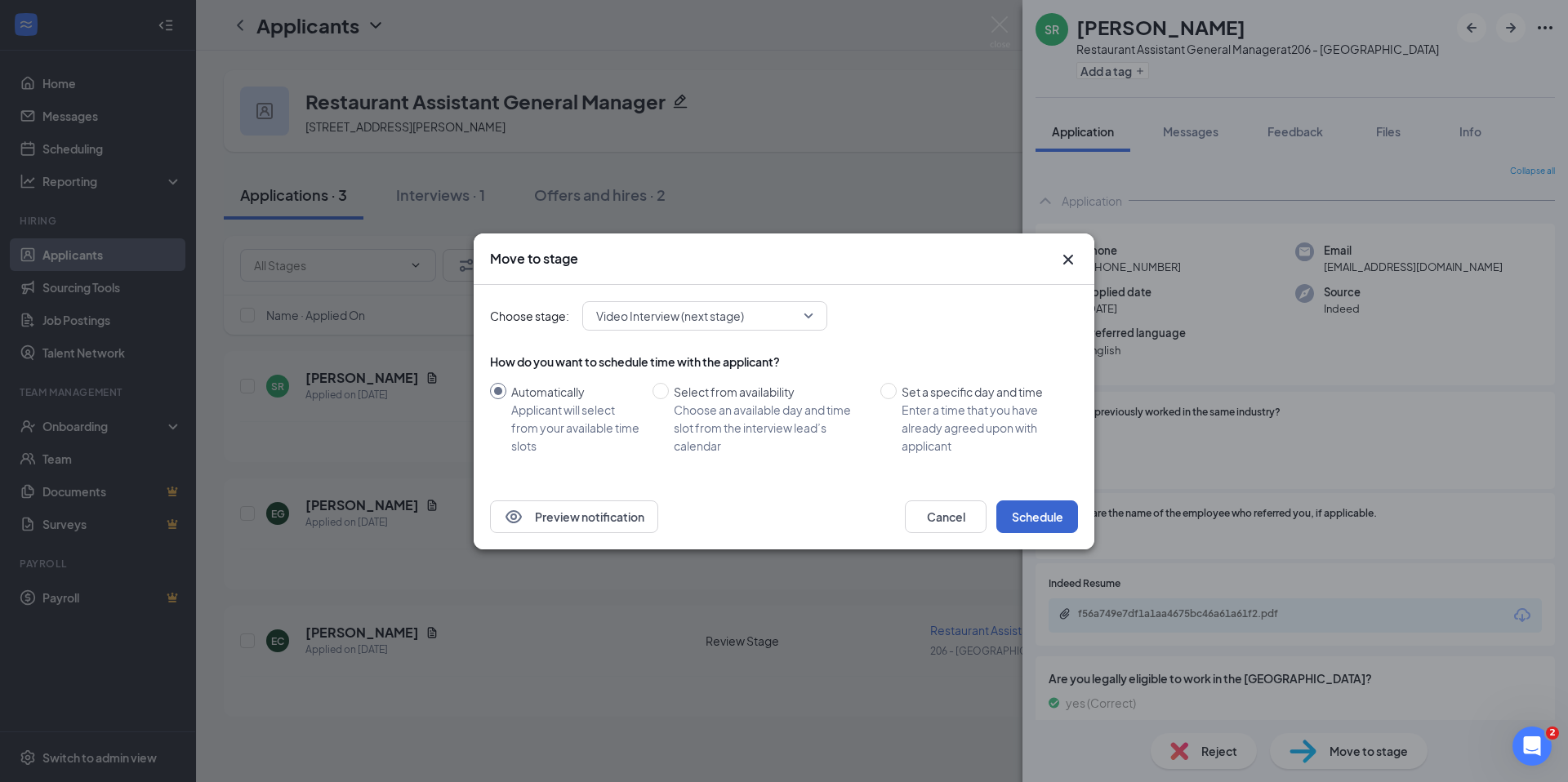
drag, startPoint x: 1045, startPoint y: 540, endPoint x: 1047, endPoint y: 520, distance: 20.1
click at [1047, 537] on div "Preview notification Cancel Schedule" at bounding box center [783, 517] width 620 height 66
click at [1047, 519] on button "Schedule" at bounding box center [1037, 516] width 81 height 32
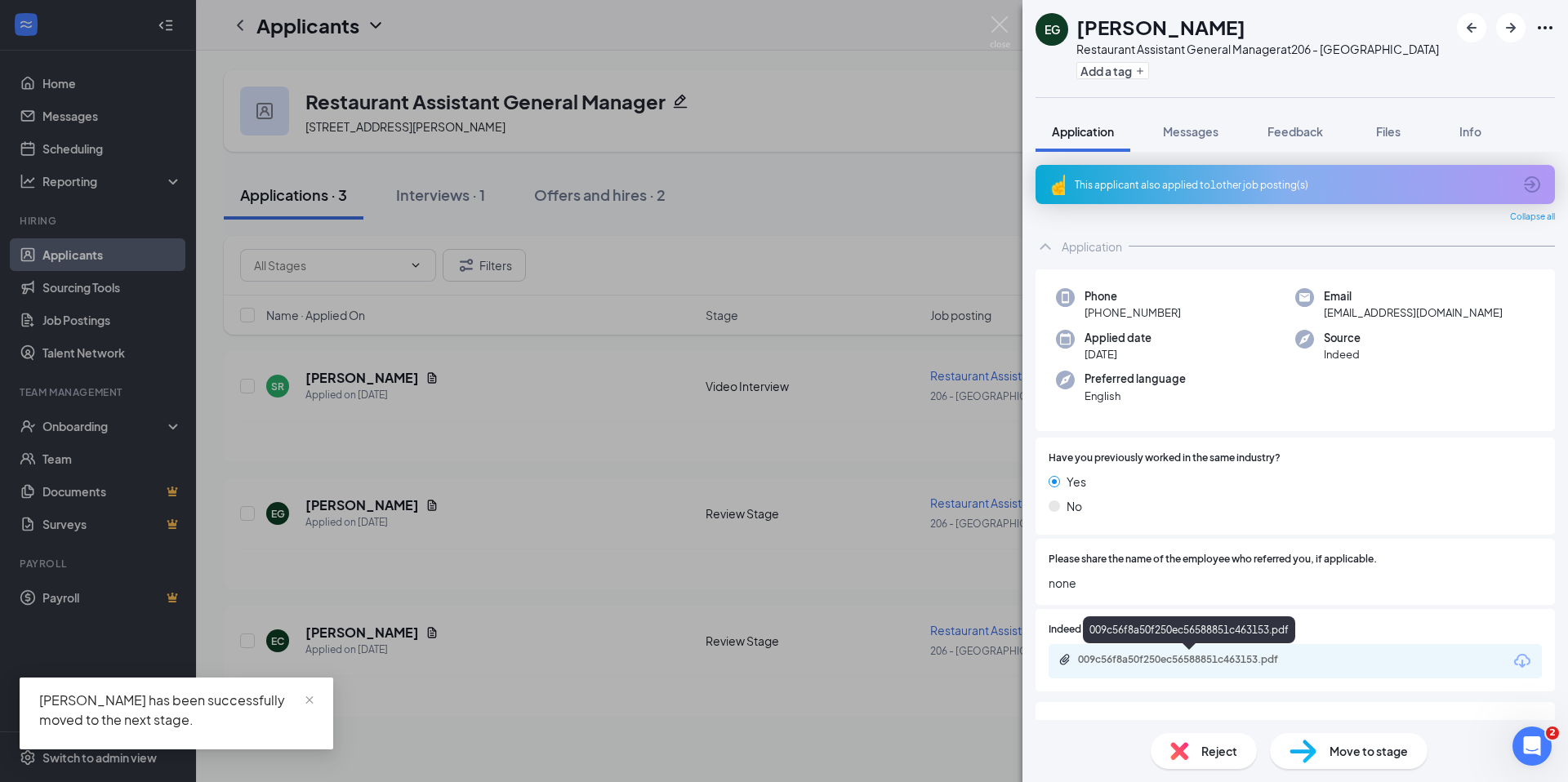
click at [1221, 675] on div "009c56f8a50f250ec56588851c463153.pdf" at bounding box center [1295, 661] width 494 height 34
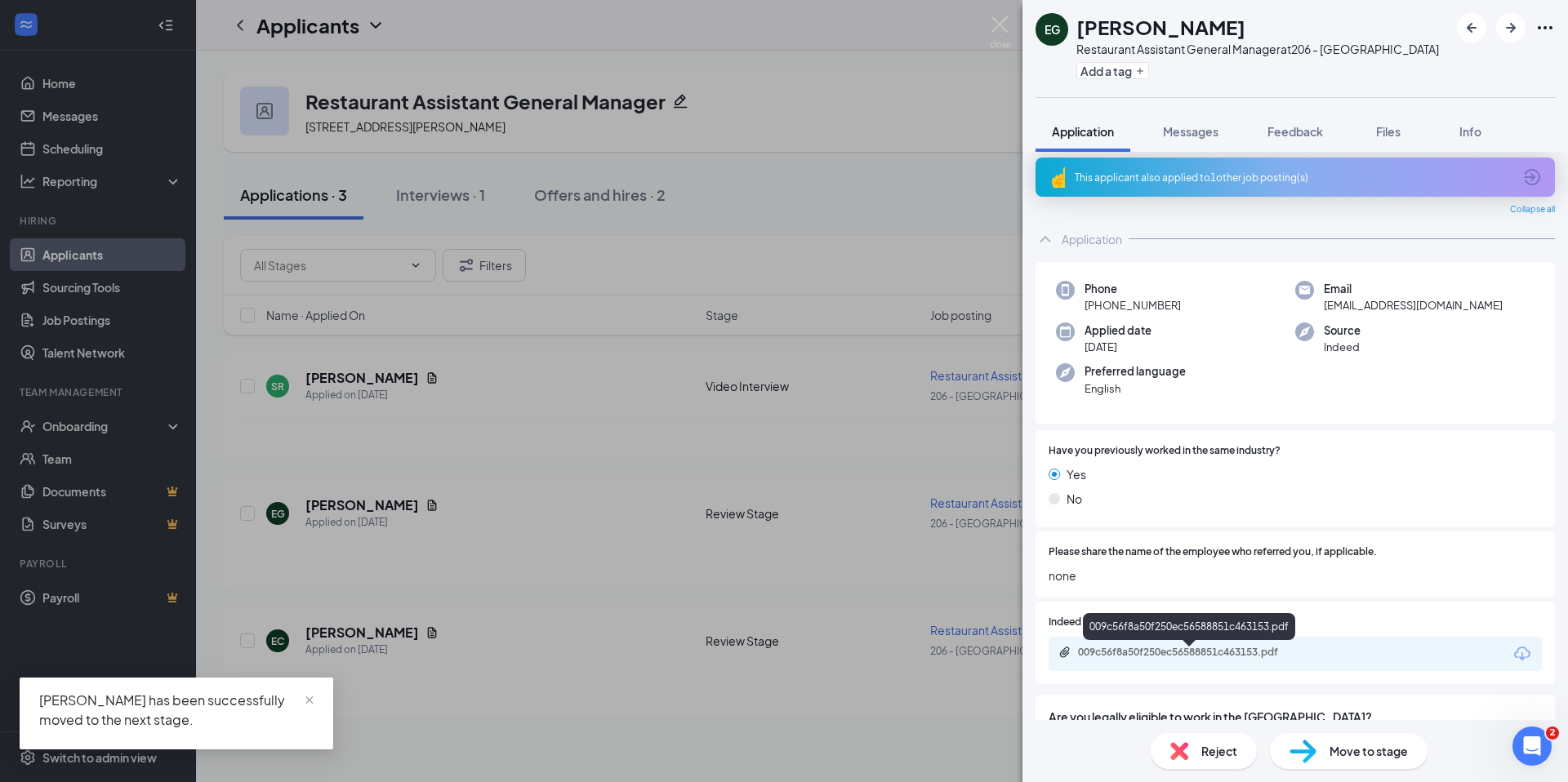
click at [1225, 665] on div "009c56f8a50f250ec56588851c463153.pdf" at bounding box center [1295, 654] width 494 height 34
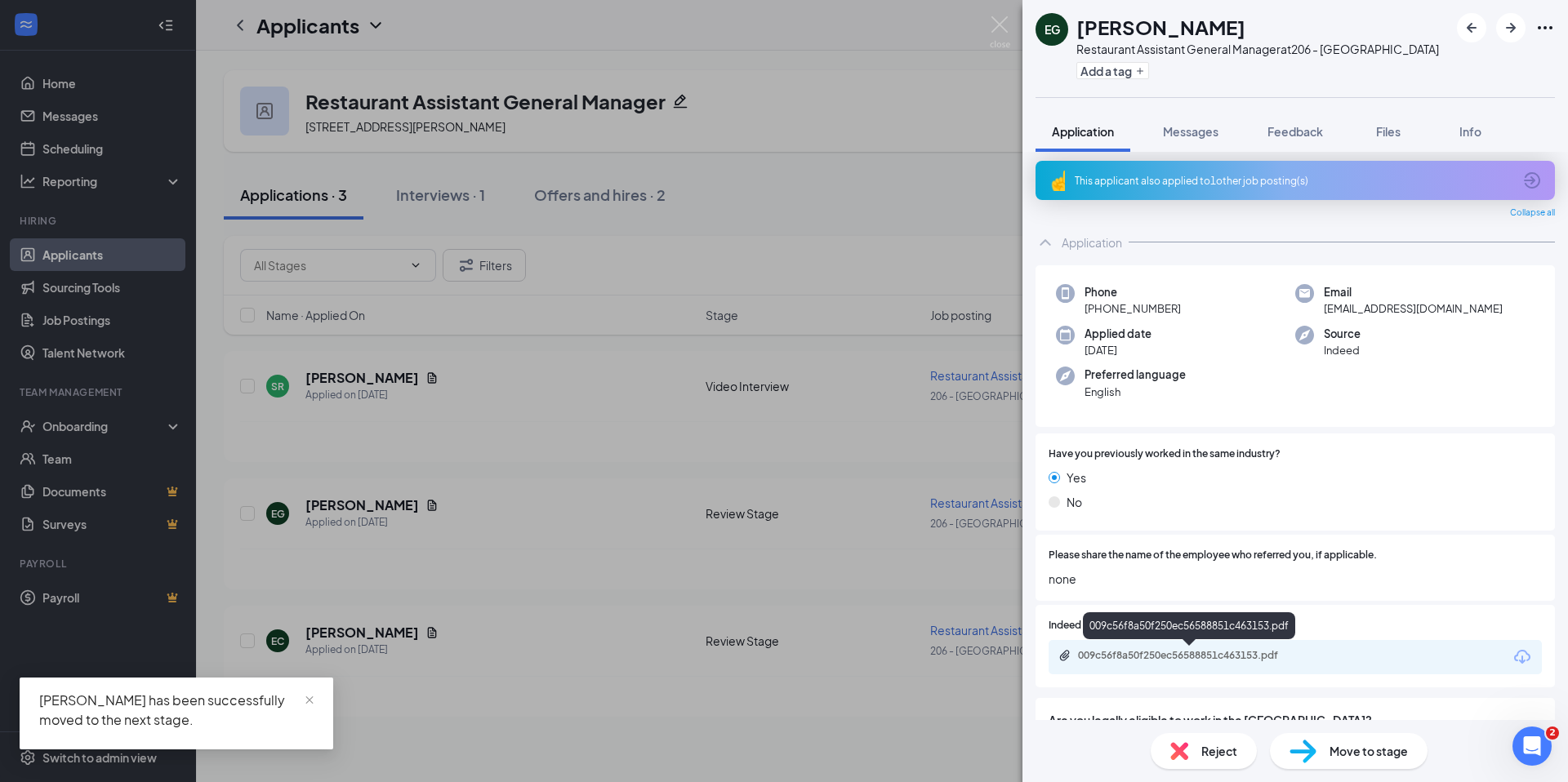
click at [1231, 649] on div "009c56f8a50f250ec56588851c463153.pdf" at bounding box center [1192, 655] width 228 height 13
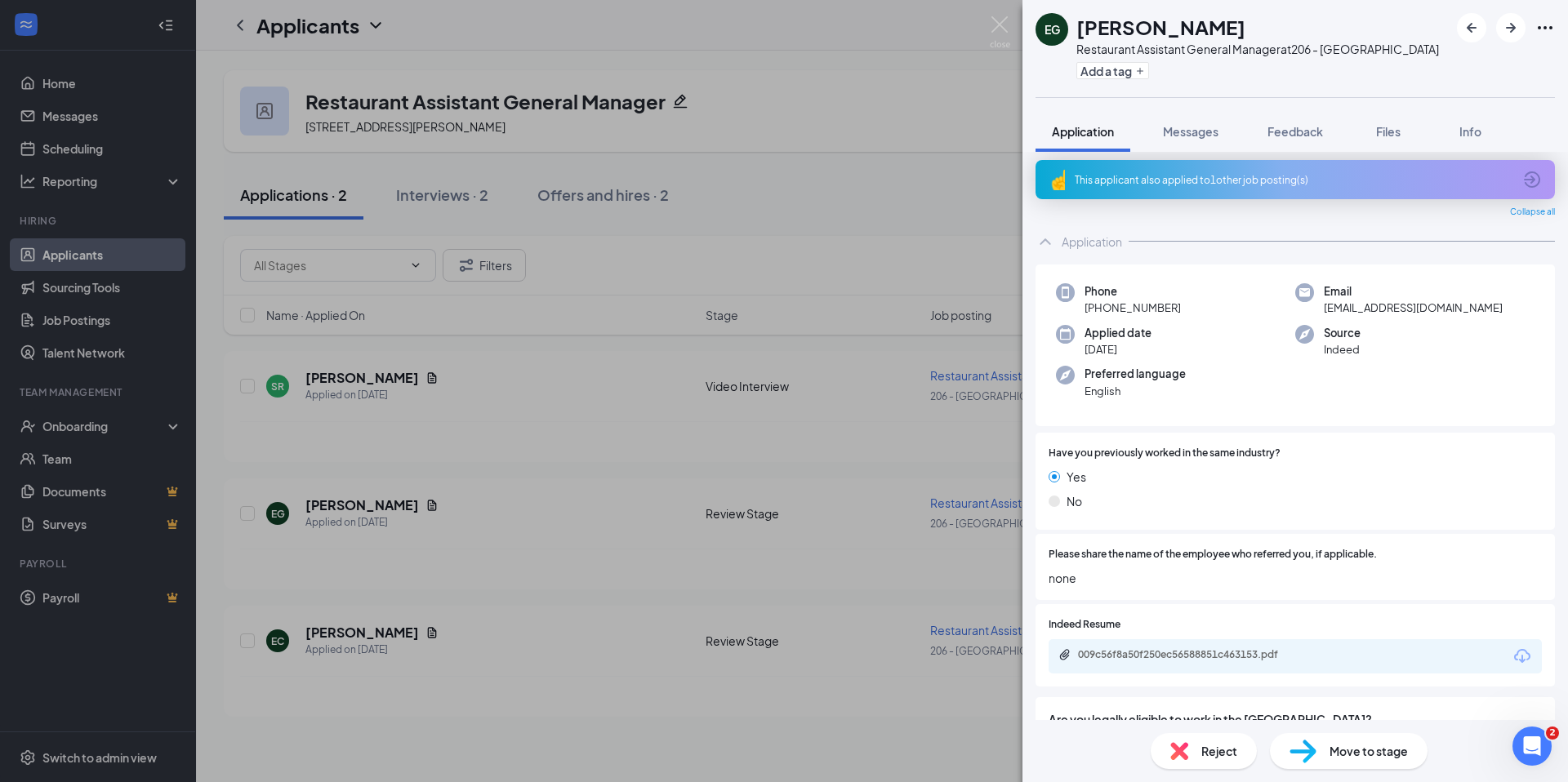
scroll to position [0, 0]
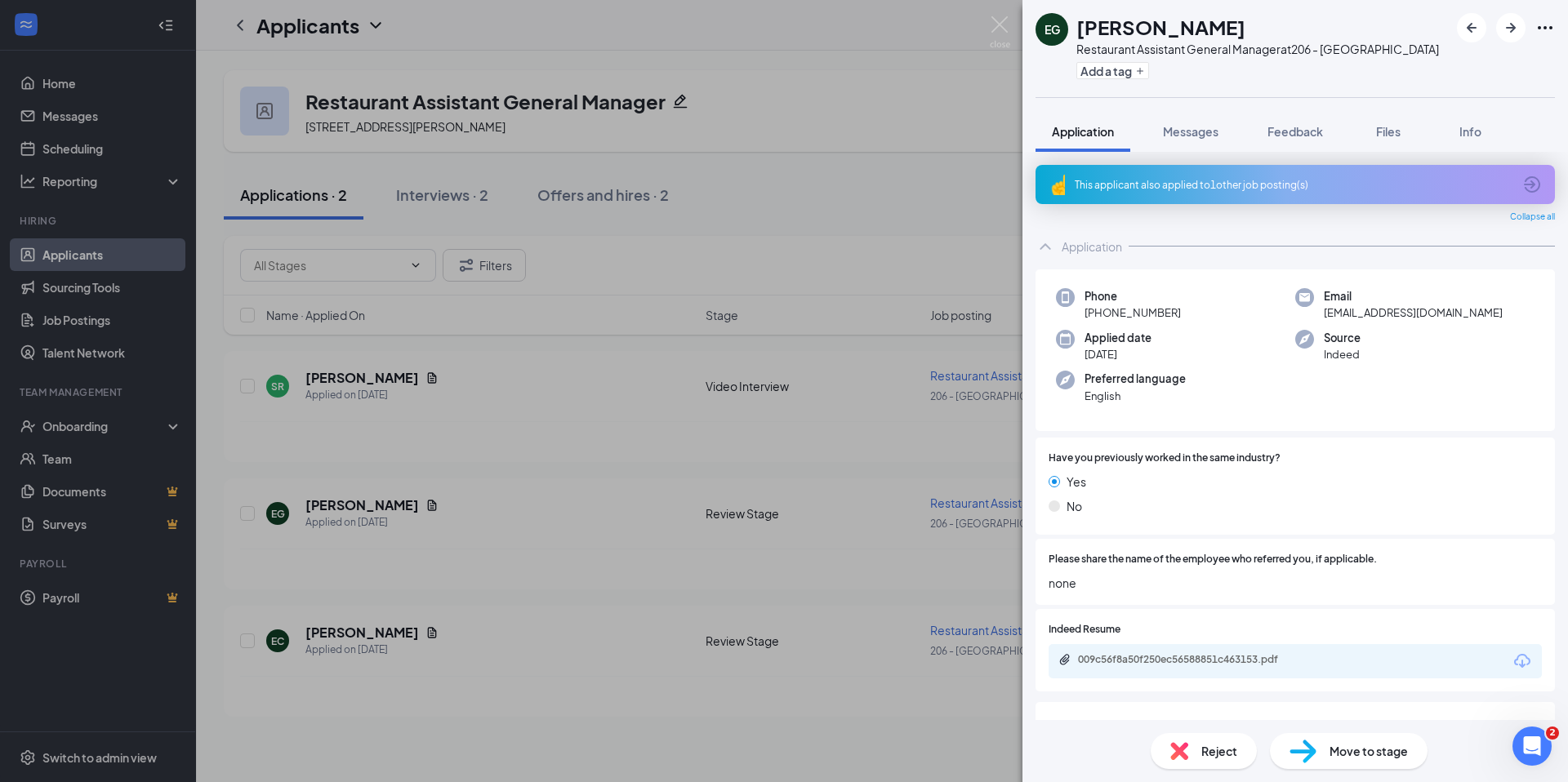
click at [1169, 180] on div "This applicant also applied to 1 other job posting(s)" at bounding box center [1292, 185] width 437 height 14
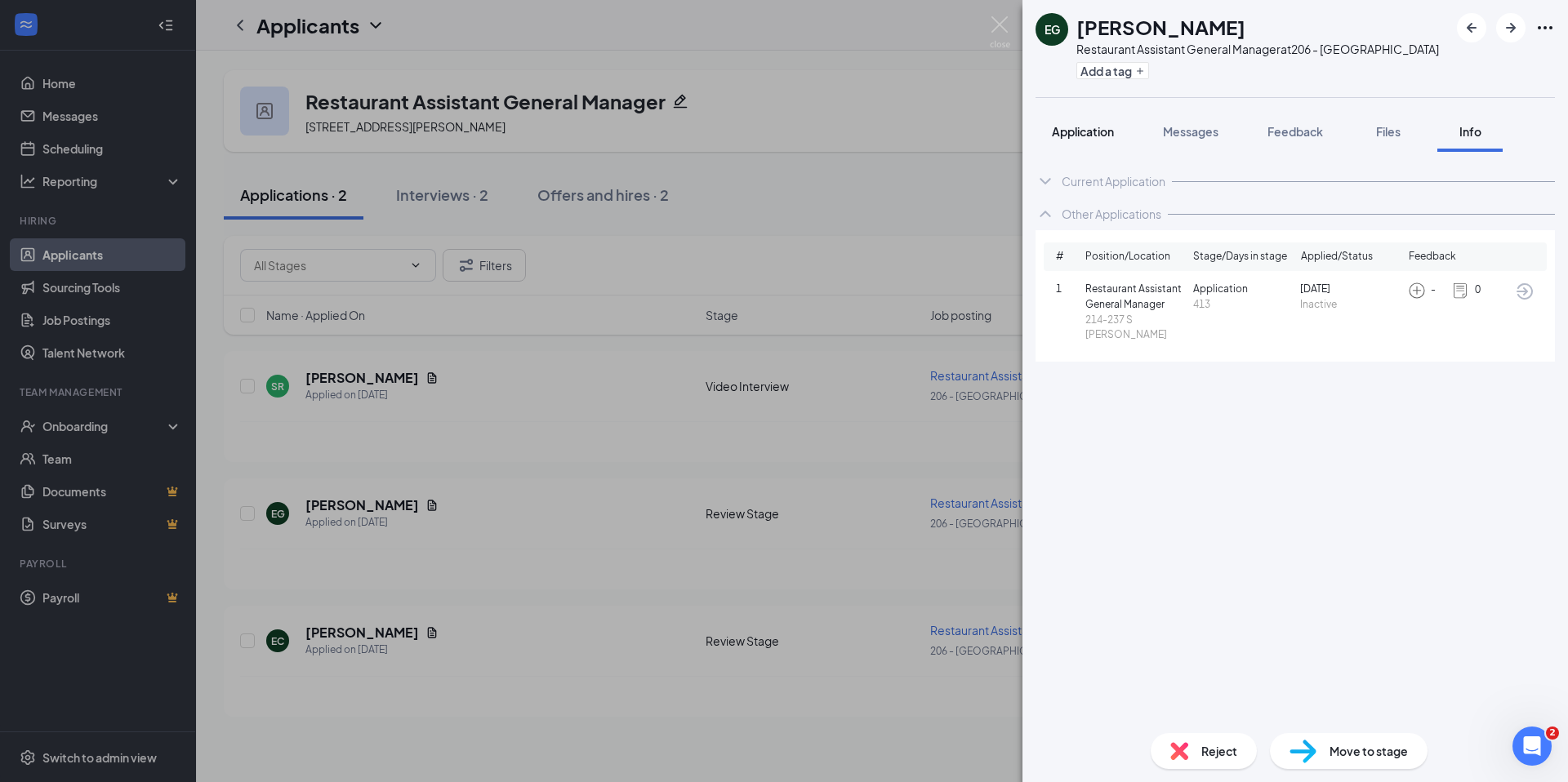
drag, startPoint x: 1089, startPoint y: 116, endPoint x: 1091, endPoint y: 124, distance: 8.2
click at [1089, 116] on button "Application" at bounding box center [1083, 131] width 94 height 41
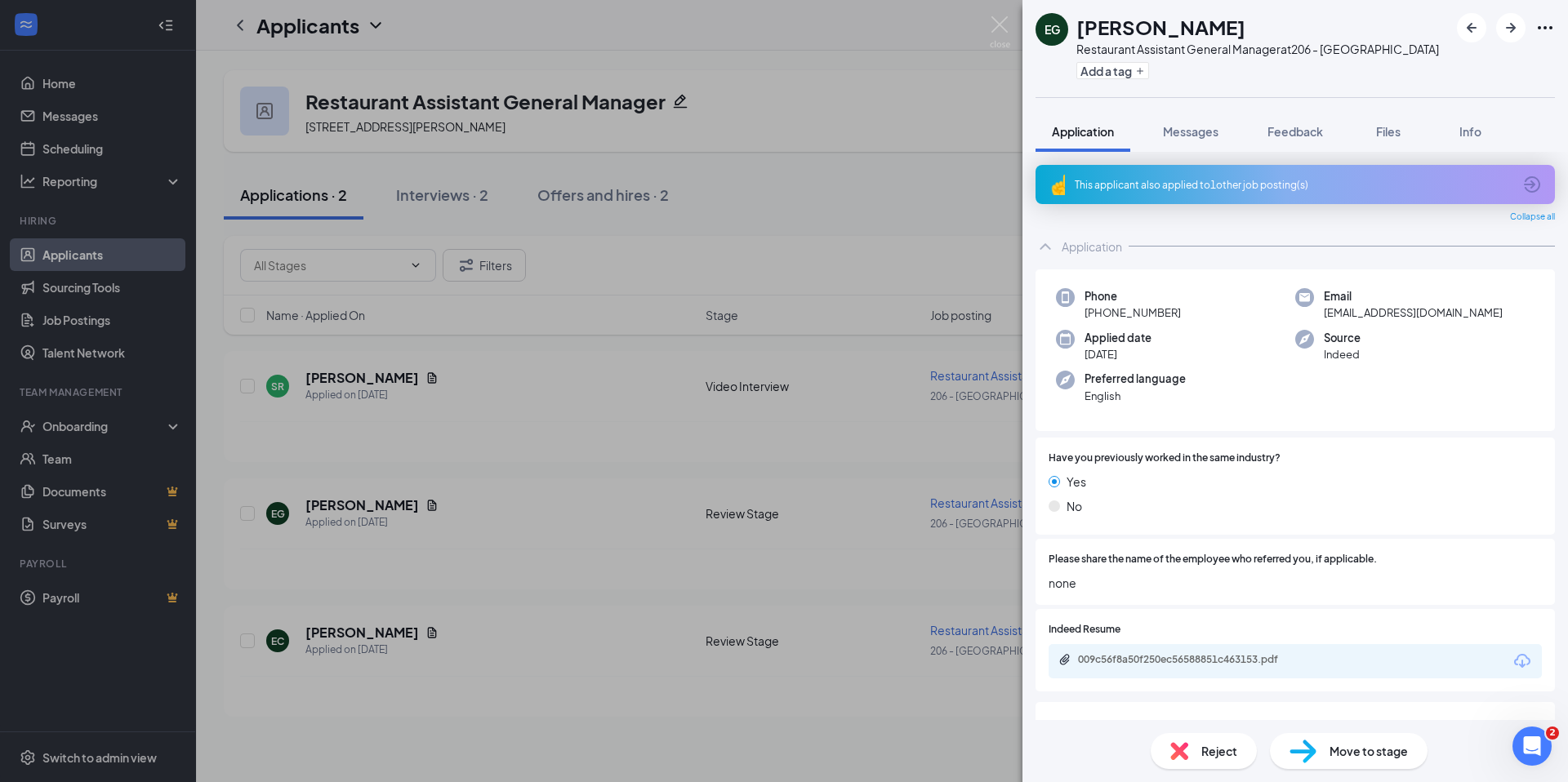
click at [1366, 745] on span "Move to stage" at bounding box center [1368, 751] width 79 height 18
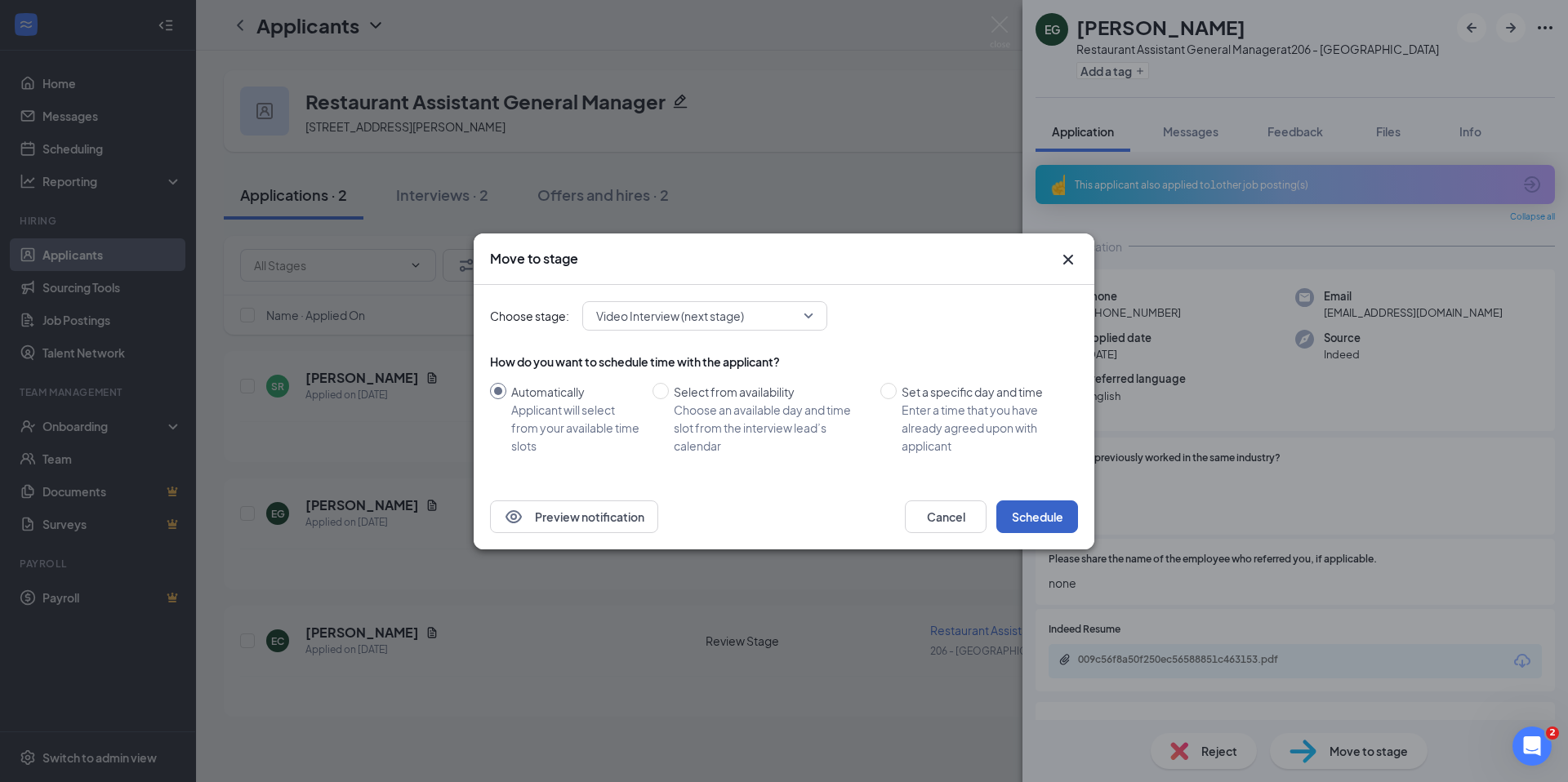
click at [1048, 521] on button "Schedule" at bounding box center [1037, 516] width 81 height 32
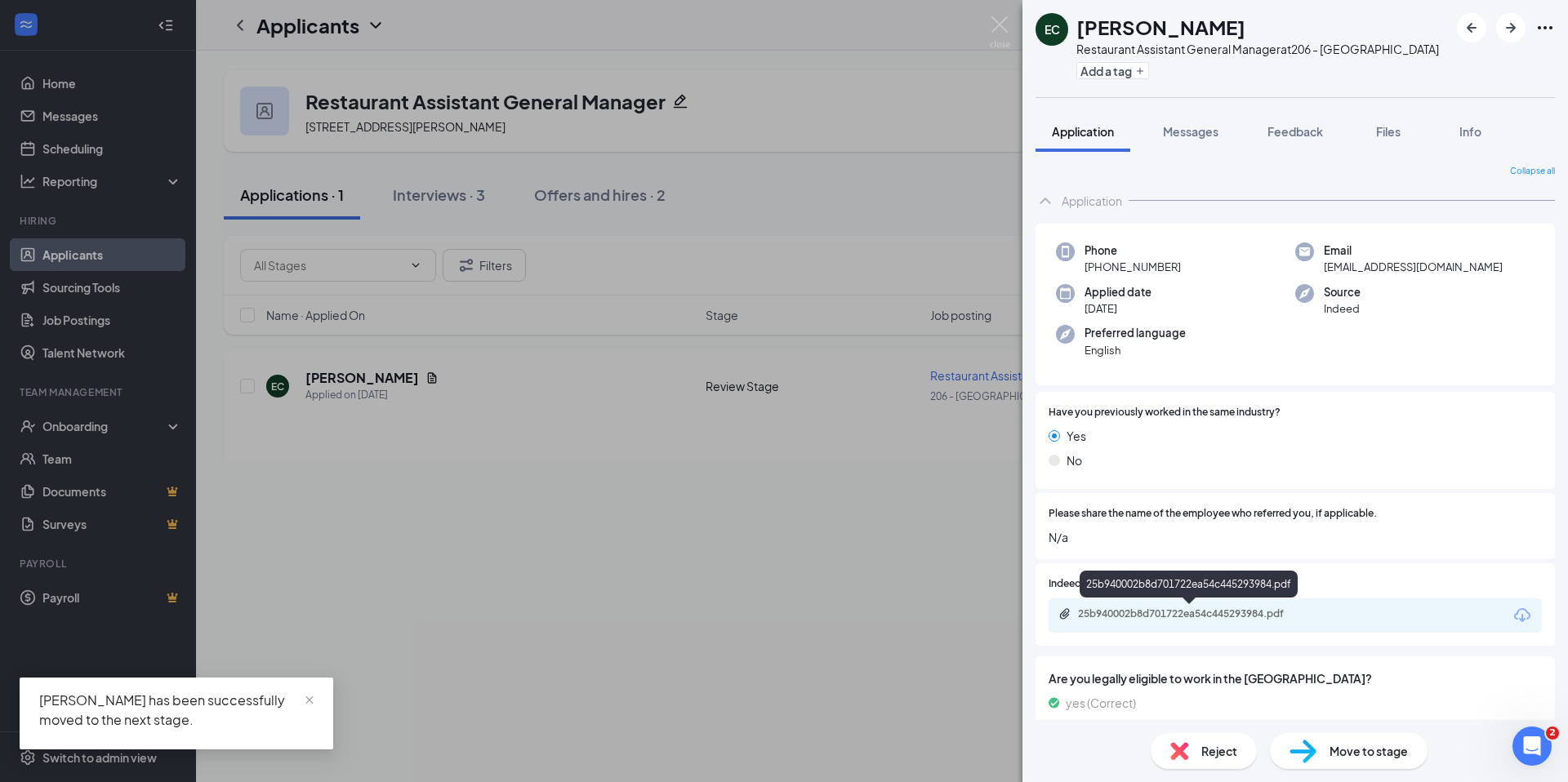
click at [1253, 611] on div "25b940002b8d701722ea54c445293984.pdf" at bounding box center [1192, 614] width 228 height 13
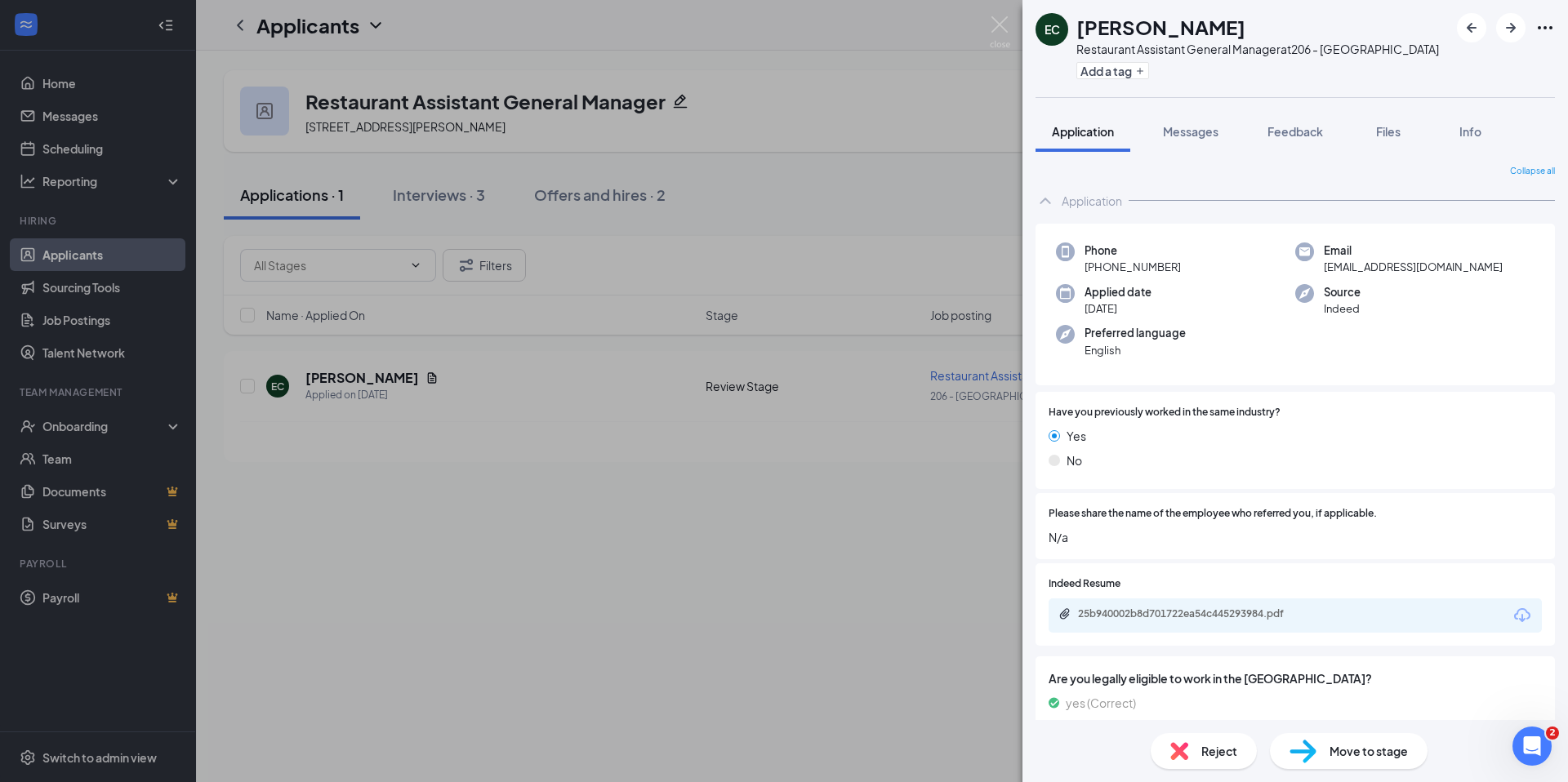
drag, startPoint x: 1380, startPoint y: 758, endPoint x: 1368, endPoint y: 755, distance: 12.4
click at [1379, 758] on span "Move to stage" at bounding box center [1368, 751] width 79 height 18
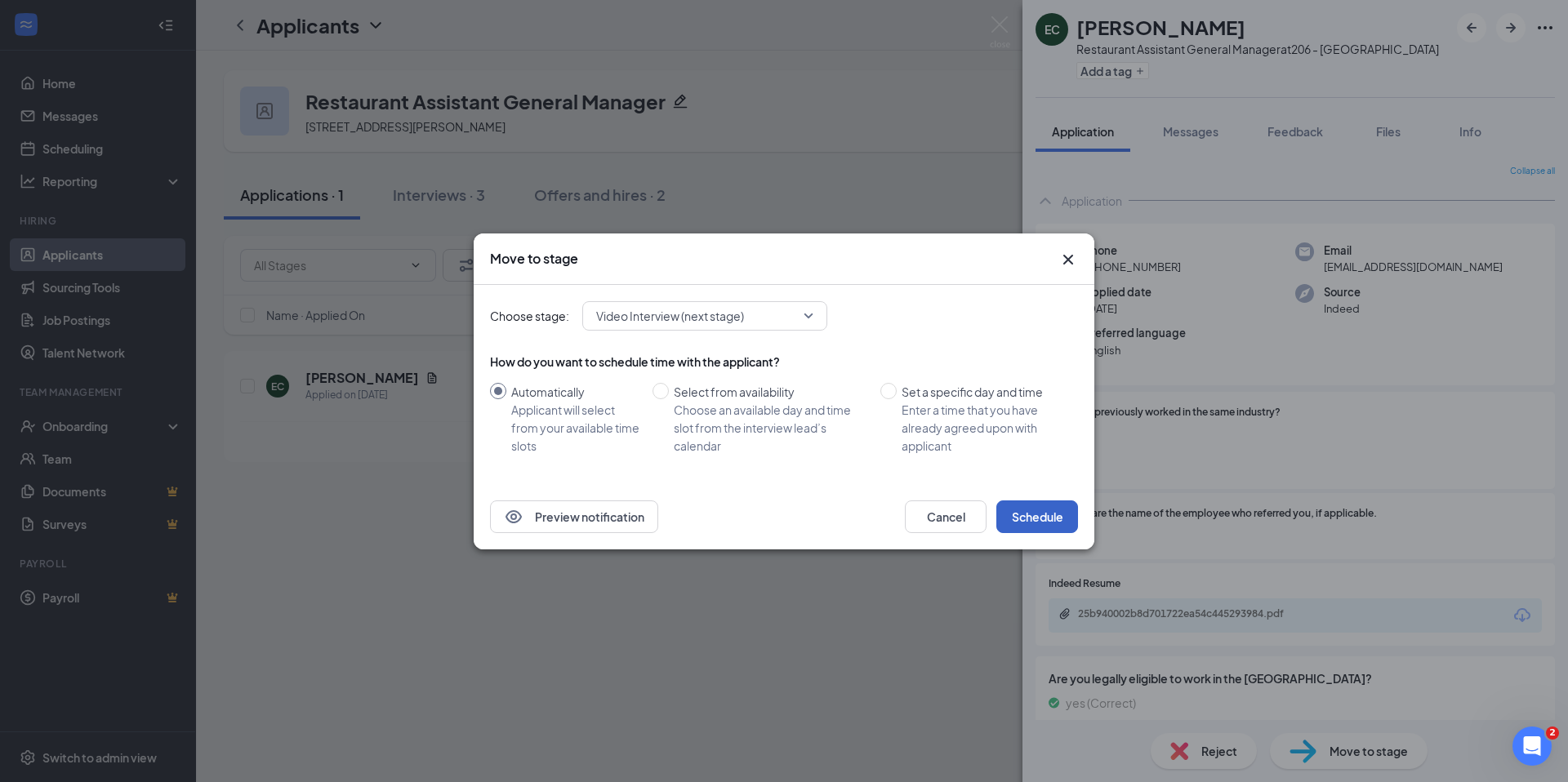
click at [1037, 525] on button "Schedule" at bounding box center [1037, 516] width 81 height 32
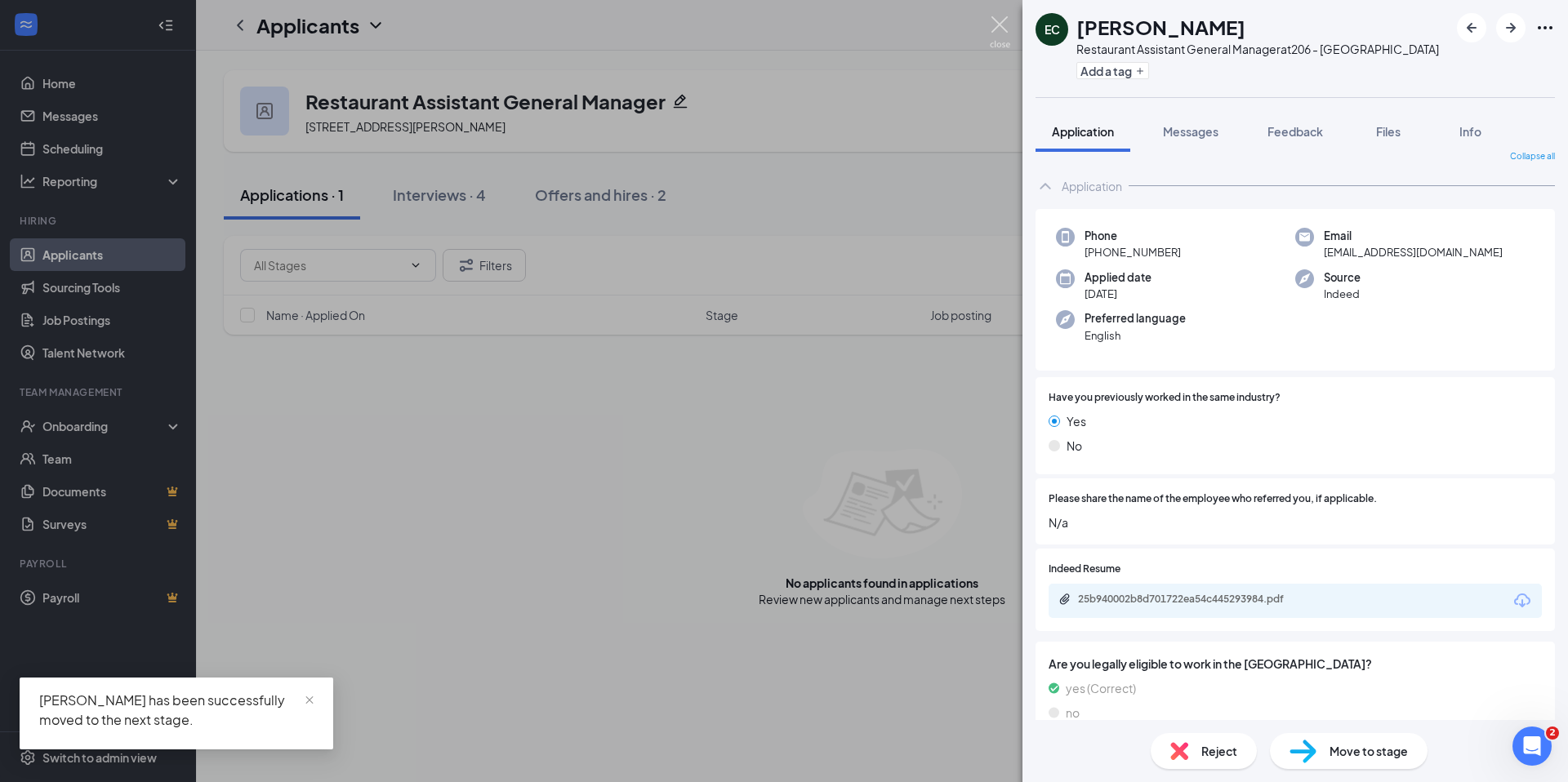
scroll to position [18, 0]
click at [990, 24] on img at bounding box center [1000, 32] width 20 height 31
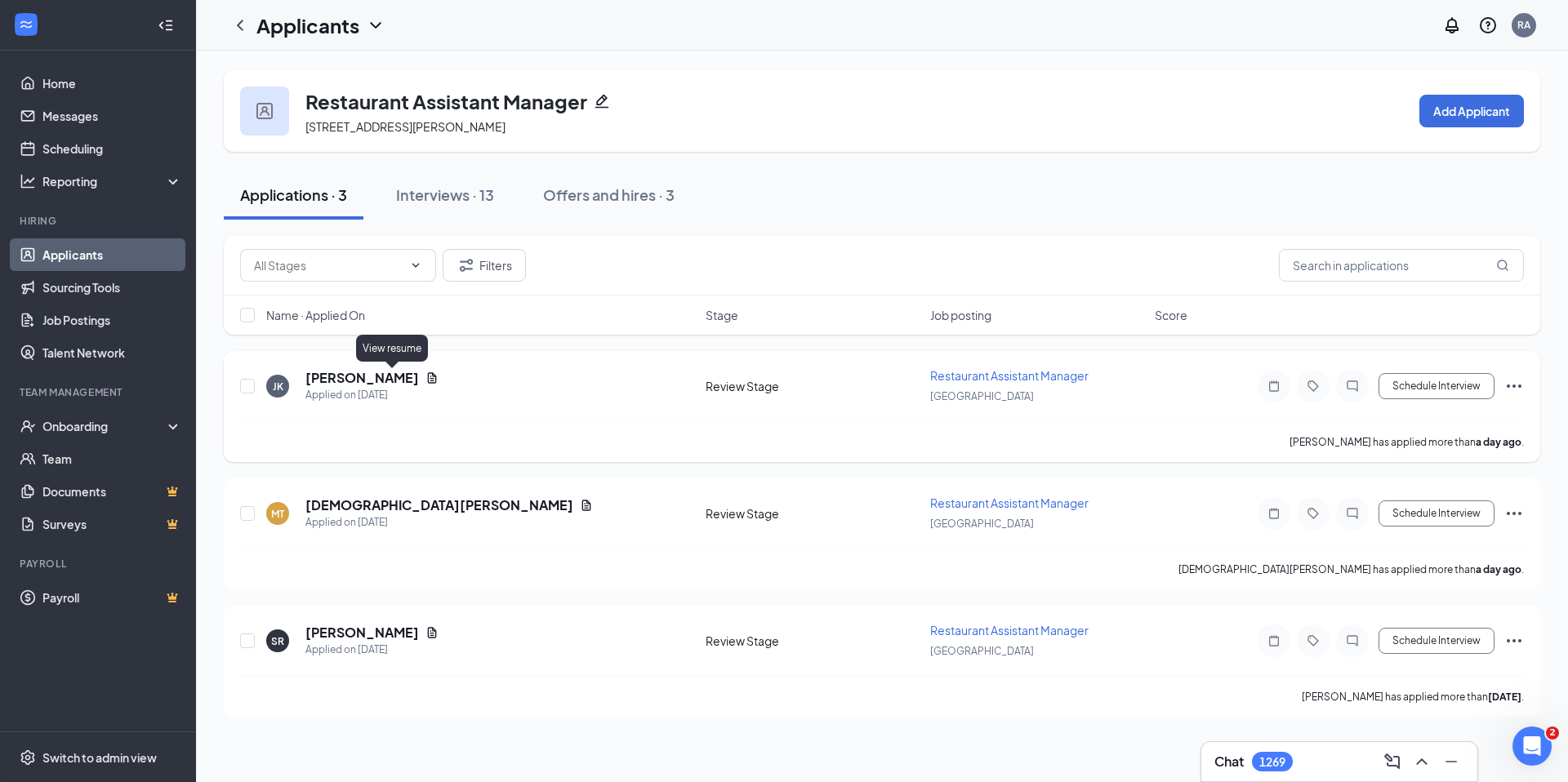
click at [428, 375] on icon "Document" at bounding box center [433, 377] width 9 height 10
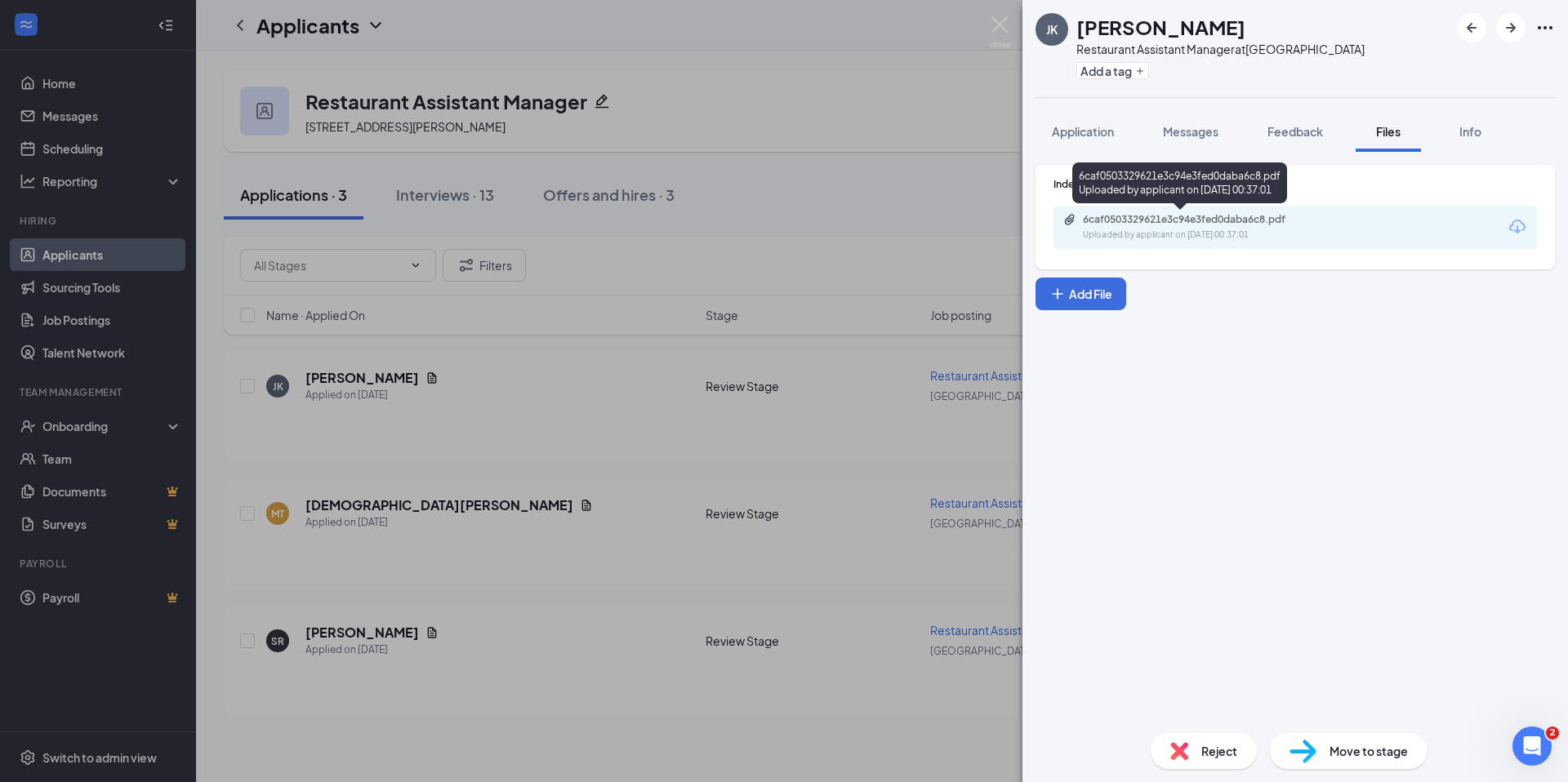
click at [1136, 209] on div "6caf0503329621e3c94e3fed0daba6c8.pdf Uploaded by applicant on [DATE] 00:37:01" at bounding box center [1180, 186] width 214 height 47
click at [1134, 229] on div "Uploaded by applicant on [DATE] 00:37:01" at bounding box center [1205, 235] width 245 height 13
click at [1186, 759] on div "Reject" at bounding box center [1204, 751] width 106 height 36
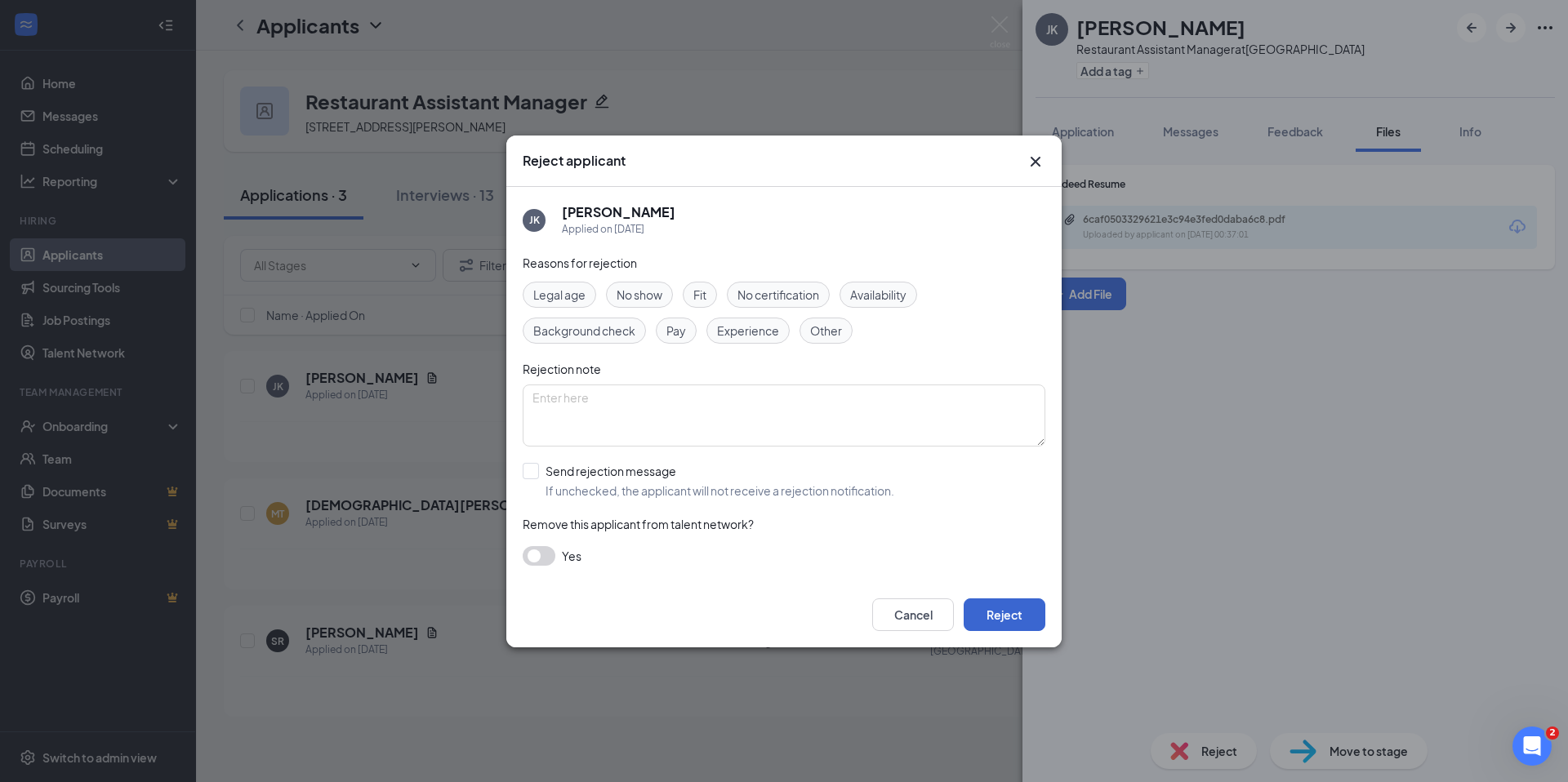
click at [1012, 602] on div "Cancel Reject" at bounding box center [784, 615] width 556 height 66
click at [1000, 614] on button "Reject" at bounding box center [1004, 614] width 81 height 32
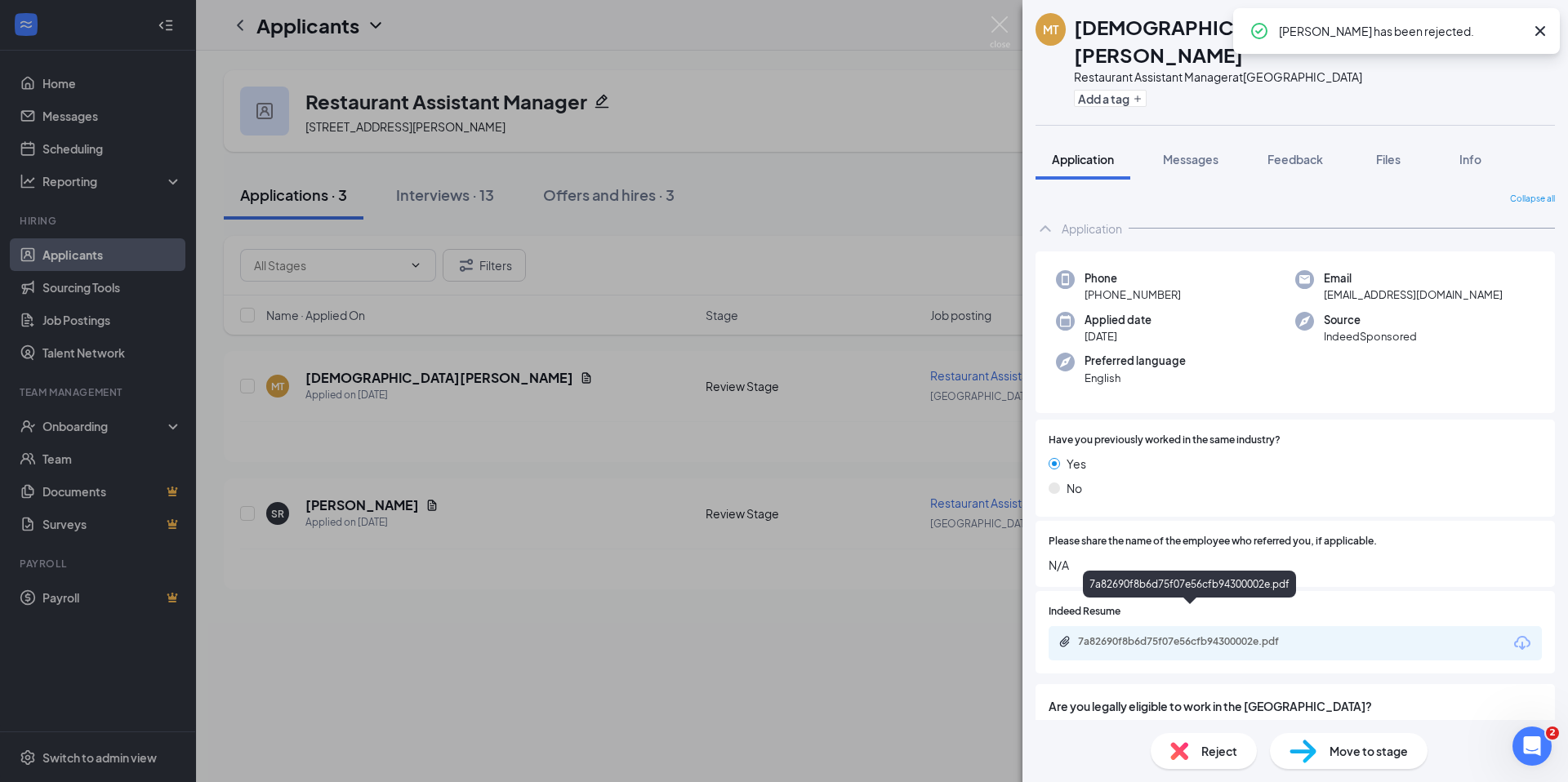
click at [1168, 635] on div "7a82690f8b6d75f07e56cfb94300002e.pdf" at bounding box center [1192, 641] width 228 height 13
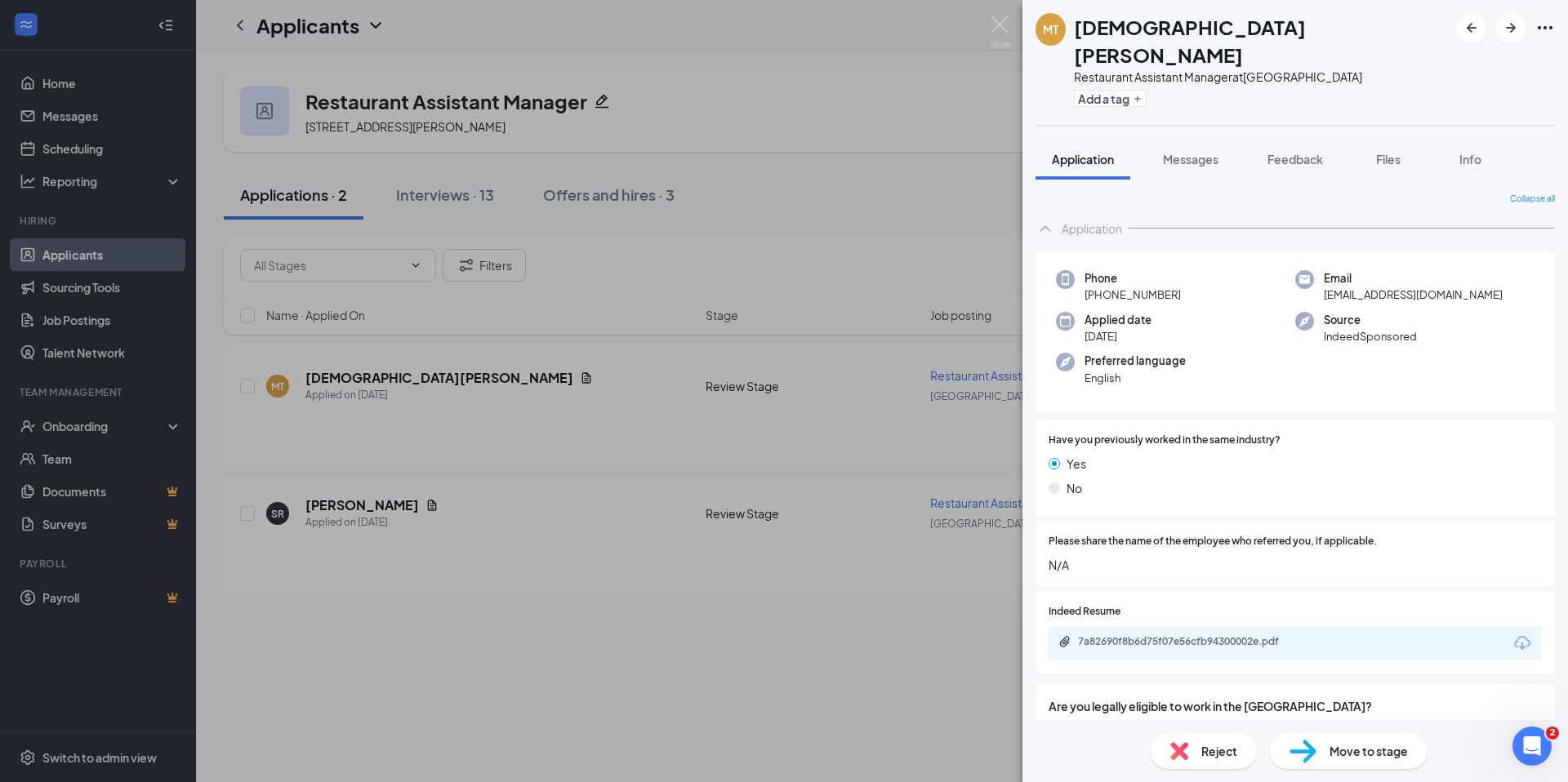
click at [1211, 749] on span "Reject" at bounding box center [1219, 751] width 36 height 18
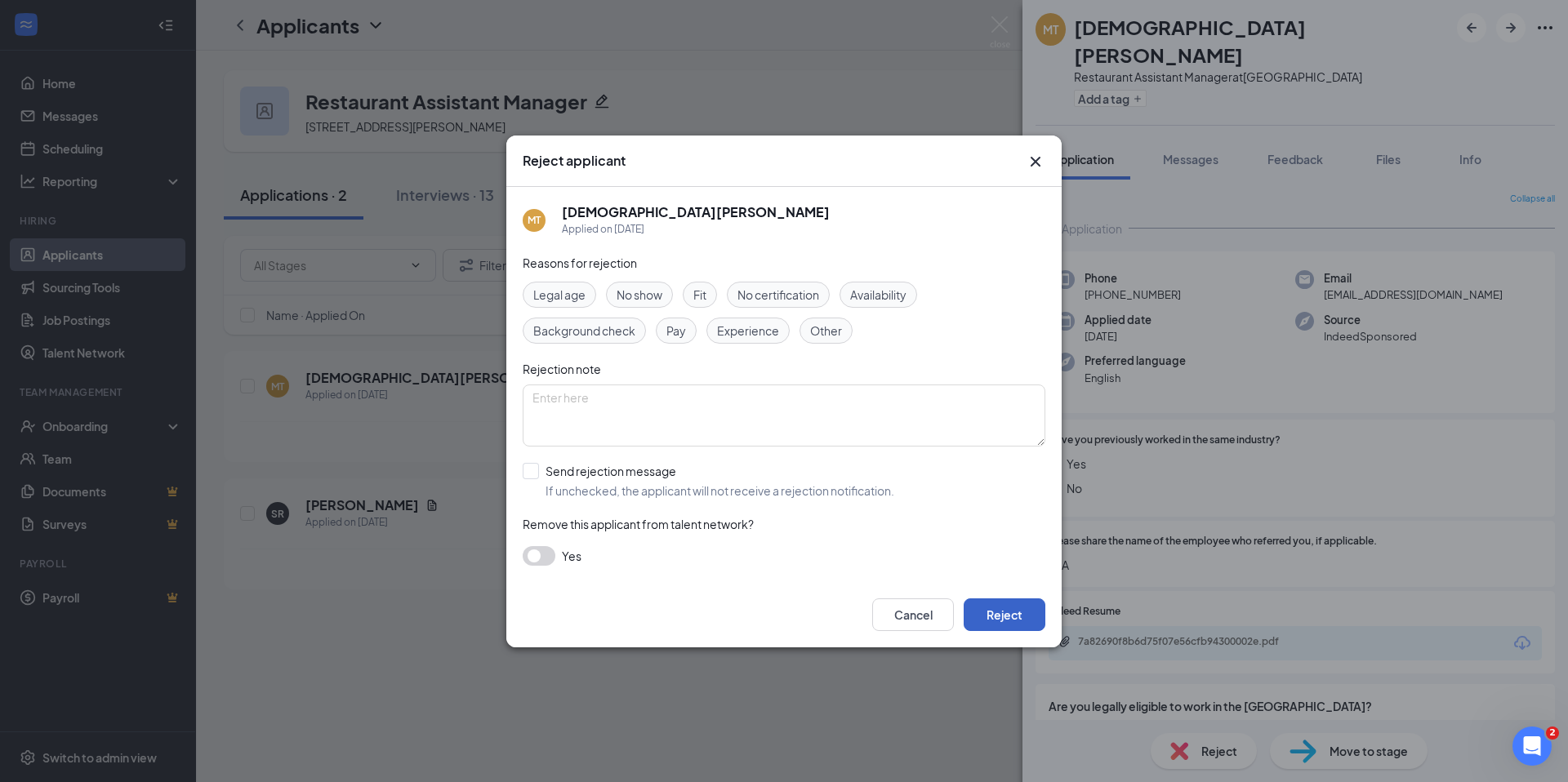
click at [1023, 614] on button "Reject" at bounding box center [1004, 614] width 81 height 32
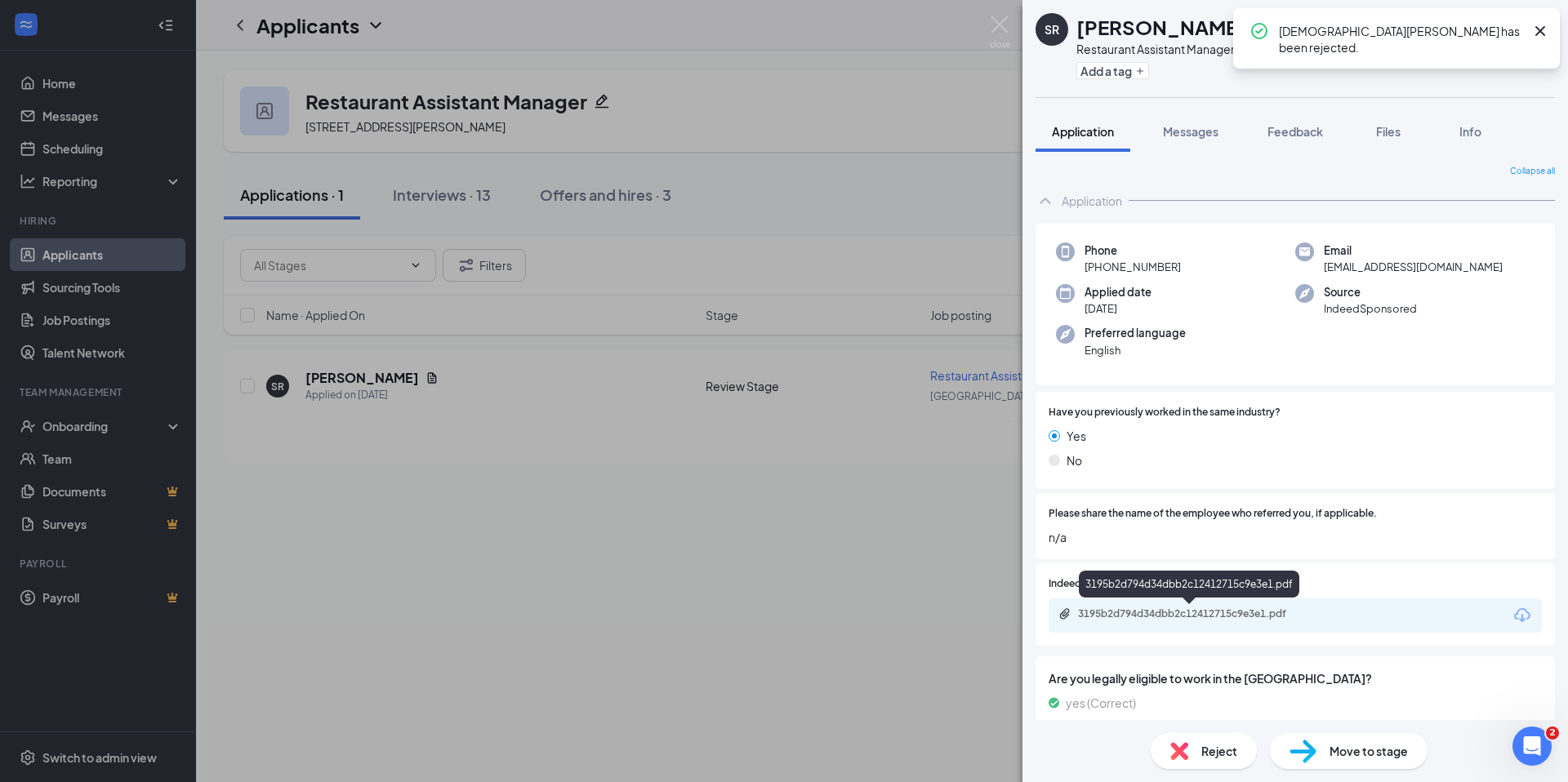
click at [1188, 606] on div "3195b2d794d34dbb2c12412715c9e3e1.pdf" at bounding box center [1295, 615] width 494 height 34
click at [1240, 619] on div "3195b2d794d34dbb2c12412715c9e3e1.pdf" at bounding box center [1192, 614] width 228 height 13
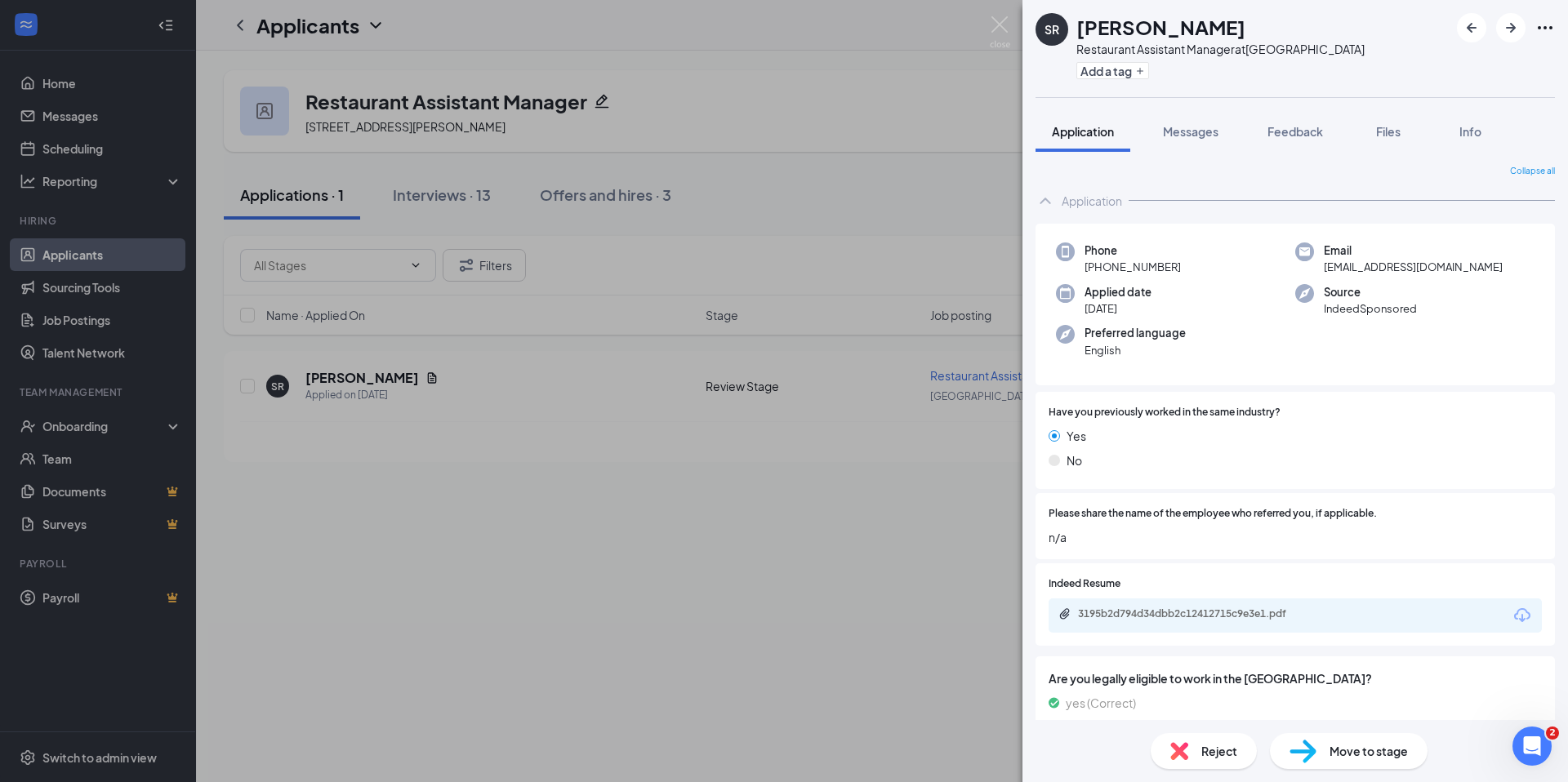
click at [1339, 752] on span "Move to stage" at bounding box center [1368, 751] width 79 height 18
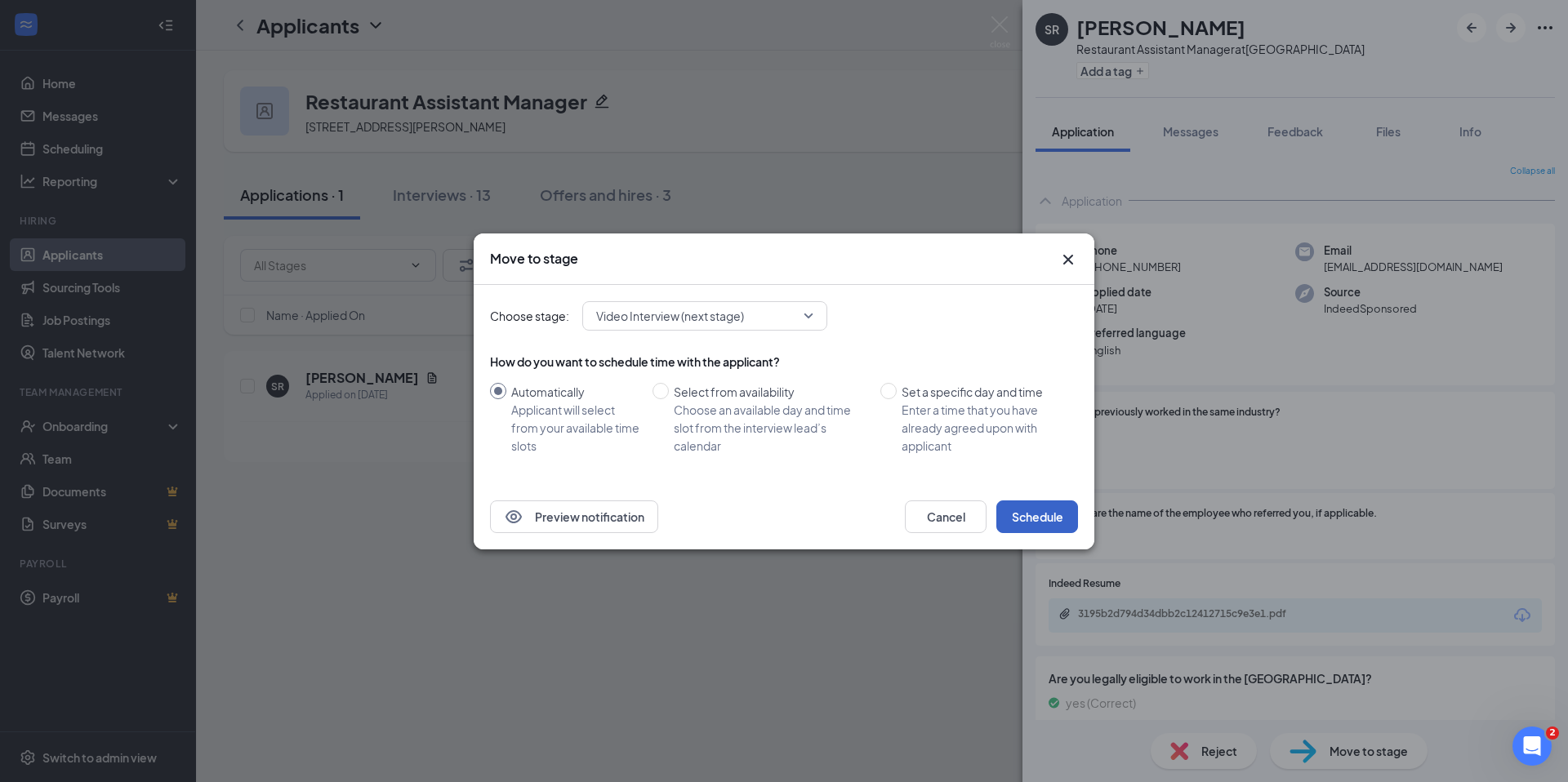
click at [1023, 527] on button "Schedule" at bounding box center [1037, 516] width 81 height 32
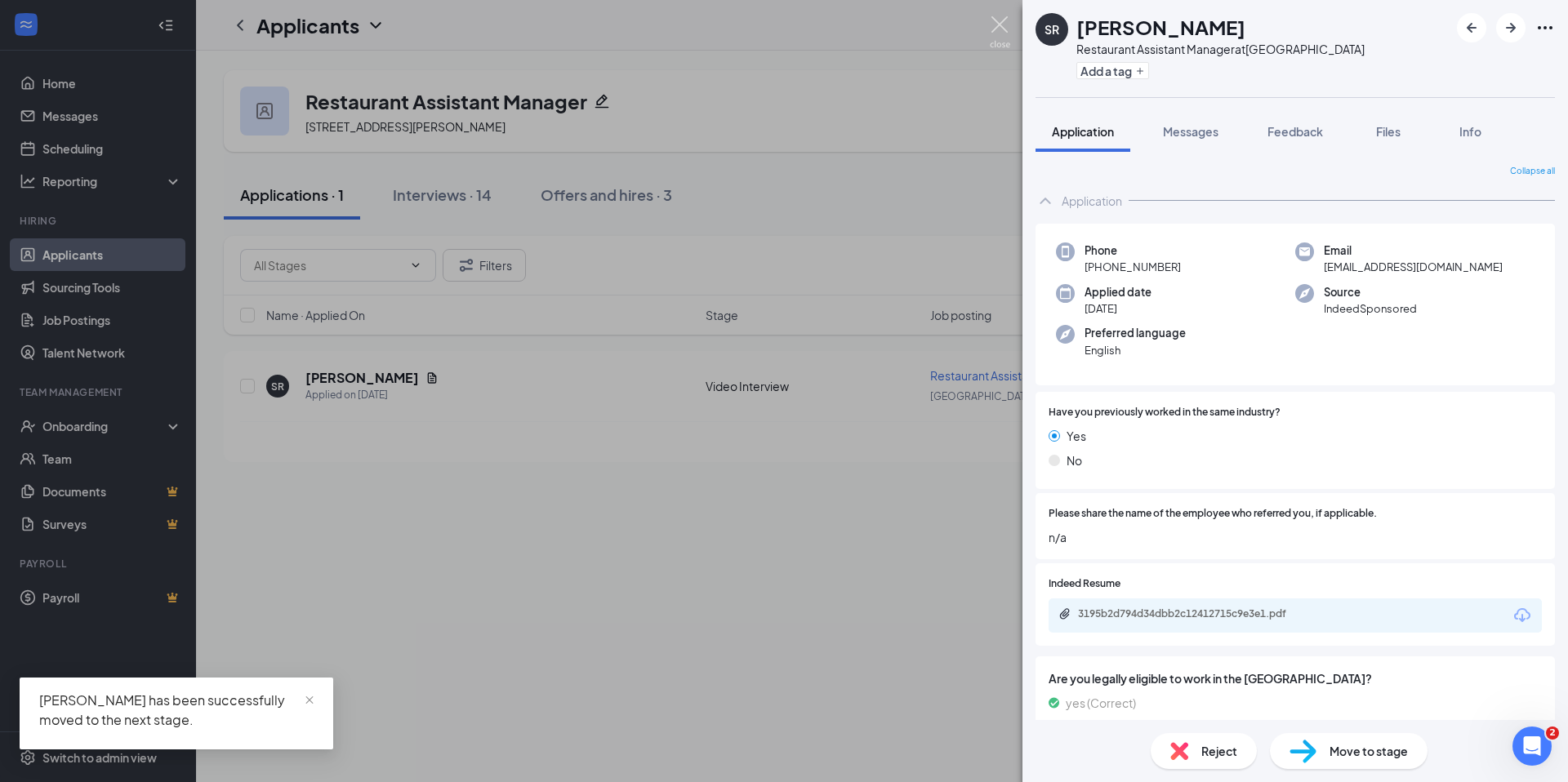
click at [998, 21] on img at bounding box center [1000, 32] width 20 height 31
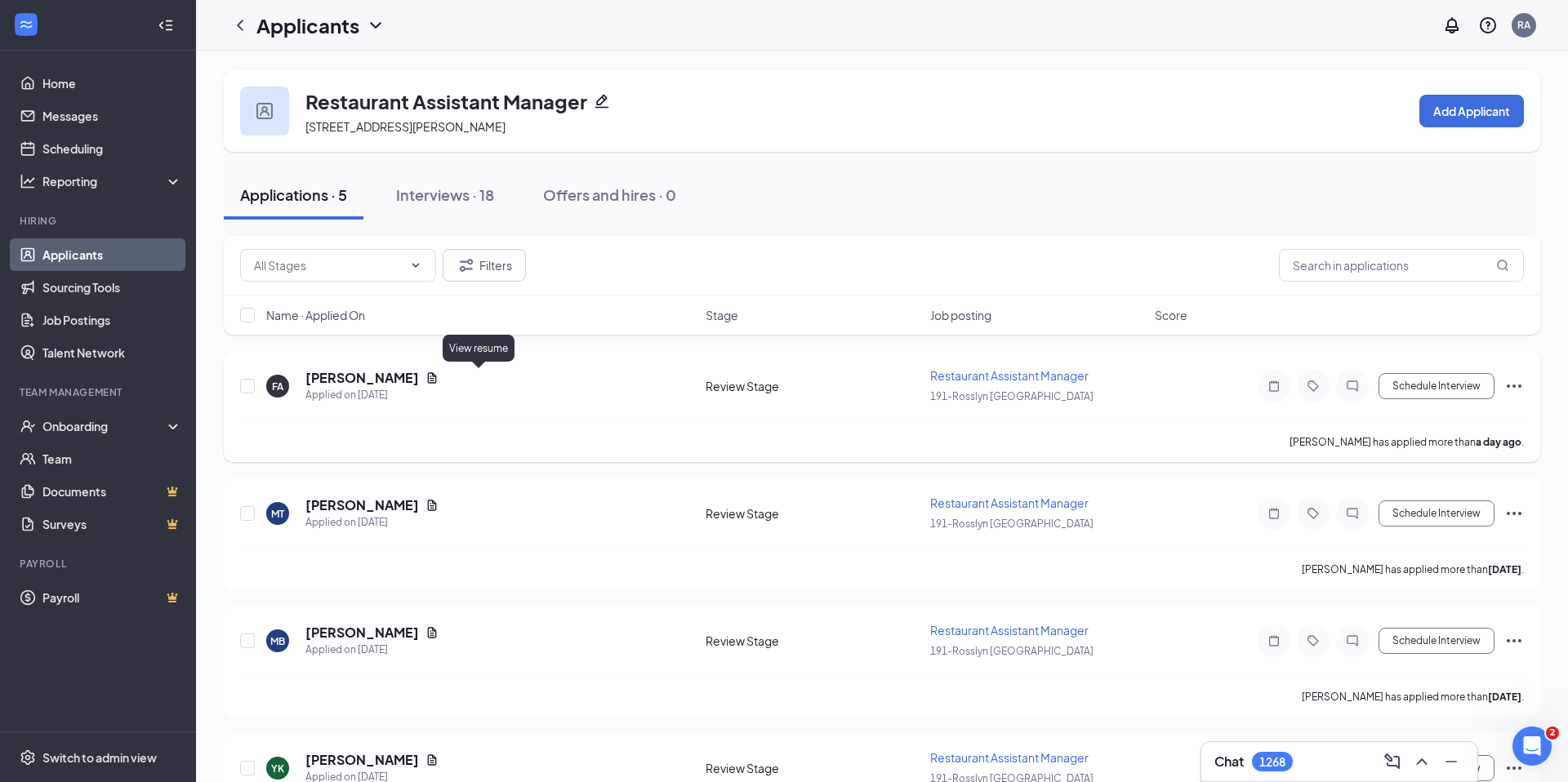
click at [438, 374] on icon "Document" at bounding box center [432, 378] width 13 height 13
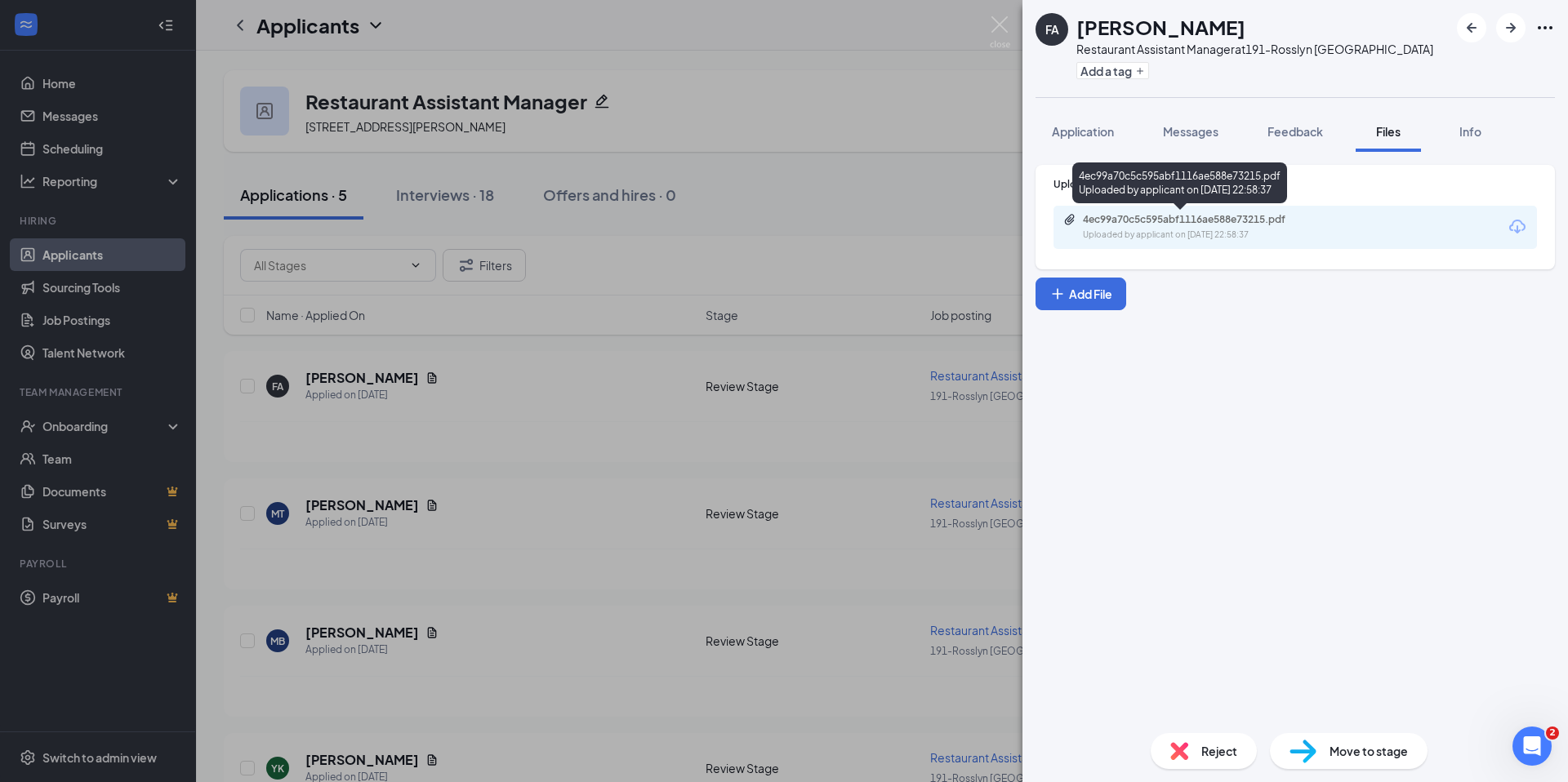
click at [1181, 241] on div "Uploaded by applicant on [DATE] 22:58:37" at bounding box center [1205, 235] width 245 height 13
click at [1222, 751] on span "Reject" at bounding box center [1219, 751] width 36 height 18
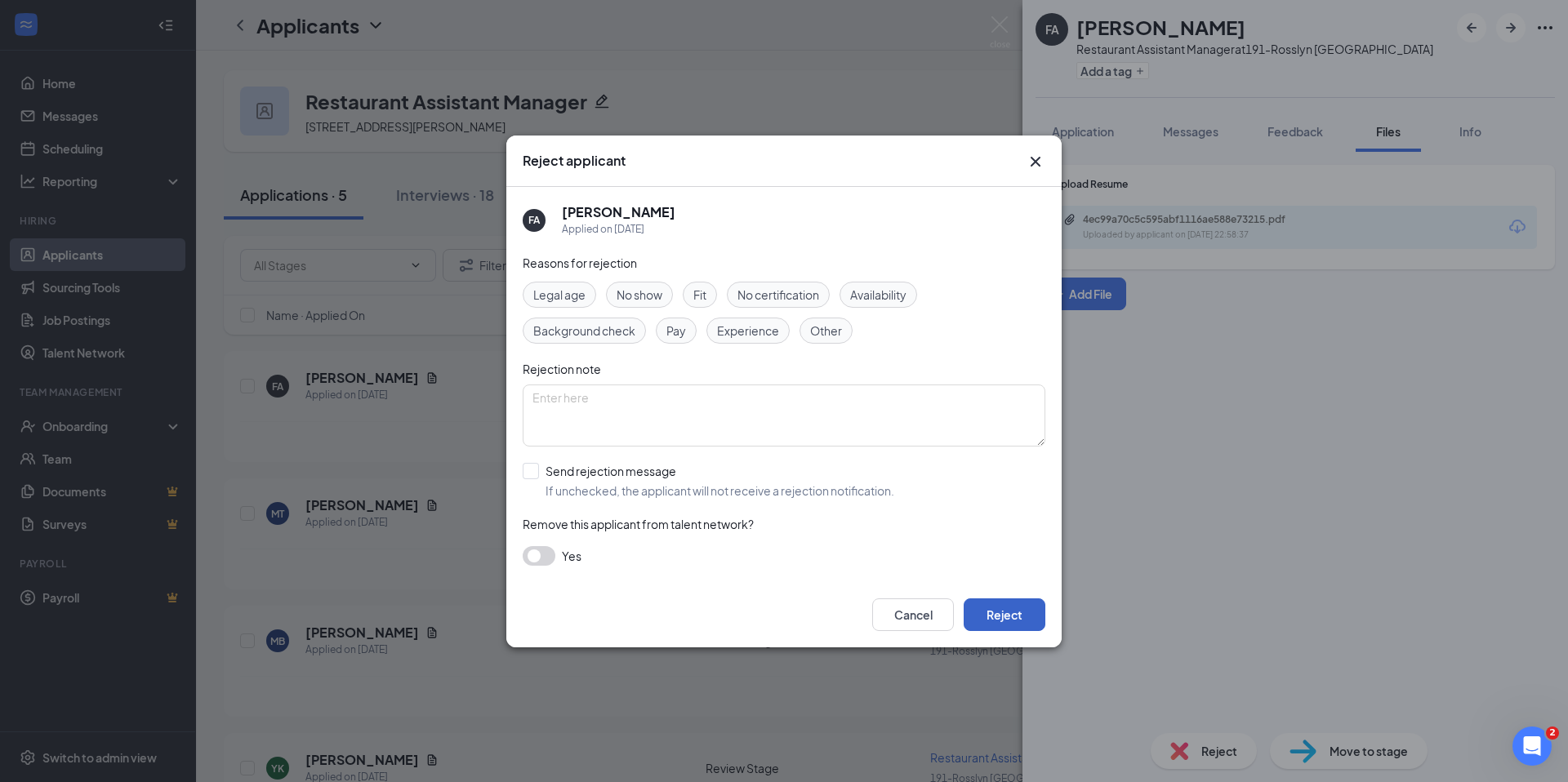
click at [993, 606] on button "Reject" at bounding box center [1004, 614] width 81 height 32
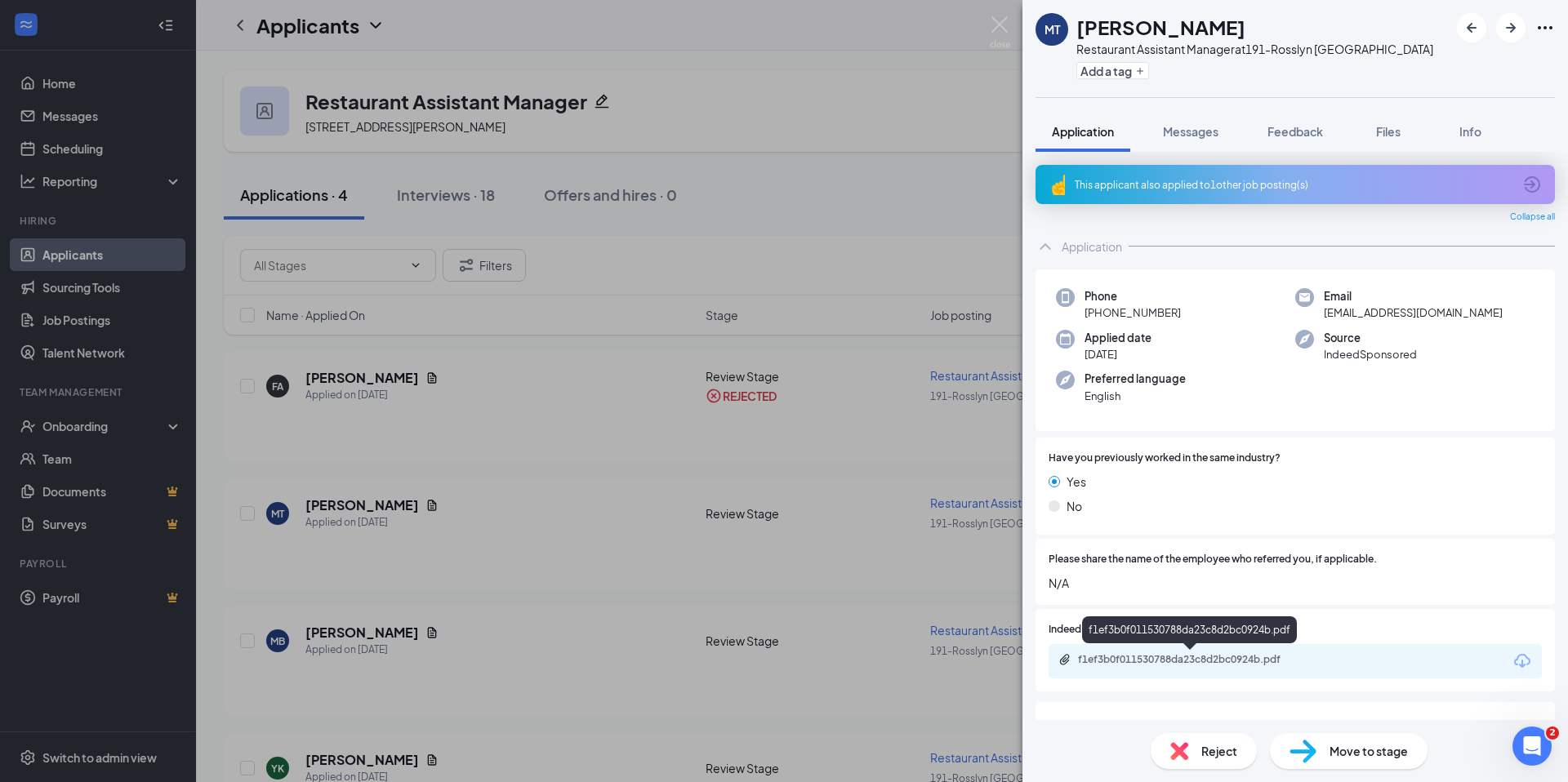
click at [1217, 654] on div "f1ef3b0f011530788da23c8d2bc0924b.pdf" at bounding box center [1192, 660] width 228 height 13
click at [1204, 754] on span "Reject" at bounding box center [1219, 751] width 36 height 18
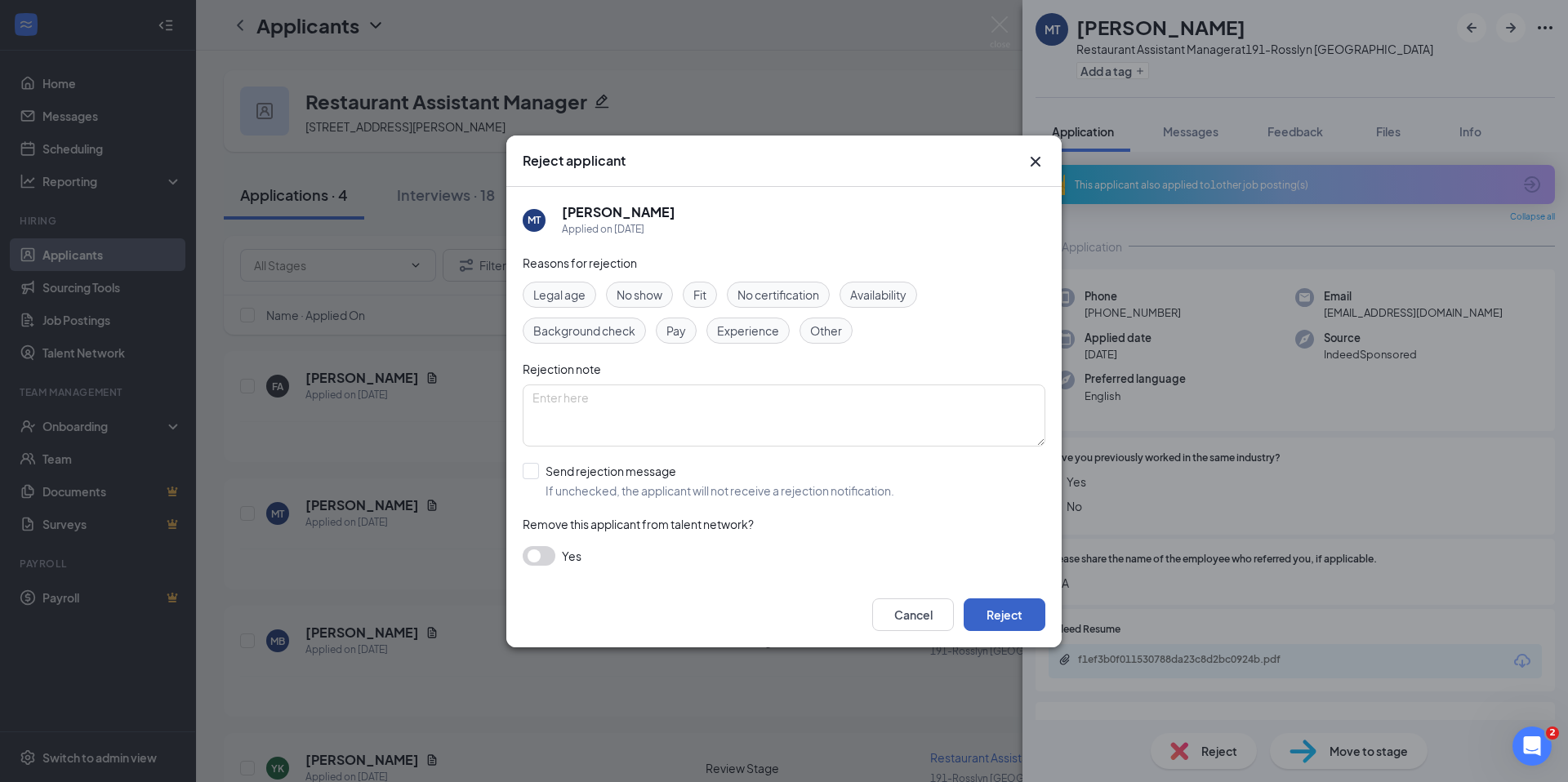
click at [996, 605] on button "Reject" at bounding box center [1004, 614] width 81 height 32
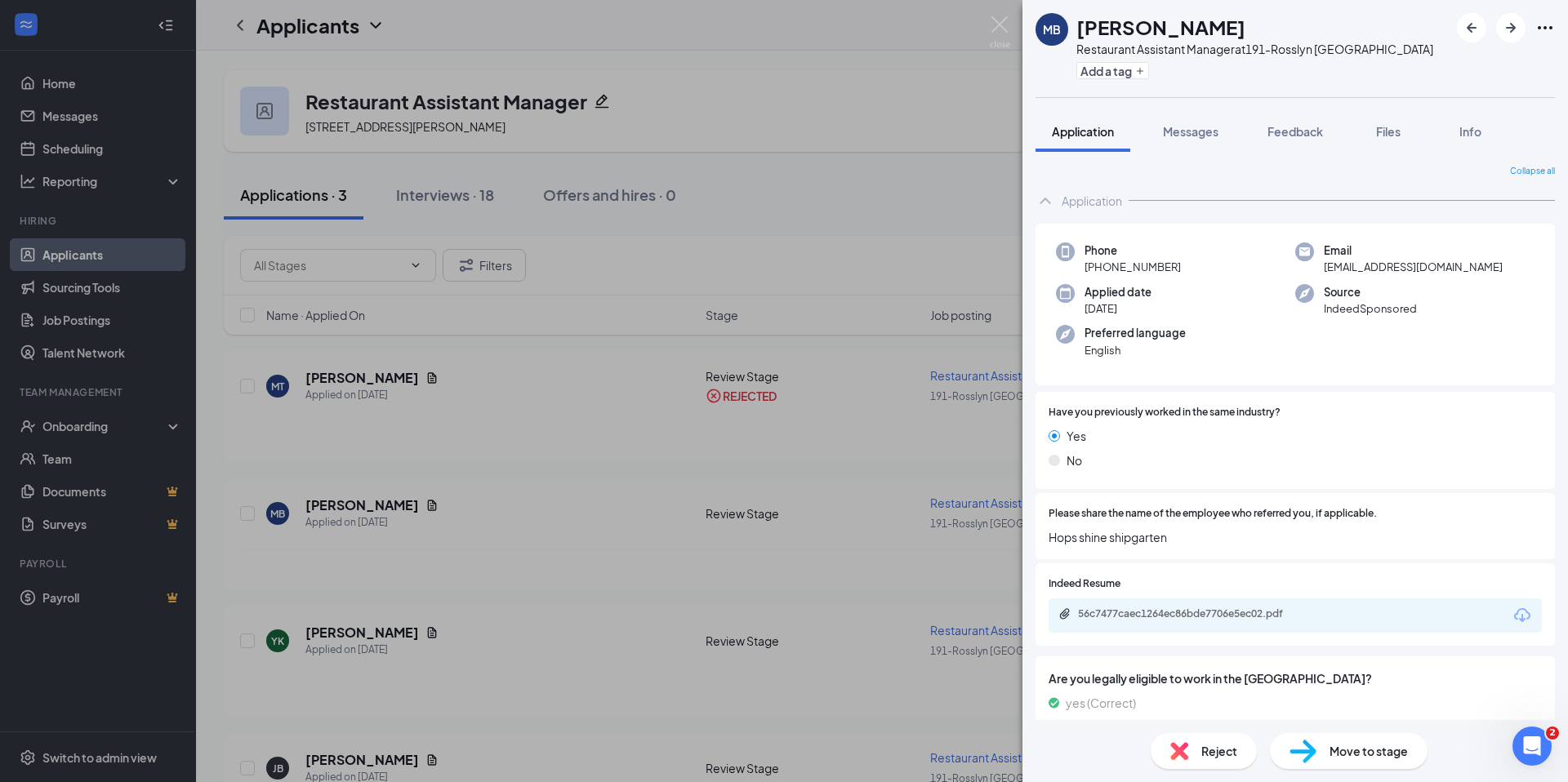
click at [1168, 605] on div "56c7477caec1264ec86bde7706e5ec02.pdf" at bounding box center [1295, 615] width 494 height 34
click at [1165, 615] on div "56c7477caec1264ec86bde7706e5ec02.pdf" at bounding box center [1192, 614] width 228 height 13
click at [1226, 613] on div "56c7477caec1264ec86bde7706e5ec02.pdf" at bounding box center [1192, 614] width 228 height 13
click at [1204, 752] on span "Reject" at bounding box center [1219, 751] width 36 height 18
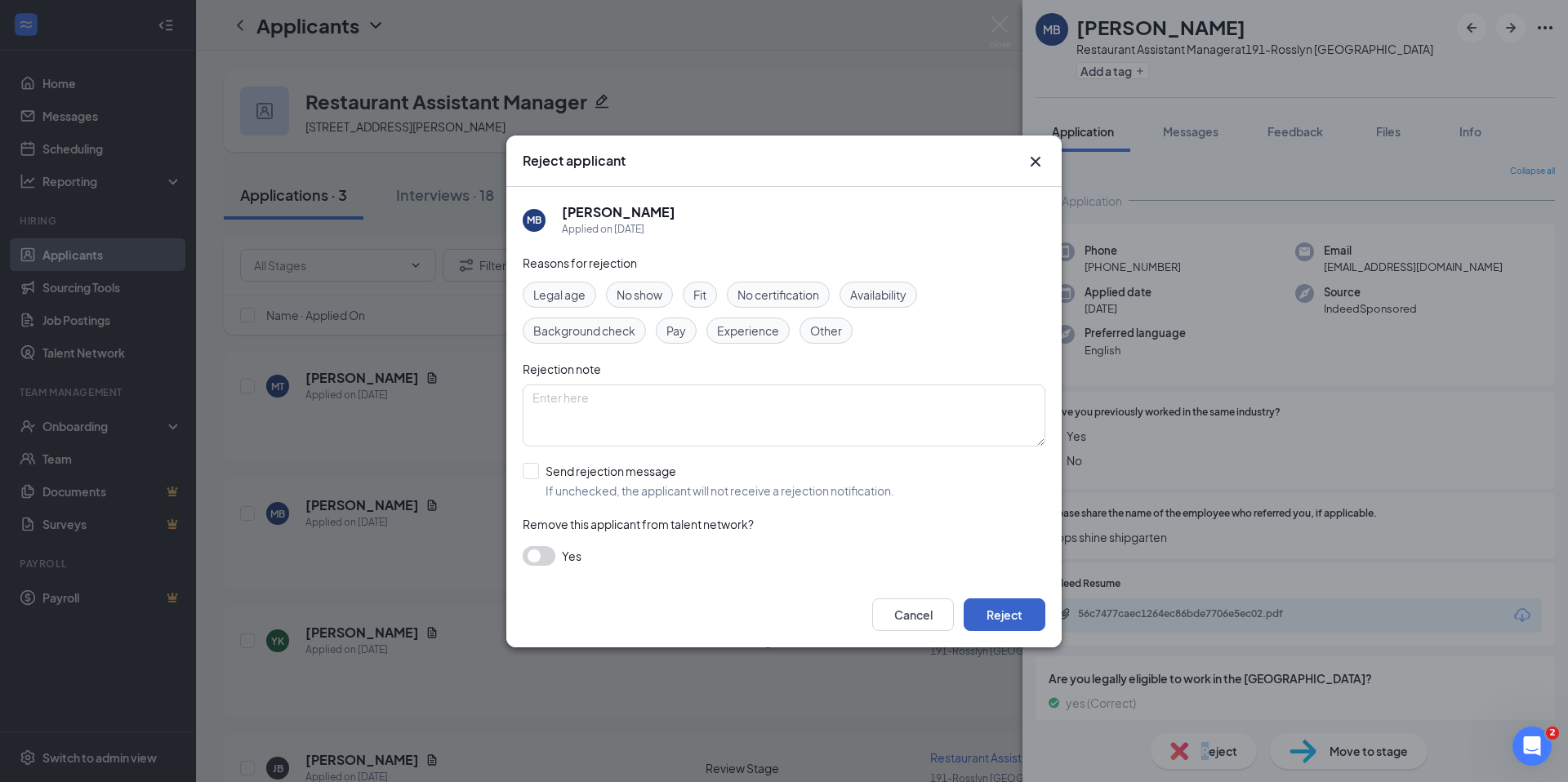
click at [1039, 616] on button "Reject" at bounding box center [1004, 614] width 81 height 32
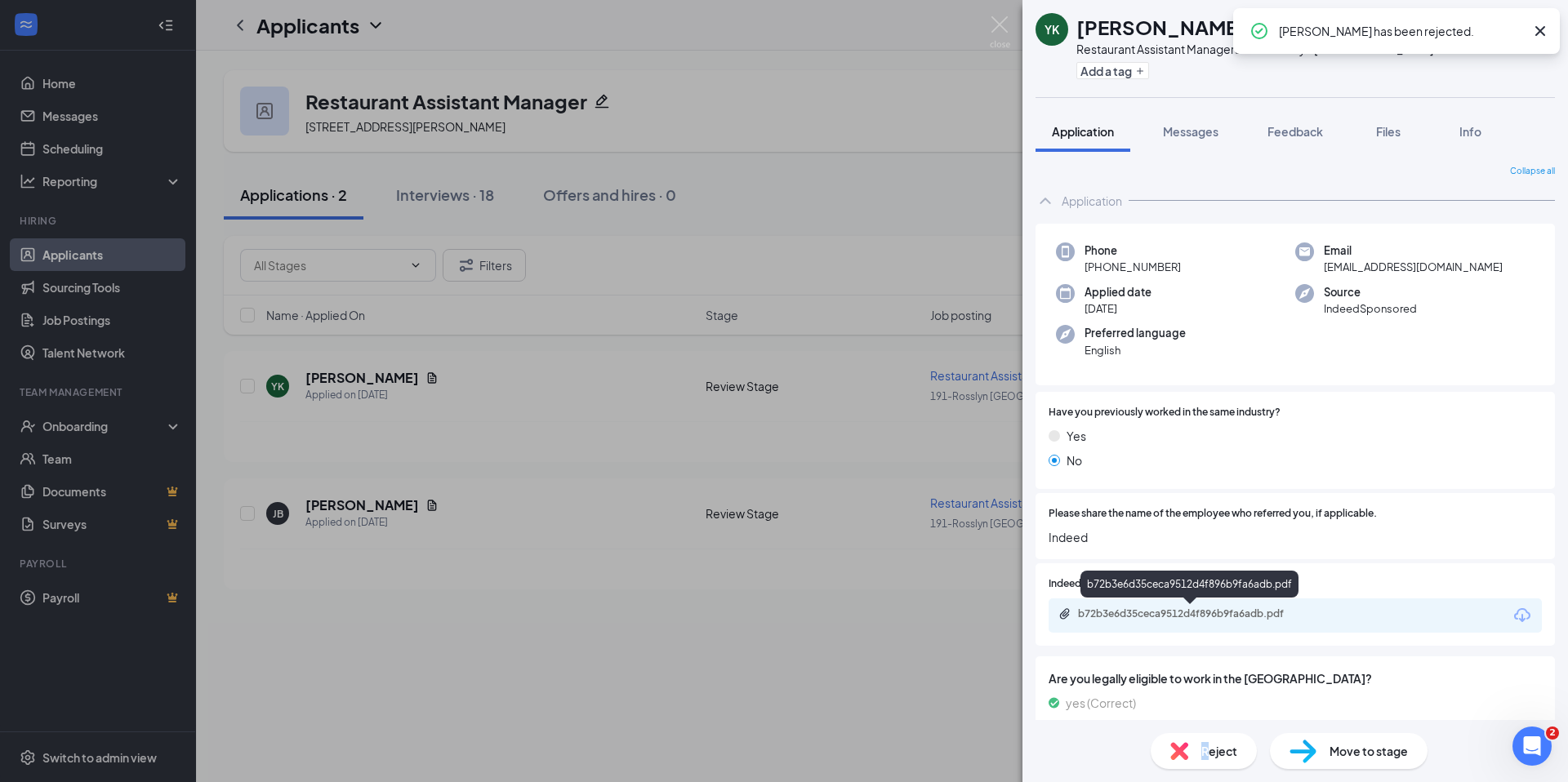
click at [1176, 607] on div "b72b3e6d35ceca9512d4f896b9fa6adb.pdf" at bounding box center [1192, 614] width 228 height 13
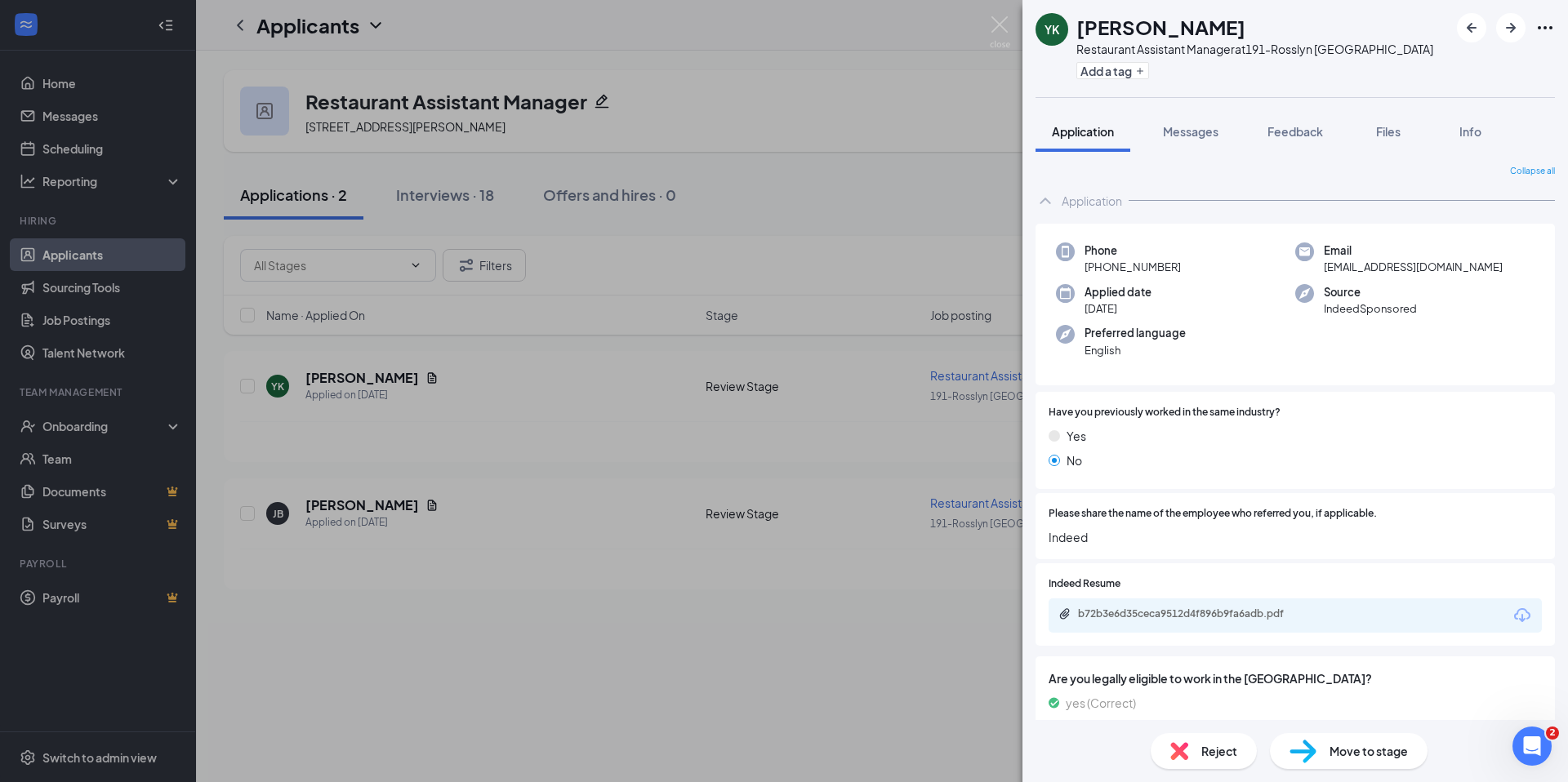
click at [1220, 751] on span "Reject" at bounding box center [1219, 751] width 36 height 18
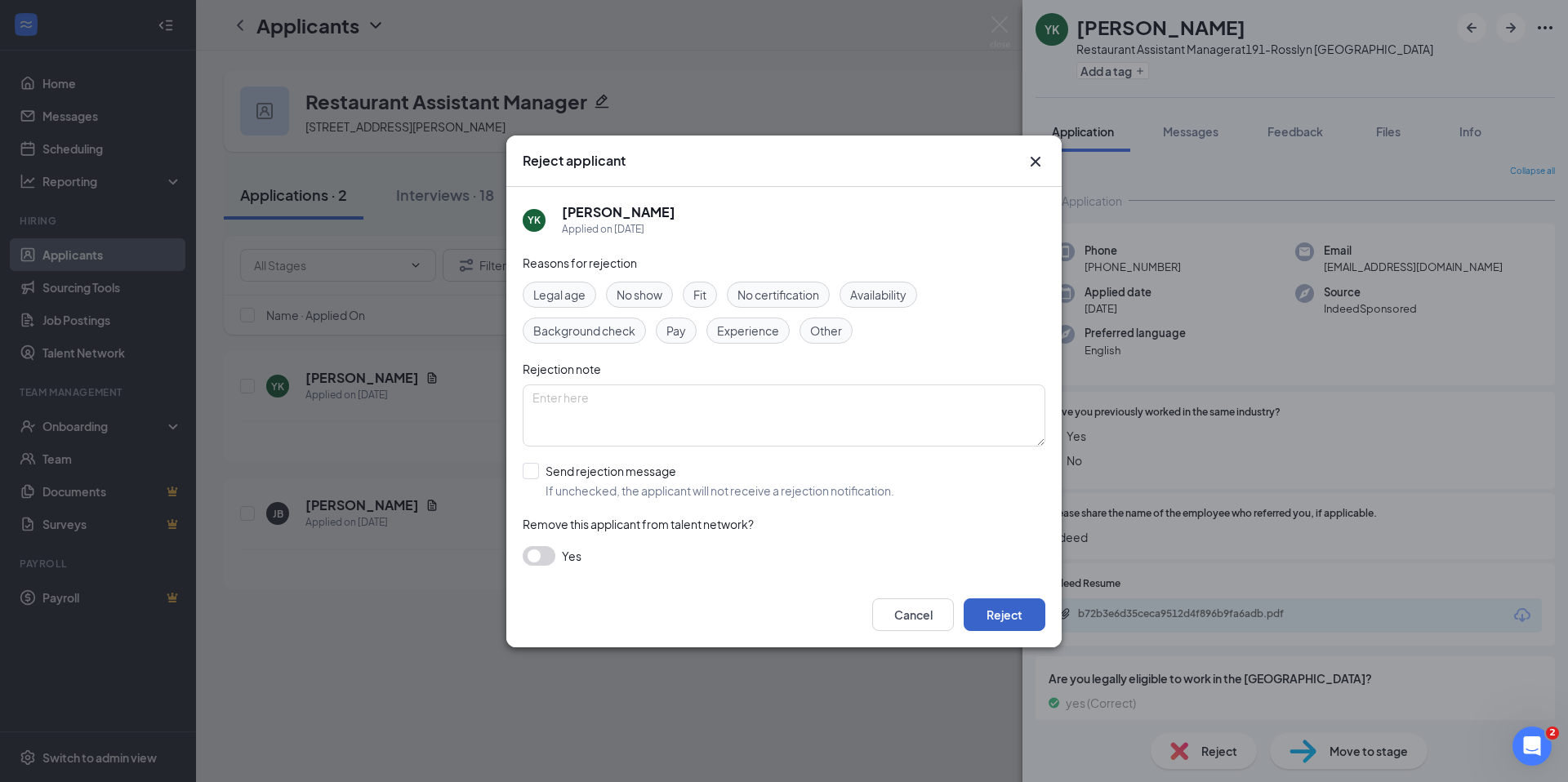
click at [1035, 619] on button "Reject" at bounding box center [1004, 614] width 81 height 32
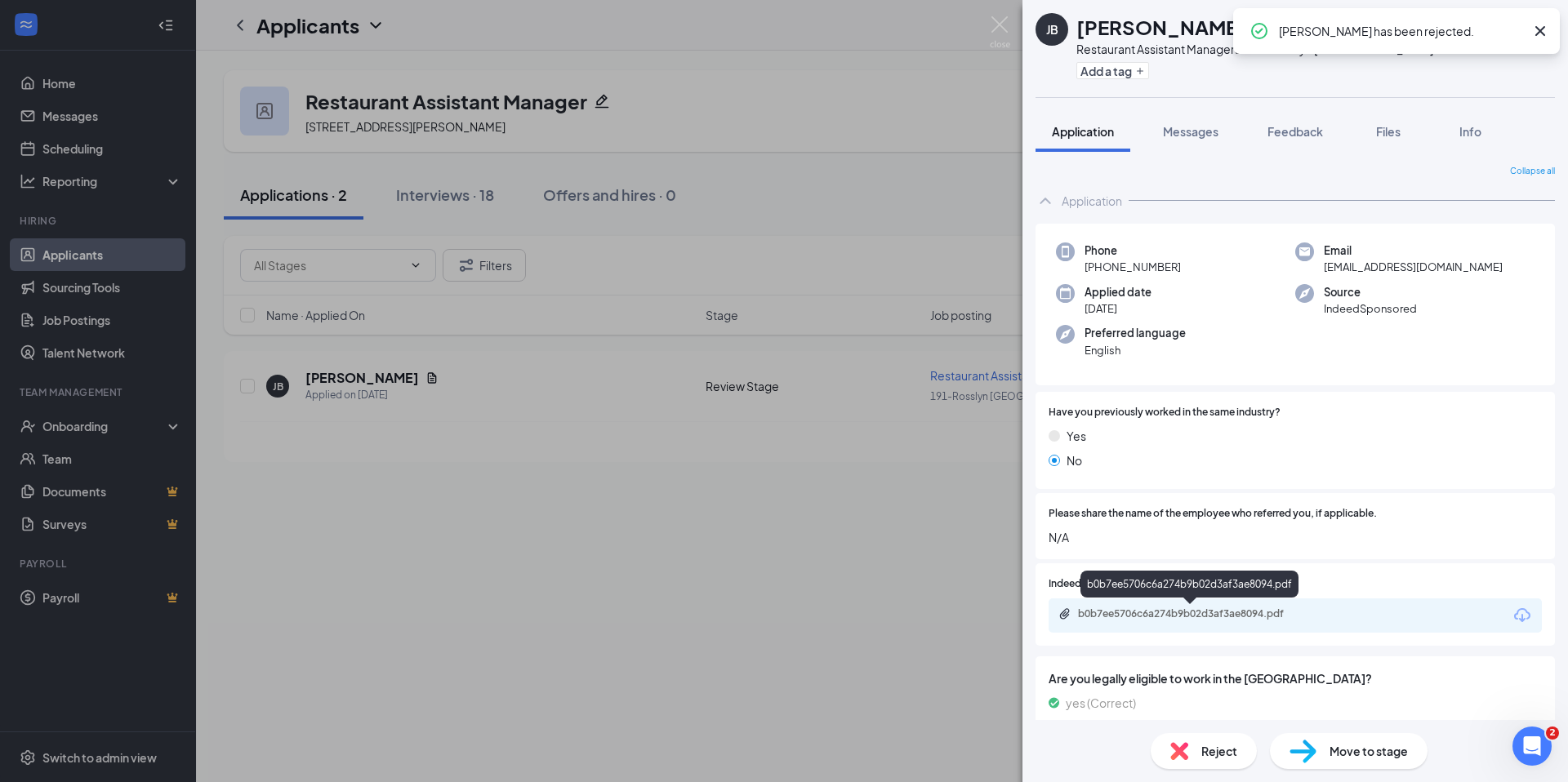
click at [1155, 617] on div "b0b7ee5706c6a274b9b02d3af3ae8094.pdf" at bounding box center [1192, 614] width 228 height 13
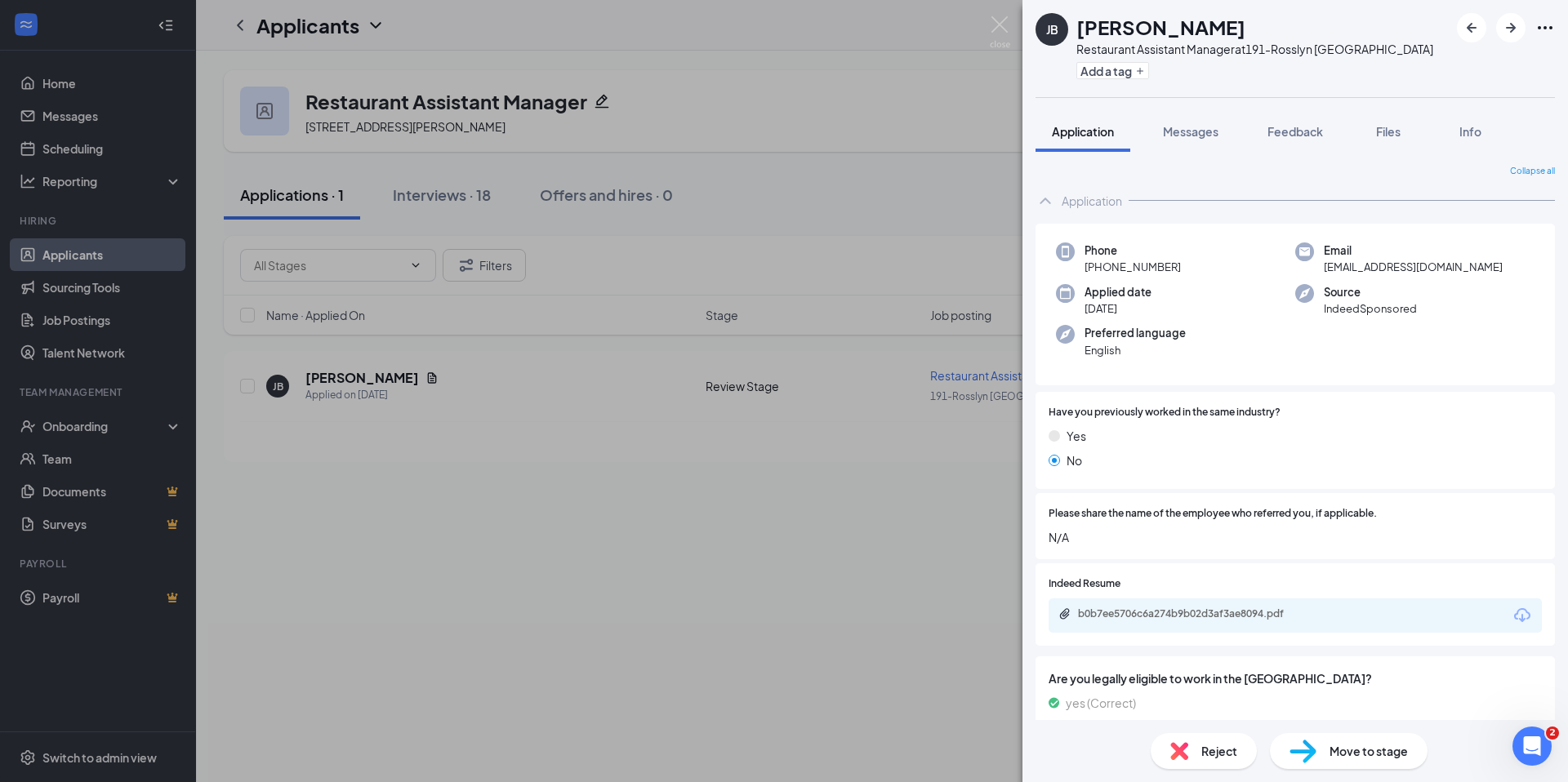
click at [1207, 760] on div "Reject" at bounding box center [1204, 751] width 106 height 36
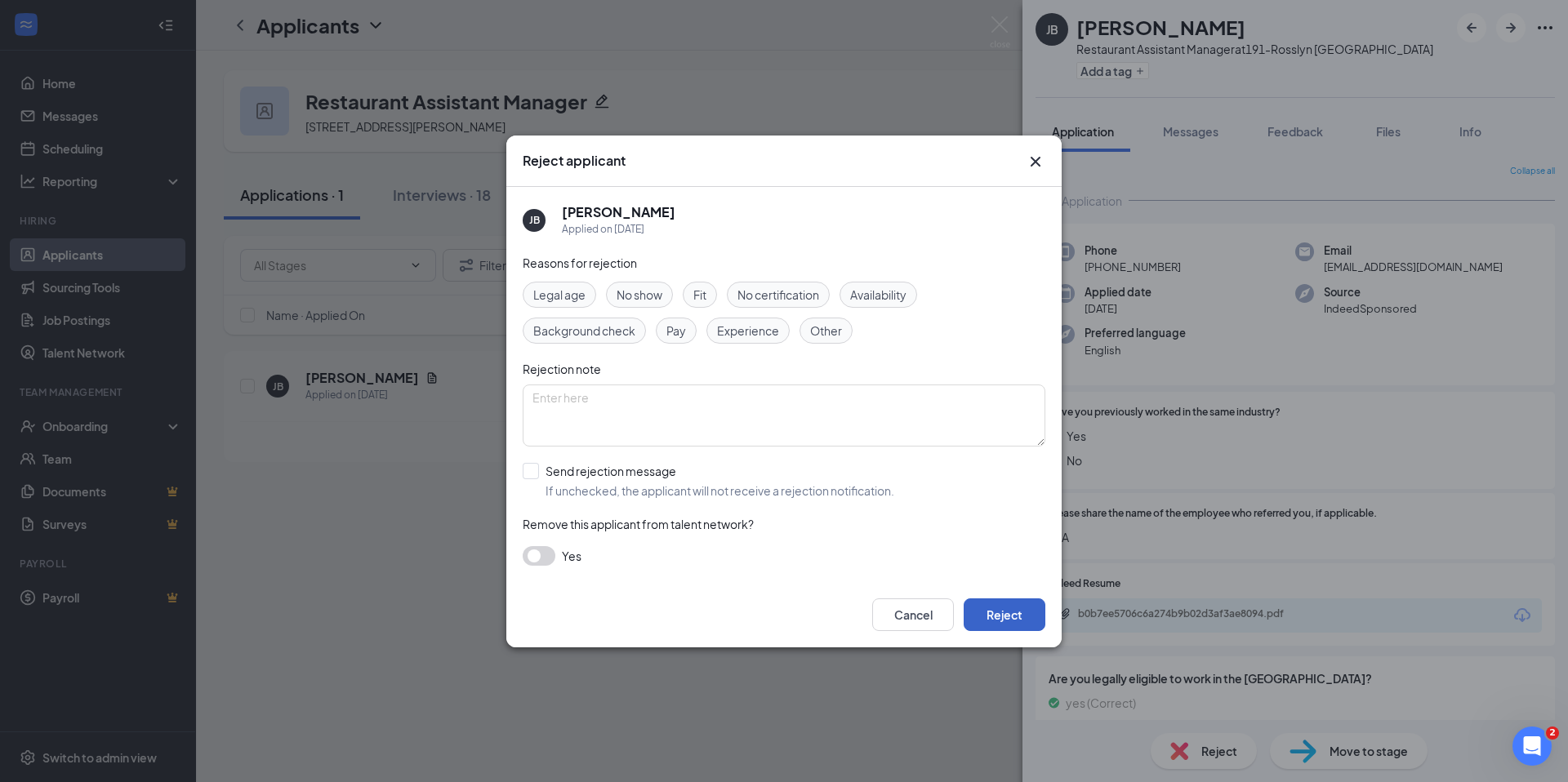
click at [1005, 615] on button "Reject" at bounding box center [1004, 614] width 81 height 32
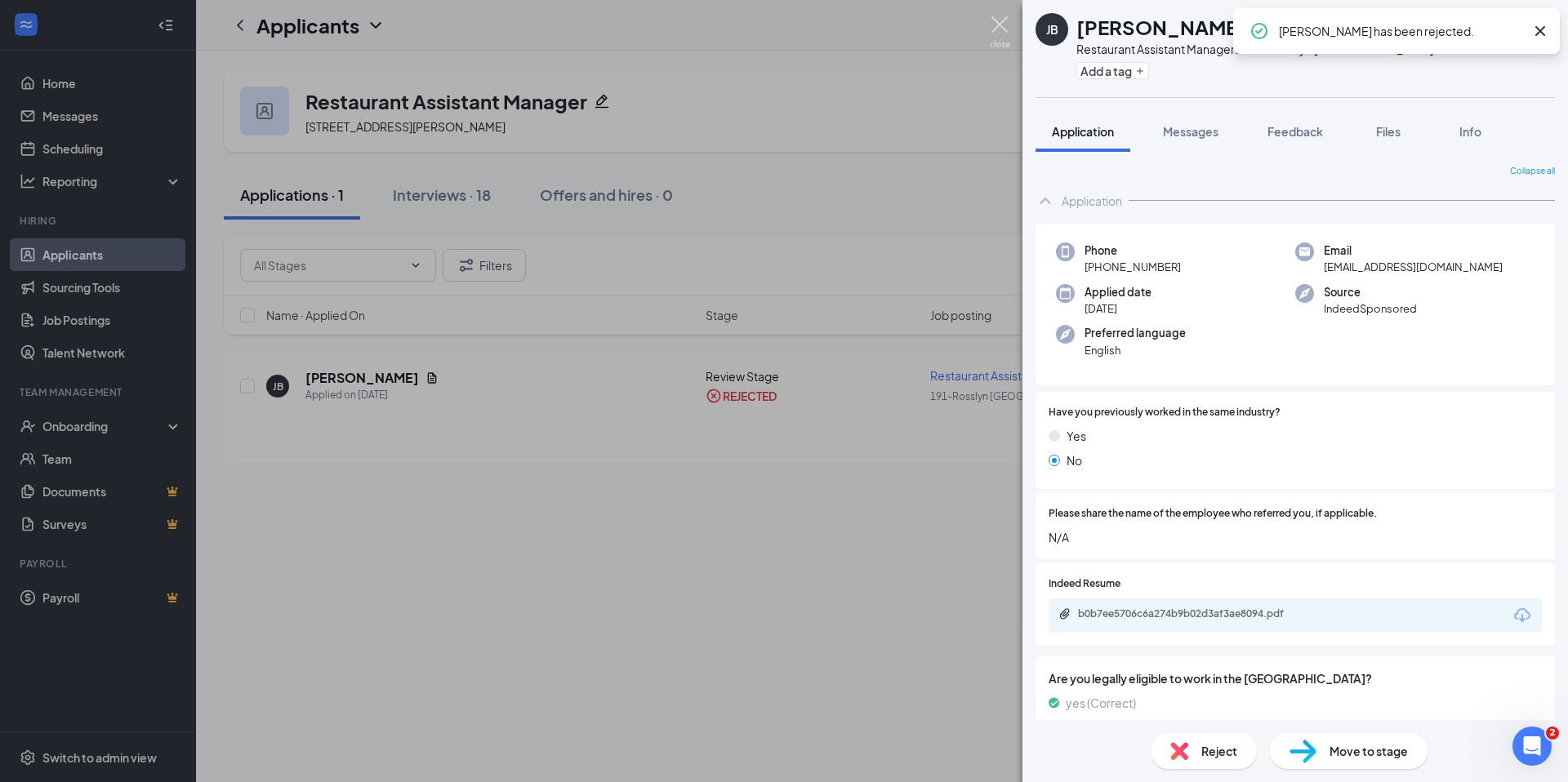
click at [997, 22] on img at bounding box center [1000, 32] width 20 height 31
